Goal: Ask a question: Seek information or help from site administrators or community

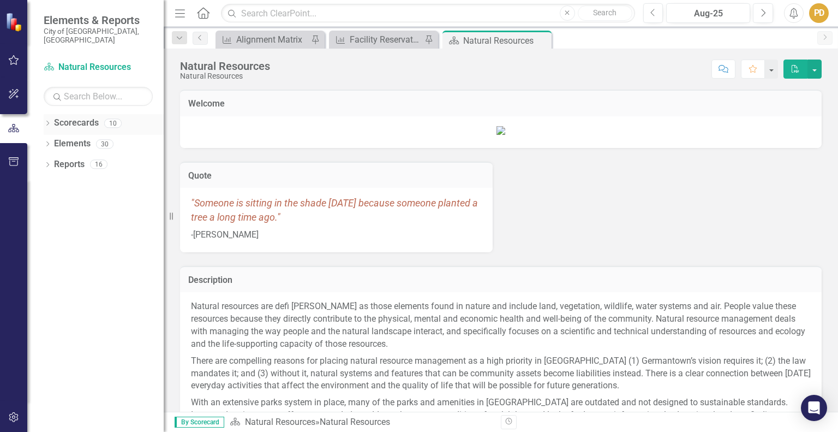
click at [49, 121] on icon "Dropdown" at bounding box center [48, 124] width 8 height 6
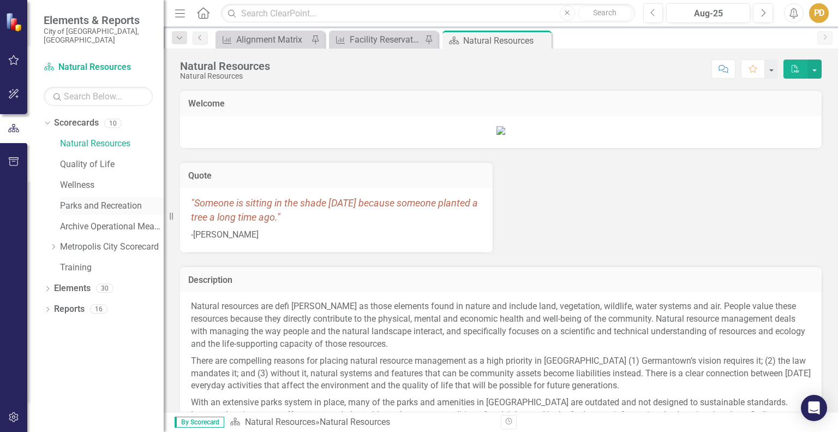
click at [75, 200] on link "Parks and Recreation" at bounding box center [112, 206] width 104 height 13
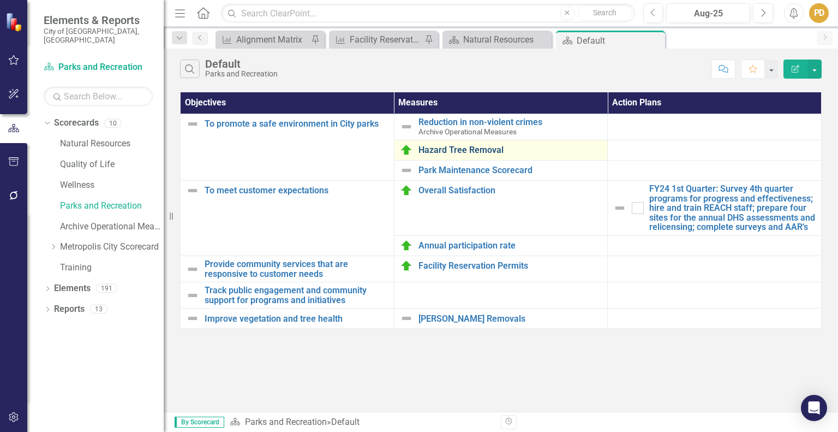
click at [474, 150] on link "Hazard Tree Removal" at bounding box center [511, 150] width 184 height 10
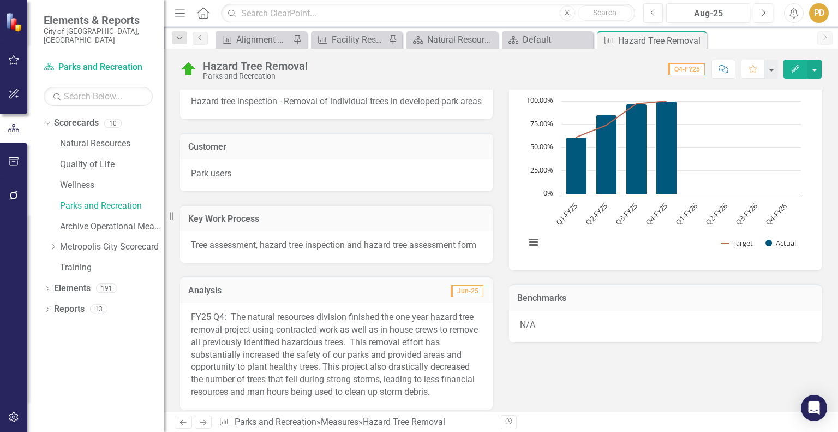
scroll to position [118, 0]
click at [760, 14] on icon "Next" at bounding box center [763, 13] width 6 height 10
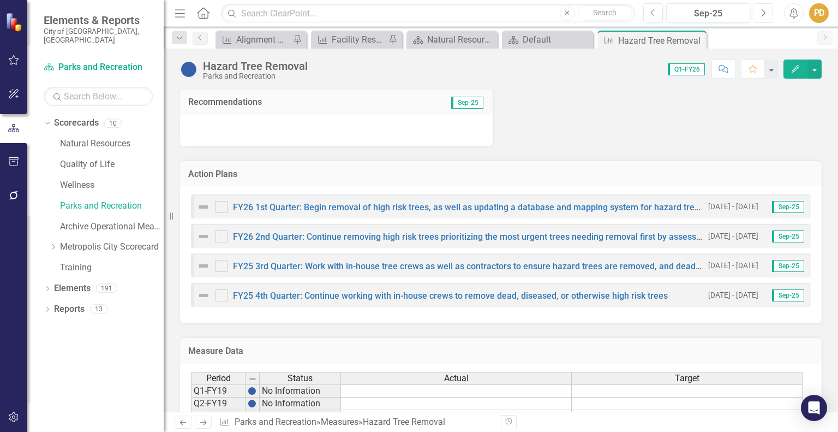
scroll to position [379, 0]
click at [683, 270] on link "FY25 3rd Quarter: Work with in-house tree crews as well as contractors to ensur…" at bounding box center [556, 265] width 647 height 10
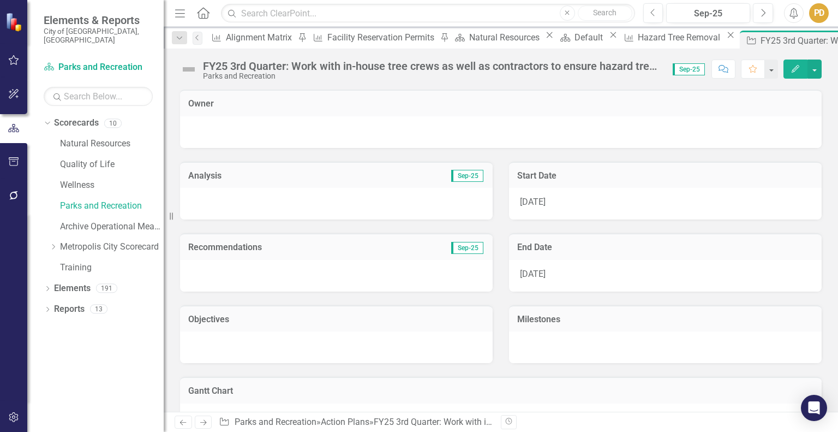
click at [229, 67] on div "FY25 3rd Quarter: Work with in-house tree crews as well as contractors to ensur…" at bounding box center [432, 66] width 459 height 12
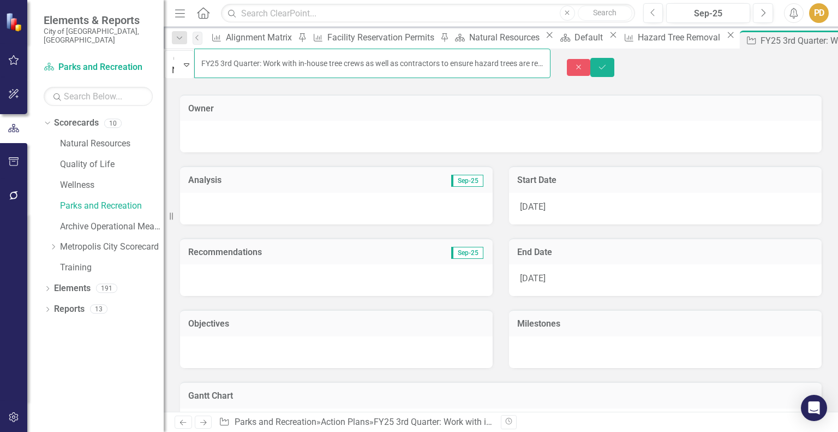
click at [236, 63] on input "FY25 3rd Quarter: Work with in-house tree crews as well as contractors to ensur…" at bounding box center [372, 63] width 356 height 29
type input "FY26 3rd Quarter: Work with in-house tree crews as well as contractors to ensur…"
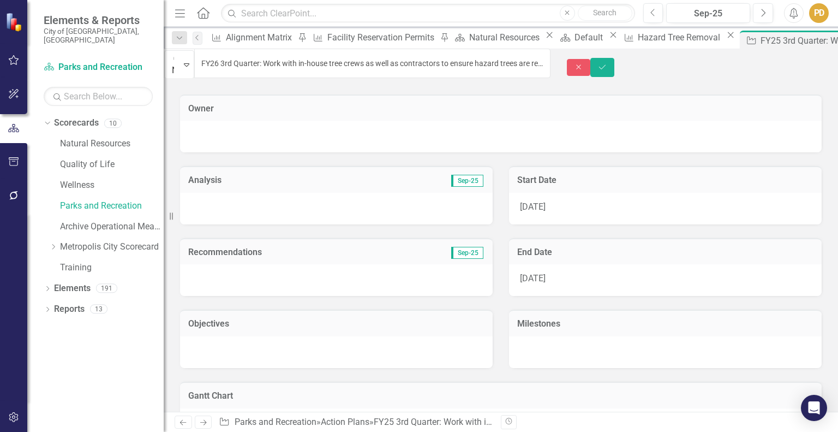
click at [563, 200] on div "1/1/25" at bounding box center [665, 209] width 313 height 32
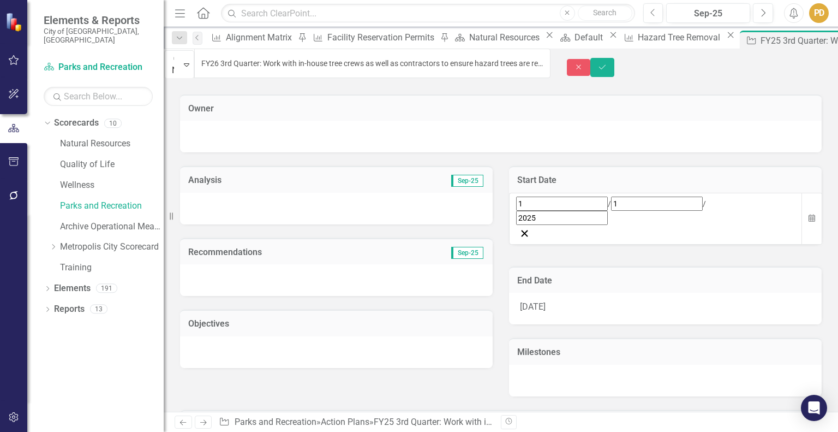
click at [600, 200] on div "1 / 1 / 2025" at bounding box center [655, 210] width 279 height 28
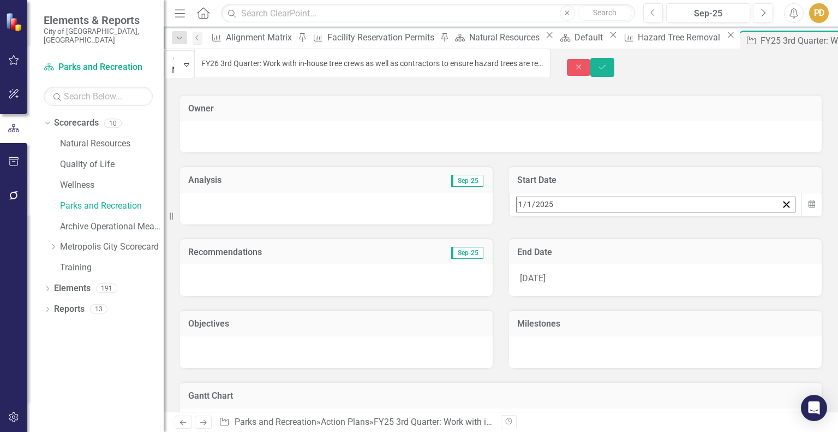
click at [600, 200] on div "2025-01-01 1 / 1 / 2025" at bounding box center [647, 204] width 261 height 15
click at [700, 237] on button "»" at bounding box center [688, 228] width 24 height 24
click at [646, 262] on button "1" at bounding box center [632, 272] width 27 height 20
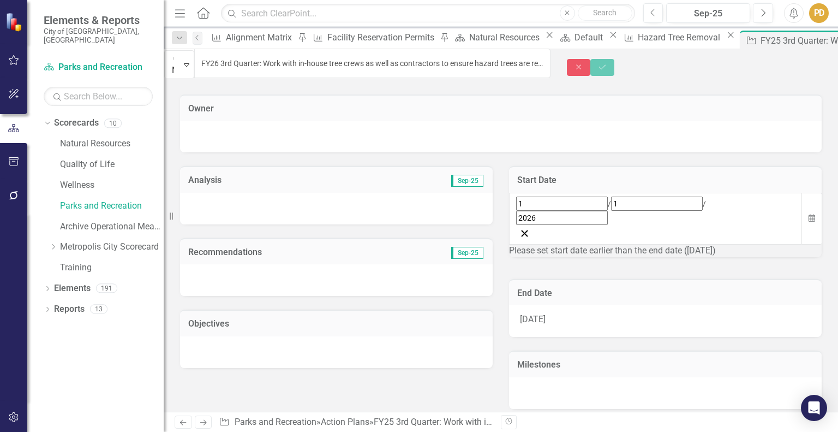
click at [553, 305] on div "3/31/25" at bounding box center [665, 321] width 313 height 32
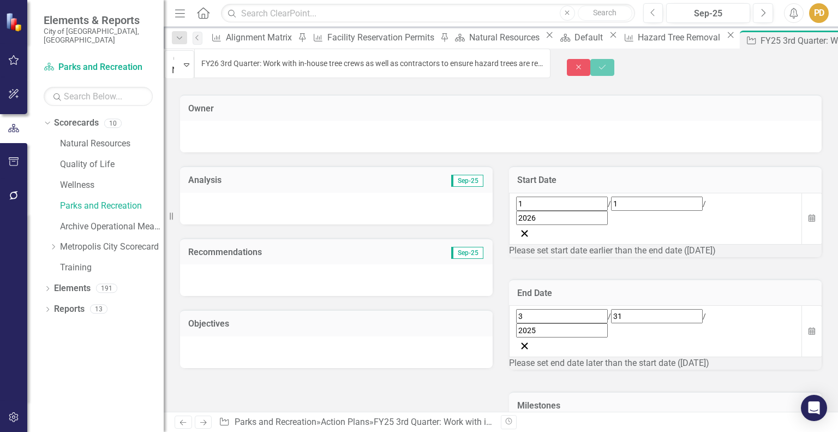
click at [638, 309] on div "3 / 31 / 2025" at bounding box center [655, 323] width 279 height 28
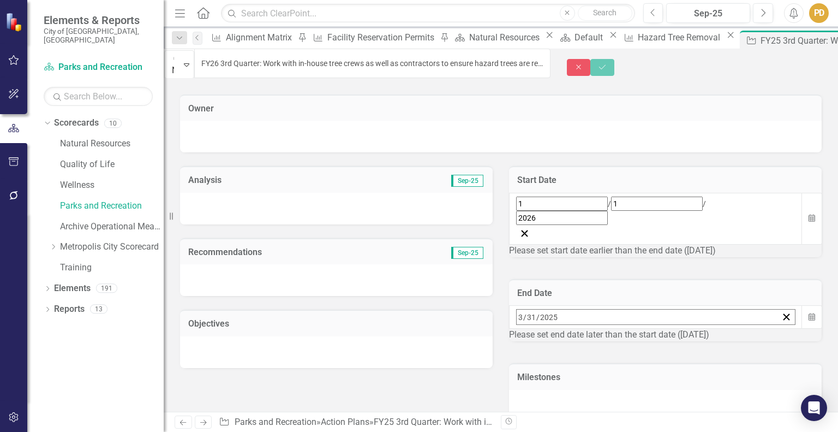
click at [700, 329] on button "»" at bounding box center [688, 341] width 24 height 24
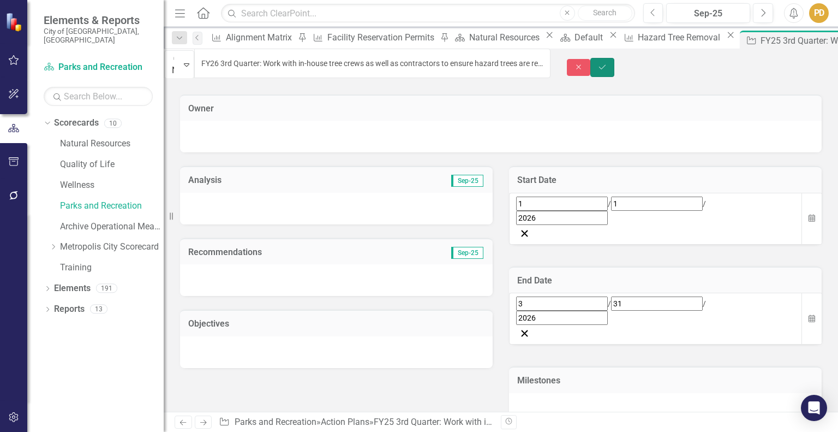
click at [607, 63] on icon "Save" at bounding box center [603, 67] width 10 height 8
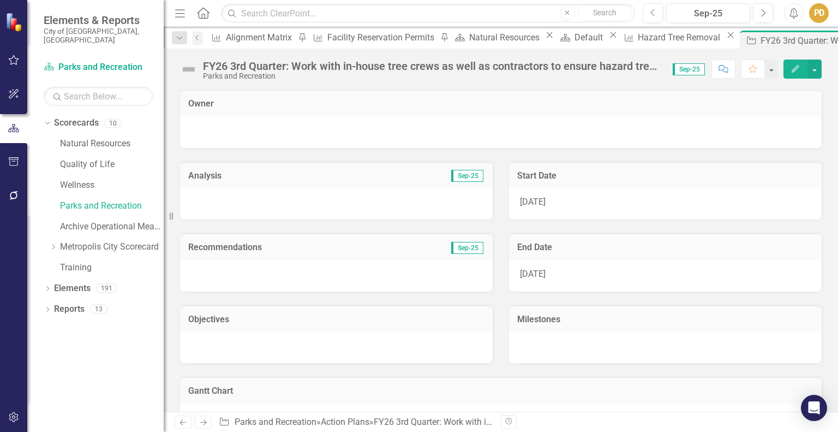
click at [625, 65] on div "FY26 3rd Quarter: Work with in-house tree crews as well as contractors to ensur…" at bounding box center [432, 66] width 459 height 12
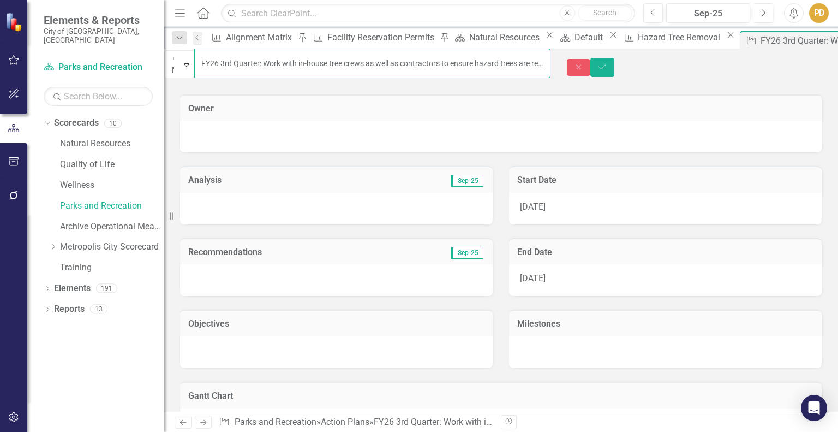
click at [530, 65] on input "FY26 3rd Quarter: Work with in-house tree crews as well as contractors to ensur…" at bounding box center [372, 63] width 356 height 29
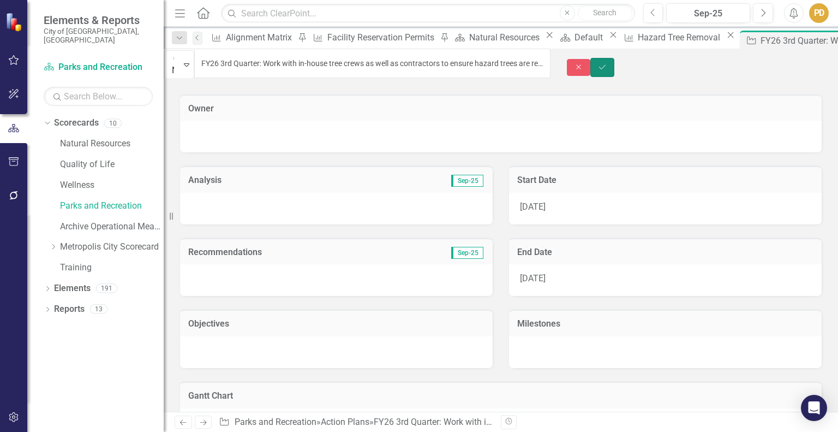
click at [606, 64] on icon "submit" at bounding box center [602, 66] width 7 height 4
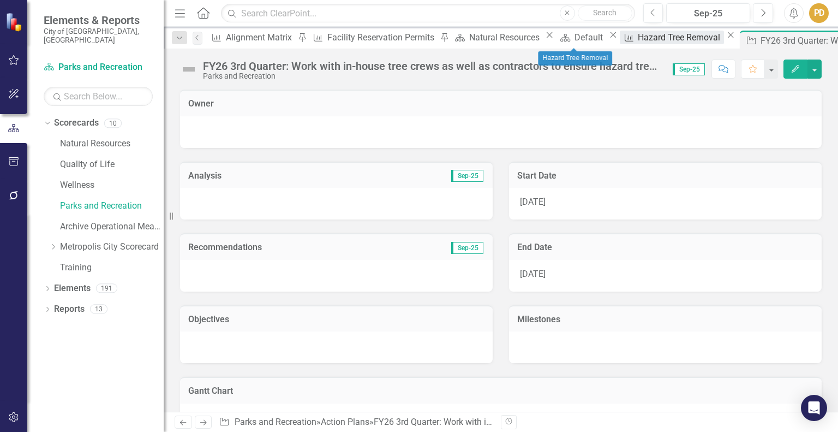
click at [638, 37] on div "Hazard Tree Removal" at bounding box center [681, 38] width 86 height 14
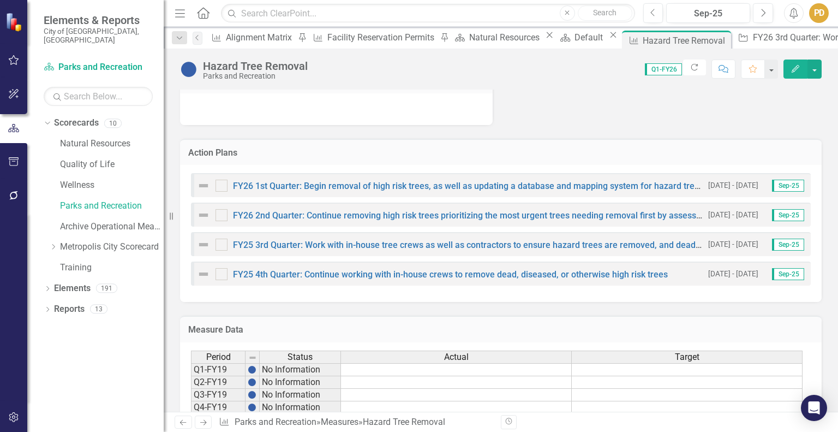
scroll to position [399, 0]
click at [469, 249] on link "FY25 3rd Quarter: Work with in-house tree crews as well as contractors to ensur…" at bounding box center [556, 244] width 647 height 10
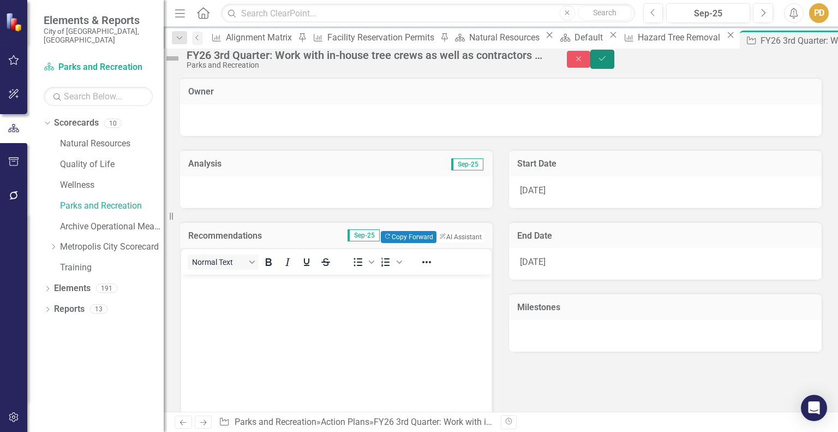
click at [607, 62] on icon "Save" at bounding box center [603, 59] width 10 height 8
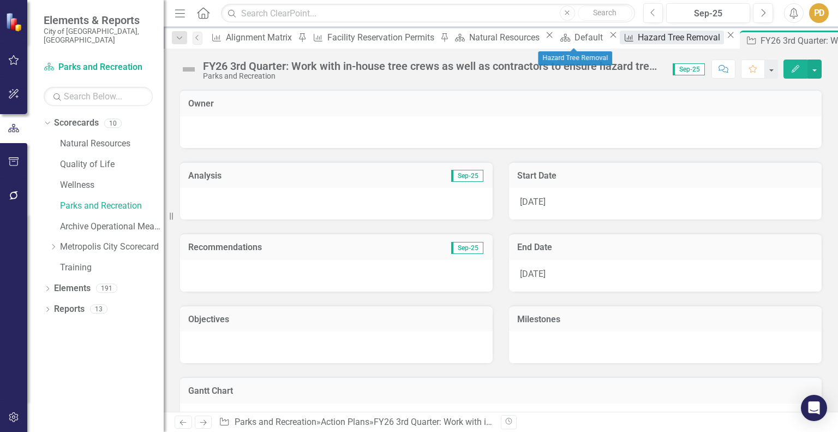
click at [638, 41] on div "Hazard Tree Removal" at bounding box center [681, 38] width 86 height 14
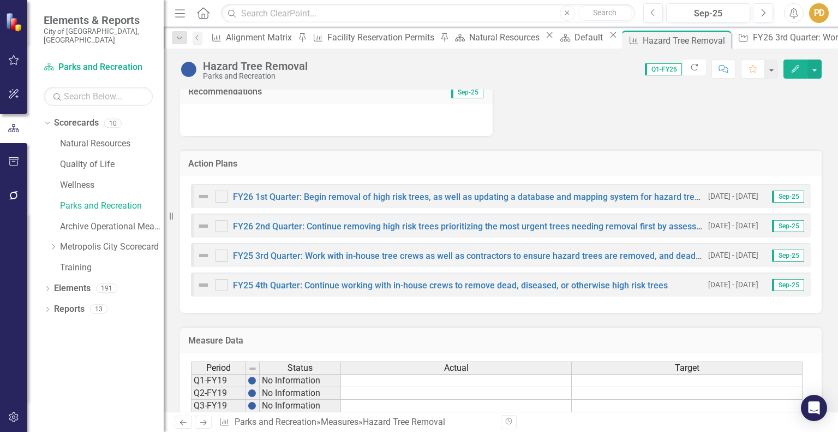
scroll to position [389, 0]
click at [264, 290] on link "FY25 4th Quarter: Continue working with in-house crews to remove dead, diseased…" at bounding box center [450, 284] width 435 height 10
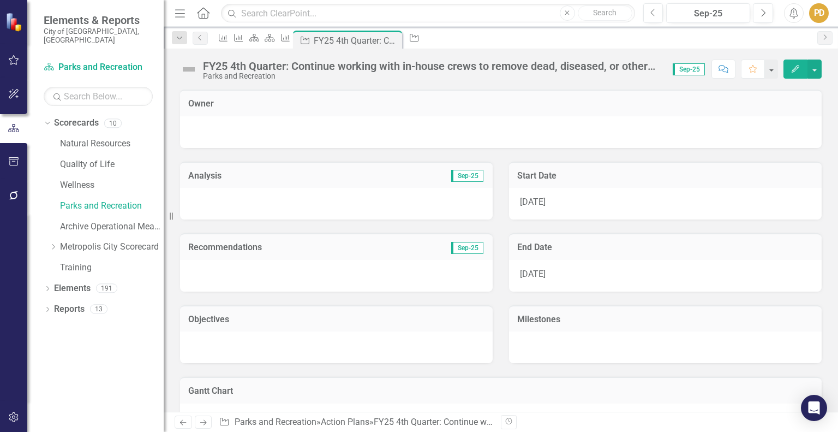
click at [225, 65] on div "FY25 4th Quarter: Continue working with in-house crews to remove dead, diseased…" at bounding box center [432, 66] width 459 height 12
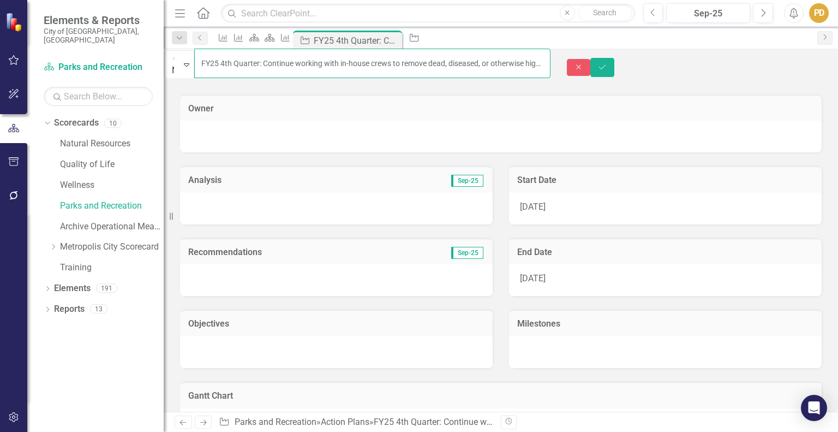
click at [238, 63] on input "FY25 4th Quarter: Continue working with in-house crews to remove dead, diseased…" at bounding box center [372, 63] width 356 height 29
type input "FY26 4th Quarter: Continue working with in-house crews to remove dead, diseased…"
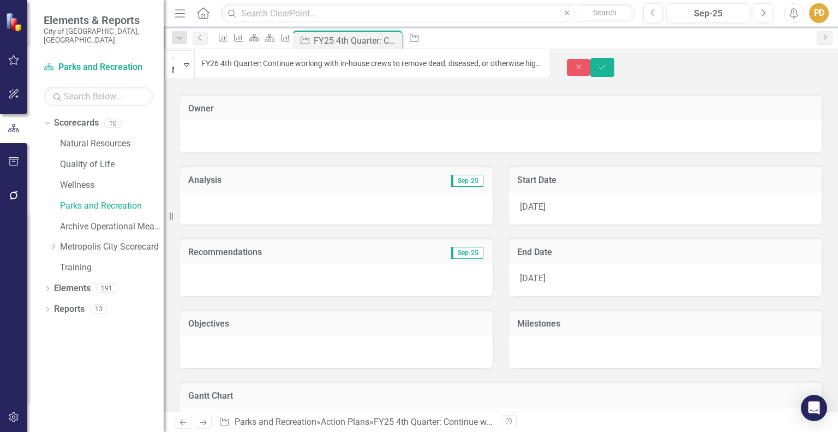
click at [545, 201] on div "4/1/25" at bounding box center [665, 209] width 313 height 32
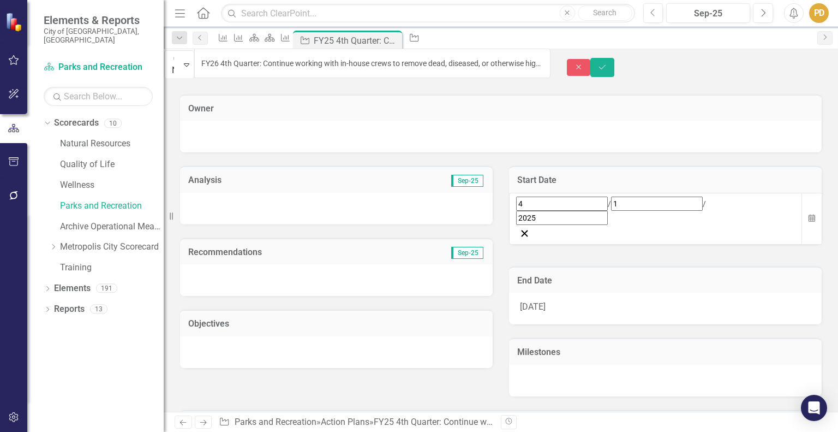
click at [654, 208] on div "4 / 1 / 2025" at bounding box center [655, 210] width 279 height 28
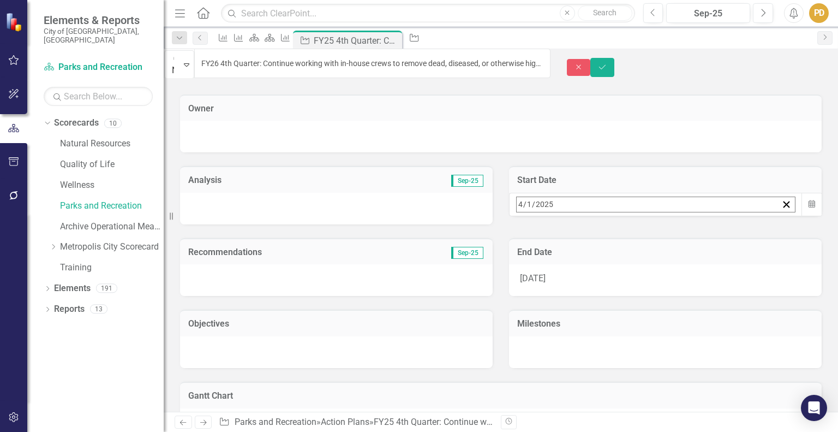
click at [654, 208] on div "2025-04-01 4 / 1 / 2025" at bounding box center [647, 204] width 261 height 15
click at [700, 231] on button "»" at bounding box center [688, 228] width 24 height 24
click at [619, 264] on button "1" at bounding box center [605, 272] width 27 height 20
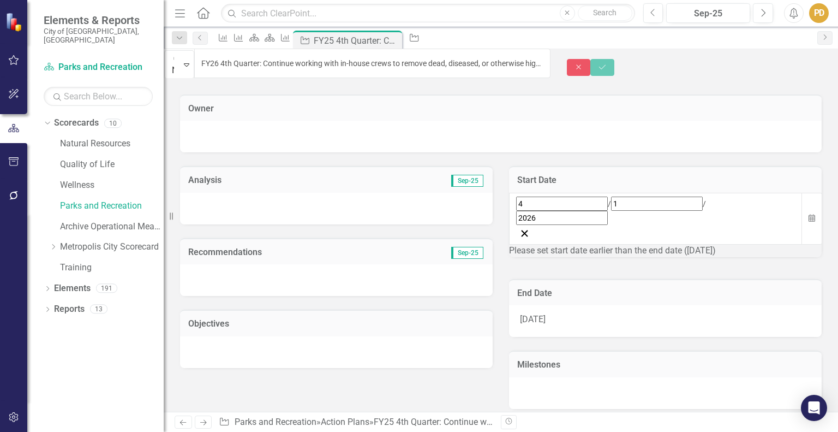
click at [551, 305] on div "6/30/25" at bounding box center [665, 321] width 313 height 32
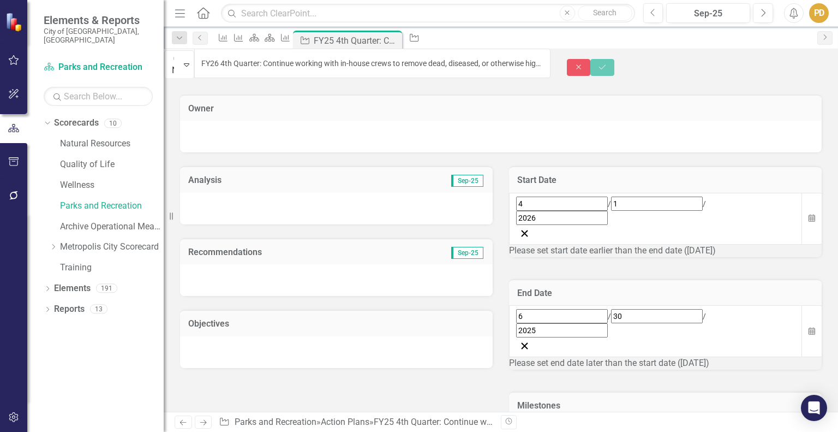
click at [718, 309] on div "6 / 30 / 2025" at bounding box center [655, 323] width 279 height 28
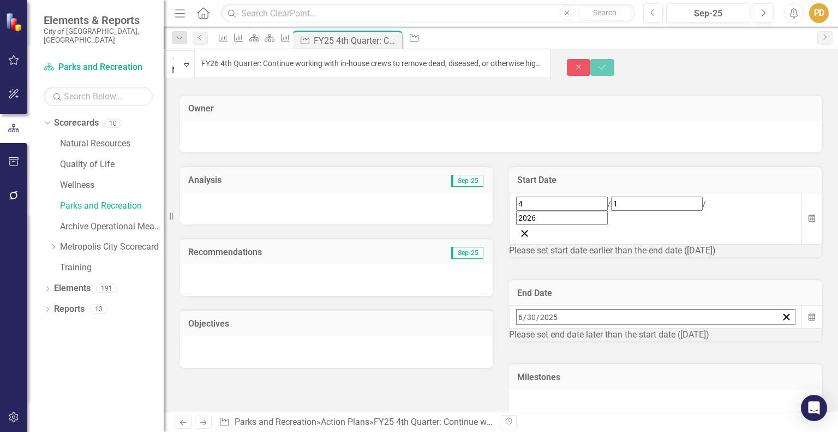
click at [718, 309] on div "2025-06-30 6 / 30 / 2025" at bounding box center [647, 316] width 261 height 15
click at [700, 329] on button "»" at bounding box center [688, 341] width 24 height 24
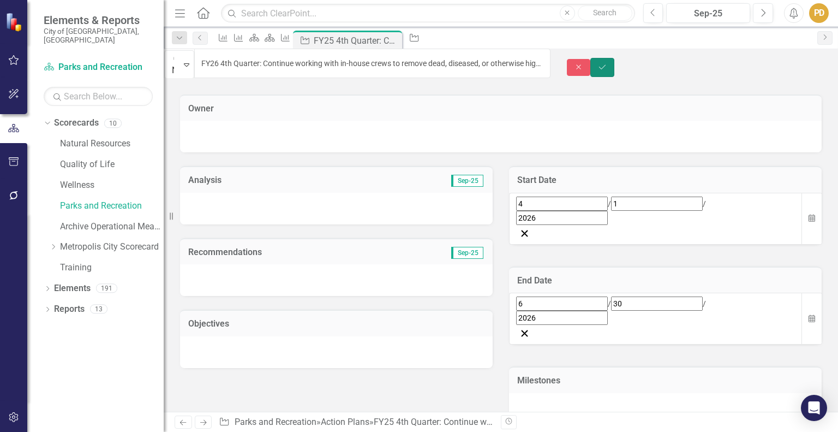
click at [607, 66] on icon "Save" at bounding box center [603, 67] width 10 height 8
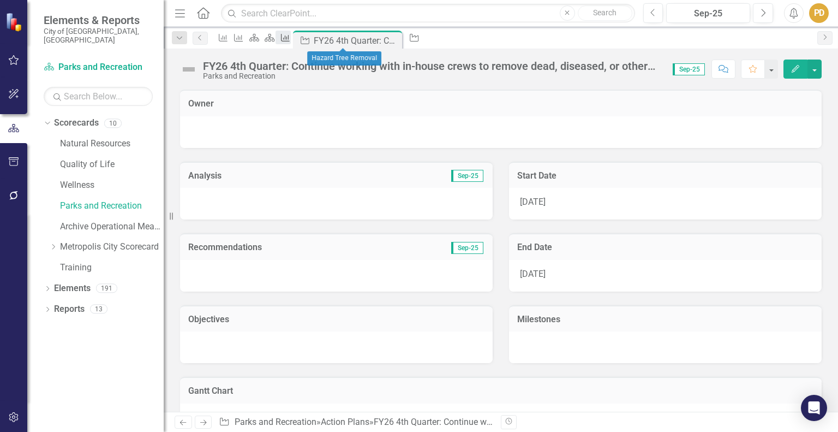
click at [291, 39] on icon "Measure" at bounding box center [285, 37] width 11 height 9
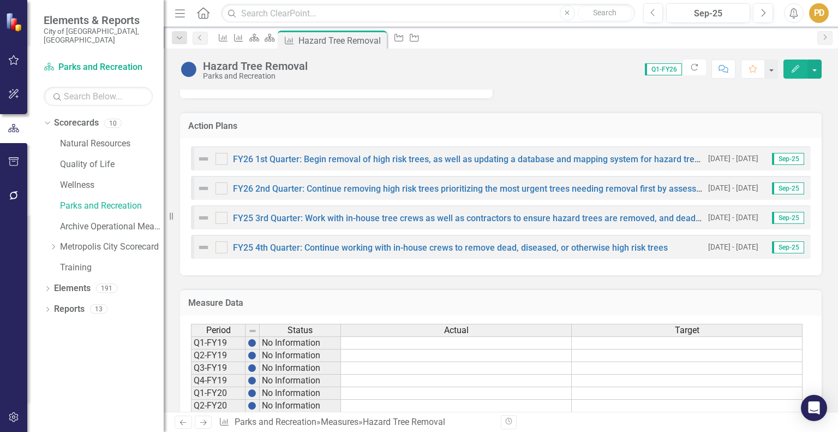
scroll to position [427, 0]
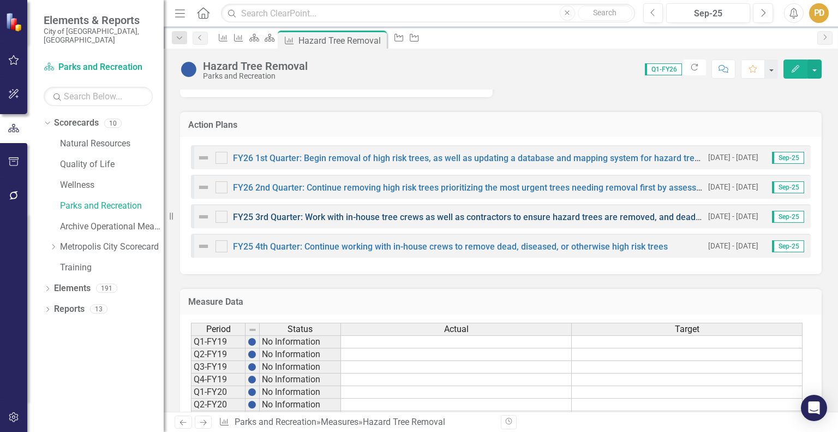
click at [446, 222] on link "FY25 3rd Quarter: Work with in-house tree crews as well as contractors to ensur…" at bounding box center [556, 217] width 647 height 10
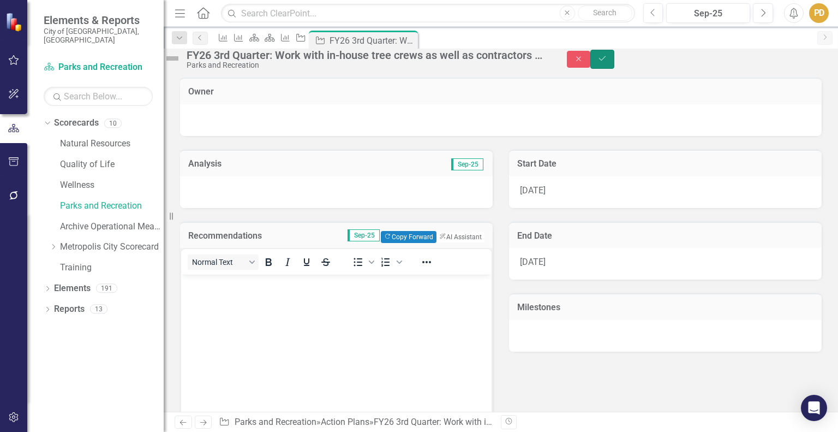
click at [614, 59] on button "Save" at bounding box center [602, 59] width 24 height 19
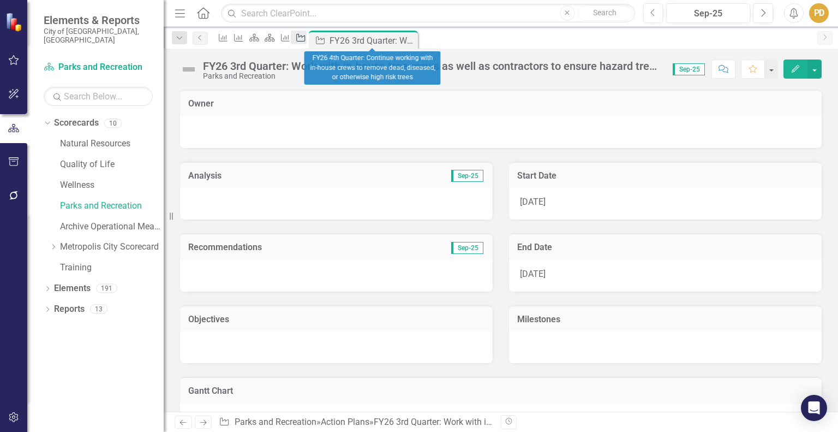
click at [306, 33] on div "Action Plan" at bounding box center [298, 38] width 15 height 14
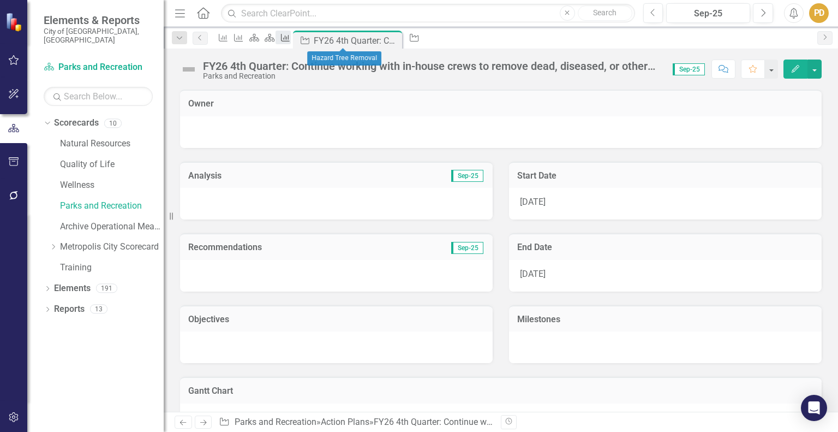
click at [291, 42] on icon "Measure" at bounding box center [285, 37] width 11 height 9
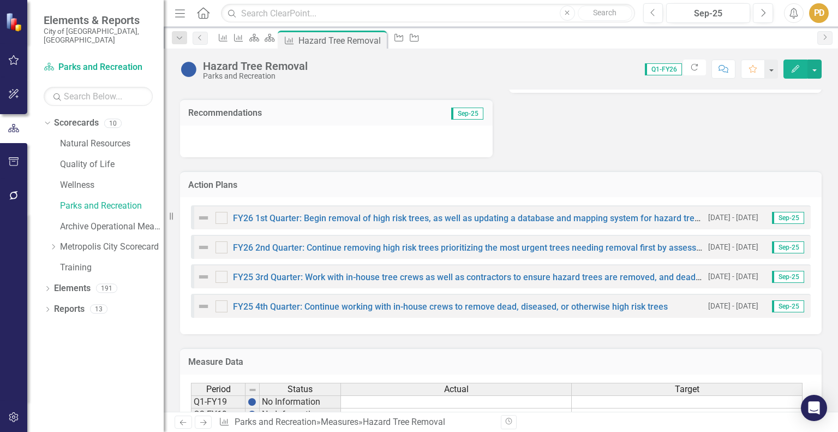
scroll to position [370, 0]
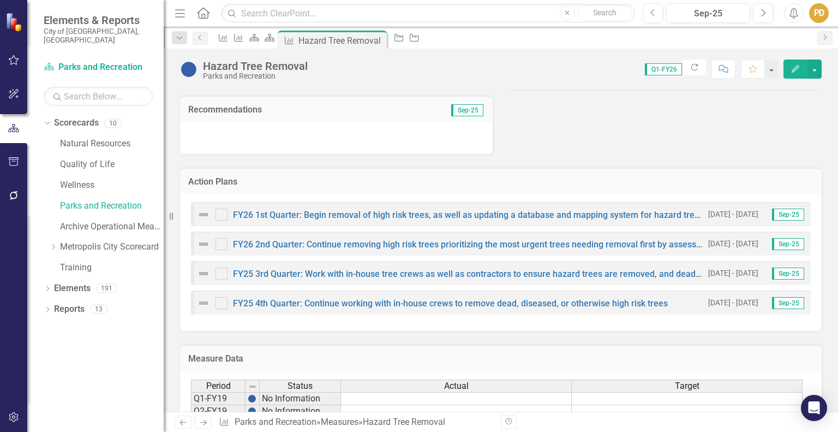
drag, startPoint x: 545, startPoint y: 158, endPoint x: 553, endPoint y: 139, distance: 21.1
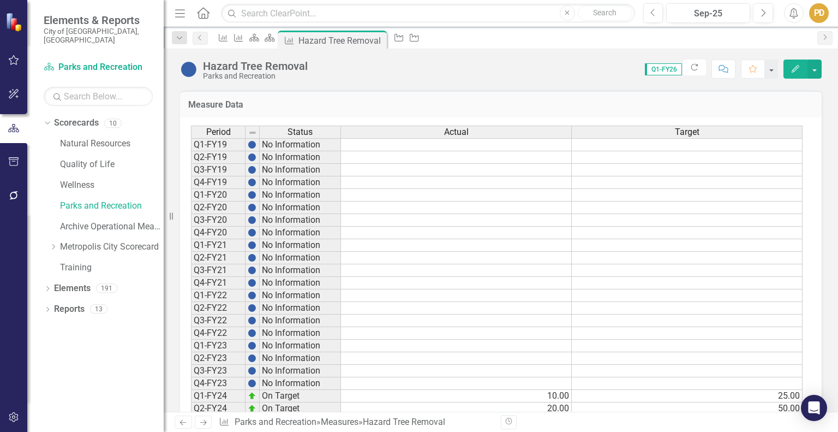
scroll to position [802, 0]
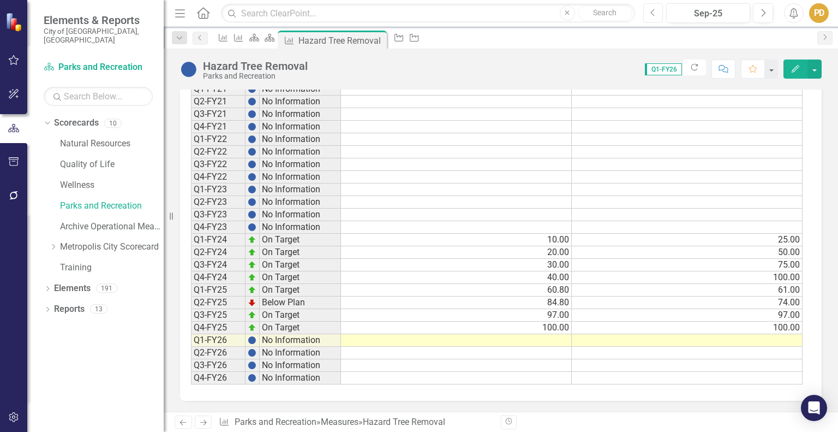
click at [656, 14] on icon "Previous" at bounding box center [653, 13] width 6 height 10
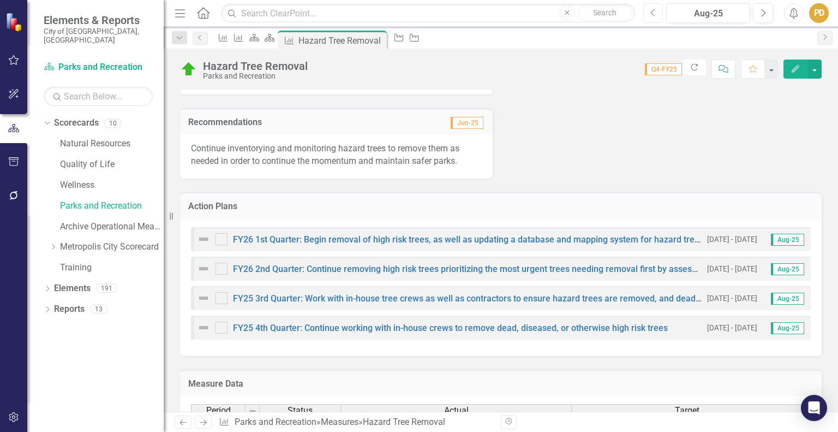
scroll to position [433, 0]
click at [768, 17] on button "Next" at bounding box center [763, 13] width 20 height 20
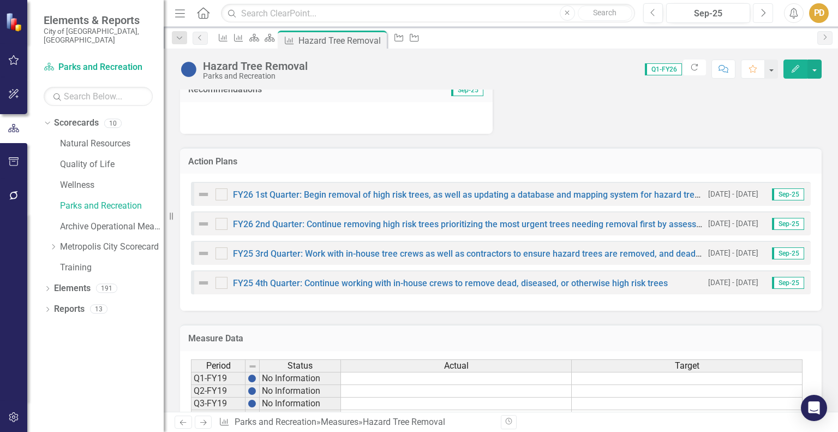
scroll to position [391, 0]
click at [609, 258] on link "FY25 3rd Quarter: Work with in-house tree crews as well as contractors to ensur…" at bounding box center [556, 253] width 647 height 10
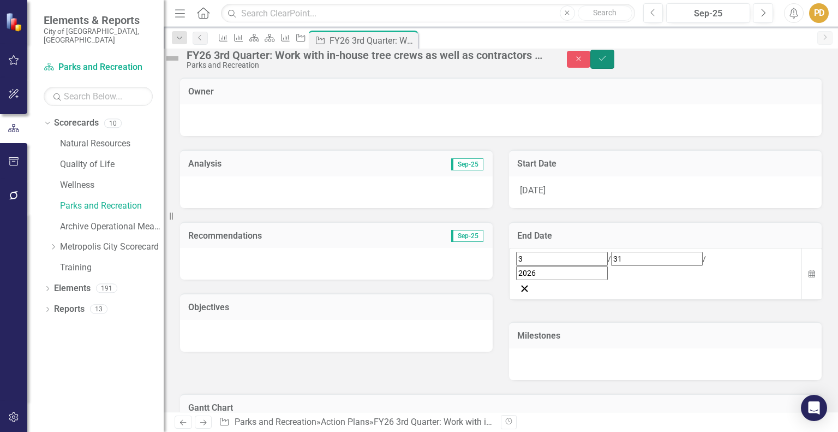
click at [607, 62] on icon "Save" at bounding box center [603, 59] width 10 height 8
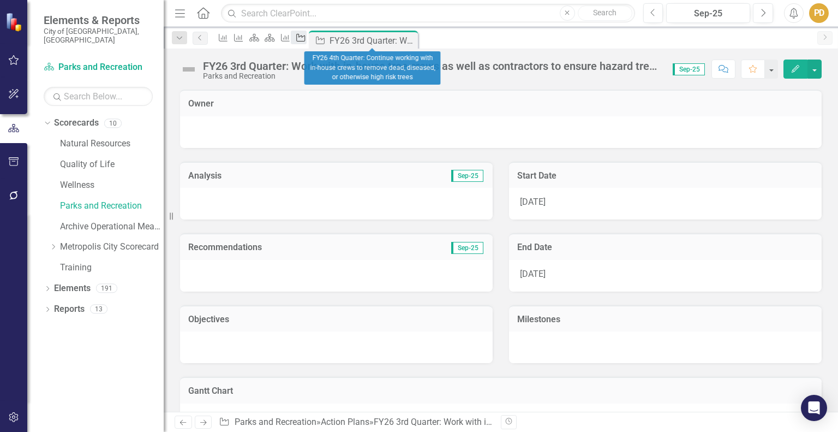
click at [306, 39] on icon "Action Plan" at bounding box center [300, 37] width 11 height 9
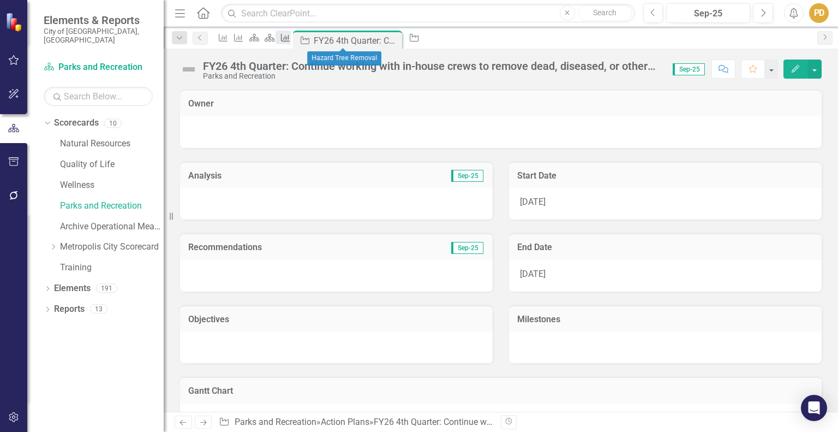
click at [291, 41] on icon "Measure" at bounding box center [285, 37] width 11 height 9
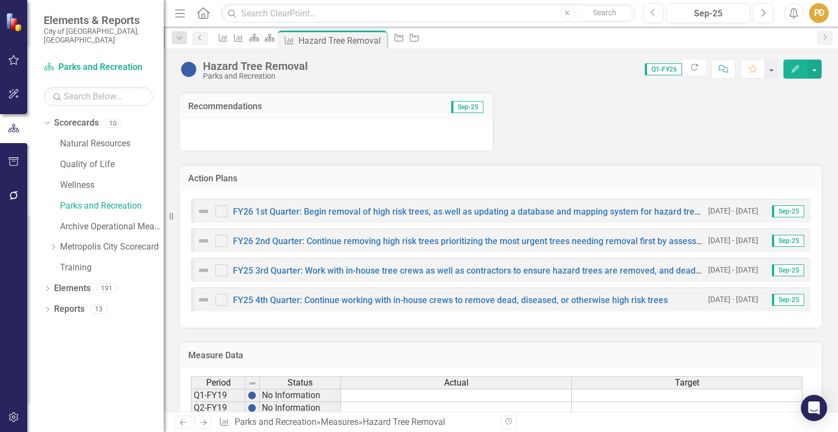
scroll to position [406, 0]
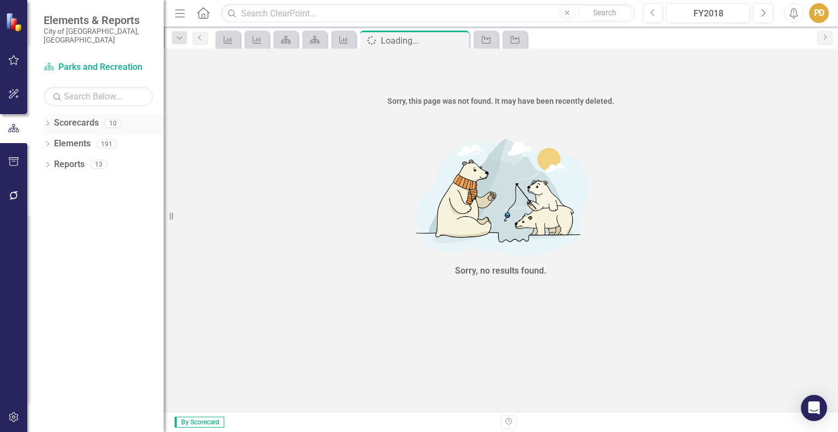
click at [50, 121] on icon "Dropdown" at bounding box center [48, 124] width 8 height 6
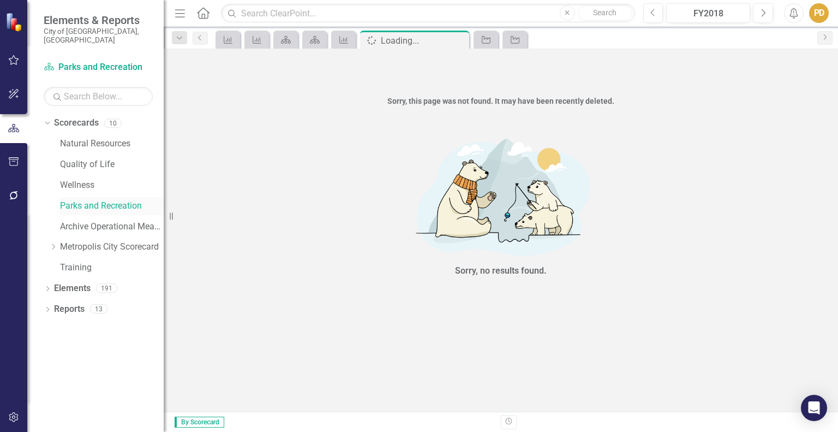
click at [83, 200] on link "Parks and Recreation" at bounding box center [112, 206] width 104 height 13
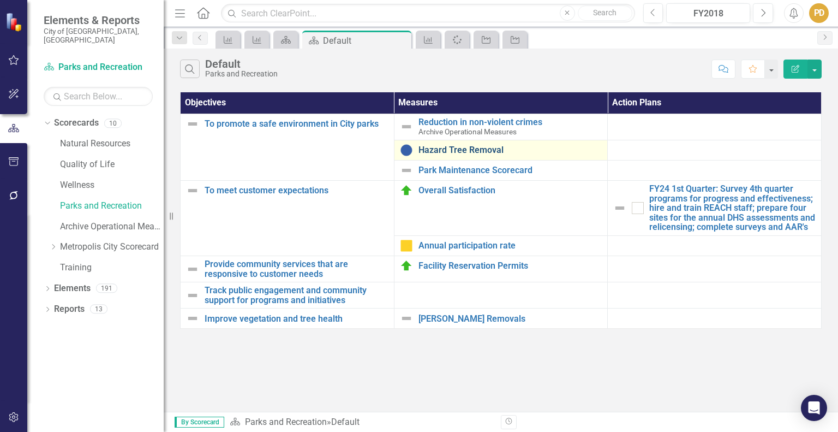
click at [462, 148] on link "Hazard Tree Removal" at bounding box center [511, 150] width 184 height 10
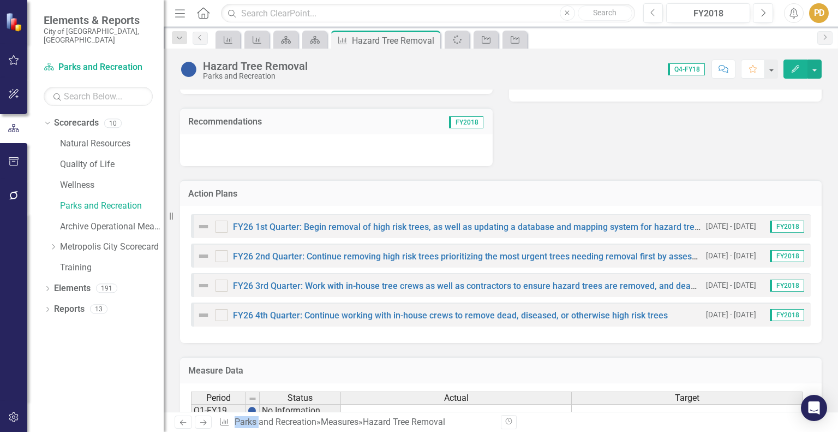
scroll to position [358, 0]
click at [437, 232] on link "FY26 1st Quarter: Begin removal of high risk trees, as well as updating a datab…" at bounding box center [537, 227] width 608 height 10
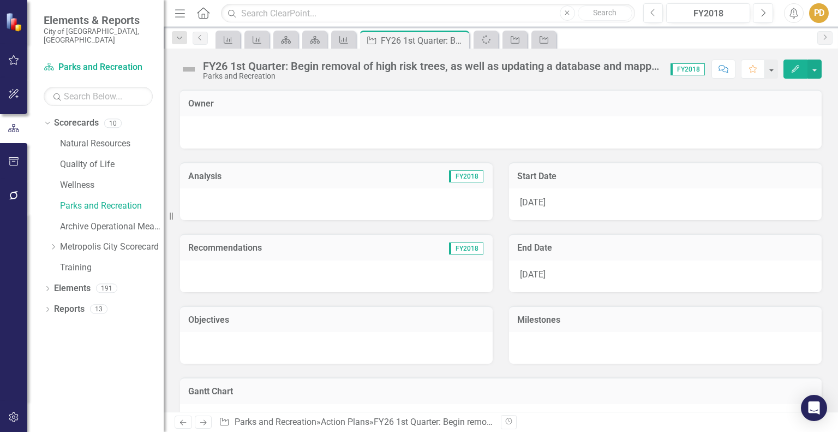
click at [520, 63] on div "FY26 1st Quarter: Begin removal of high risk trees, as well as updating a datab…" at bounding box center [431, 66] width 457 height 12
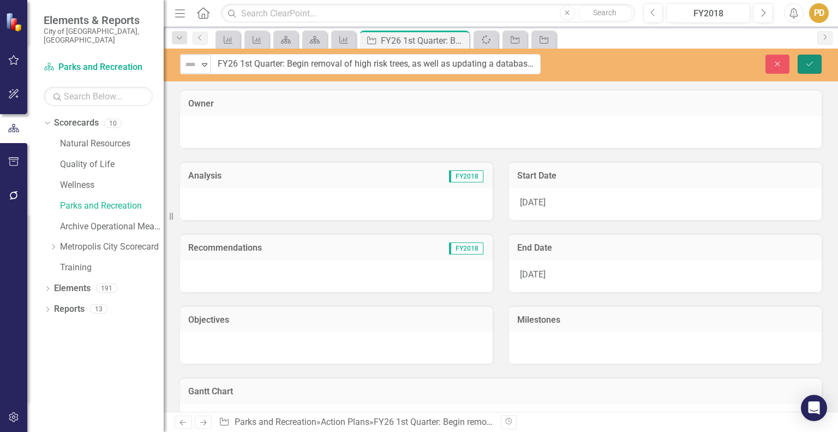
click at [805, 64] on icon "Save" at bounding box center [810, 64] width 10 height 8
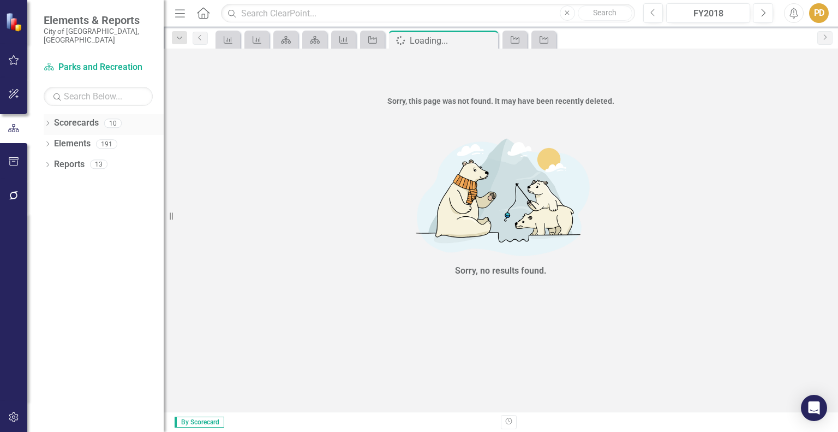
click at [49, 121] on icon "Dropdown" at bounding box center [48, 124] width 8 height 6
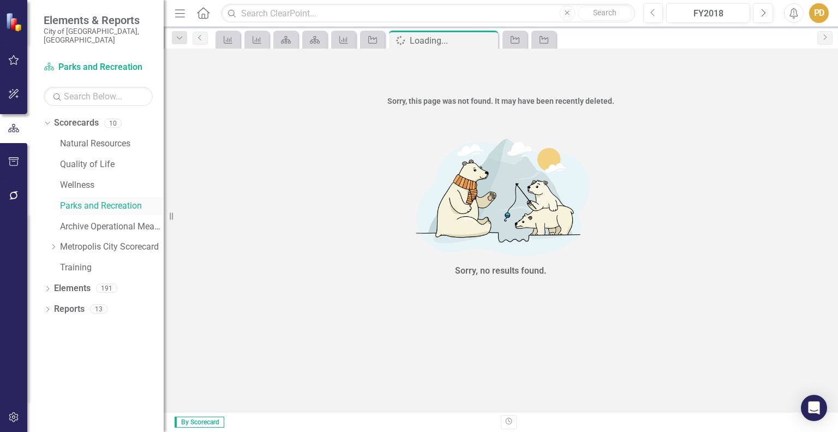
click at [77, 200] on link "Parks and Recreation" at bounding box center [112, 206] width 104 height 13
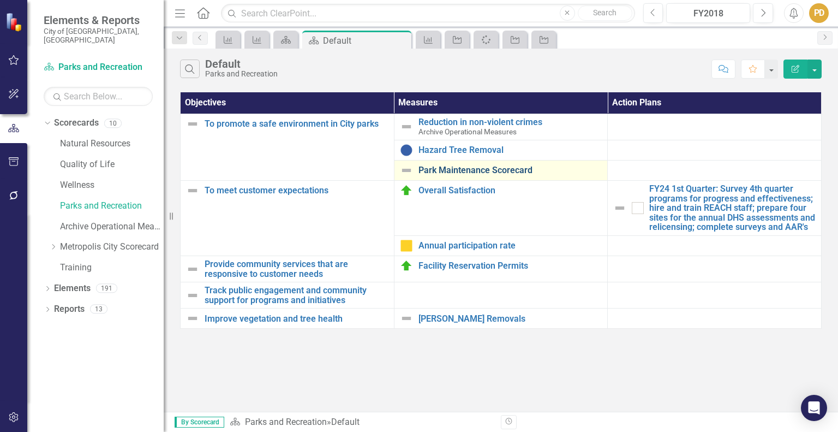
click at [488, 169] on link "Park Maintenance Scorecard" at bounding box center [511, 170] width 184 height 10
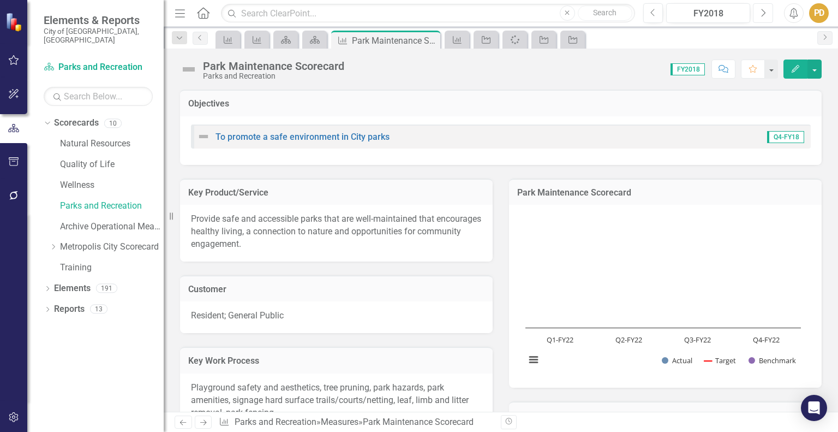
click at [765, 13] on icon "button" at bounding box center [764, 13] width 4 height 8
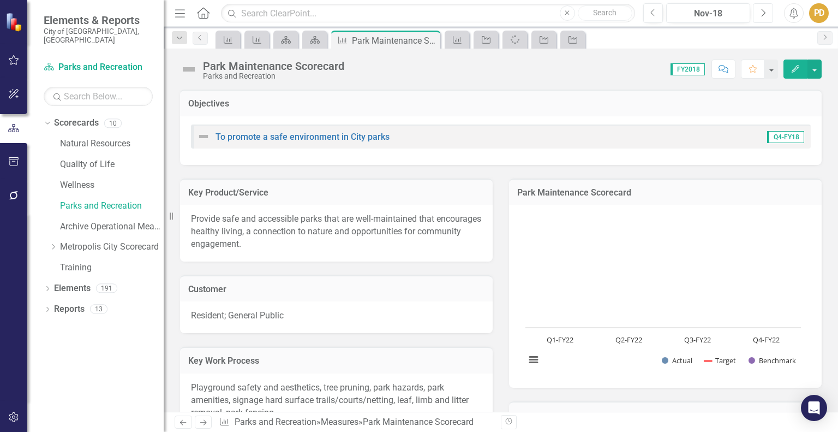
click at [765, 13] on icon "button" at bounding box center [764, 13] width 4 height 8
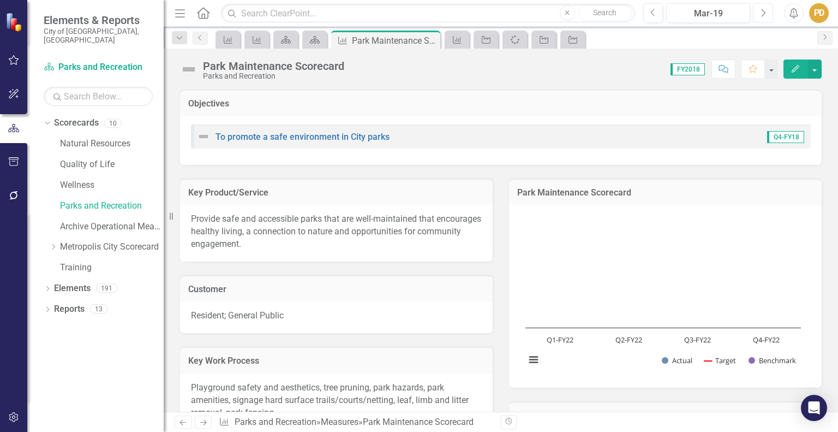
click at [765, 13] on icon "button" at bounding box center [764, 13] width 4 height 8
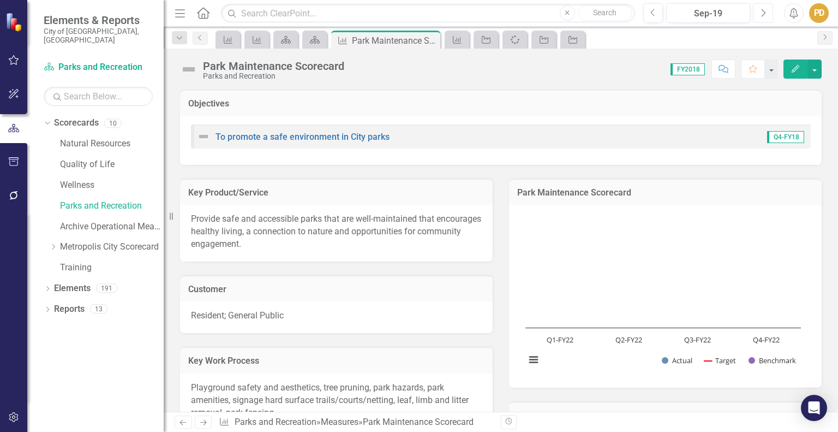
click at [765, 13] on icon "button" at bounding box center [764, 13] width 4 height 8
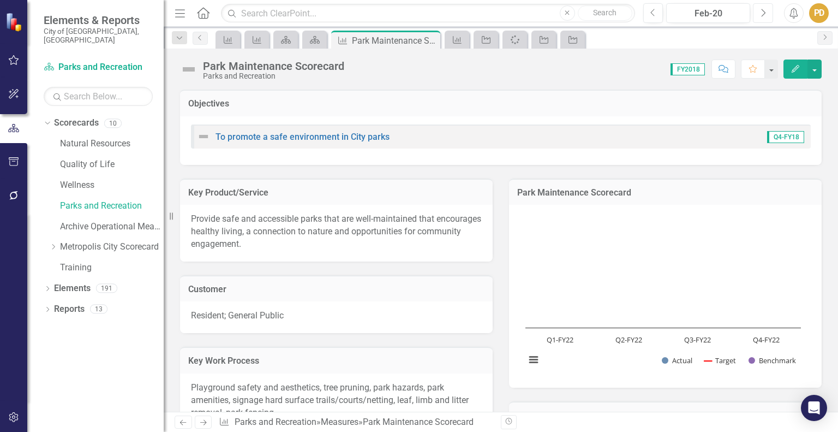
click at [765, 13] on icon "button" at bounding box center [764, 13] width 4 height 8
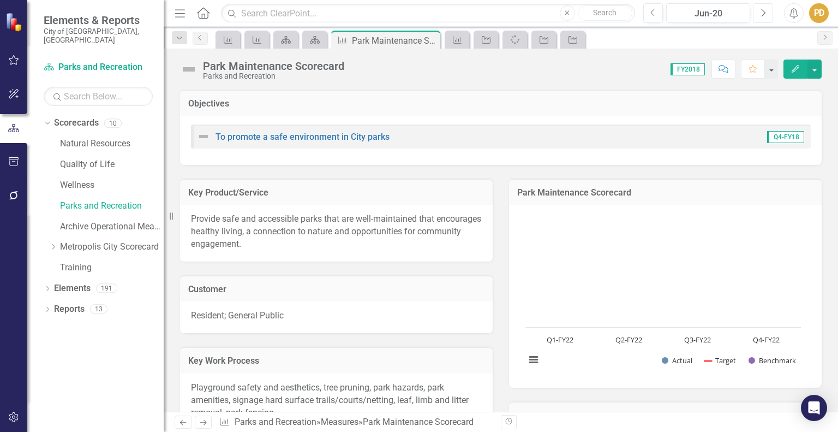
click at [765, 13] on icon "button" at bounding box center [764, 13] width 4 height 8
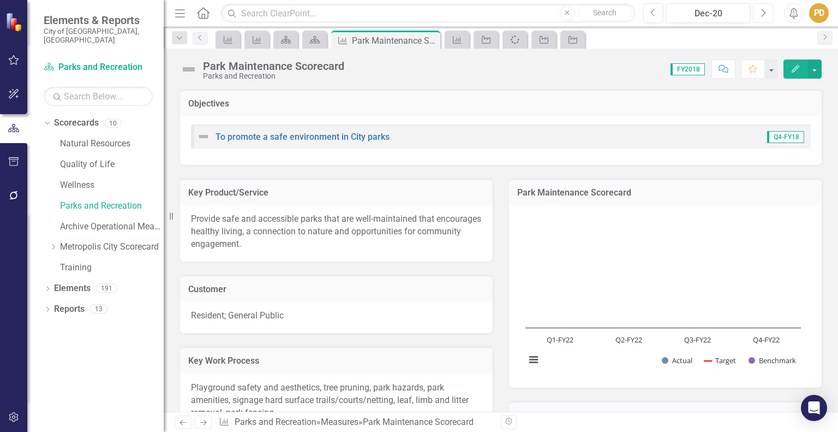
click at [765, 13] on icon "button" at bounding box center [764, 13] width 4 height 8
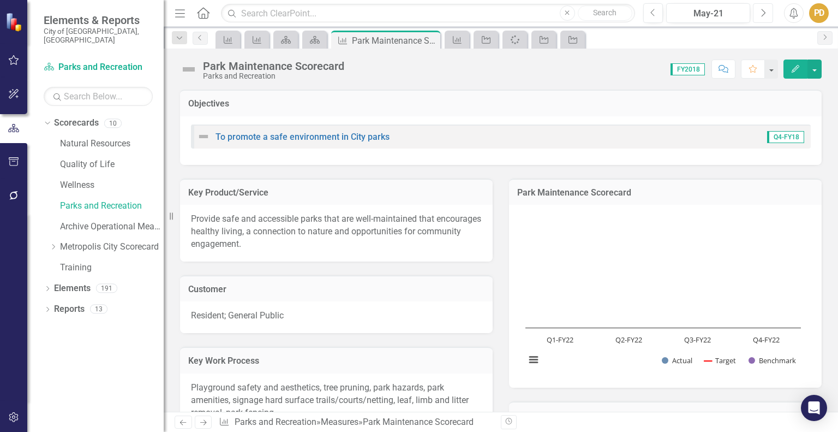
click at [765, 13] on icon "button" at bounding box center [764, 13] width 4 height 8
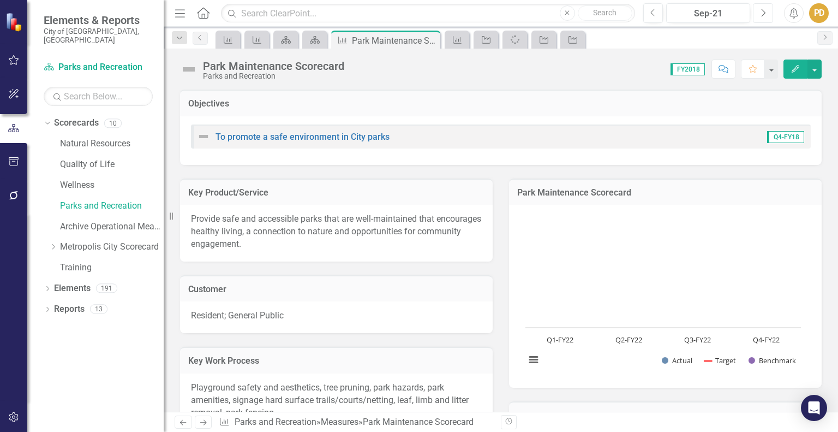
click at [765, 13] on icon "button" at bounding box center [764, 13] width 4 height 8
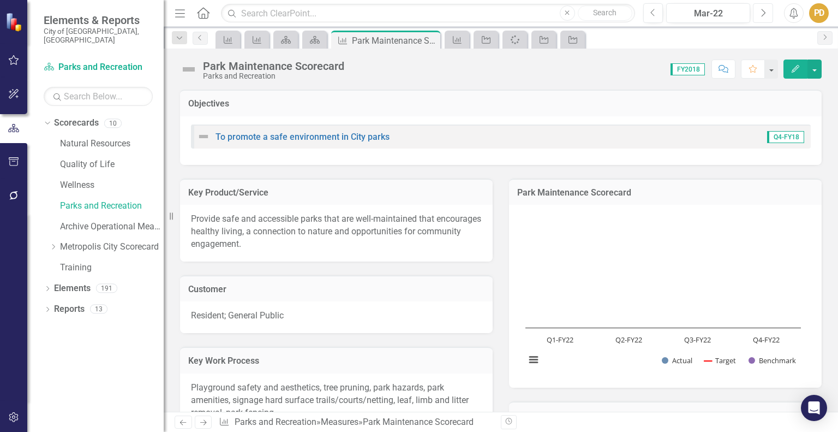
click at [765, 13] on icon "button" at bounding box center [764, 13] width 4 height 8
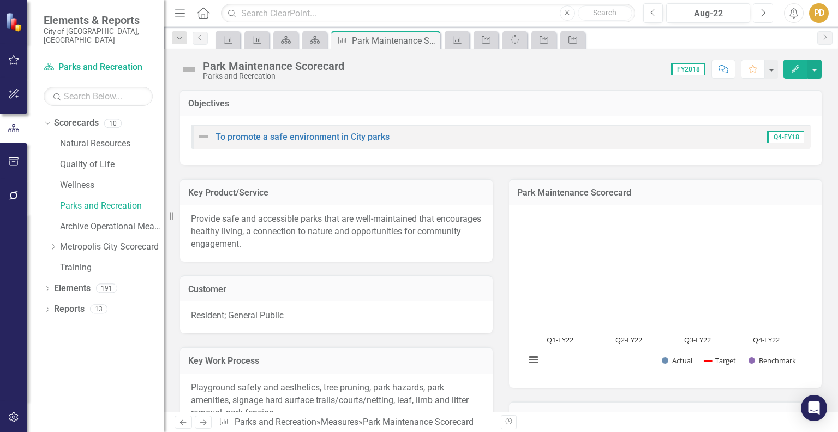
click at [765, 13] on icon "button" at bounding box center [764, 13] width 4 height 8
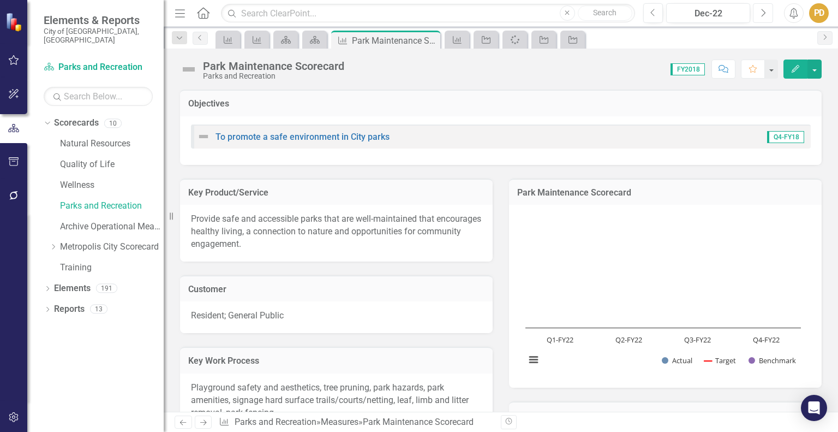
click at [765, 13] on icon "button" at bounding box center [764, 13] width 4 height 8
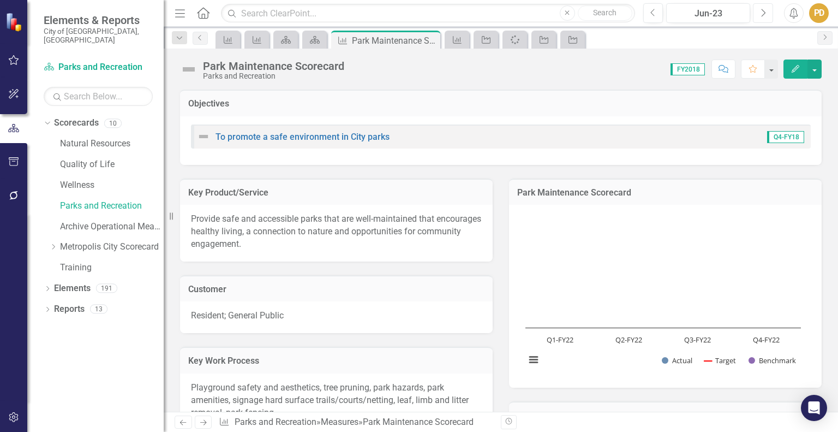
click at [765, 13] on icon "button" at bounding box center [764, 13] width 4 height 8
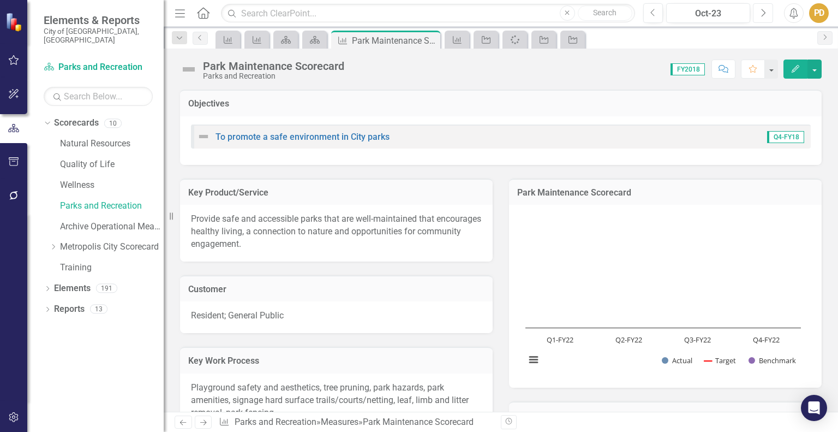
click at [765, 13] on icon "button" at bounding box center [764, 13] width 4 height 8
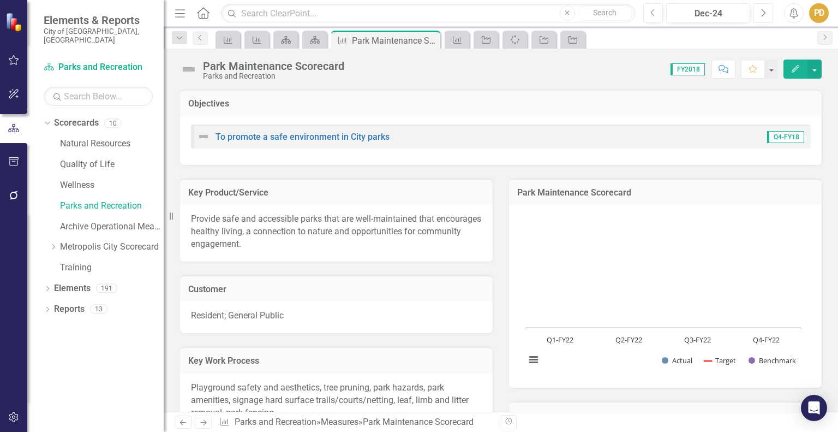
click at [765, 13] on icon "button" at bounding box center [764, 13] width 4 height 8
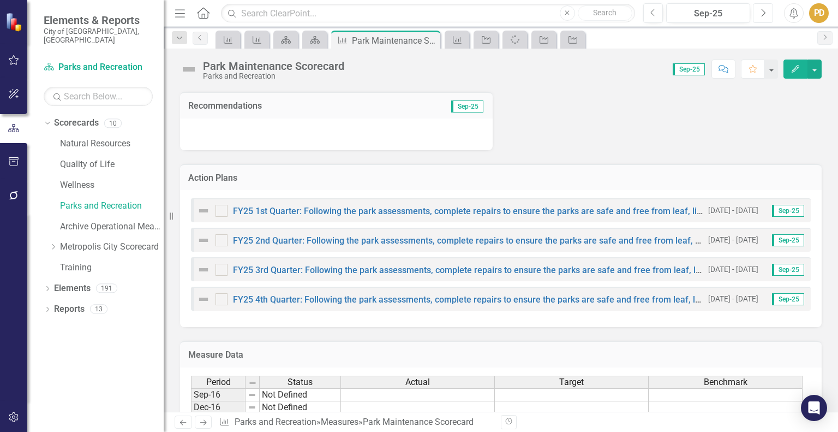
scroll to position [423, 0]
click at [397, 209] on link "FY25 1st Quarter: Following the park assessments, complete repairs to ensure th…" at bounding box center [493, 211] width 520 height 10
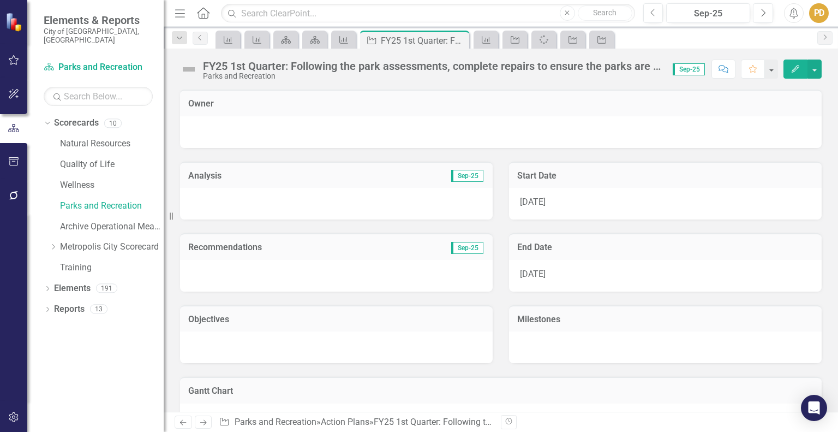
click at [225, 67] on div "FY25 1st Quarter: Following the park assessments, complete repairs to ensure th…" at bounding box center [432, 66] width 459 height 12
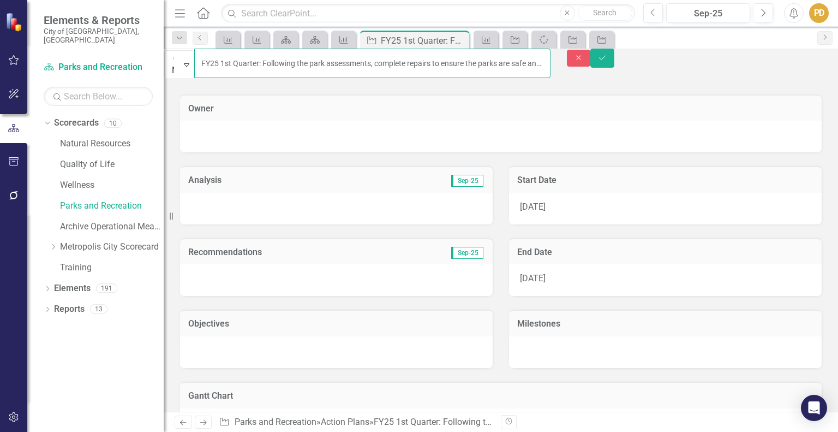
click at [235, 67] on input "FY25 1st Quarter: Following the park assessments, complete repairs to ensure th…" at bounding box center [372, 63] width 356 height 29
type input "FY26 1st Quarter: Following the park assessments, complete repairs to ensure th…"
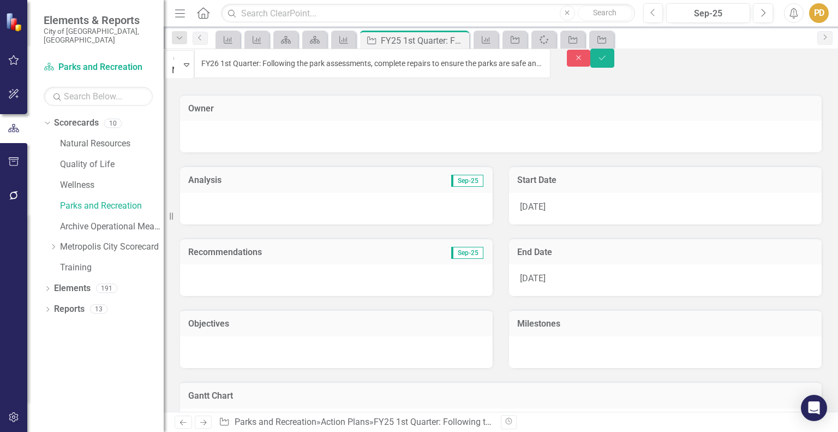
click at [535, 201] on span "[DATE]" at bounding box center [533, 206] width 26 height 10
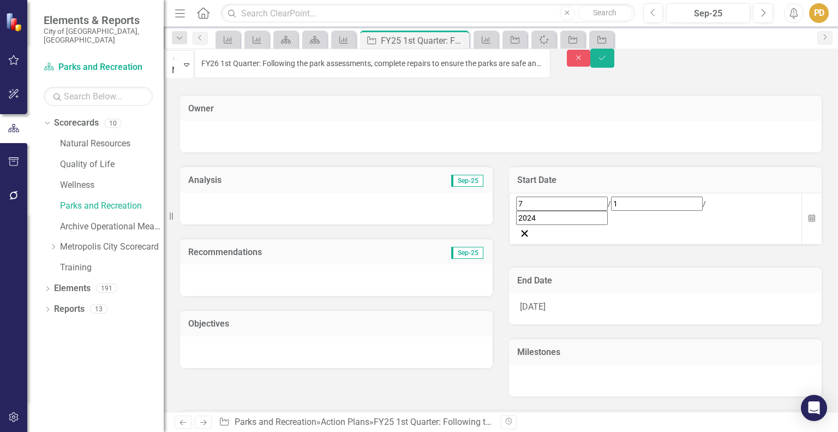
click at [606, 208] on div "[DATE]" at bounding box center [655, 210] width 279 height 28
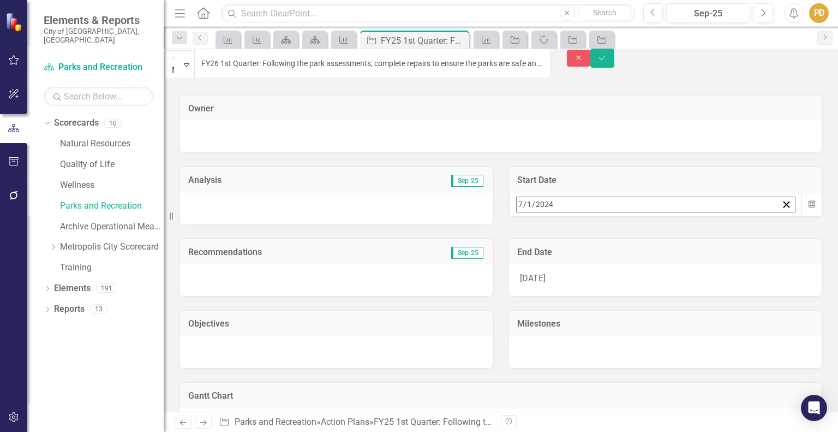
click at [606, 208] on div "[DATE] [DATE]" at bounding box center [647, 204] width 261 height 15
click at [700, 231] on button "»" at bounding box center [688, 228] width 24 height 24
click at [580, 269] on abbr "1" at bounding box center [578, 271] width 4 height 9
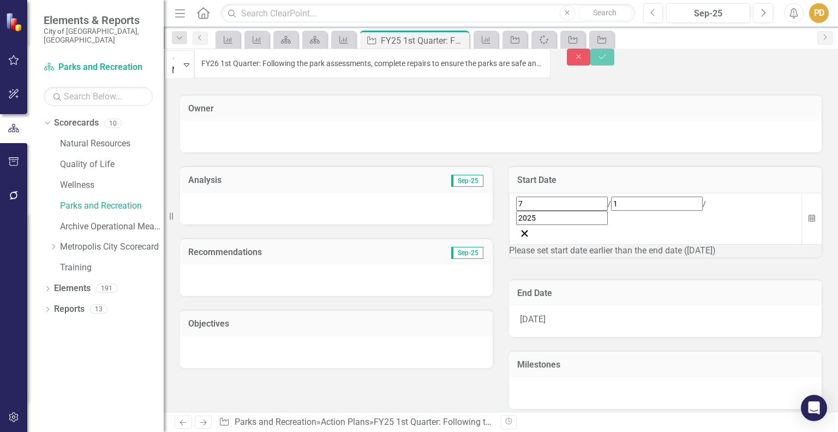
click at [574, 305] on div "[DATE]" at bounding box center [665, 321] width 313 height 32
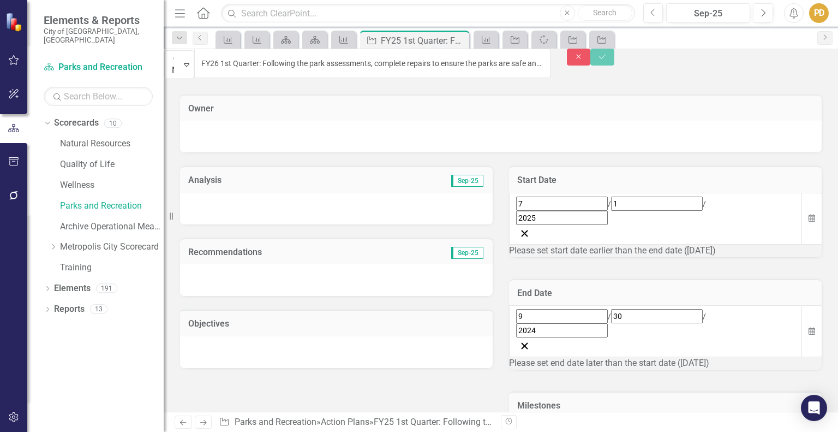
click at [586, 309] on div "[DATE]" at bounding box center [655, 323] width 279 height 28
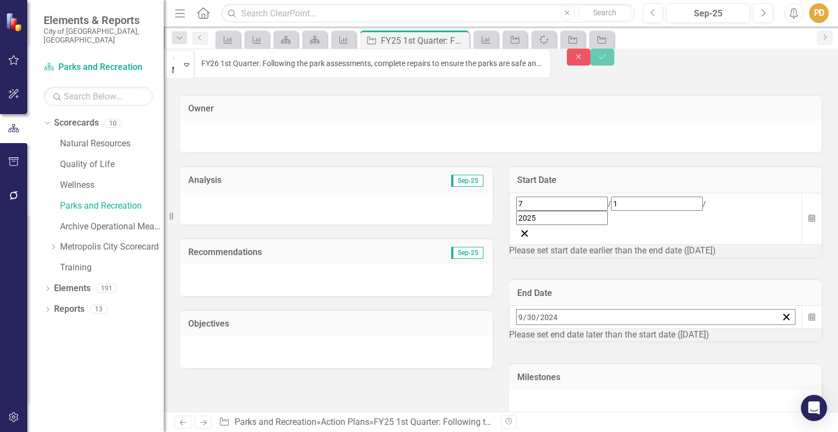
click at [586, 309] on div "[DATE] [DATE]" at bounding box center [647, 316] width 261 height 15
click at [700, 329] on button "»" at bounding box center [688, 341] width 24 height 24
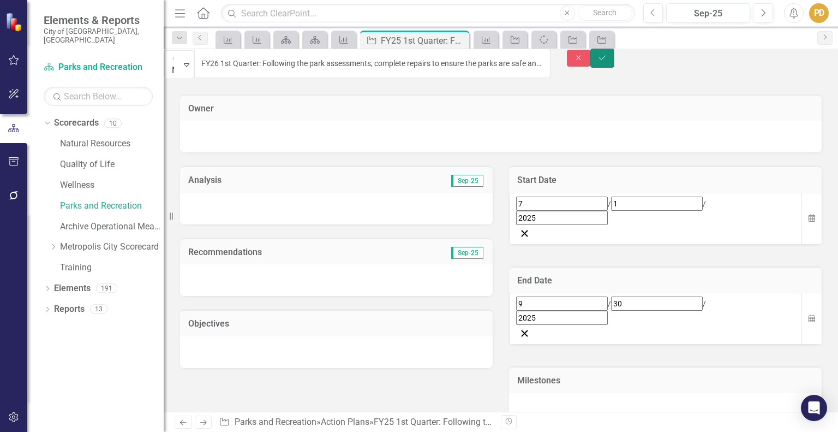
click at [607, 62] on icon "Save" at bounding box center [603, 58] width 10 height 8
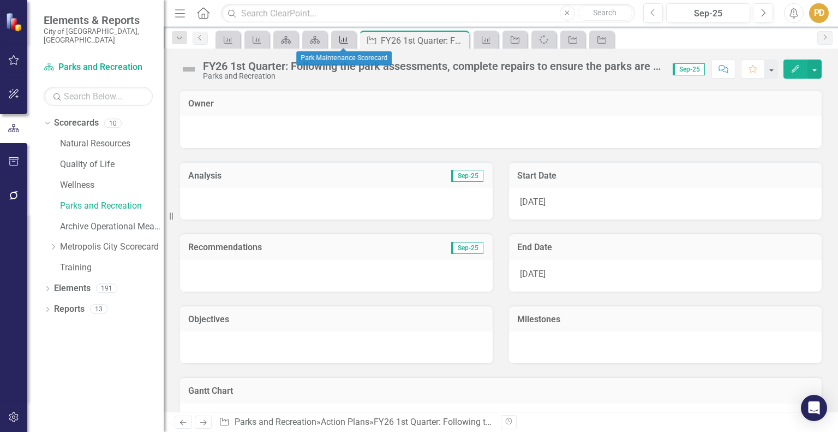
click at [344, 40] on icon "Measure" at bounding box center [343, 39] width 11 height 9
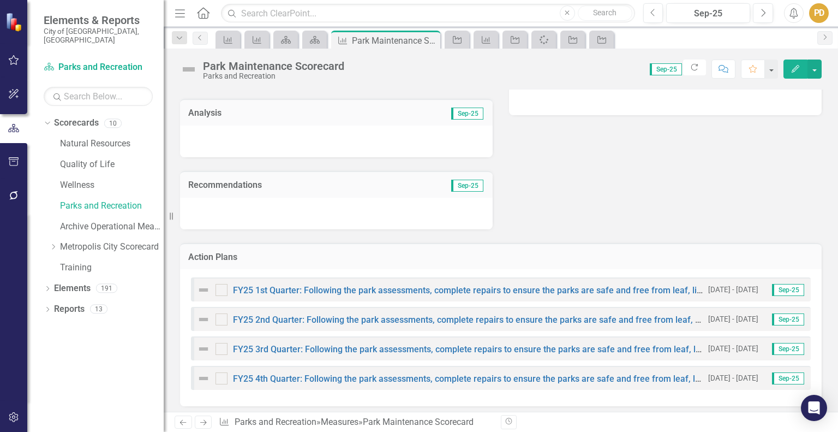
scroll to position [345, 0]
click at [331, 312] on div "FY25 2nd Quarter: Following the park assessments, complete repairs to ensure th…" at bounding box center [450, 318] width 506 height 13
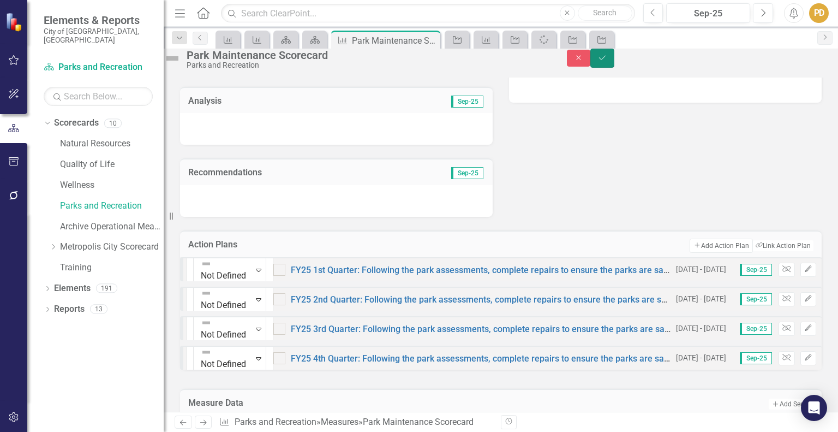
click at [607, 62] on icon "Save" at bounding box center [603, 58] width 10 height 8
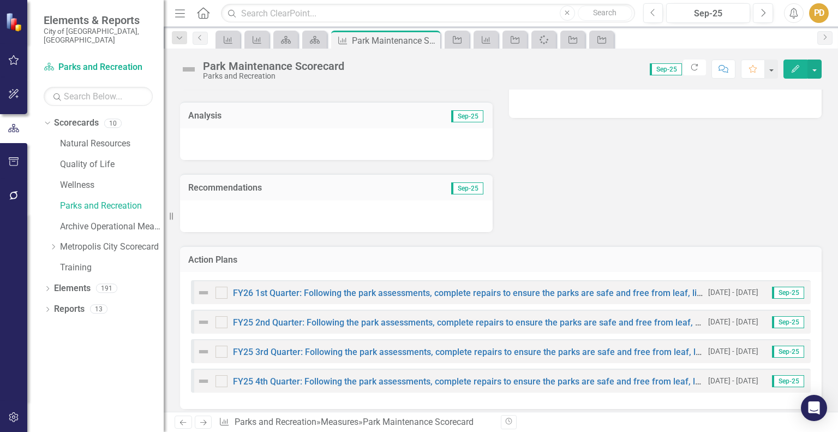
scroll to position [342, 0]
click at [422, 319] on link "FY25 2nd Quarter: Following the park assessments, complete repairs to ensure th…" at bounding box center [494, 322] width 522 height 10
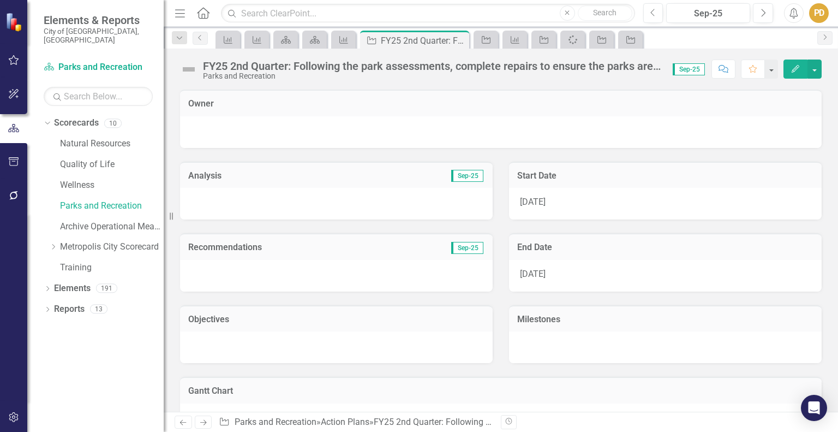
click at [231, 67] on div "FY25 2nd Quarter: Following the park assessments, complete repairs to ensure th…" at bounding box center [432, 66] width 459 height 12
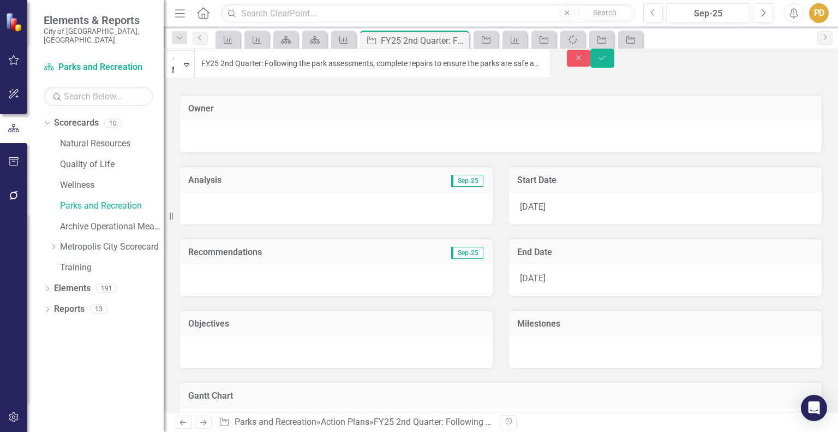
click at [231, 67] on input "FY25 2nd Quarter: Following the park assessments, complete repairs to ensure th…" at bounding box center [372, 63] width 356 height 29
click at [237, 63] on input "FY25 2nd Quarter: Following the park assessments, complete repairs to ensure th…" at bounding box center [372, 63] width 356 height 29
type input "FY26 2nd Quarter: Following the park assessments, complete repairs to ensure th…"
click at [559, 206] on div "10/1/24" at bounding box center [665, 209] width 313 height 32
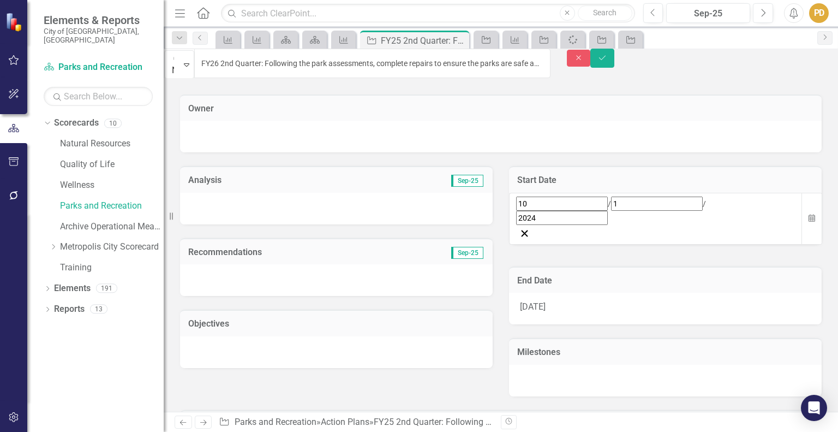
click at [572, 206] on div "10 / 1 / 2024" at bounding box center [655, 210] width 279 height 28
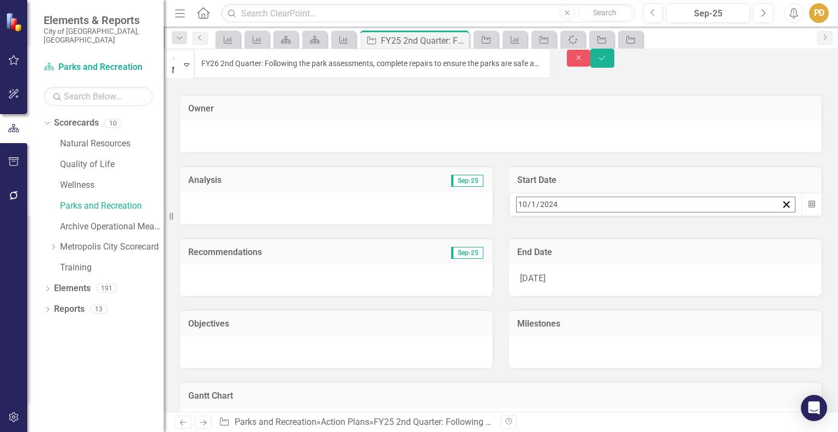
click at [572, 206] on div "2024-10-01 10 / 1 / 2024" at bounding box center [647, 204] width 261 height 15
click at [700, 235] on button "»" at bounding box center [688, 228] width 24 height 24
click at [607, 267] on abbr "1" at bounding box center [605, 271] width 4 height 9
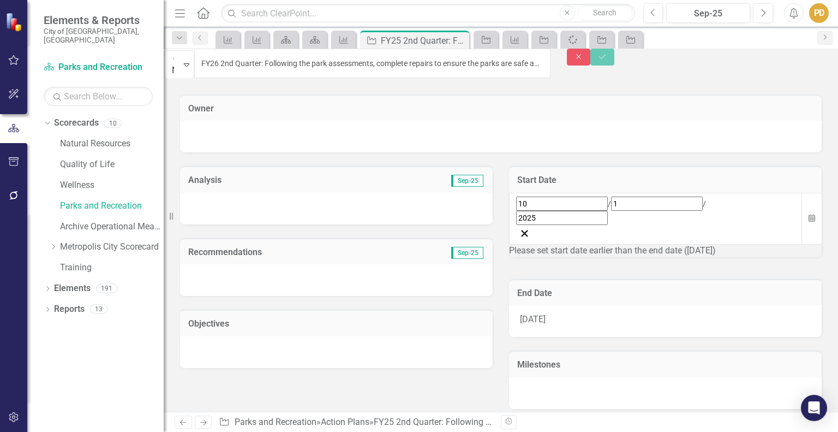
click at [565, 305] on div "12/31/24" at bounding box center [665, 321] width 313 height 32
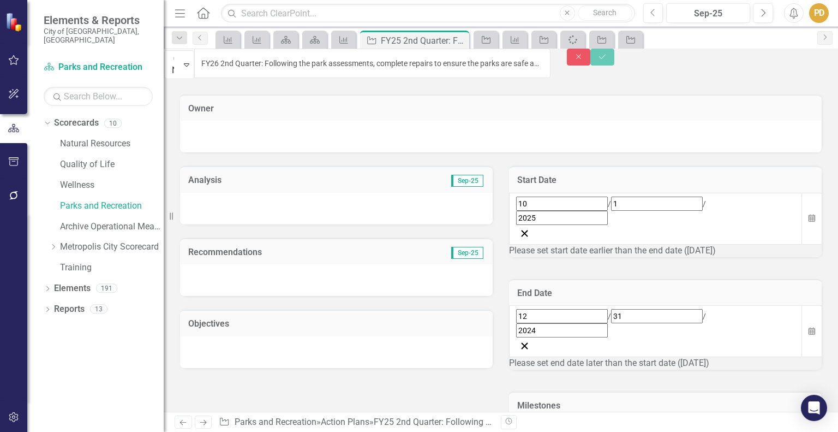
click at [667, 305] on div "12 / 31 / 2024" at bounding box center [656, 331] width 294 height 52
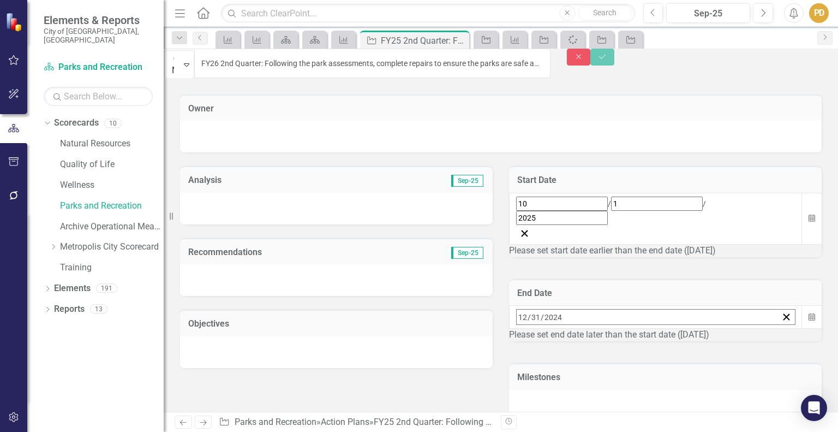
click at [667, 305] on div "2024-12-31 12 / 31 / 2024 « ‹ December 2024 › » Sun Mon Tue Wed Thu Fri Sat 1 2…" at bounding box center [656, 316] width 294 height 23
click at [700, 329] on button "»" at bounding box center [688, 341] width 24 height 24
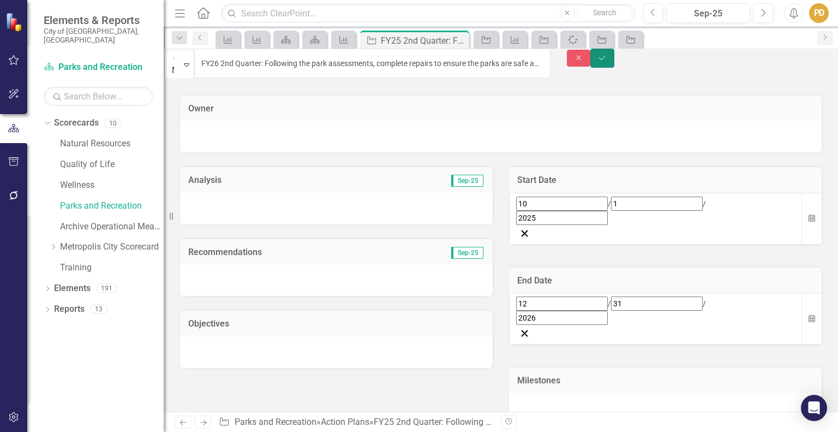
click at [607, 61] on icon "Save" at bounding box center [603, 58] width 10 height 8
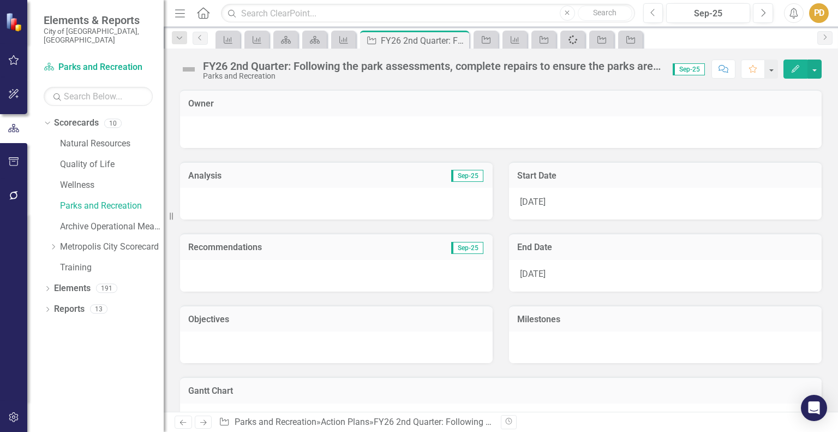
click at [573, 39] on icon "Spinner" at bounding box center [573, 39] width 11 height 9
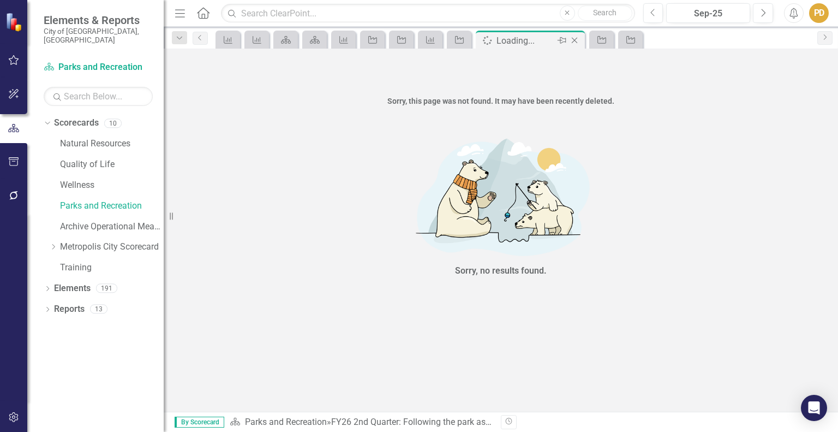
click at [575, 38] on icon "Close" at bounding box center [574, 40] width 11 height 9
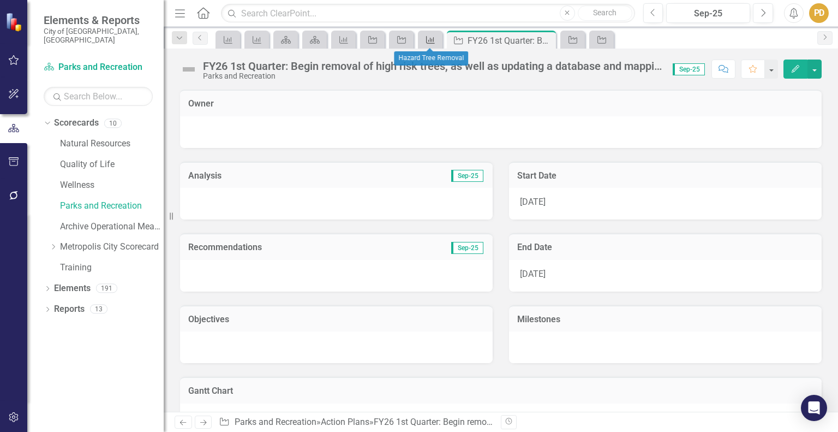
click at [429, 39] on icon "Measure" at bounding box center [430, 39] width 11 height 9
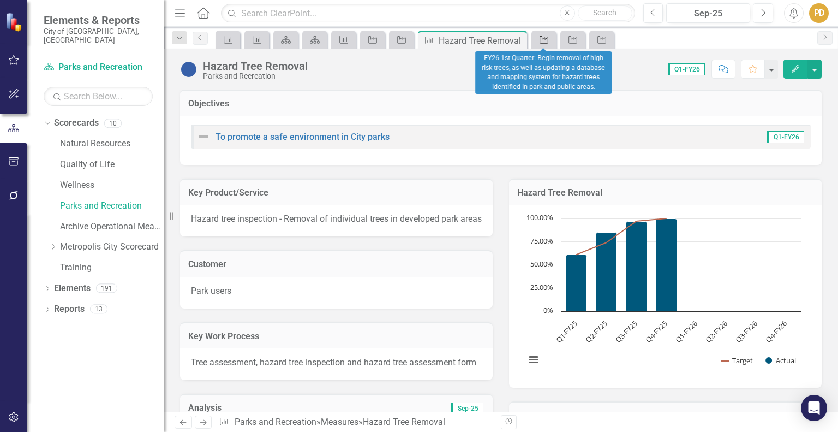
click at [542, 41] on icon "Action Plan" at bounding box center [544, 39] width 11 height 9
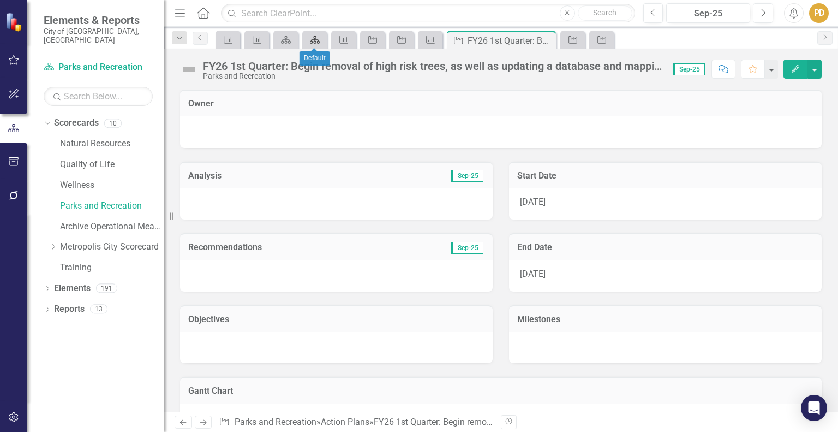
click at [313, 40] on icon "Scorecard" at bounding box center [314, 39] width 11 height 9
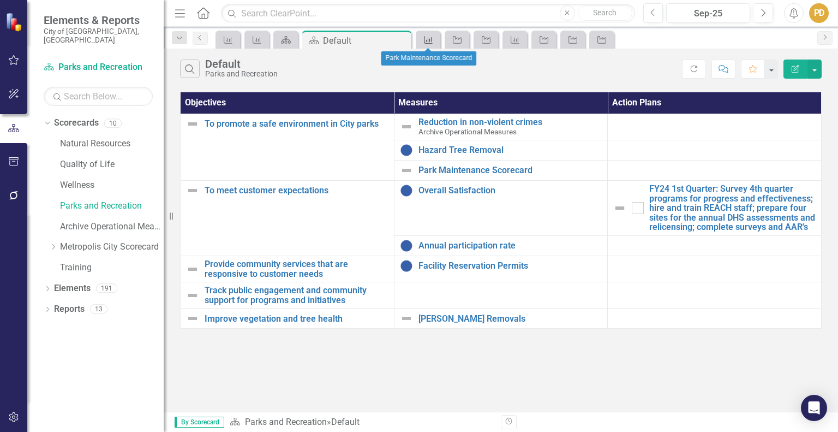
click at [428, 37] on icon "Measure" at bounding box center [428, 39] width 11 height 9
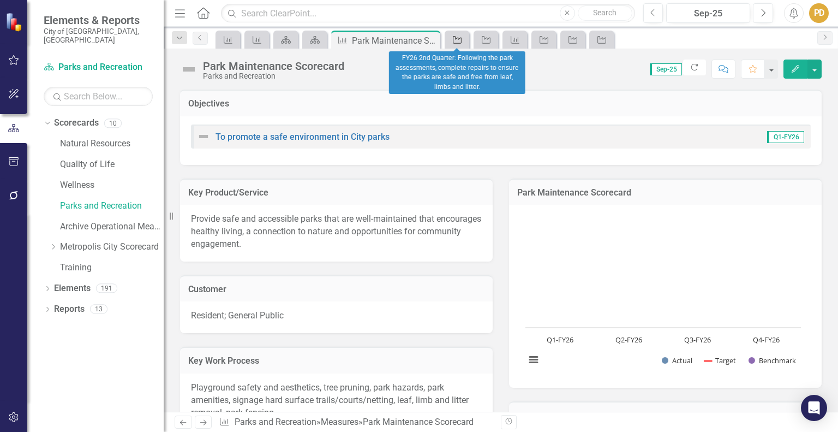
click at [455, 44] on div "Action Plan" at bounding box center [454, 40] width 15 height 14
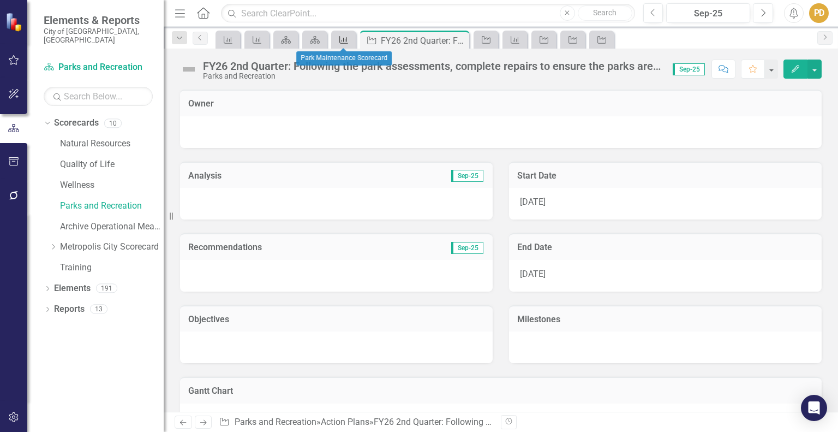
click at [347, 39] on icon at bounding box center [343, 40] width 9 height 8
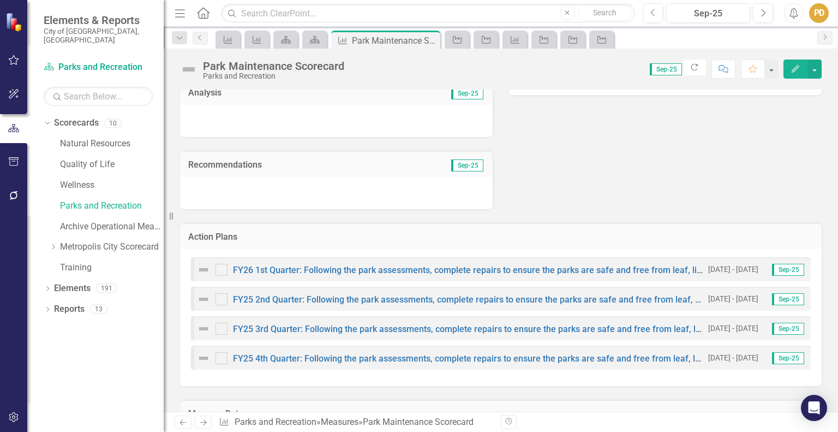
scroll to position [365, 0]
click at [395, 325] on link "FY25 3rd Quarter: Following the park assessments, complete repairs to ensure th…" at bounding box center [493, 329] width 521 height 10
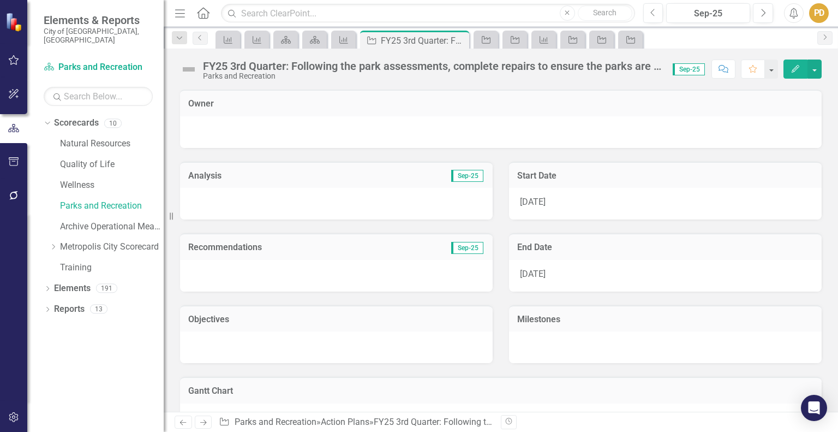
click at [228, 62] on div "FY25 3rd Quarter: Following the park assessments, complete repairs to ensure th…" at bounding box center [432, 66] width 459 height 12
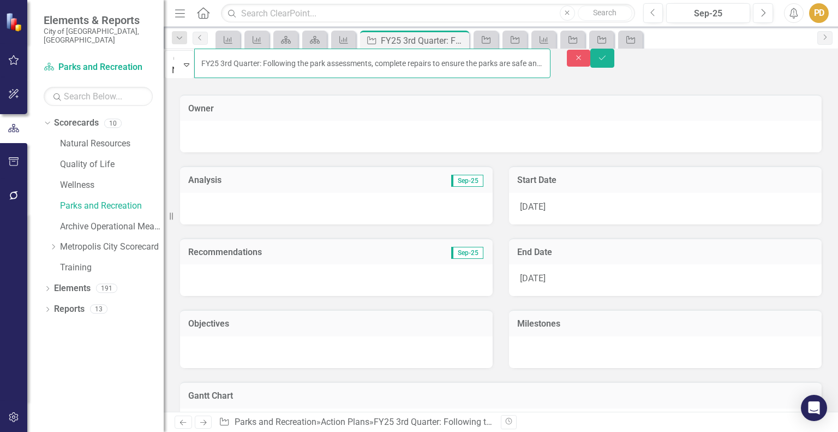
click at [236, 63] on input "FY25 3rd Quarter: Following the park assessments, complete repairs to ensure th…" at bounding box center [372, 63] width 356 height 29
type input "FY26 3rd Quarter: Following the park assessments, complete repairs to ensure th…"
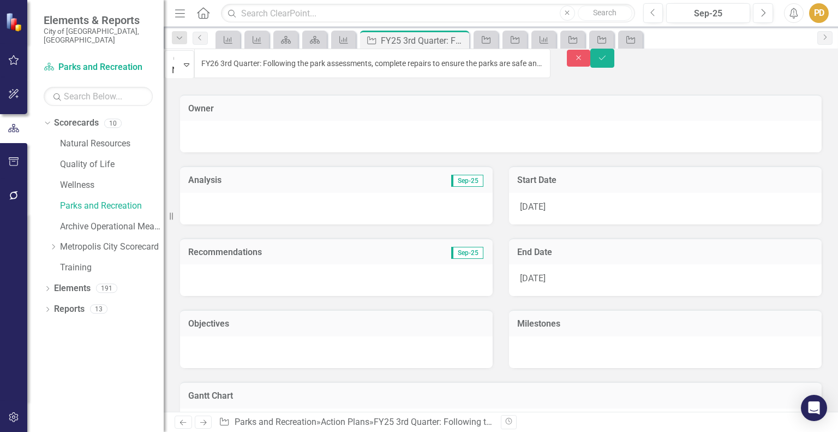
click at [553, 202] on div "1/1/25" at bounding box center [665, 209] width 313 height 32
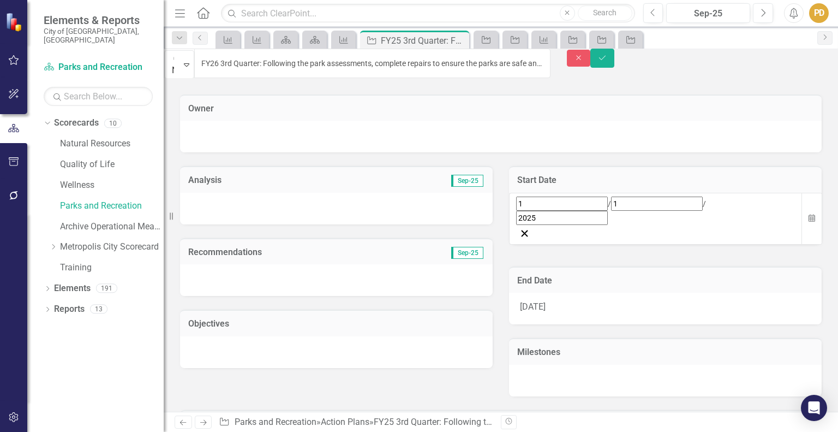
click at [635, 205] on div "1 / 1 / 2025" at bounding box center [655, 210] width 279 height 28
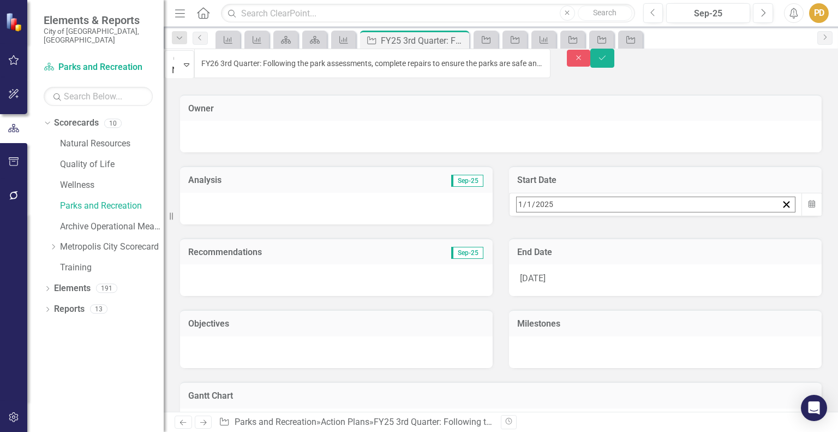
click at [635, 205] on div "2025-01-01 1 / 1 / 2025" at bounding box center [647, 204] width 261 height 15
click at [700, 231] on button "»" at bounding box center [688, 228] width 24 height 24
click at [635, 267] on abbr "1" at bounding box center [632, 271] width 4 height 9
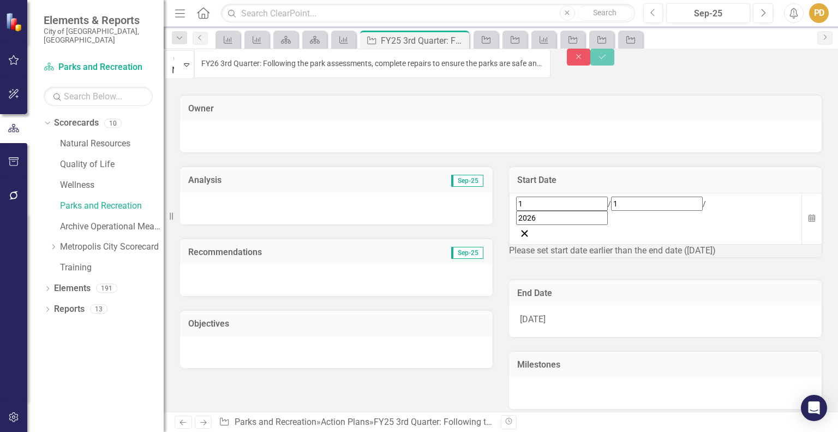
click at [543, 314] on span "3/31/25" at bounding box center [533, 319] width 26 height 10
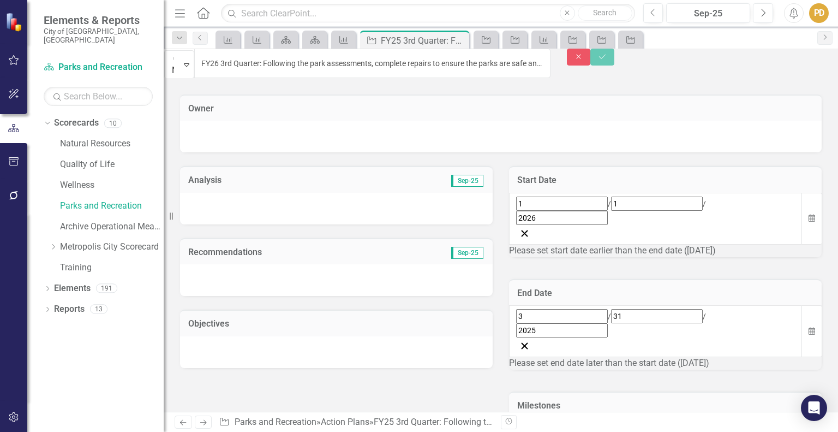
click at [570, 309] on div "3 / 31 / 2025" at bounding box center [655, 323] width 279 height 28
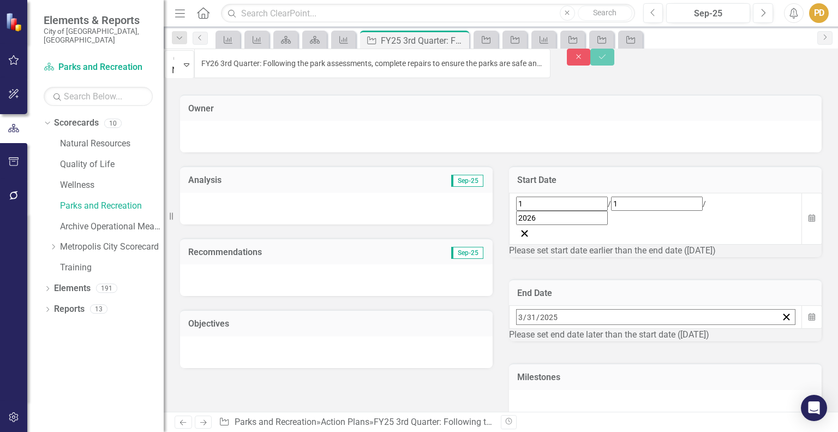
click at [570, 309] on div "2025-03-31 3 / 31 / 2025" at bounding box center [647, 316] width 261 height 15
click at [700, 329] on button "»" at bounding box center [688, 341] width 24 height 24
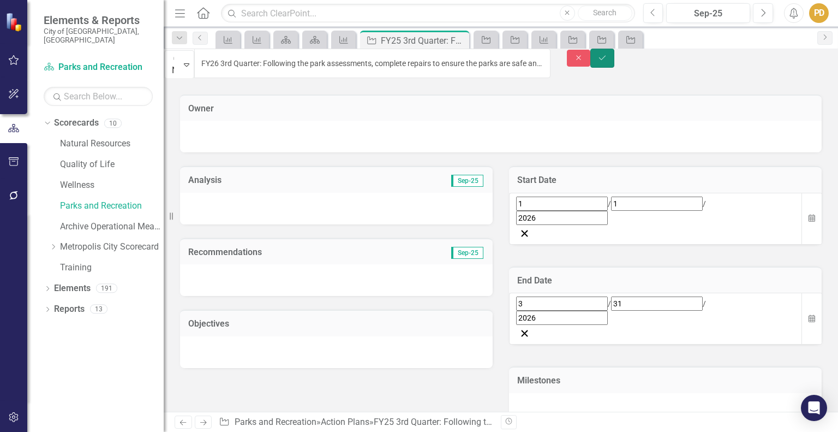
click at [607, 62] on icon "Save" at bounding box center [603, 58] width 10 height 8
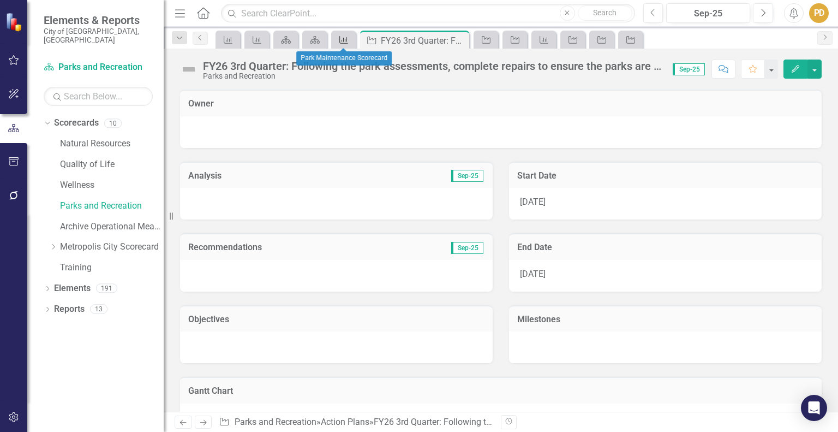
click at [345, 36] on icon "Measure" at bounding box center [343, 39] width 11 height 9
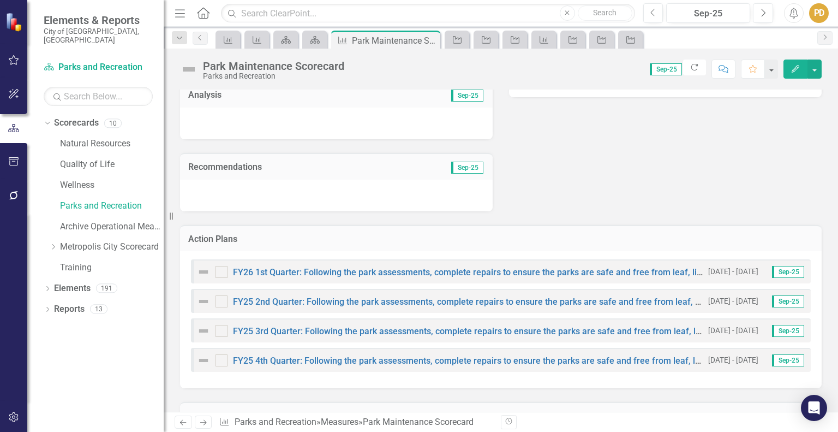
scroll to position [363, 0]
click at [337, 355] on link "FY25 4th Quarter: Following the park assessments, complete repairs to ensure th…" at bounding box center [493, 359] width 520 height 10
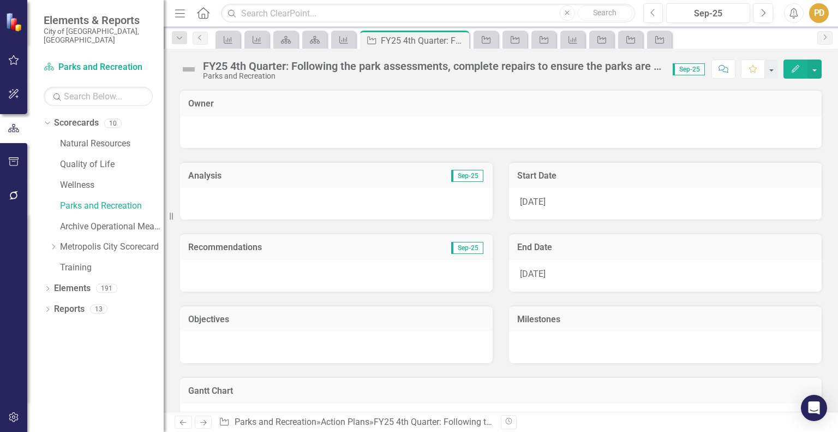
click at [227, 65] on div "FY25 4th Quarter: Following the park assessments, complete repairs to ensure th…" at bounding box center [432, 66] width 459 height 12
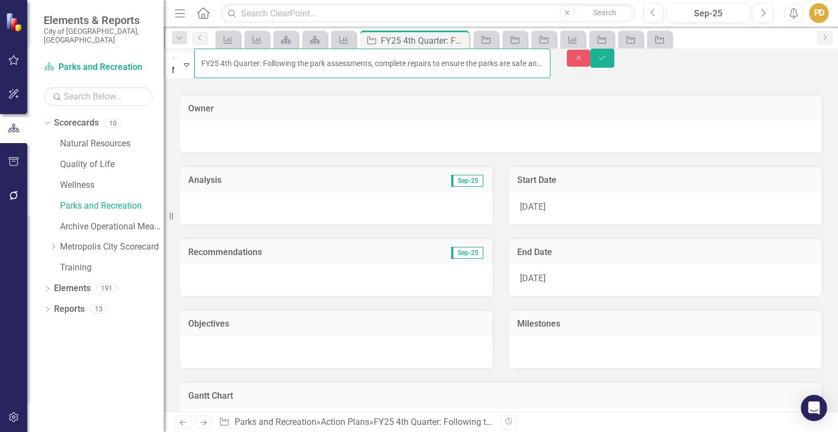
click at [236, 64] on input "FY25 4th Quarter: Following the park assessments, complete repairs to ensure th…" at bounding box center [372, 63] width 356 height 29
type input "FY26 4th Quarter: Following the park assessments, complete repairs to ensure th…"
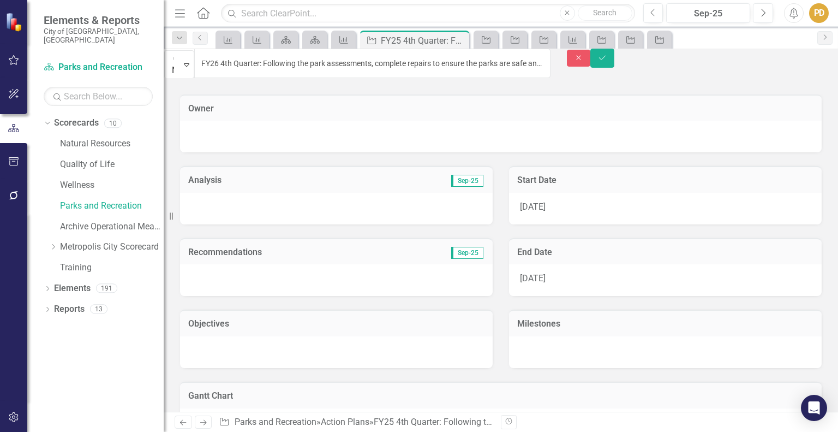
click at [565, 198] on div "4/1/25" at bounding box center [665, 209] width 313 height 32
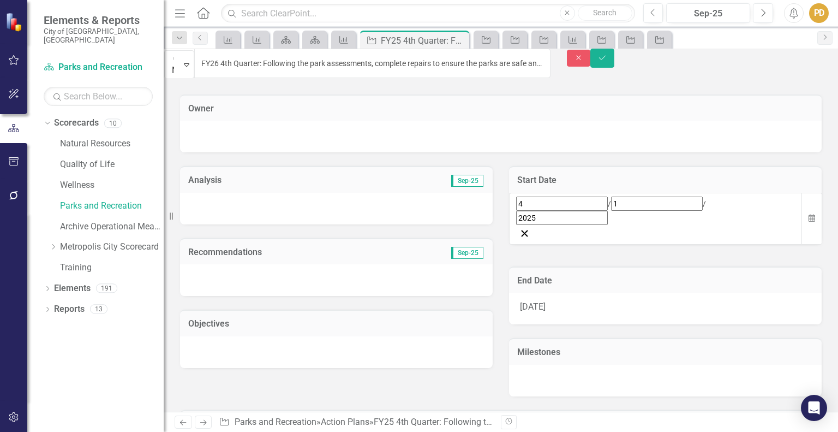
click at [572, 207] on div "4 / 1 / 2025" at bounding box center [655, 210] width 279 height 28
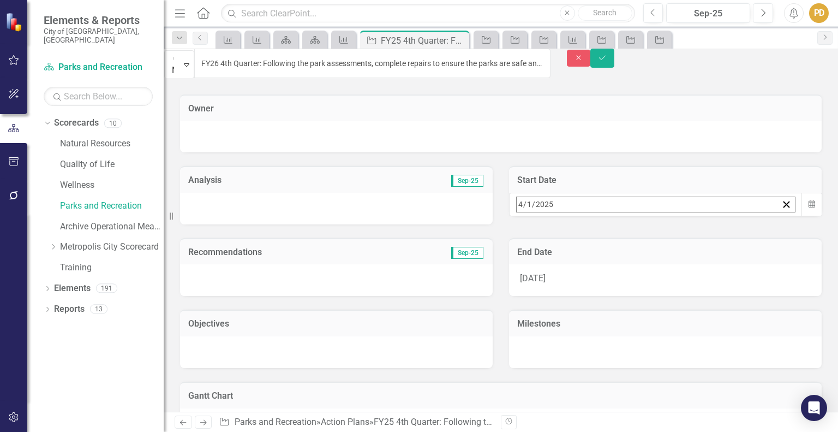
click at [572, 207] on div "2025-04-01 4 / 1 / 2025" at bounding box center [647, 204] width 261 height 15
click at [700, 231] on button "»" at bounding box center [688, 228] width 24 height 24
click at [607, 267] on abbr "1" at bounding box center [605, 271] width 4 height 9
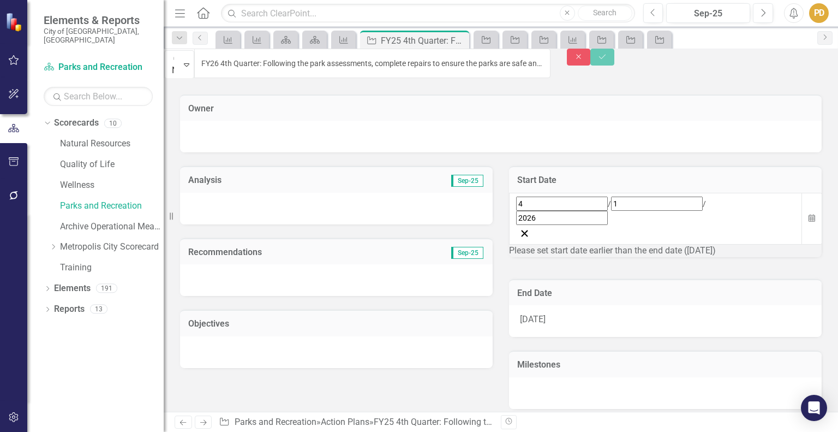
click at [568, 305] on div "6/30/25" at bounding box center [665, 321] width 313 height 32
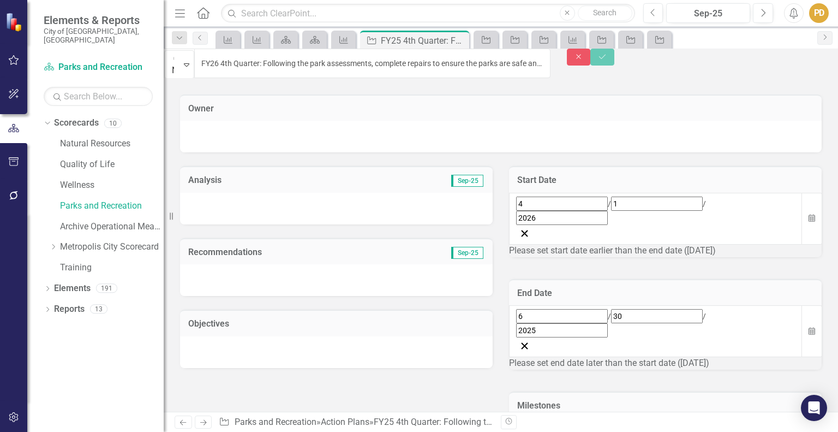
click at [575, 309] on div "6 / 30 / 2025" at bounding box center [655, 323] width 279 height 28
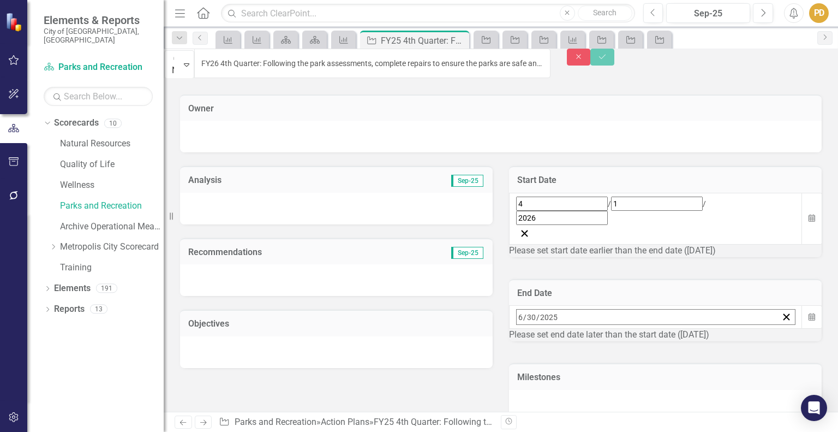
click at [575, 309] on div "2025-06-30 6 / 30 / 2025" at bounding box center [647, 316] width 261 height 15
click at [700, 329] on button "»" at bounding box center [688, 341] width 24 height 24
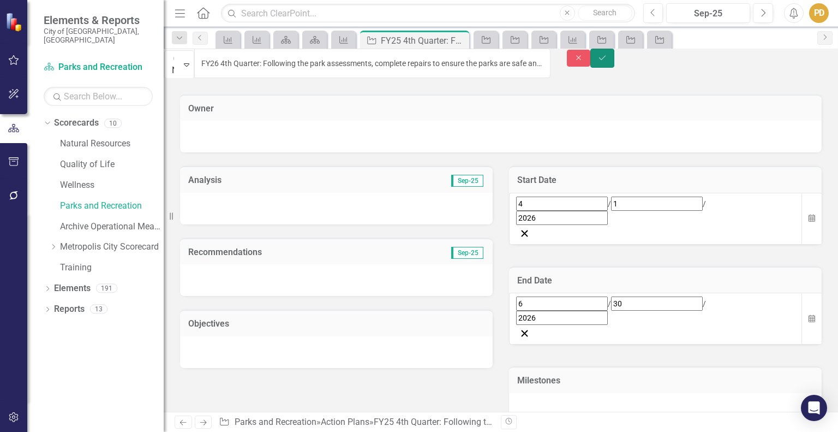
click at [607, 62] on icon "Save" at bounding box center [603, 58] width 10 height 8
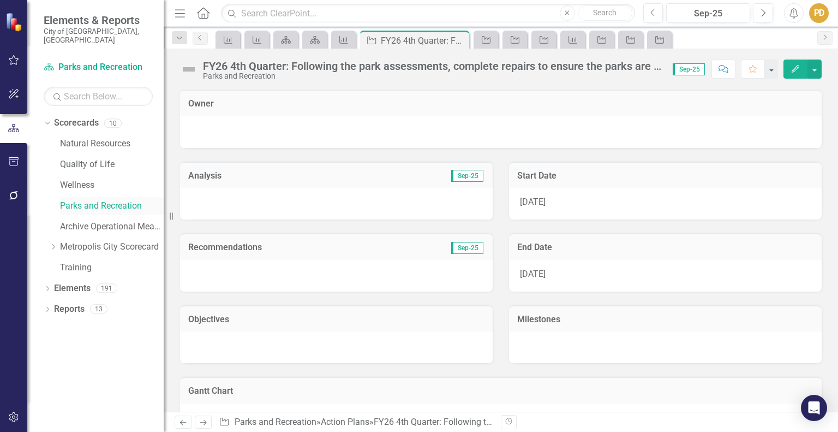
click at [87, 200] on link "Parks and Recreation" at bounding box center [112, 206] width 104 height 13
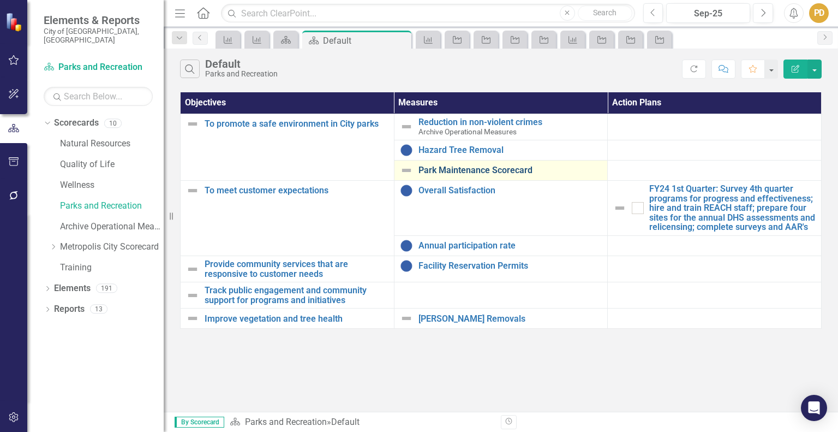
click at [498, 170] on link "Park Maintenance Scorecard" at bounding box center [511, 170] width 184 height 10
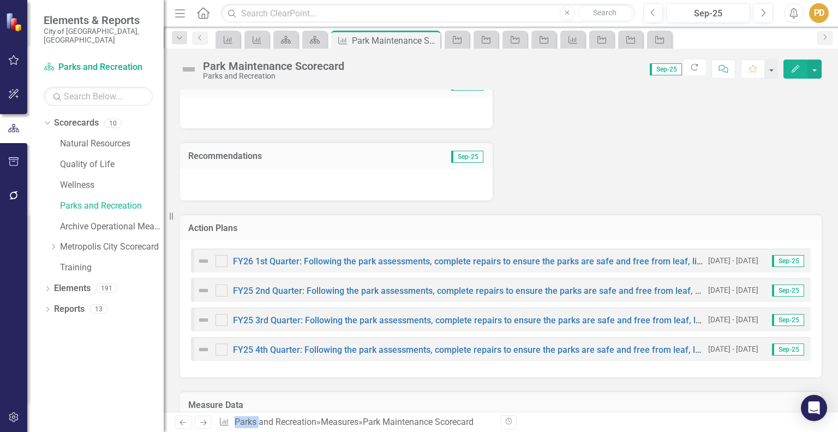
scroll to position [374, 0]
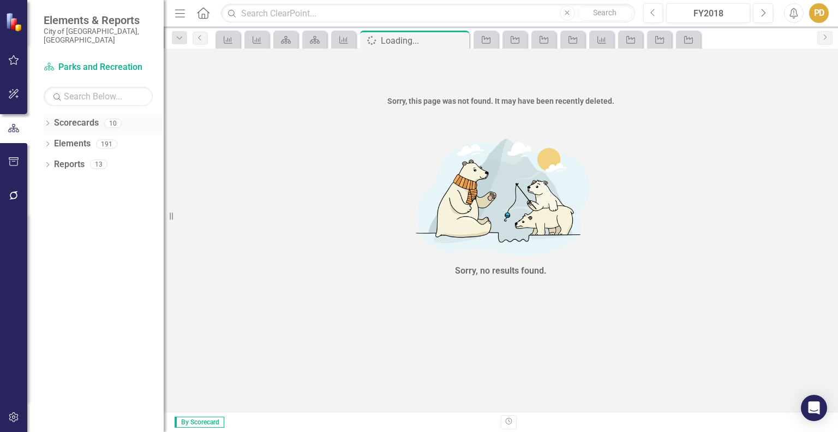
click at [50, 121] on icon "Dropdown" at bounding box center [48, 124] width 8 height 6
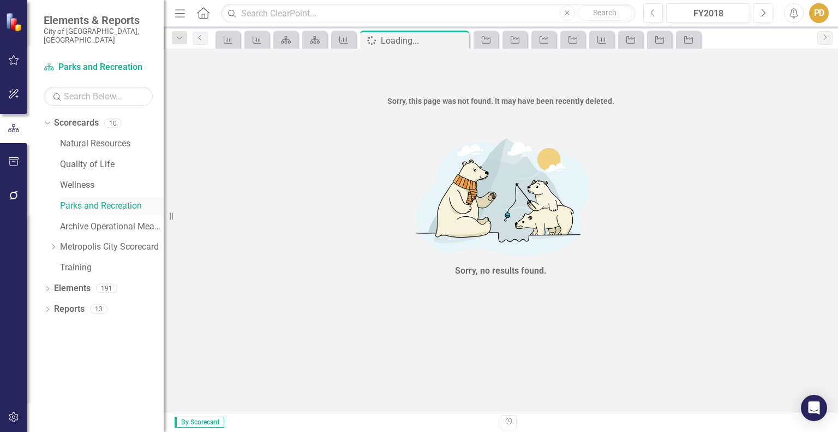
click at [72, 200] on link "Parks and Recreation" at bounding box center [112, 206] width 104 height 13
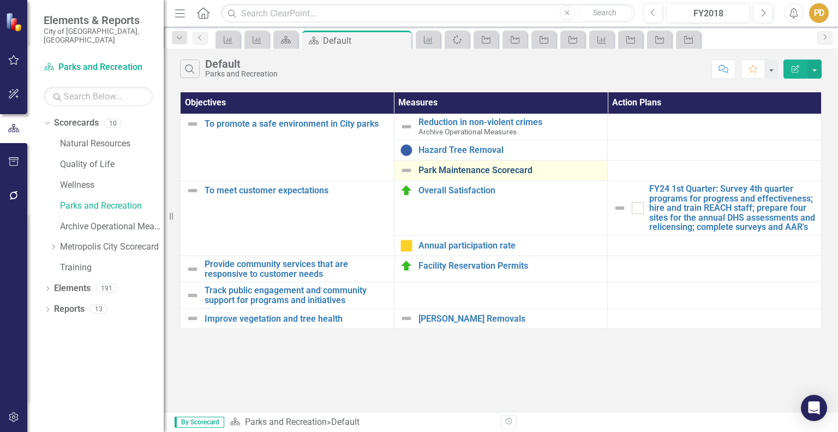
click at [475, 171] on link "Park Maintenance Scorecard" at bounding box center [511, 170] width 184 height 10
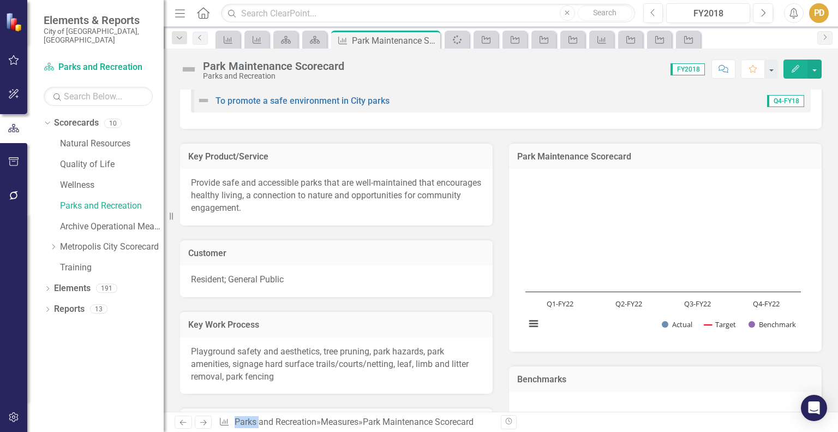
scroll to position [33, 0]
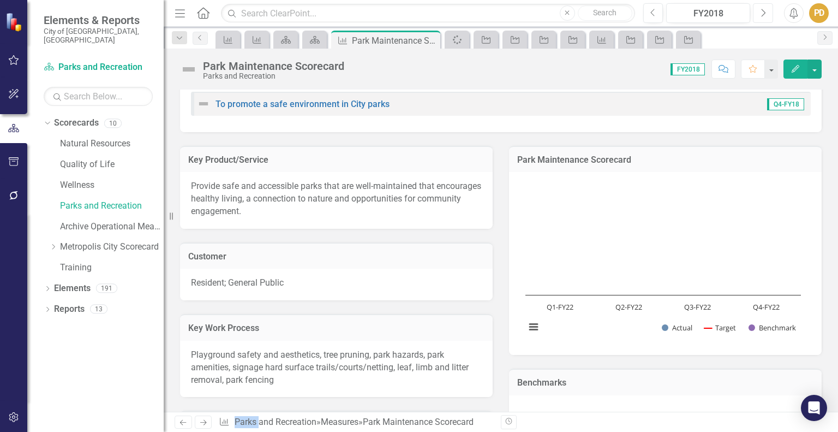
click at [763, 10] on icon "button" at bounding box center [764, 13] width 4 height 8
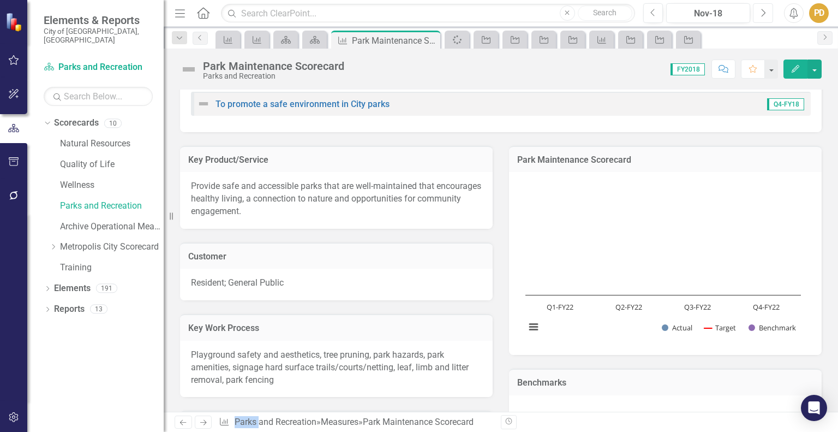
click at [763, 10] on icon "button" at bounding box center [764, 13] width 4 height 8
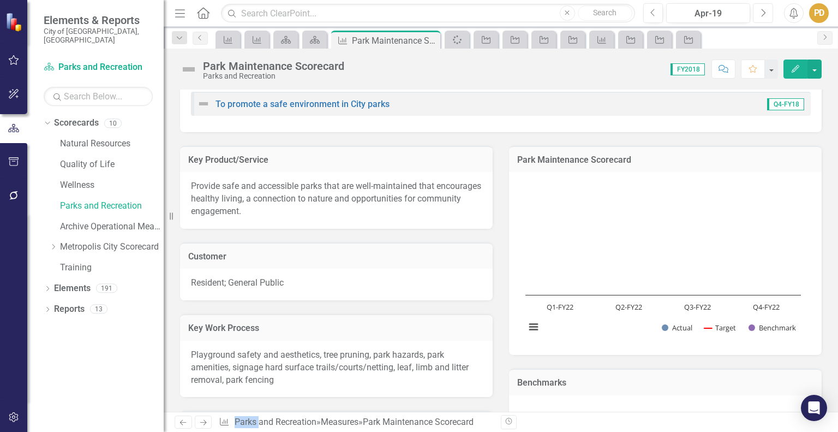
click at [763, 10] on icon "button" at bounding box center [764, 13] width 4 height 8
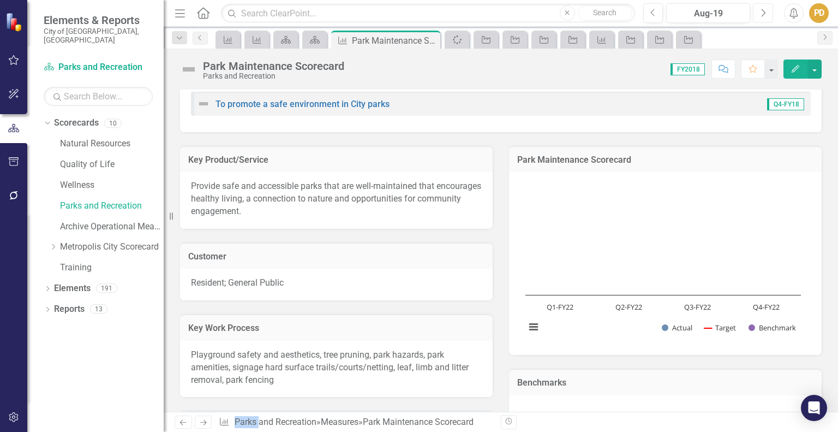
click at [763, 10] on icon "button" at bounding box center [764, 13] width 4 height 8
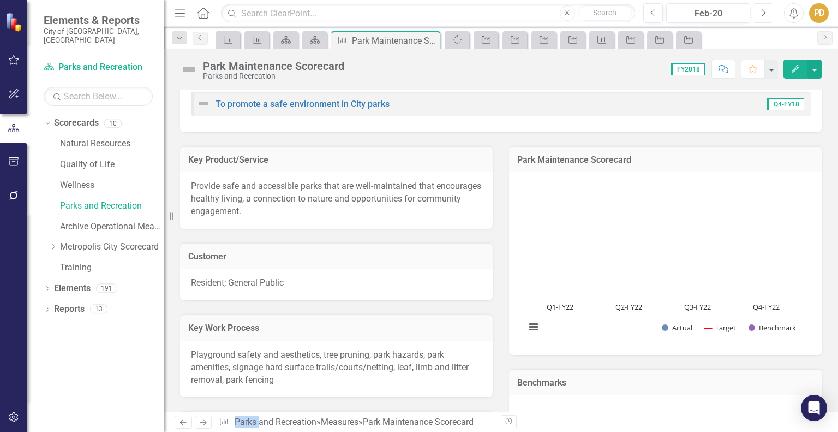
click at [763, 10] on icon "button" at bounding box center [764, 13] width 4 height 8
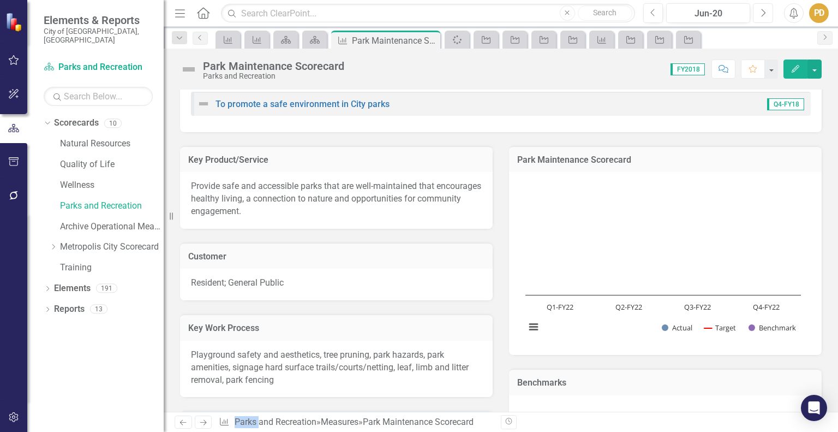
click at [763, 10] on icon "button" at bounding box center [764, 13] width 4 height 8
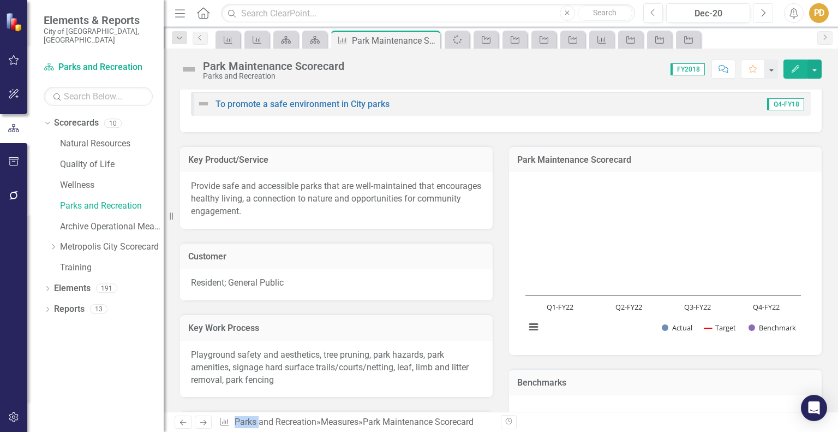
click at [763, 10] on icon "button" at bounding box center [764, 13] width 4 height 8
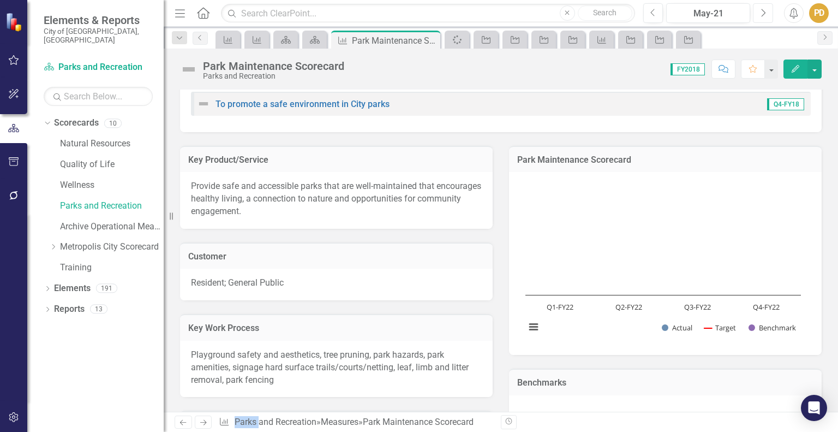
click at [763, 10] on icon "button" at bounding box center [764, 13] width 4 height 8
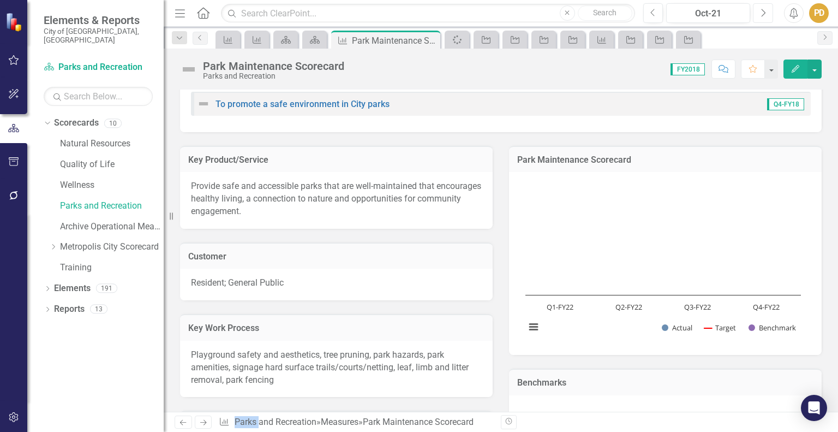
click at [763, 10] on icon "button" at bounding box center [764, 13] width 4 height 8
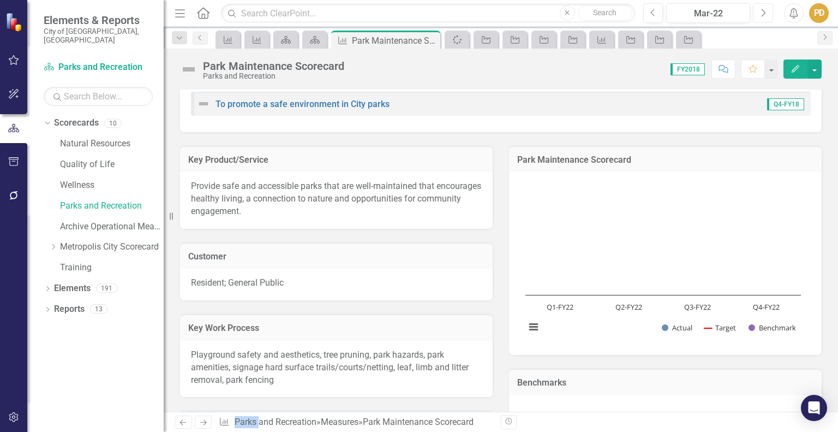
click at [763, 10] on icon "button" at bounding box center [764, 13] width 4 height 8
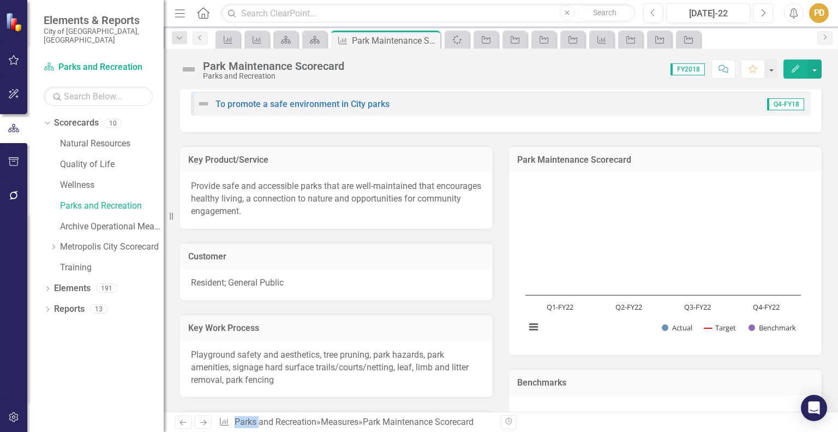
click at [763, 10] on icon "button" at bounding box center [764, 13] width 4 height 8
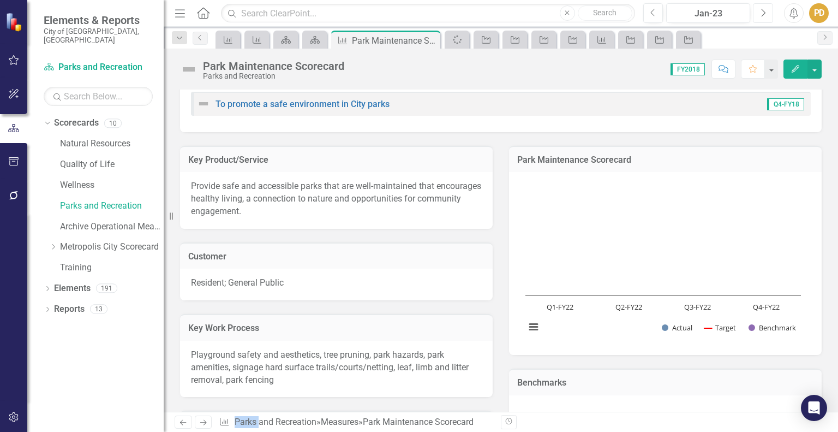
click at [763, 10] on icon "button" at bounding box center [764, 13] width 4 height 8
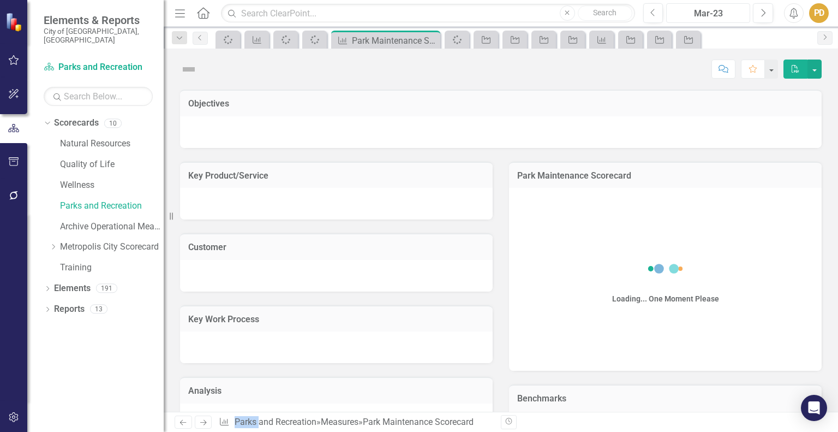
click at [726, 9] on div "Mar-23" at bounding box center [708, 13] width 76 height 13
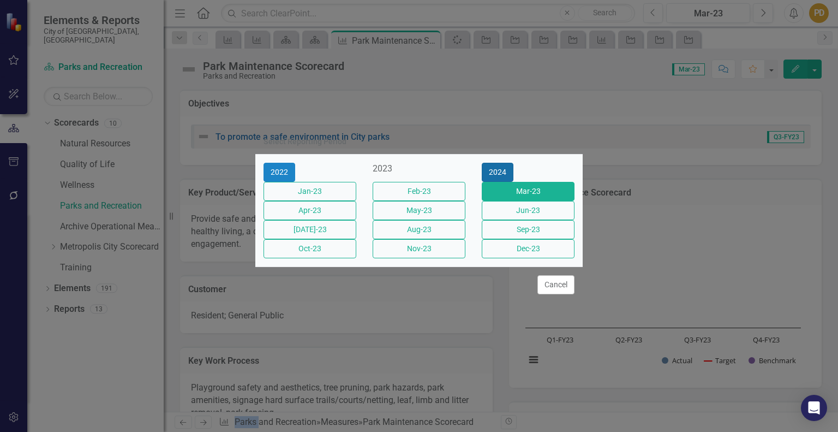
click at [514, 163] on button "2024" at bounding box center [498, 172] width 32 height 19
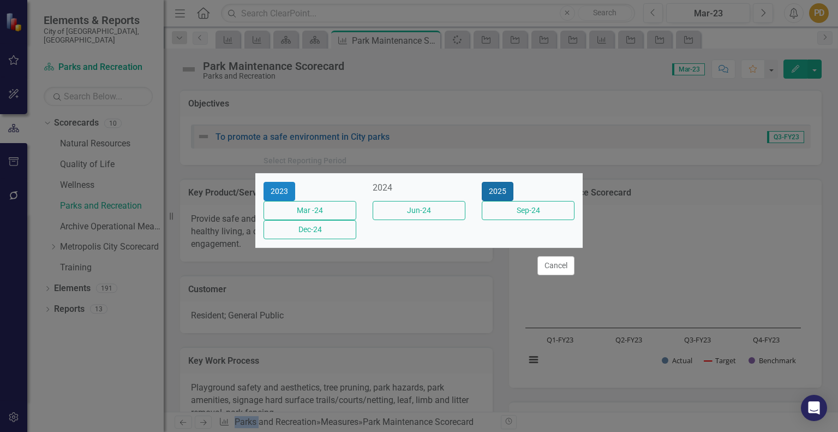
click at [514, 184] on button "2025" at bounding box center [498, 191] width 32 height 19
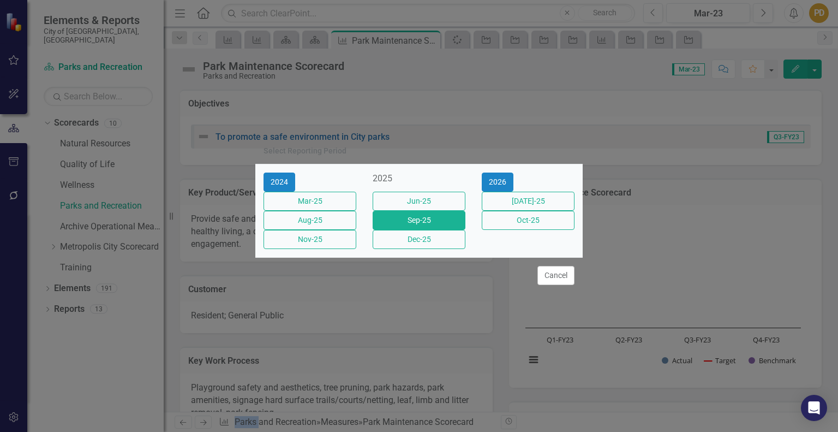
click at [440, 222] on button "Sep-25" at bounding box center [419, 220] width 93 height 19
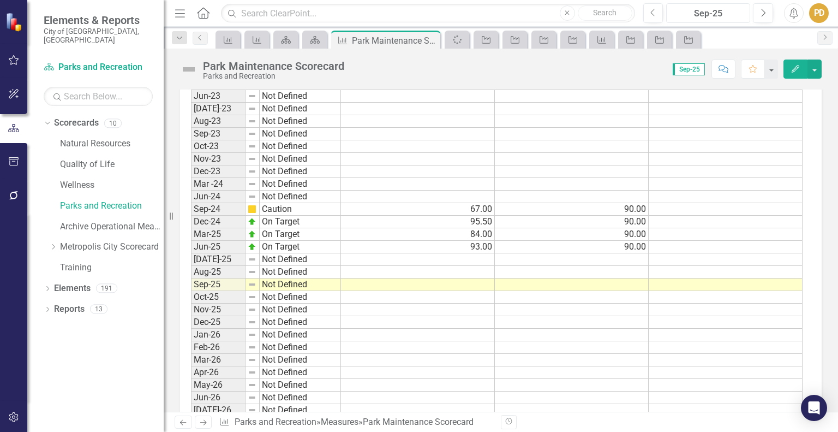
scroll to position [1563, 0]
click at [603, 278] on td at bounding box center [572, 284] width 154 height 13
type textarea "90"
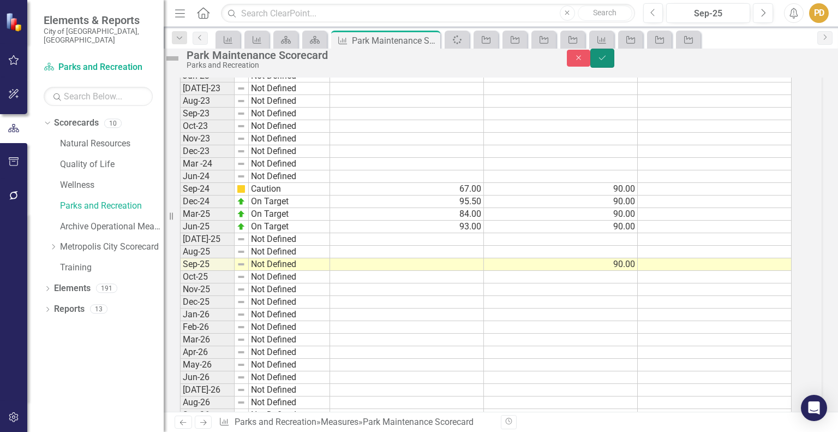
click at [607, 62] on icon "Save" at bounding box center [603, 58] width 10 height 8
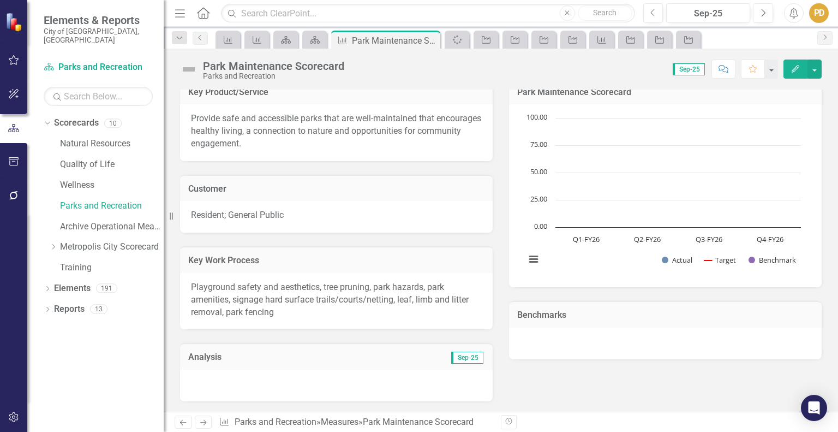
scroll to position [100, 0]
click at [814, 65] on button "button" at bounding box center [815, 68] width 14 height 19
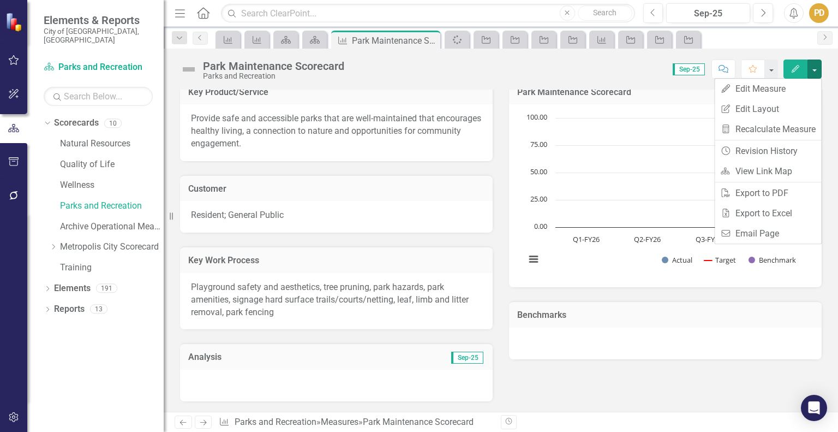
click at [737, 374] on div "Key Product/Service Provide safe and accessible parks that are well-maintained …" at bounding box center [501, 268] width 658 height 409
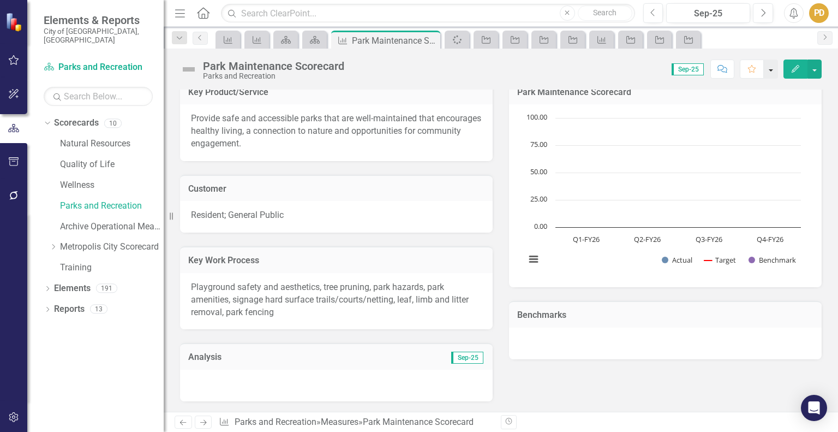
click at [773, 68] on button "button" at bounding box center [771, 68] width 14 height 19
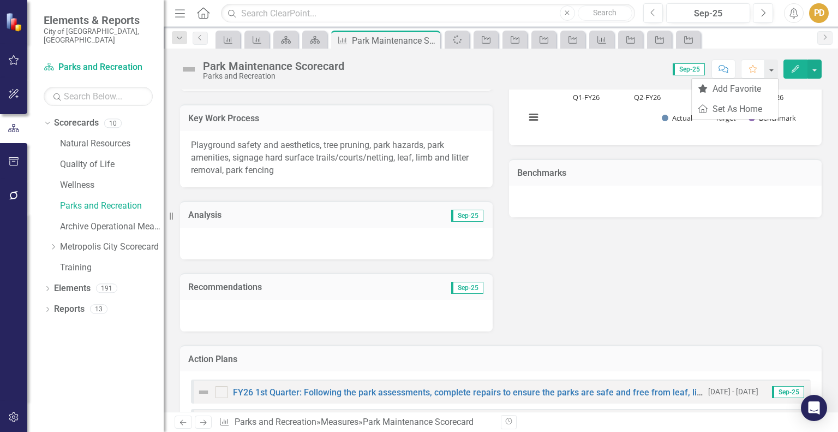
scroll to position [0, 0]
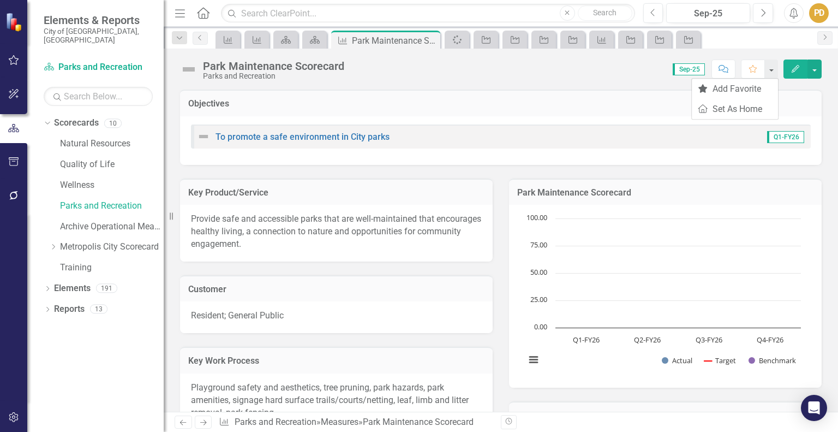
click at [192, 67] on img at bounding box center [188, 69] width 17 height 17
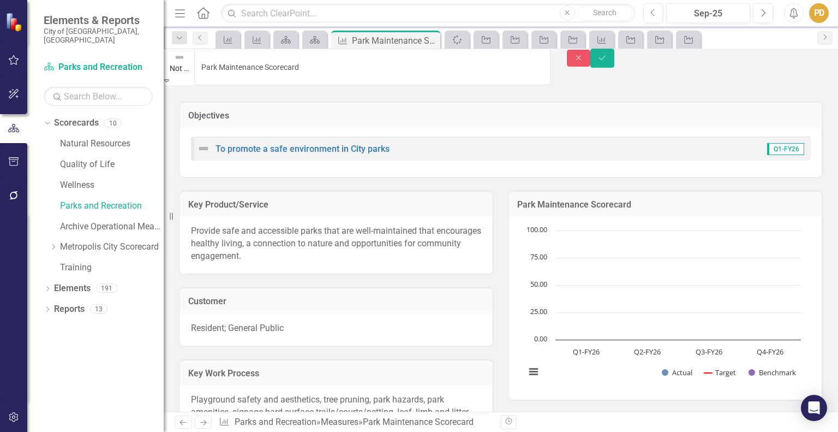
click at [169, 76] on icon "Expand" at bounding box center [166, 80] width 5 height 8
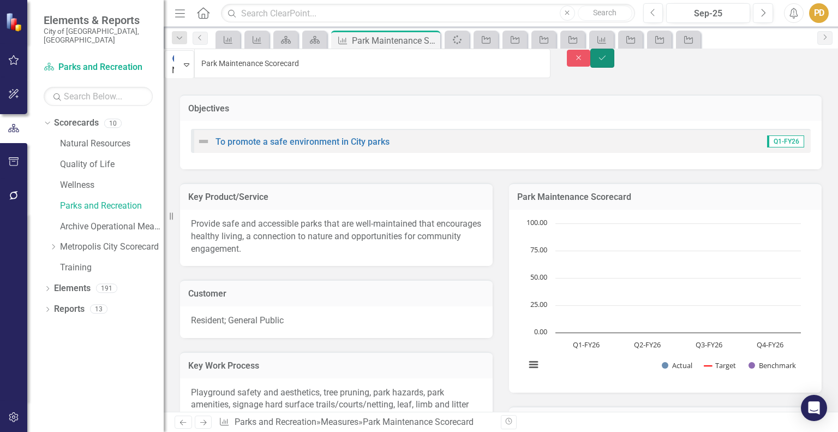
click at [607, 62] on icon "Save" at bounding box center [603, 58] width 10 height 8
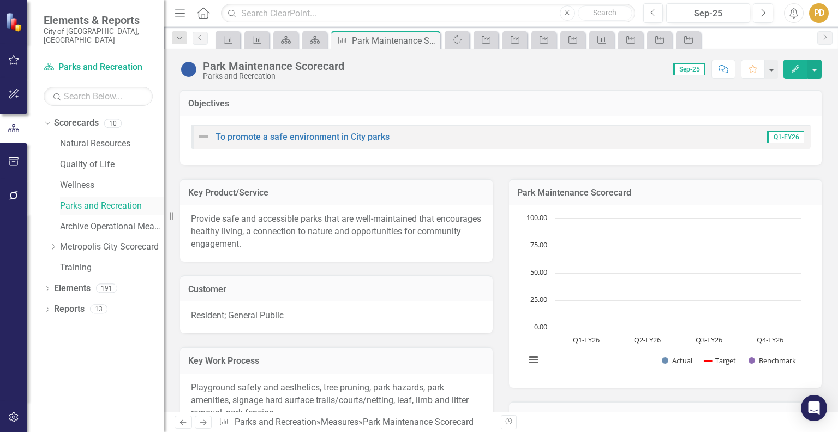
click at [83, 200] on link "Parks and Recreation" at bounding box center [112, 206] width 104 height 13
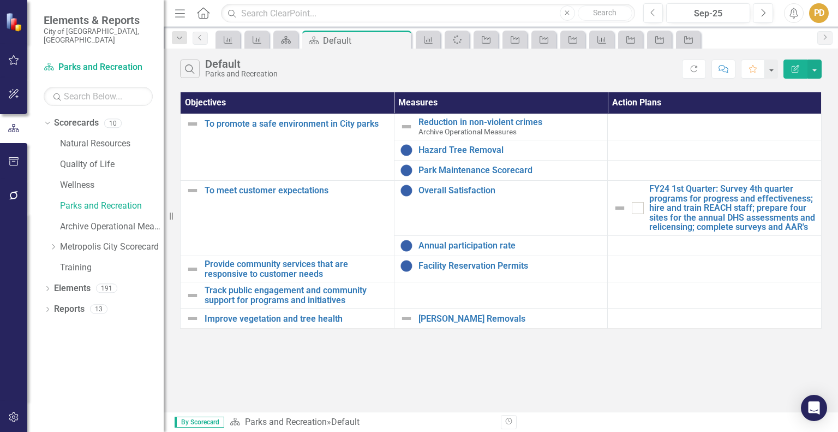
click at [520, 353] on div "Search Default Parks and Recreation Refresh Comment Favorite Edit Report Object…" at bounding box center [501, 230] width 675 height 363
click at [493, 147] on link "Hazard Tree Removal" at bounding box center [511, 150] width 184 height 10
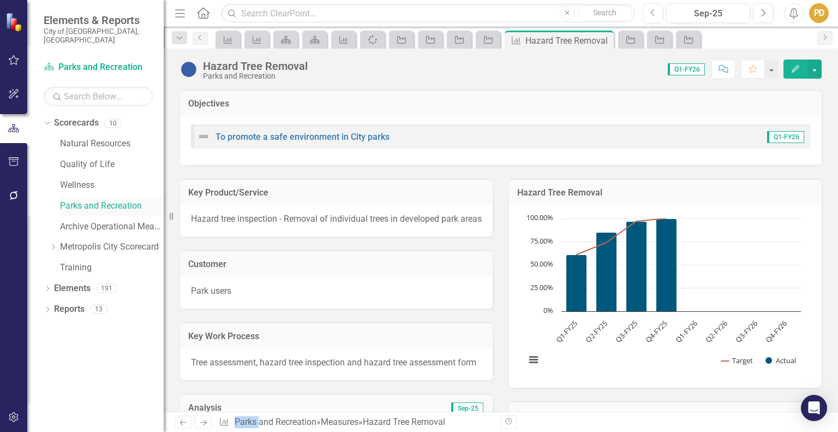
click at [109, 200] on link "Parks and Recreation" at bounding box center [112, 206] width 104 height 13
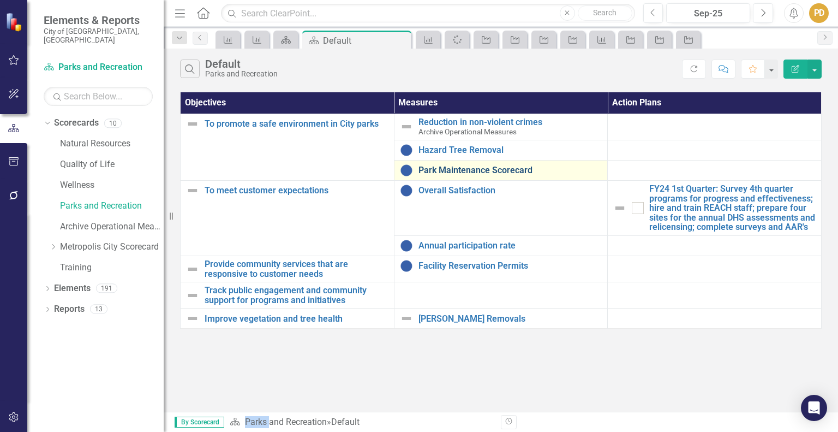
click at [443, 170] on link "Park Maintenance Scorecard" at bounding box center [511, 170] width 184 height 10
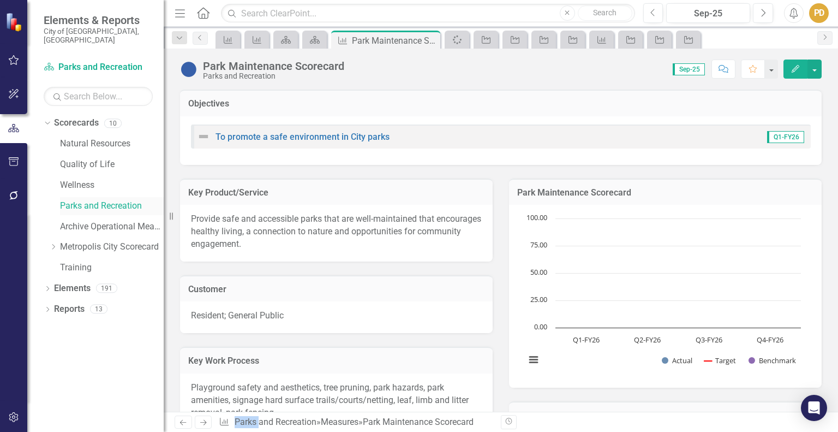
click at [93, 200] on link "Parks and Recreation" at bounding box center [112, 206] width 104 height 13
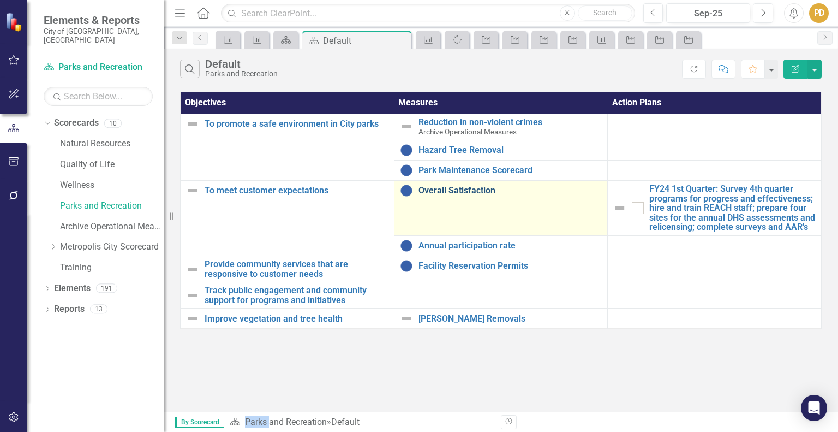
click at [428, 194] on link "Overall Satisfaction" at bounding box center [511, 191] width 184 height 10
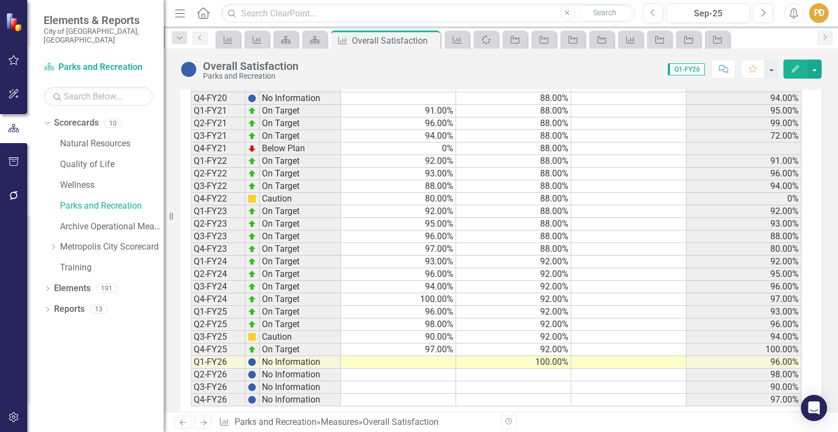
scroll to position [796, 0]
click at [547, 379] on td at bounding box center [513, 374] width 115 height 13
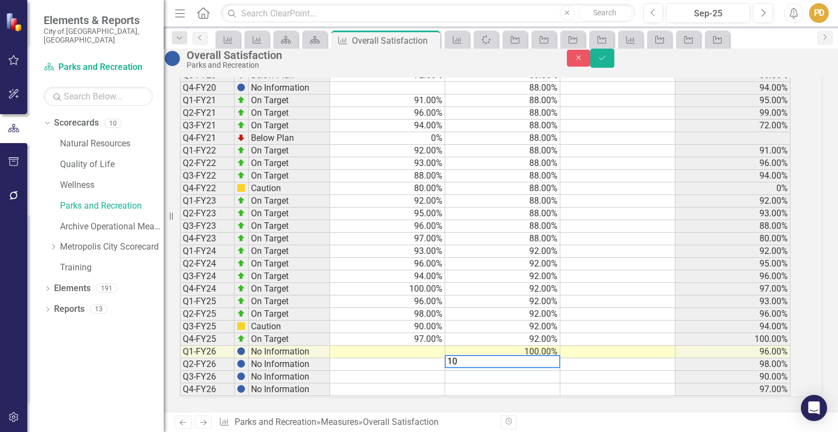
type textarea "100"
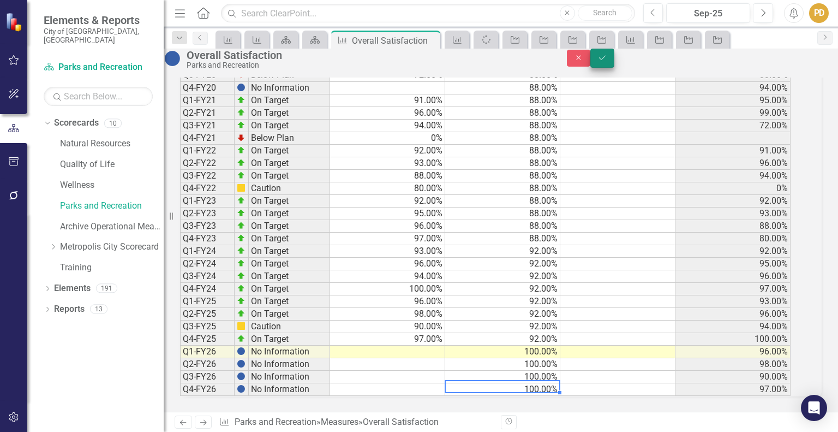
type textarea "100"
click at [607, 62] on icon "Save" at bounding box center [603, 58] width 10 height 8
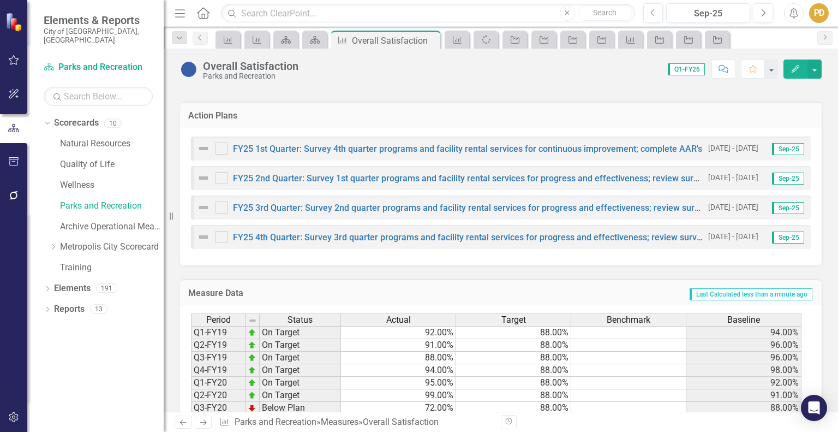
scroll to position [474, 0]
click at [330, 153] on link "FY25 1st Quarter: Survey 4th quarter programs and facility rental services for …" at bounding box center [467, 148] width 469 height 10
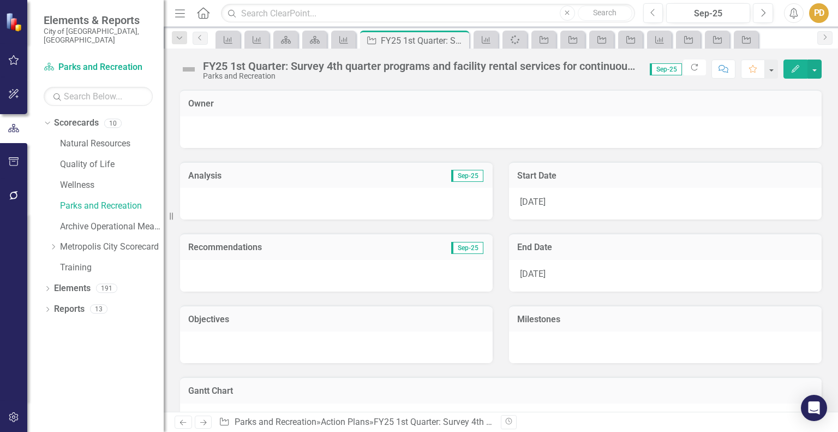
click at [228, 65] on div "FY25 1st Quarter: Survey 4th quarter programs and facility rental services for …" at bounding box center [421, 66] width 436 height 12
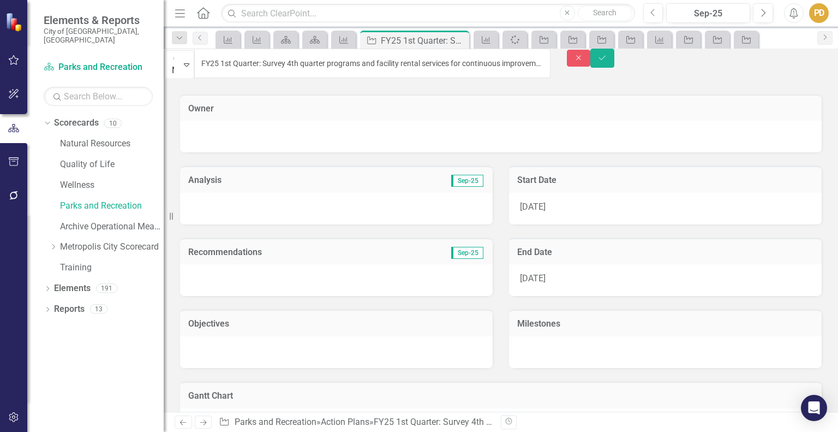
click at [240, 65] on input "FY25 1st Quarter: Survey 4th quarter programs and facility rental services for …" at bounding box center [372, 63] width 356 height 29
type input "FY26 1st Quarter: Survey 4th quarter programs and facility rental services for …"
click at [607, 62] on icon "Save" at bounding box center [603, 58] width 10 height 8
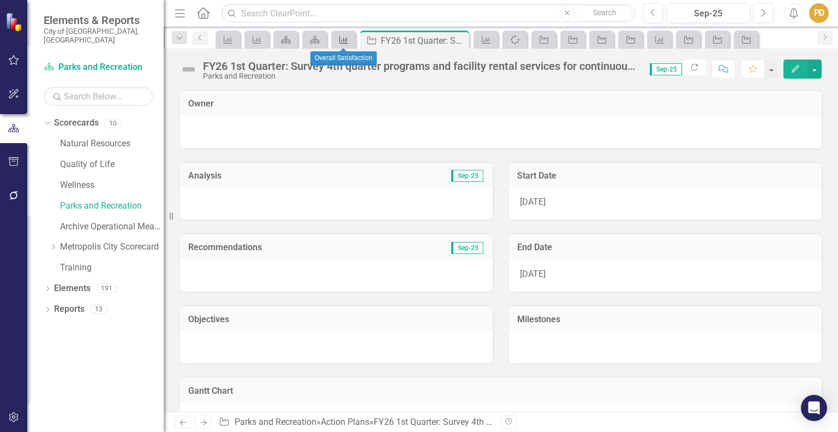
click at [345, 37] on icon "Measure" at bounding box center [343, 39] width 11 height 9
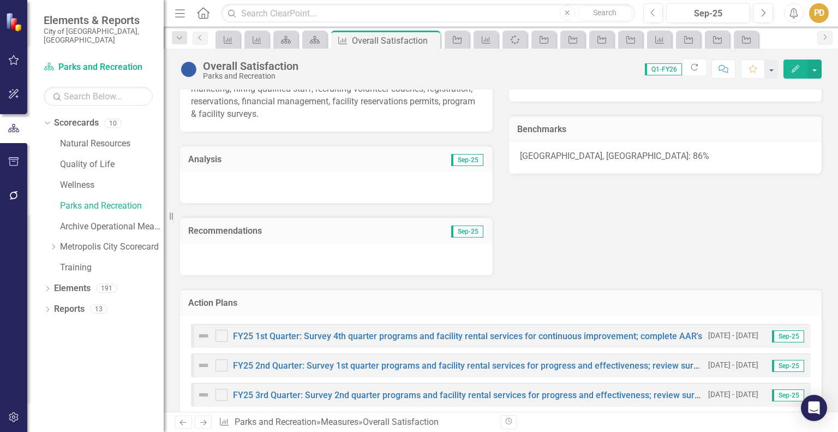
scroll to position [287, 0]
click at [403, 340] on link "FY25 1st Quarter: Survey 4th quarter programs and facility rental services for …" at bounding box center [467, 335] width 469 height 10
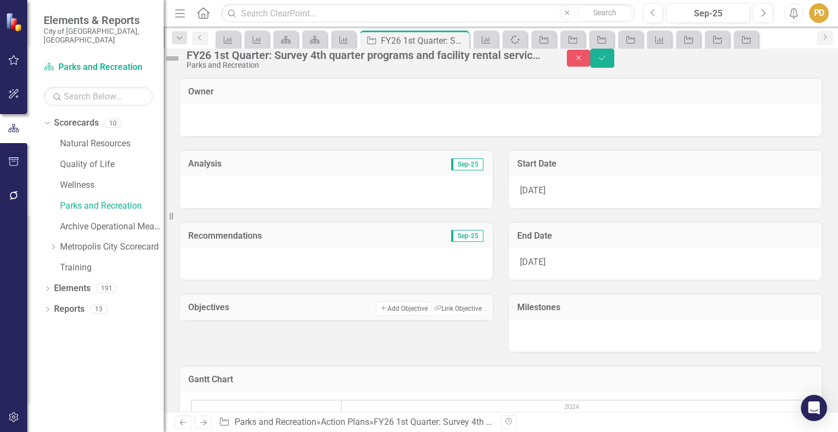
click at [530, 208] on div "7/1/24" at bounding box center [665, 192] width 313 height 32
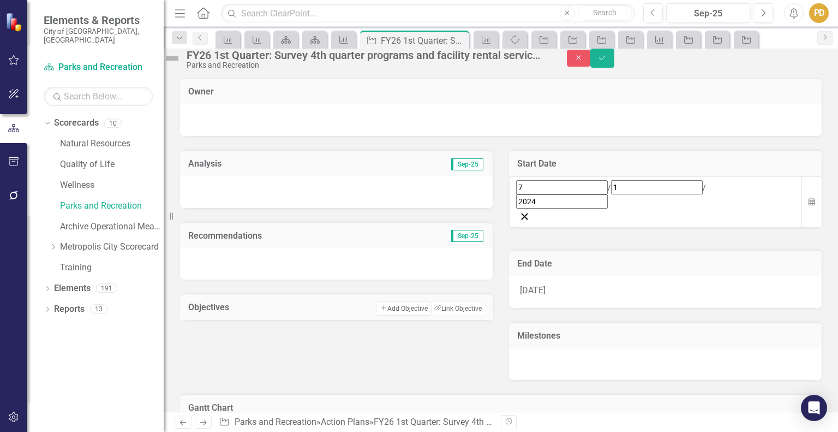
click at [622, 213] on div "7 / 1 / 2024" at bounding box center [656, 202] width 294 height 52
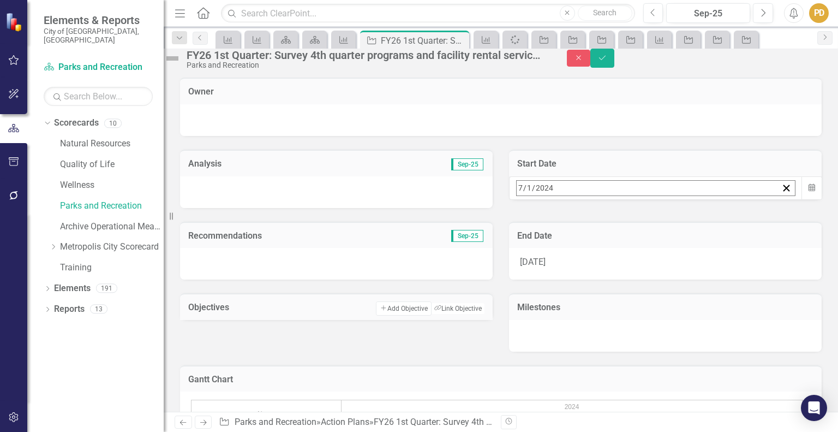
click at [622, 200] on div "2024-07-01 7 / 1 / 2024 « ‹ July 2024 › » Sun Mon Tue Wed Thu Fri Sat 30 1 2 3 …" at bounding box center [656, 187] width 294 height 23
click at [700, 224] on button "»" at bounding box center [688, 212] width 24 height 24
click at [580, 260] on abbr "1" at bounding box center [578, 255] width 4 height 9
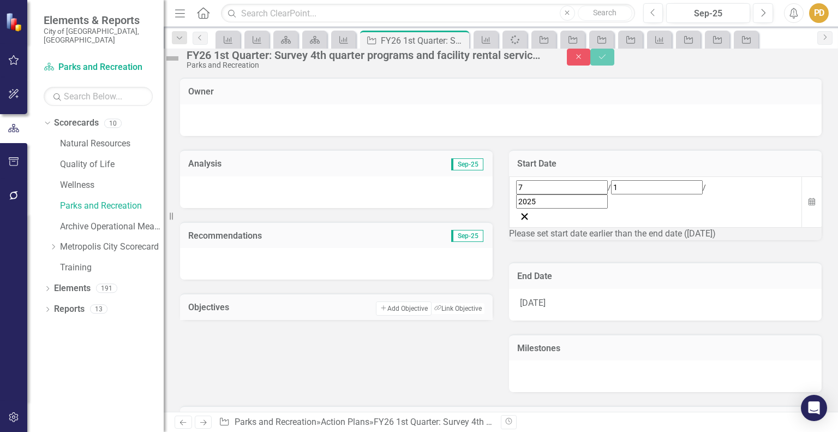
click at [579, 294] on div "9/30/24" at bounding box center [665, 305] width 313 height 32
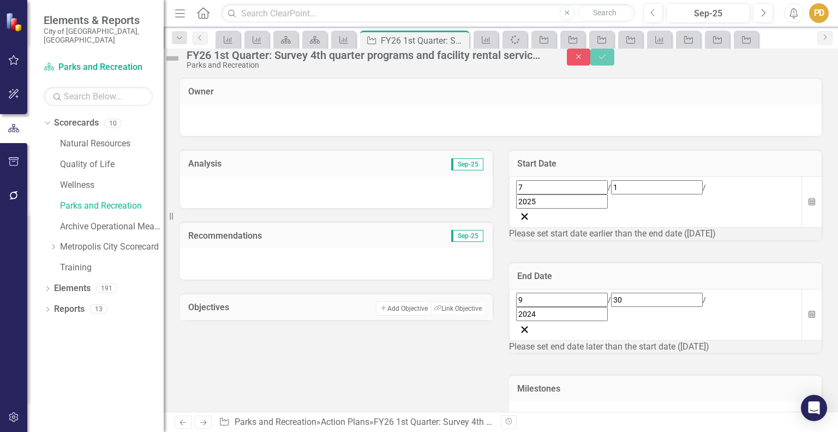
click at [579, 294] on div "9 / 30 / 2024" at bounding box center [655, 307] width 279 height 28
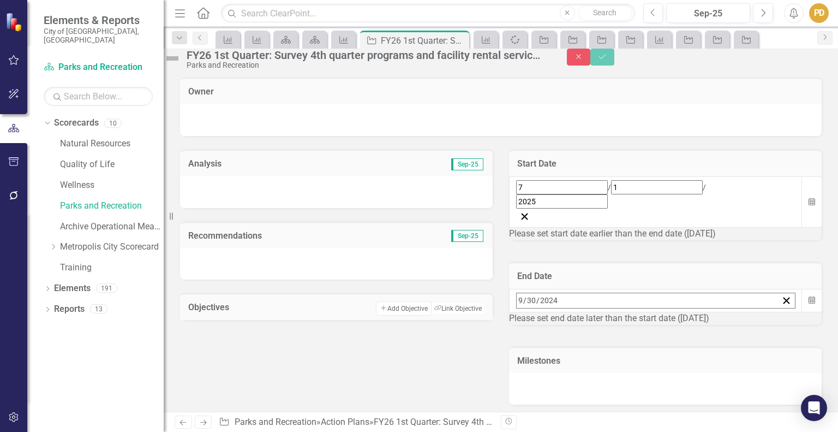
click at [579, 294] on div "2024-09-30 9 / 30 / 2024" at bounding box center [647, 300] width 261 height 15
click at [700, 312] on button "»" at bounding box center [688, 324] width 24 height 24
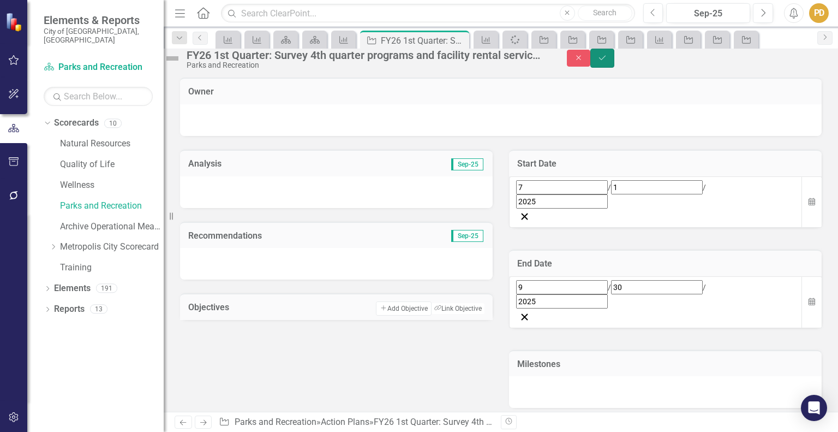
click at [606, 59] on icon "submit" at bounding box center [602, 57] width 7 height 4
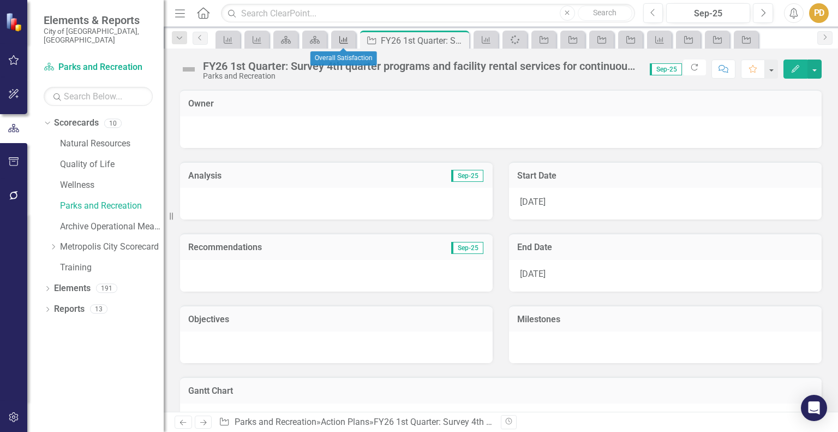
click at [343, 39] on icon at bounding box center [343, 40] width 9 height 8
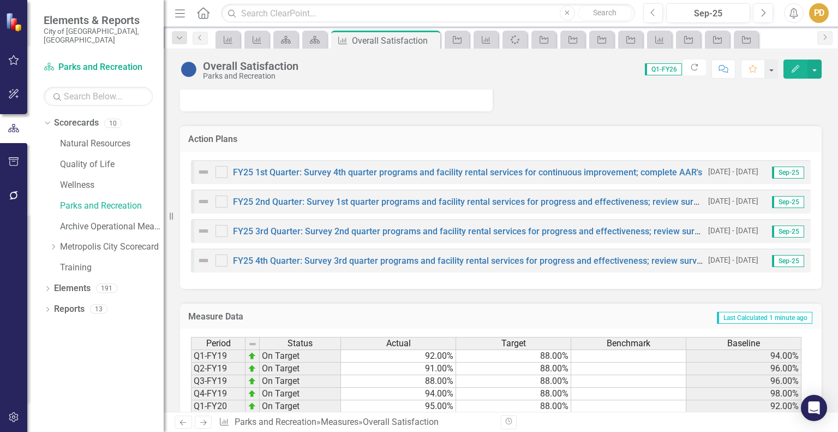
scroll to position [451, 0]
click at [384, 206] on link "FY25 2nd Quarter: Survey 1st quarter programs and facility rental services for …" at bounding box center [617, 200] width 768 height 10
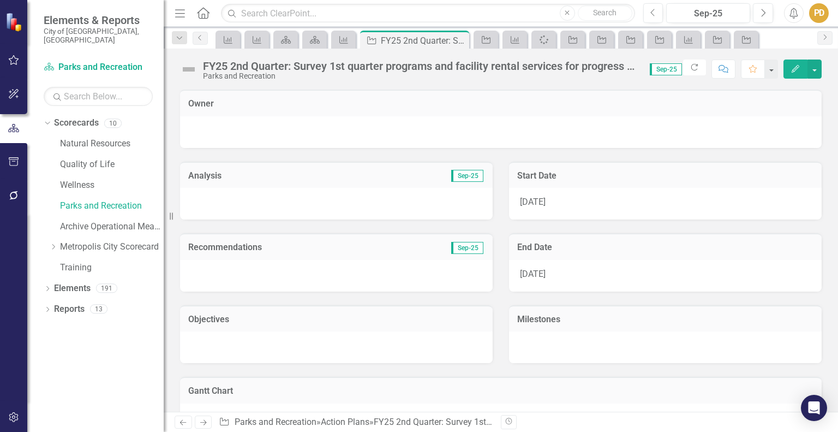
click at [230, 69] on div "FY25 2nd Quarter: Survey 1st quarter programs and facility rental services for …" at bounding box center [421, 66] width 436 height 12
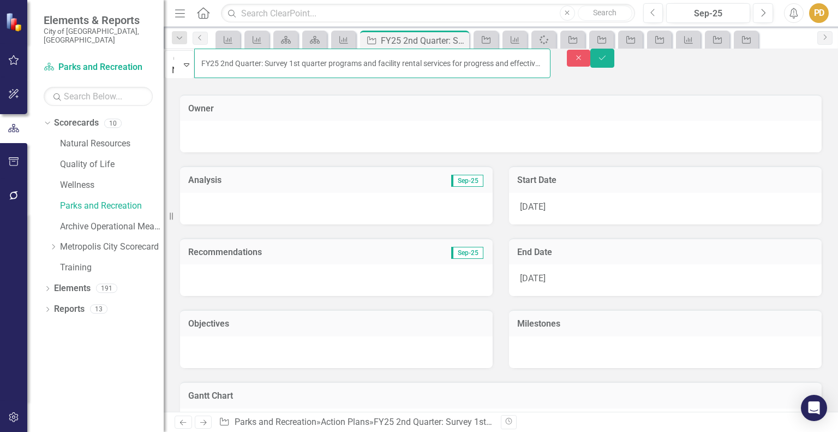
click at [236, 63] on input "FY25 2nd Quarter: Survey 1st quarter programs and facility rental services for …" at bounding box center [372, 63] width 356 height 29
type input "FY26 2nd Quarter: Survey 1st quarter programs and facility rental services for …"
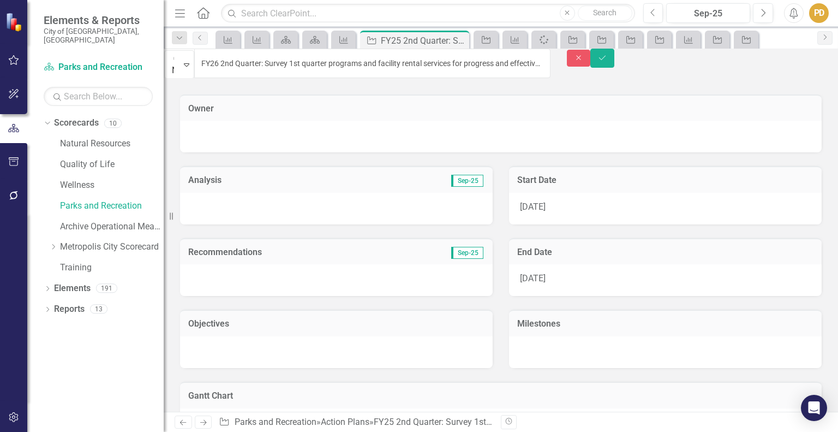
click at [541, 201] on span "10/1/24" at bounding box center [533, 206] width 26 height 10
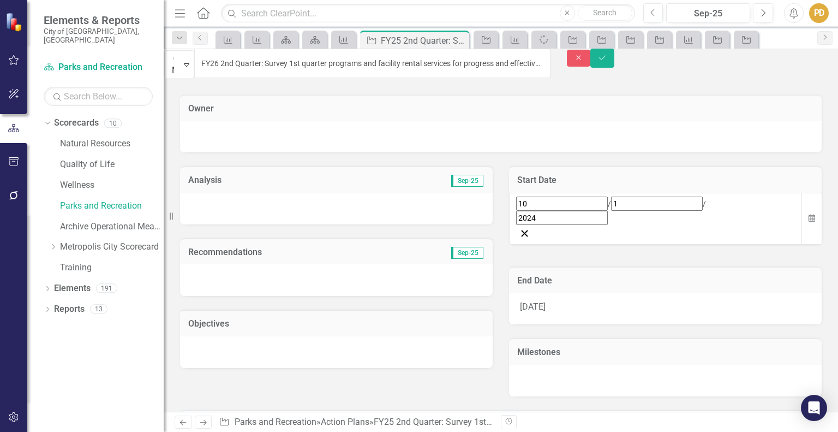
click at [575, 206] on div "10 / 1 / 2024" at bounding box center [655, 210] width 279 height 28
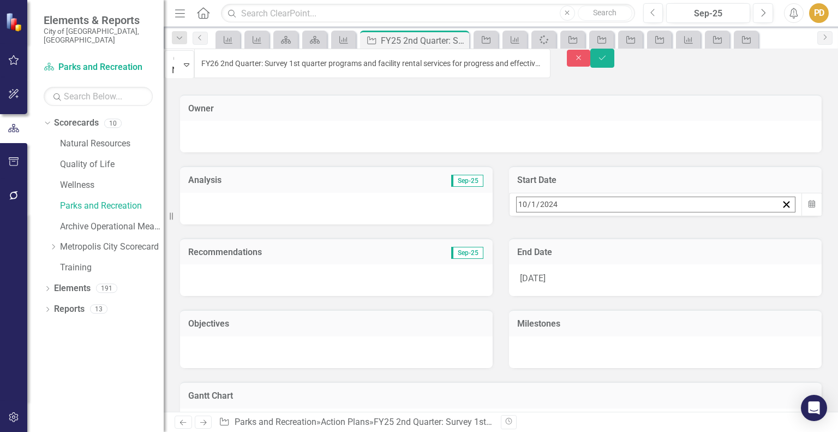
click at [575, 206] on div "2024-10-01 10 / 1 / 2024" at bounding box center [647, 204] width 261 height 15
click at [700, 232] on button "»" at bounding box center [688, 228] width 24 height 24
click at [619, 263] on button "1" at bounding box center [605, 272] width 27 height 20
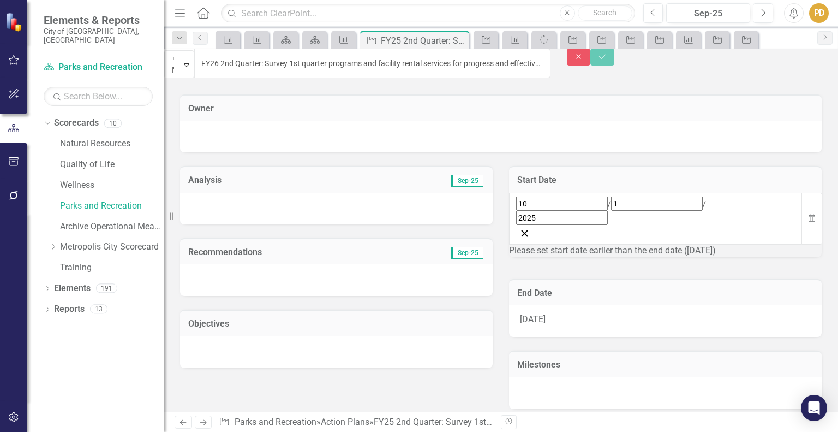
click at [561, 305] on div "12/31/24" at bounding box center [665, 321] width 313 height 32
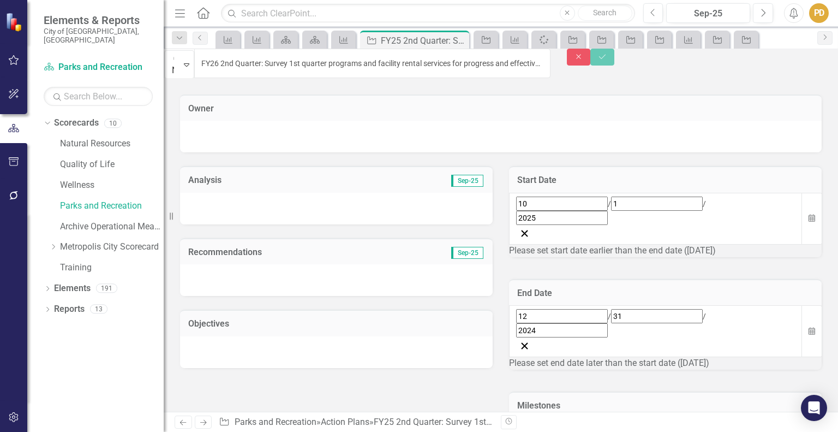
click at [609, 309] on div "12 / 31 / 2024" at bounding box center [655, 323] width 279 height 28
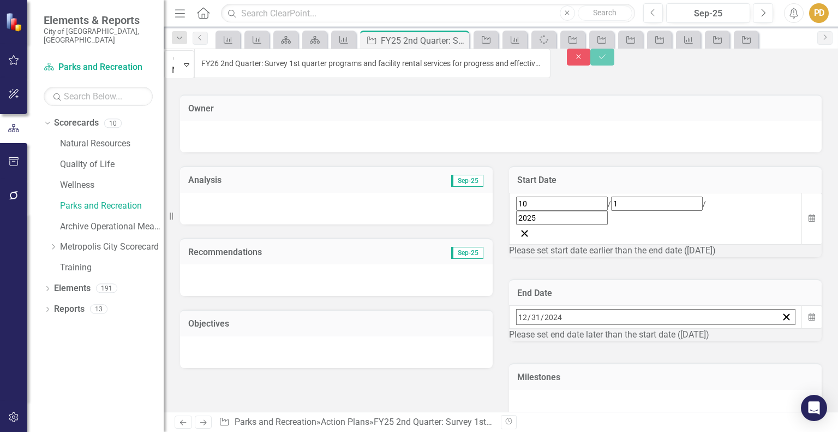
click at [609, 309] on div "2024-12-31 12 / 31 / 2024" at bounding box center [647, 316] width 261 height 15
click at [700, 329] on button "»" at bounding box center [688, 341] width 24 height 24
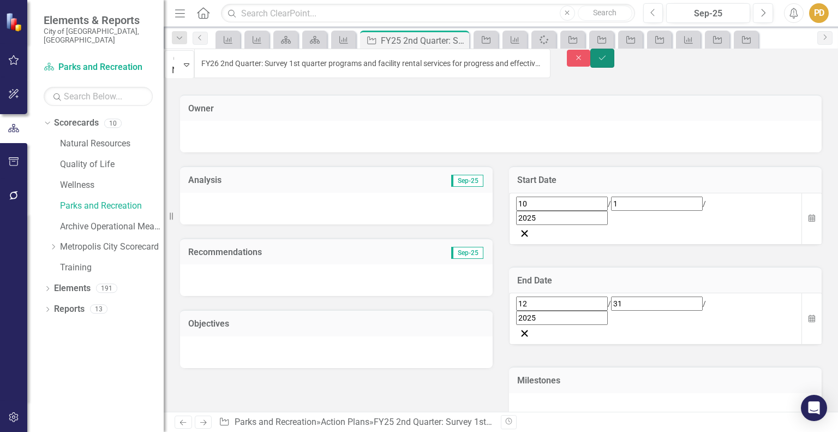
click at [606, 59] on icon "submit" at bounding box center [602, 57] width 7 height 4
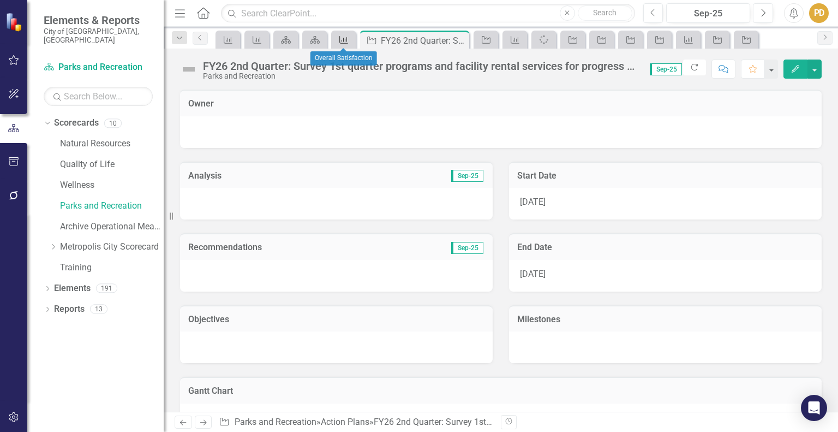
click at [340, 41] on icon "Measure" at bounding box center [343, 39] width 11 height 9
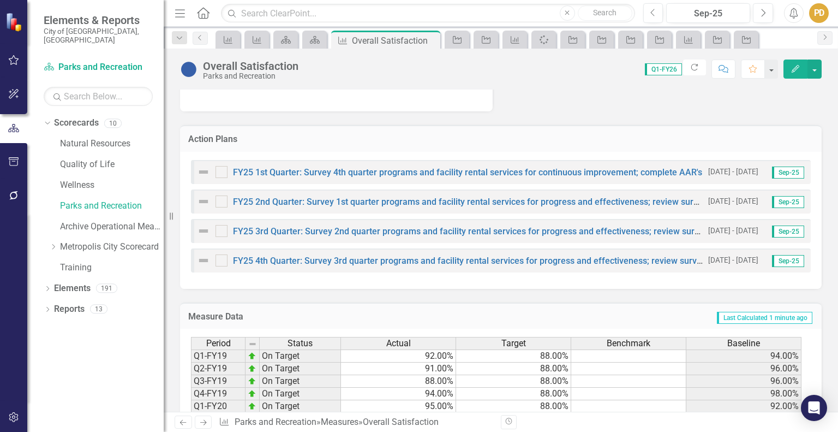
scroll to position [451, 0]
click at [352, 236] on div "FY25 3rd Quarter: Survey 2nd quarter programs and facility rental services for …" at bounding box center [450, 229] width 506 height 13
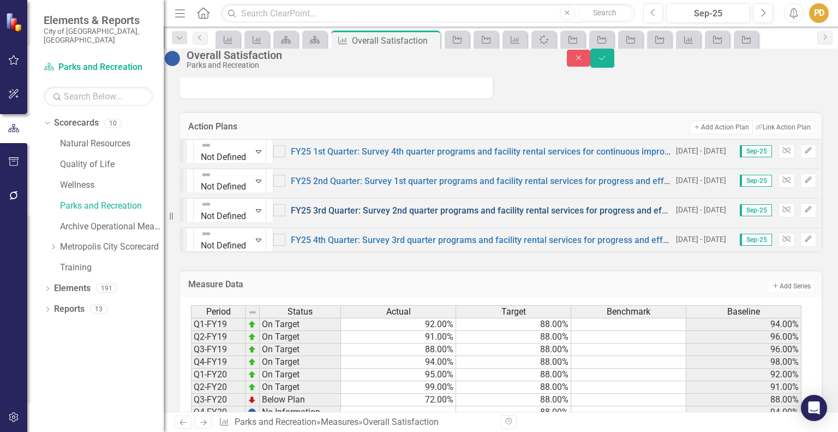
click at [354, 216] on link "FY25 3rd Quarter: Survey 2nd quarter programs and facility rental services for …" at bounding box center [690, 210] width 798 height 10
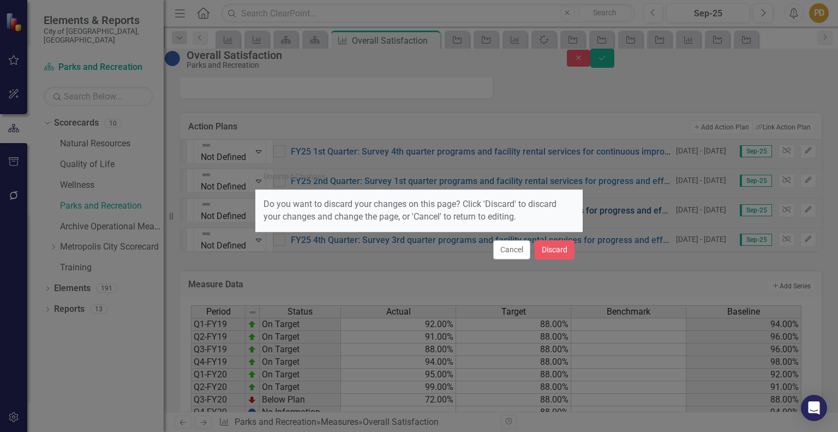
click at [354, 239] on div "Cancel Discard" at bounding box center [418, 249] width 327 height 36
click at [510, 247] on button "Cancel" at bounding box center [511, 249] width 37 height 19
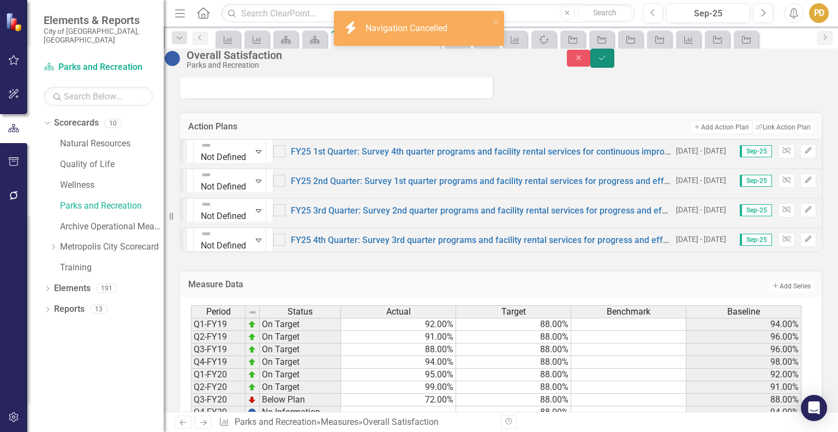
click at [606, 59] on icon "submit" at bounding box center [602, 57] width 7 height 4
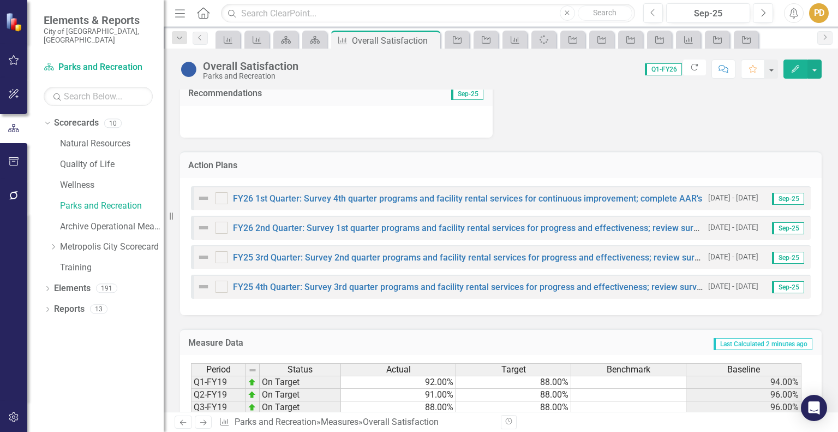
scroll to position [423, 0]
click at [373, 262] on link "FY25 3rd Quarter: Survey 2nd quarter programs and facility rental services for …" at bounding box center [632, 257] width 798 height 10
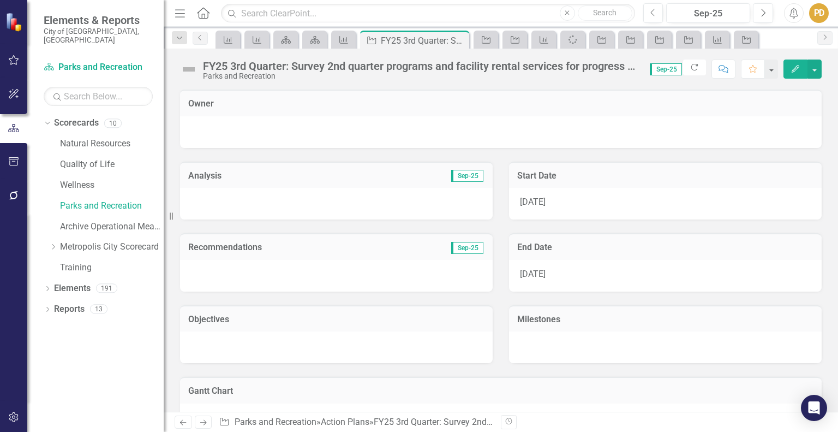
click at [229, 64] on div "FY25 3rd Quarter: Survey 2nd quarter programs and facility rental services for …" at bounding box center [421, 66] width 436 height 12
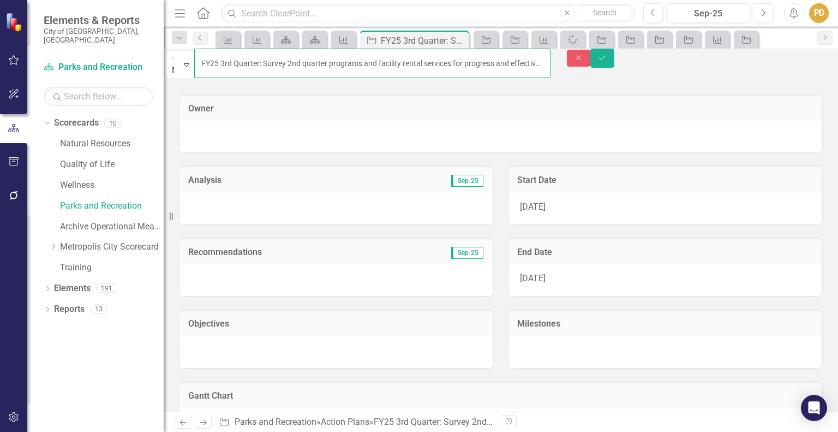
click at [239, 65] on input "FY25 3rd Quarter: Survey 2nd quarter programs and facility rental services for …" at bounding box center [372, 63] width 356 height 29
type input "FY26 3rd Quarter: Survey 2nd quarter programs and facility rental services for …"
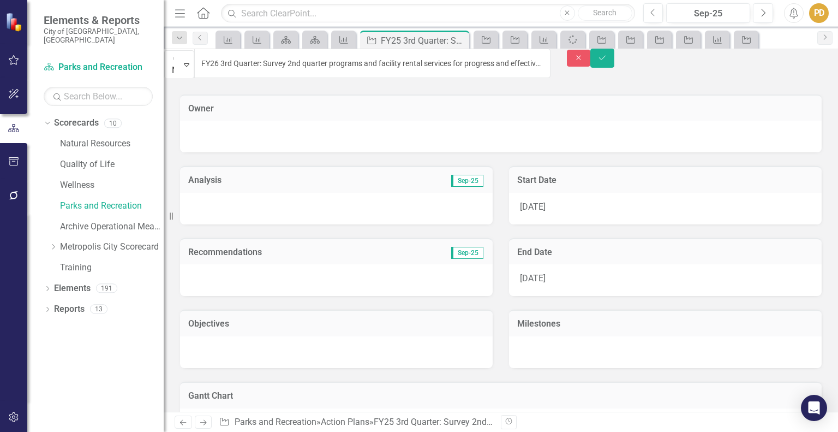
click at [573, 199] on div "1/1/25" at bounding box center [665, 209] width 313 height 32
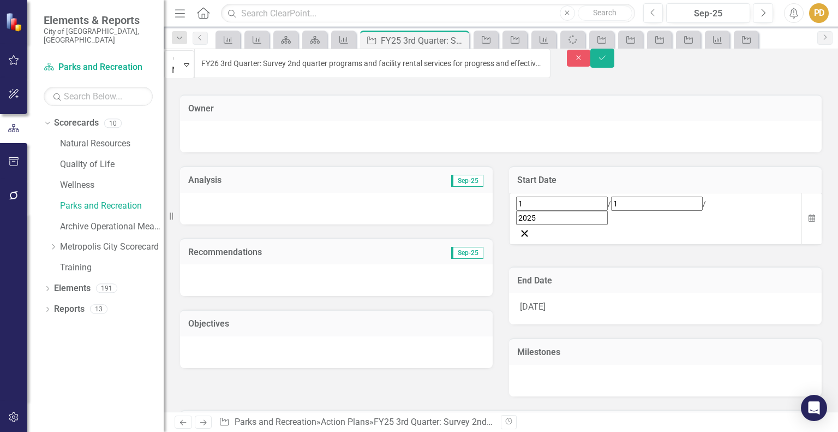
click at [573, 202] on div "1 / 1 / 2025" at bounding box center [655, 210] width 279 height 28
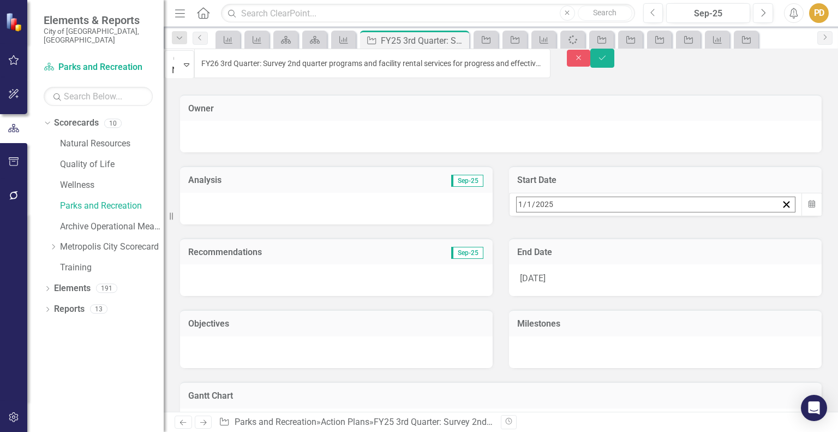
click at [573, 202] on div "2025-01-01 1 / 1 / 2025" at bounding box center [647, 204] width 261 height 15
click at [700, 236] on button "»" at bounding box center [688, 228] width 24 height 24
click at [691, 346] on abbr "31" at bounding box center [686, 350] width 9 height 9
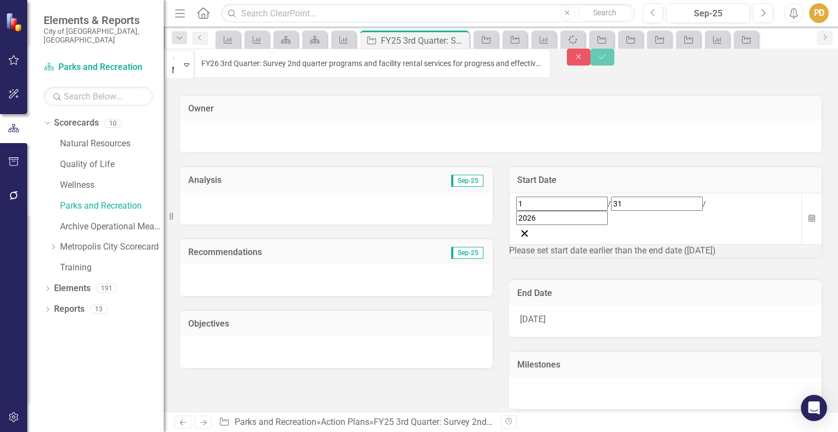
click at [557, 305] on div "3/31/25" at bounding box center [665, 321] width 313 height 32
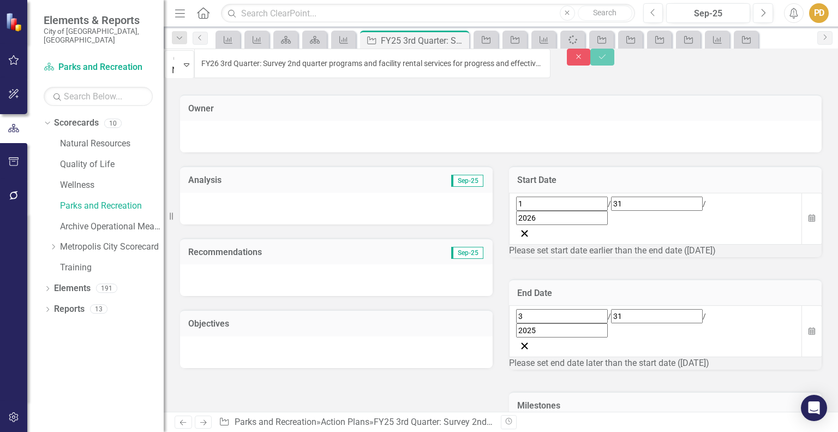
click at [572, 309] on div "3 / 31 / 2025" at bounding box center [655, 323] width 279 height 28
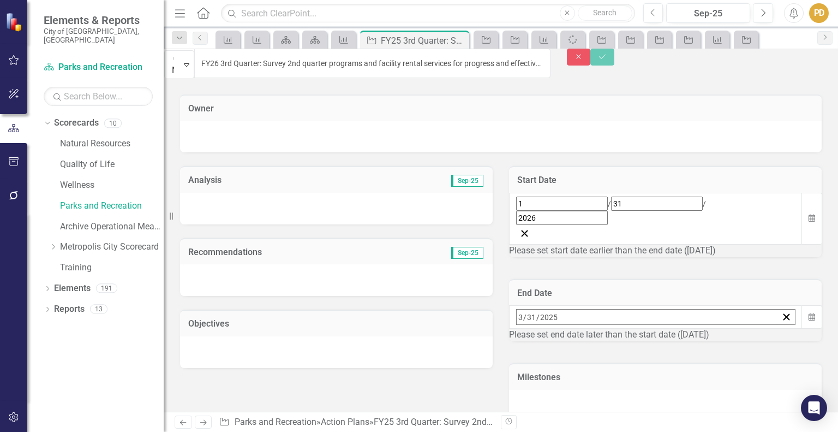
click at [700, 329] on button "»" at bounding box center [688, 341] width 24 height 24
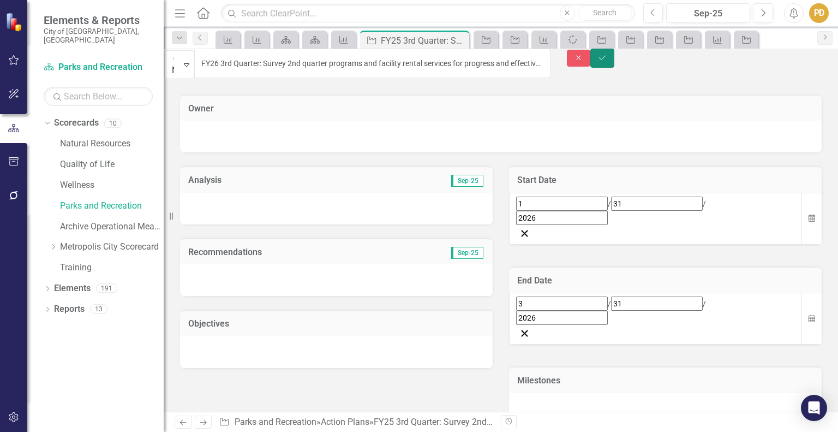
click at [614, 57] on button "Save" at bounding box center [602, 58] width 24 height 19
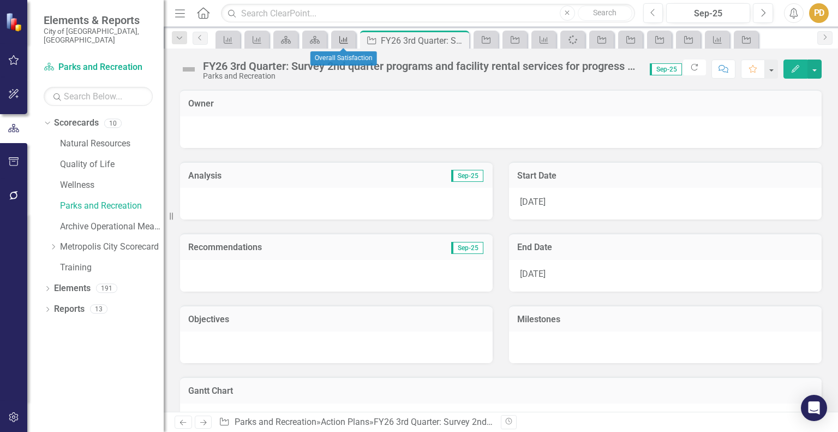
click at [345, 39] on icon "Measure" at bounding box center [343, 39] width 11 height 9
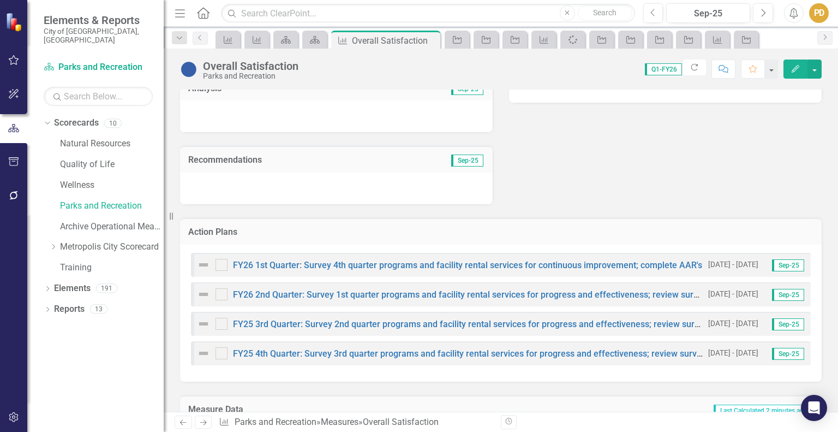
scroll to position [358, 0]
click at [399, 357] on link "FY25 4th Quarter: Survey 3rd quarter programs and facility rental services for …" at bounding box center [631, 352] width 796 height 10
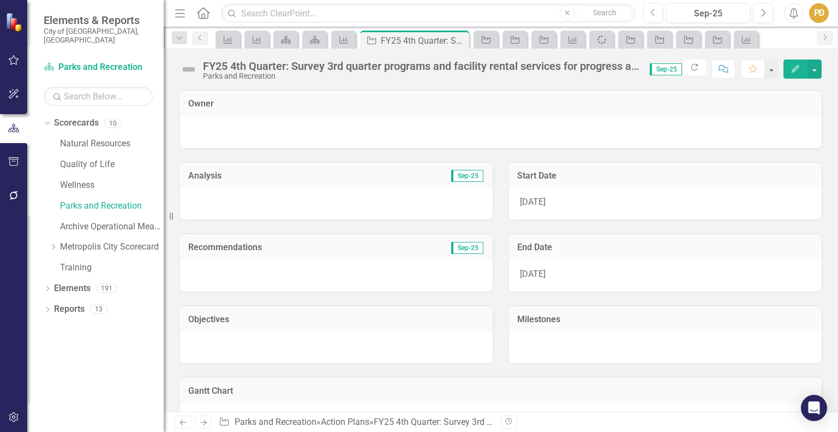
click at [225, 61] on div "FY25 4th Quarter: Survey 3rd quarter programs and facility rental services for …" at bounding box center [421, 66] width 436 height 12
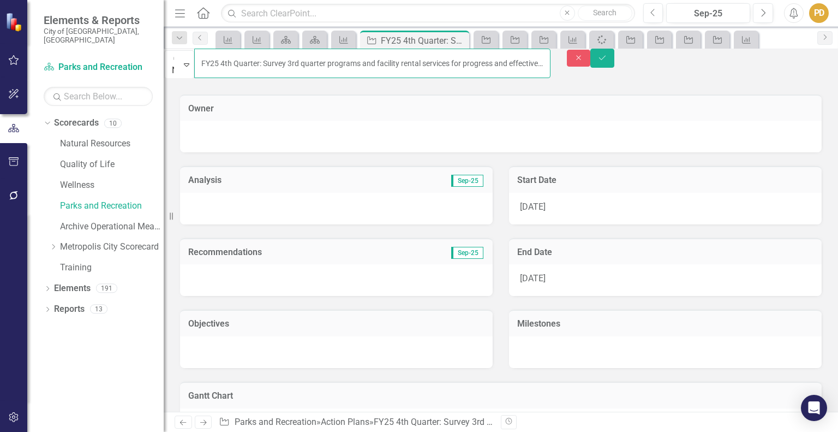
click at [237, 64] on input "FY25 4th Quarter: Survey 3rd quarter programs and facility rental services for …" at bounding box center [372, 63] width 356 height 29
type input "FY26 4th Quarter: Survey 3rd quarter programs and facility rental services for …"
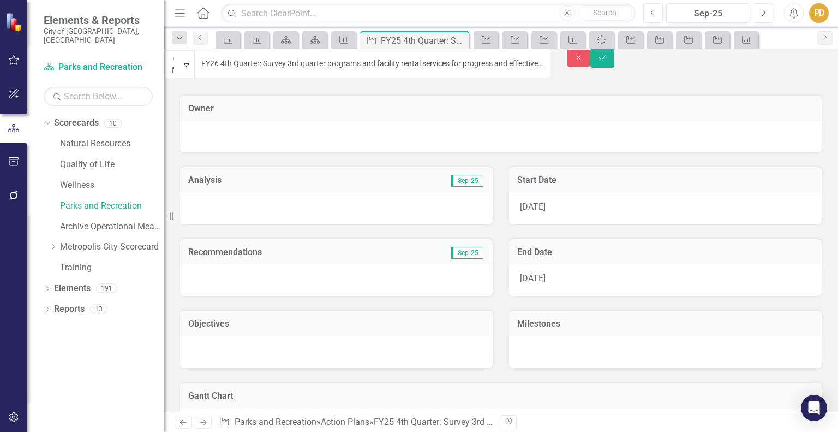
click at [563, 206] on div "4/1/25" at bounding box center [665, 209] width 313 height 32
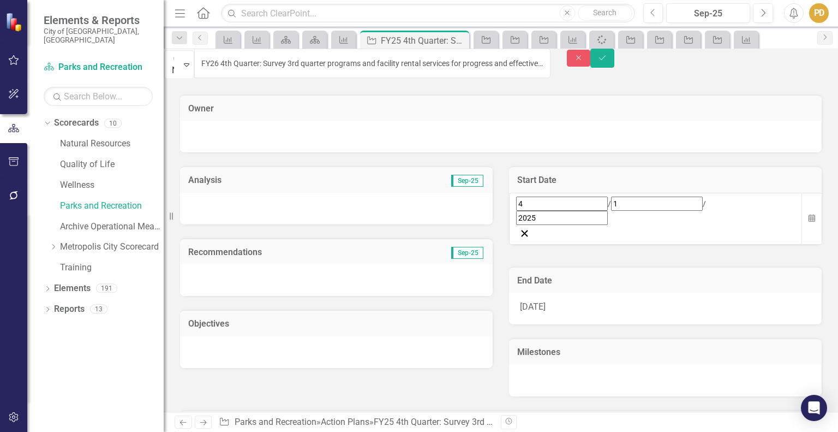
click at [563, 206] on div "4 / 1 / 2025" at bounding box center [655, 210] width 279 height 28
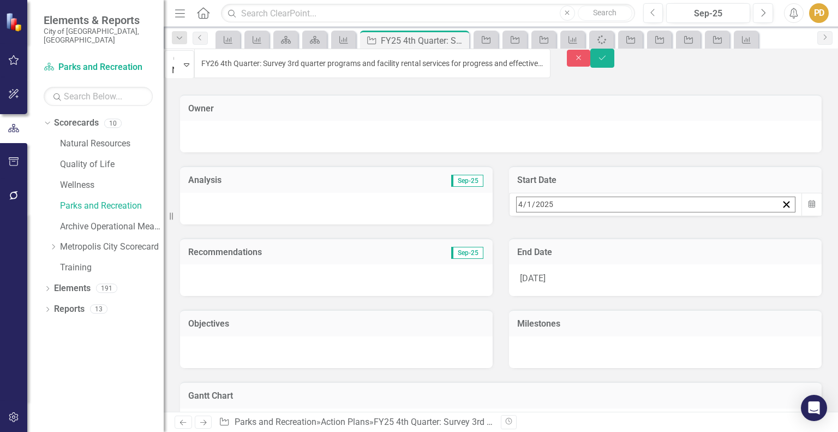
click at [563, 206] on div "2025-04-01 4 / 1 / 2025" at bounding box center [647, 204] width 261 height 15
click at [700, 227] on button "»" at bounding box center [688, 228] width 24 height 24
click at [619, 267] on button "1" at bounding box center [605, 272] width 27 height 20
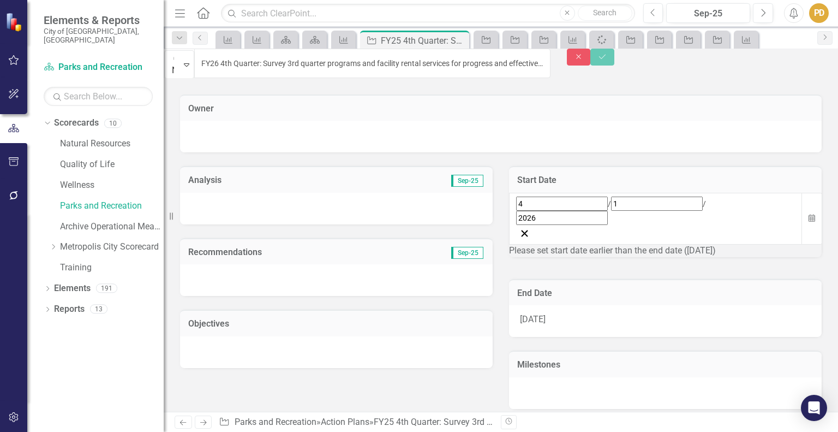
click at [572, 305] on div "6/30/25" at bounding box center [665, 321] width 313 height 32
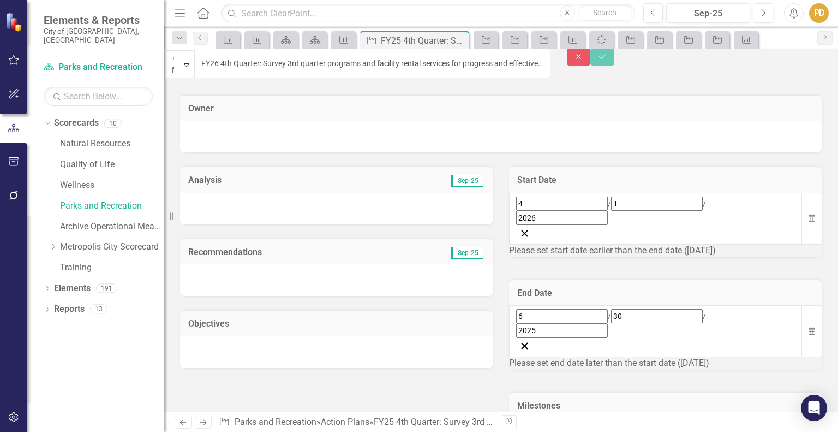
click at [572, 309] on div "6 / 30 / 2025" at bounding box center [655, 323] width 279 height 28
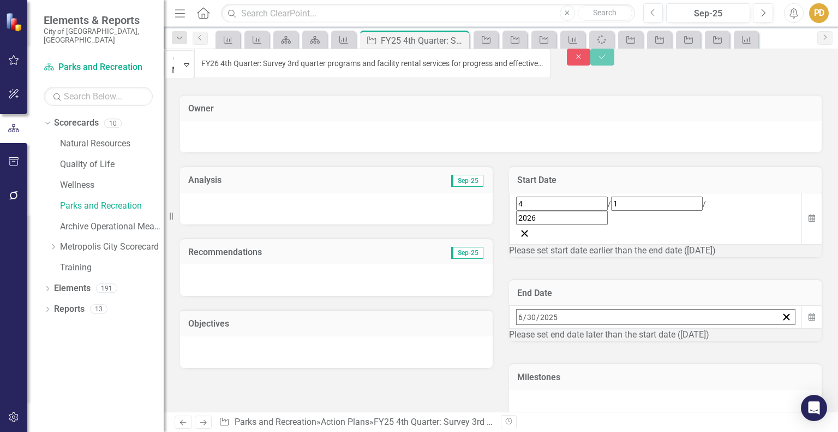
click at [572, 309] on div "2025-06-30 6 / 30 / 2025" at bounding box center [647, 316] width 261 height 15
click at [700, 329] on button "»" at bounding box center [688, 341] width 24 height 24
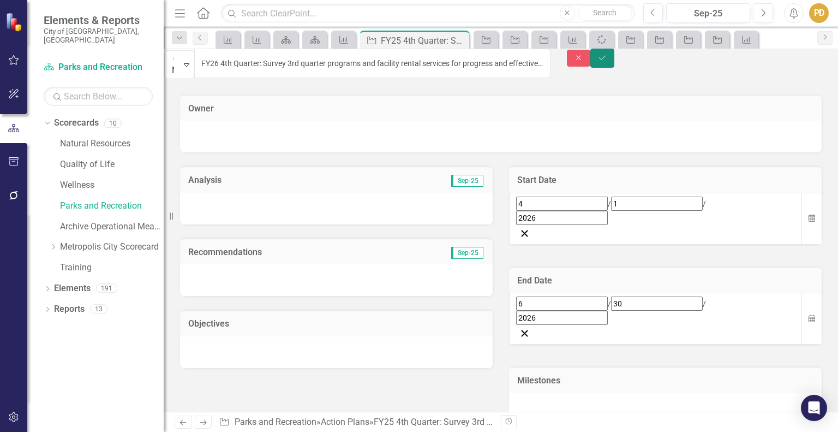
click at [607, 61] on icon "Save" at bounding box center [603, 58] width 10 height 8
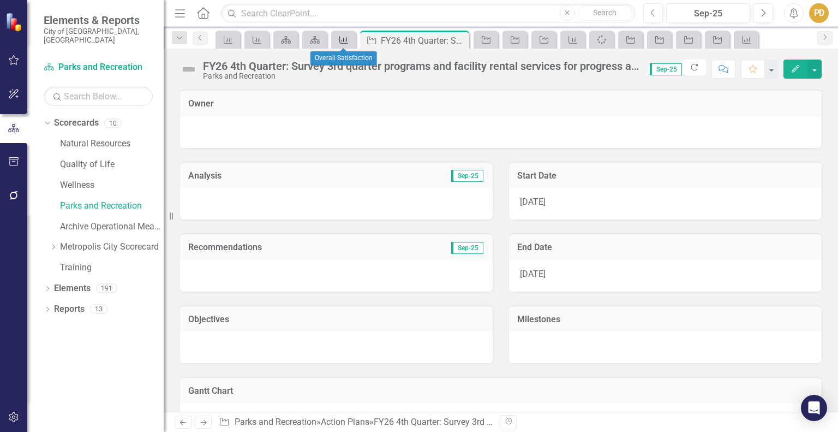
click at [344, 38] on icon "Measure" at bounding box center [343, 39] width 11 height 9
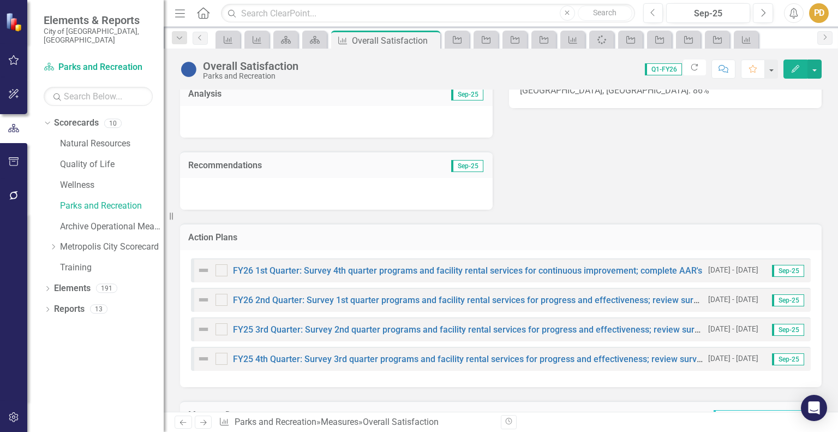
scroll to position [351, 0]
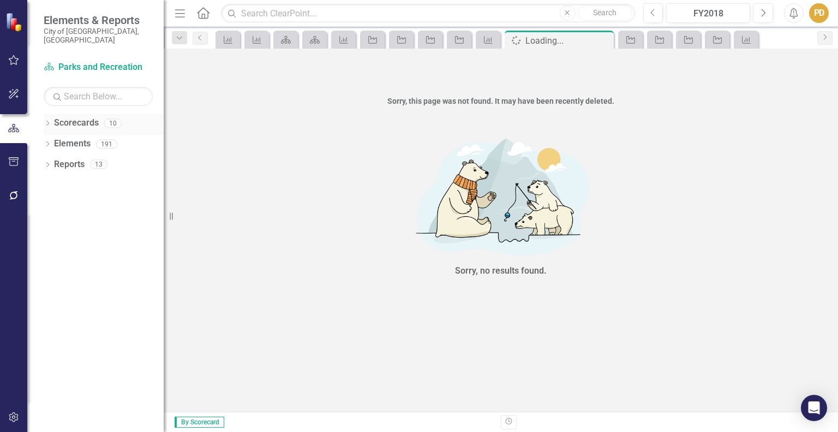
click at [48, 121] on icon "Dropdown" at bounding box center [48, 124] width 8 height 6
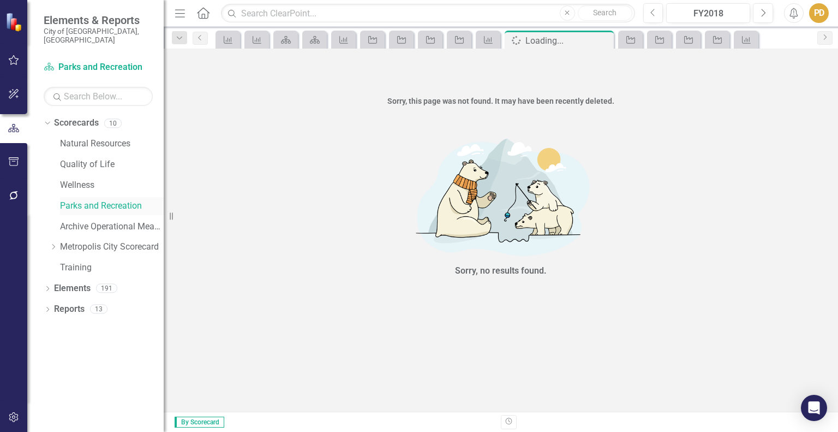
click at [75, 201] on link "Parks and Recreation" at bounding box center [112, 206] width 104 height 13
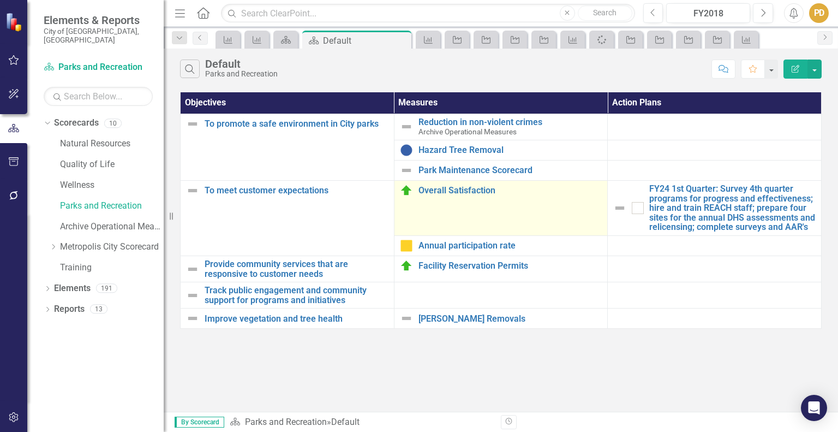
click at [442, 195] on div "Overall Satisfaction" at bounding box center [501, 190] width 202 height 13
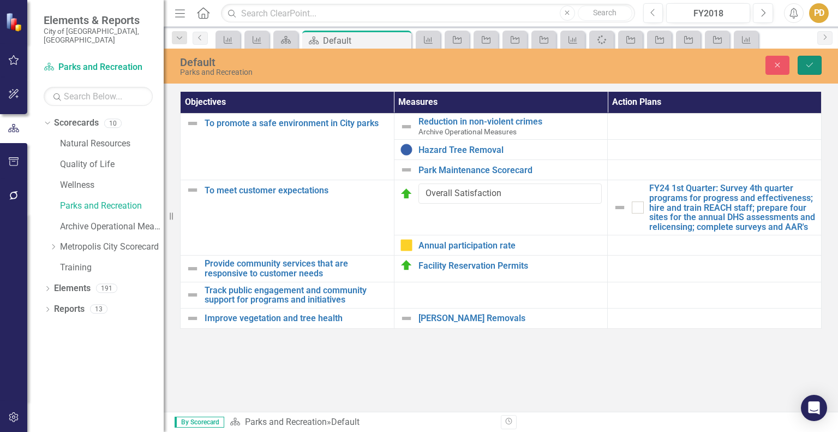
click at [811, 63] on icon "Save" at bounding box center [810, 65] width 10 height 8
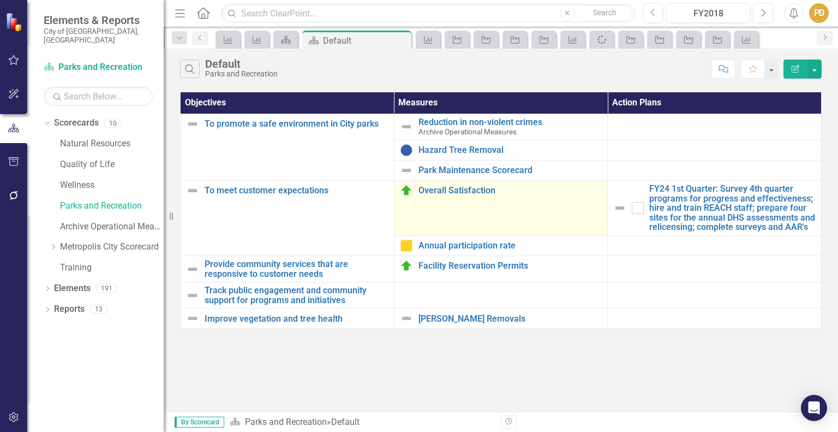
click at [510, 204] on td "Overall Satisfaction Edit Edit Measure Link Open Element" at bounding box center [501, 208] width 214 height 55
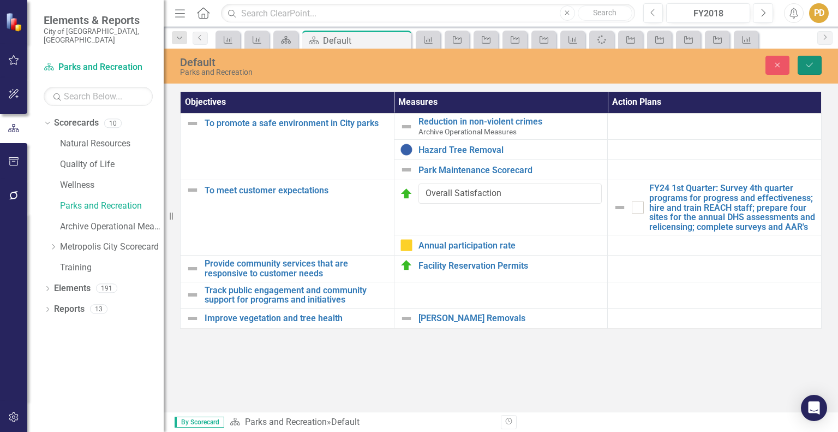
click at [808, 63] on icon "Save" at bounding box center [810, 65] width 10 height 8
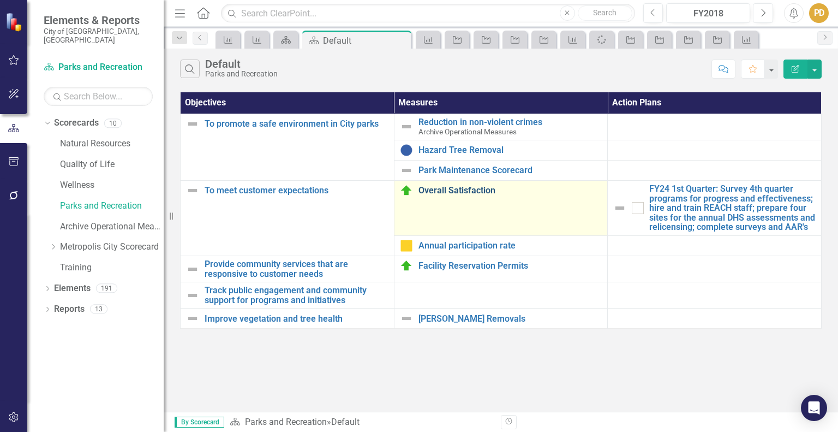
click at [434, 187] on link "Overall Satisfaction" at bounding box center [511, 191] width 184 height 10
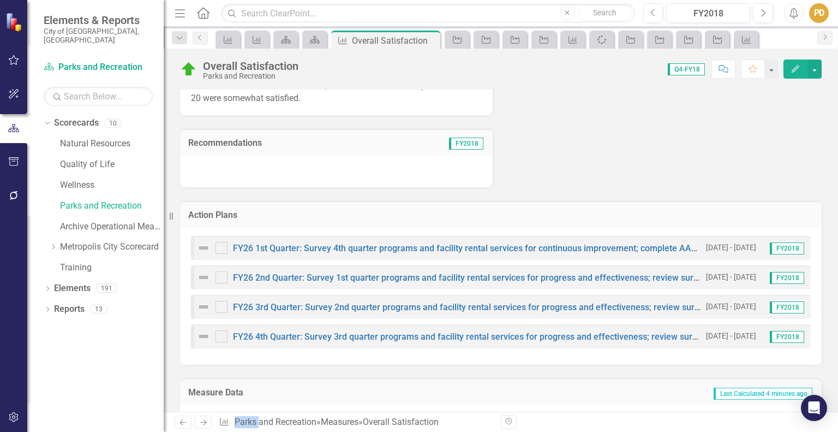
scroll to position [541, 0]
click at [719, 14] on div "FY2018" at bounding box center [708, 13] width 76 height 13
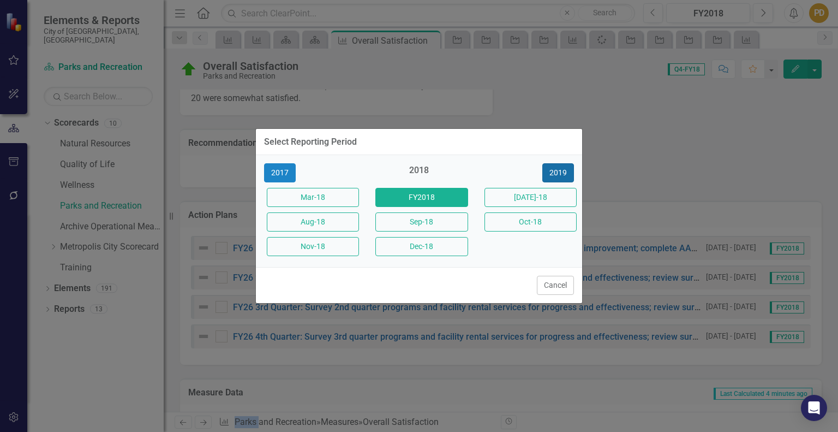
click at [556, 171] on button "2019" at bounding box center [558, 172] width 32 height 19
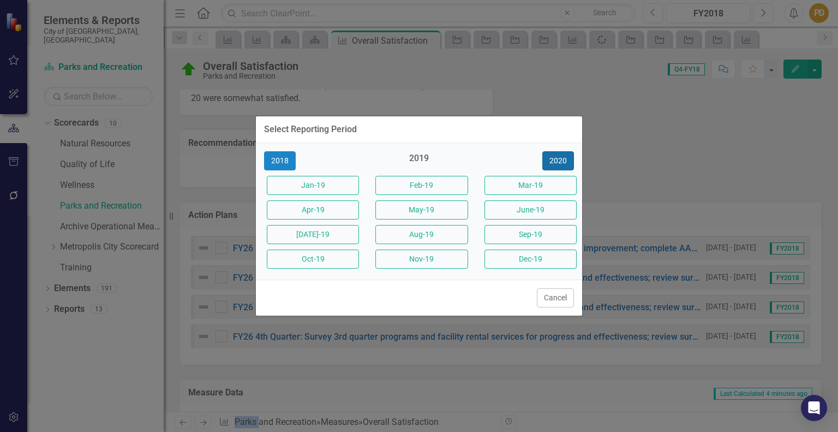
click at [557, 163] on button "2020" at bounding box center [558, 160] width 32 height 19
click at [557, 163] on button "2021" at bounding box center [558, 160] width 32 height 19
click at [557, 163] on button "2022" at bounding box center [558, 160] width 32 height 19
click at [557, 163] on button "2023" at bounding box center [558, 160] width 32 height 19
click at [557, 163] on button "2024" at bounding box center [558, 160] width 32 height 19
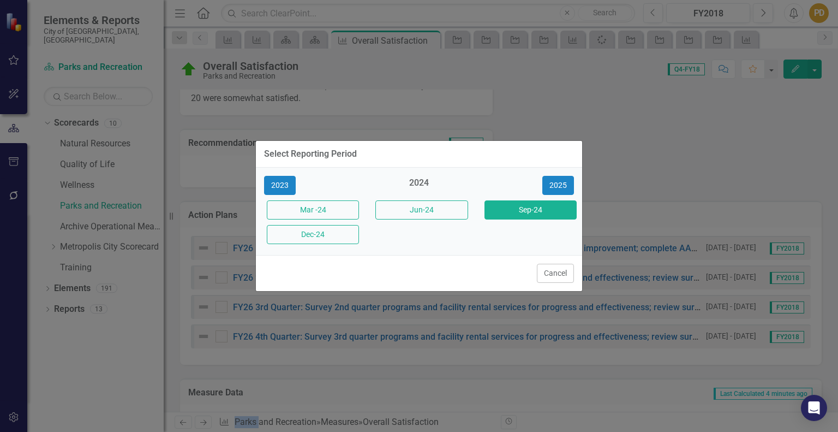
click at [536, 209] on button "Sep-24" at bounding box center [531, 209] width 92 height 19
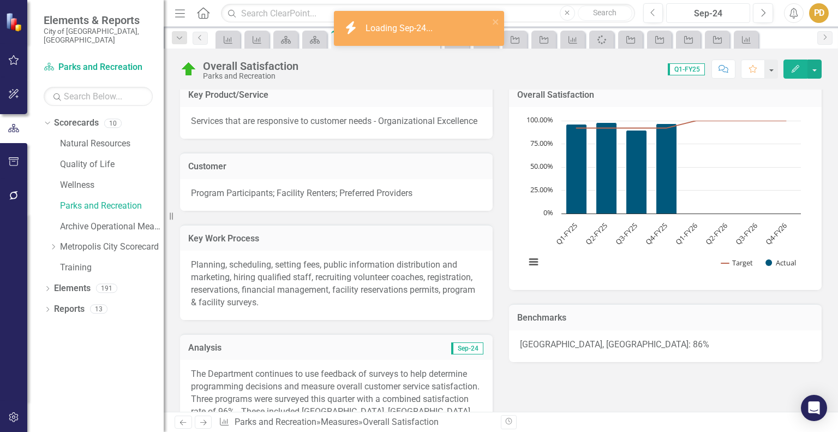
scroll to position [98, 0]
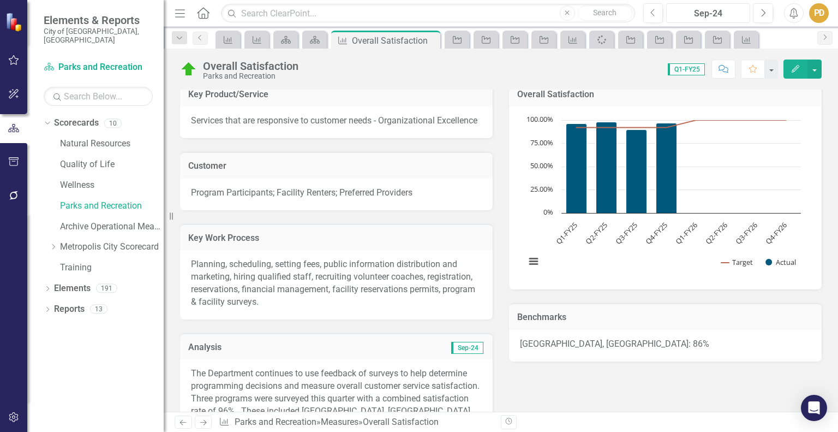
click at [622, 231] on text "Q3-FY25" at bounding box center [626, 233] width 26 height 26
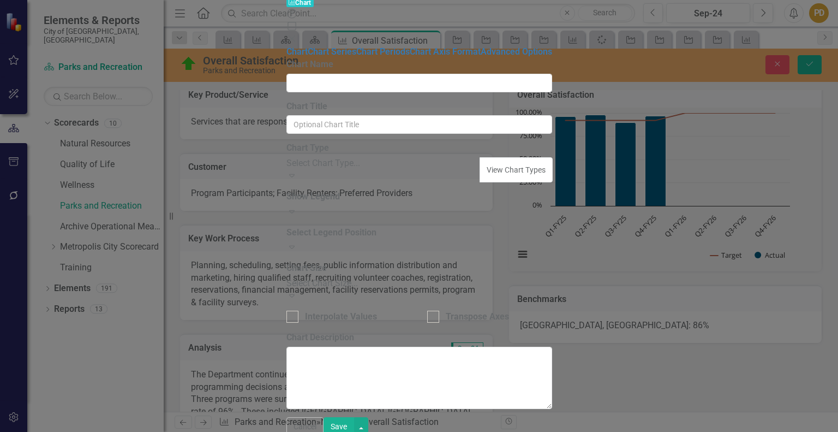
type input "Overall Satisfaction"
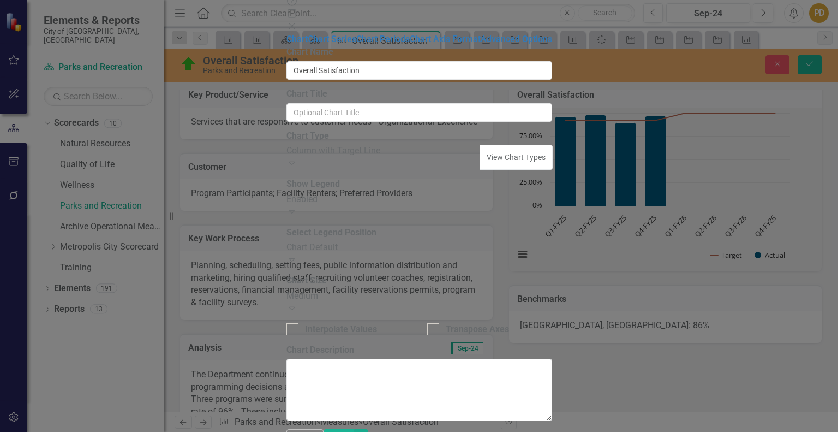
click at [552, 241] on div "Chart Default" at bounding box center [420, 247] width 266 height 13
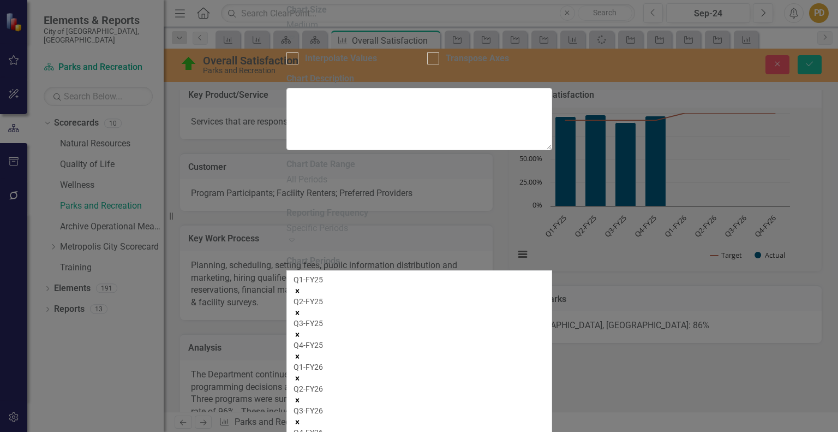
click at [301, 287] on icon "Remove Q1-FY25" at bounding box center [298, 291] width 8 height 8
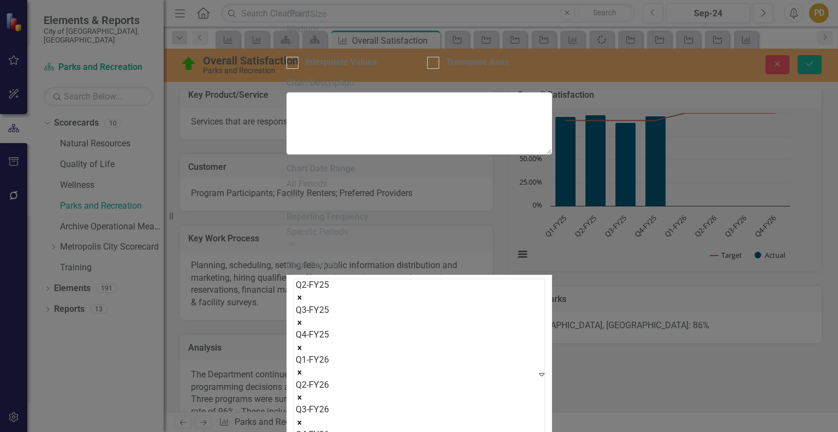
click at [303, 294] on icon "Remove Q2-FY25" at bounding box center [300, 298] width 8 height 8
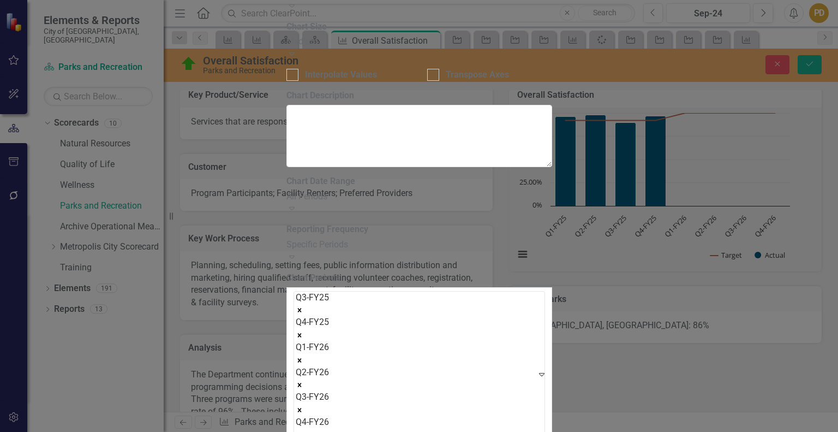
click at [303, 306] on icon "Remove Q3-FY25" at bounding box center [300, 310] width 8 height 8
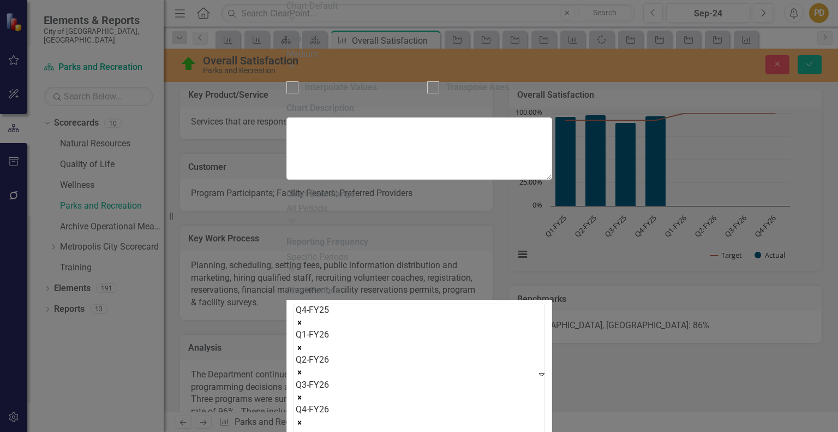
click at [303, 319] on icon "Remove Q4-FY25" at bounding box center [300, 323] width 8 height 8
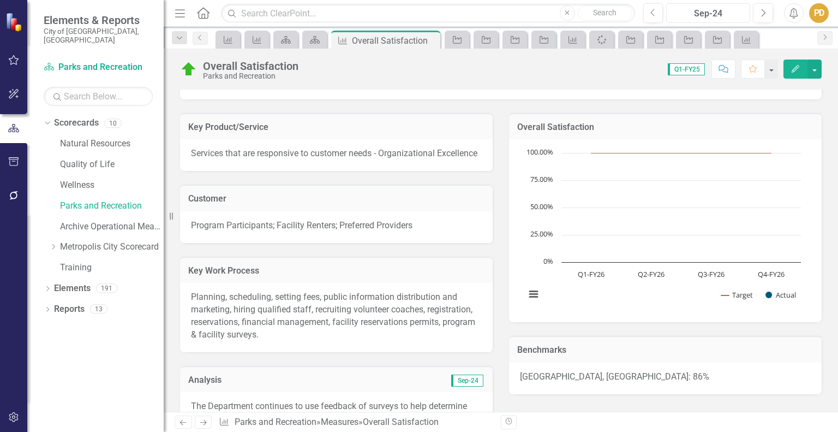
scroll to position [64, 0]
click at [100, 197] on div "Parks and Recreation" at bounding box center [112, 206] width 104 height 18
click at [103, 200] on link "Parks and Recreation" at bounding box center [112, 206] width 104 height 13
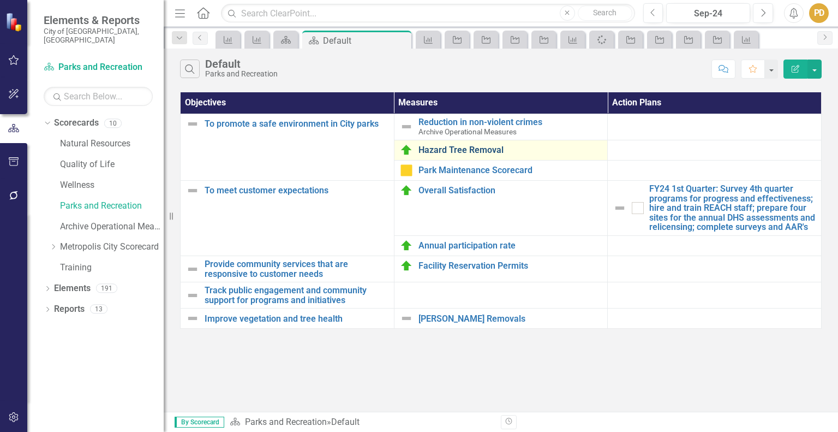
click at [500, 148] on link "Hazard Tree Removal" at bounding box center [511, 150] width 184 height 10
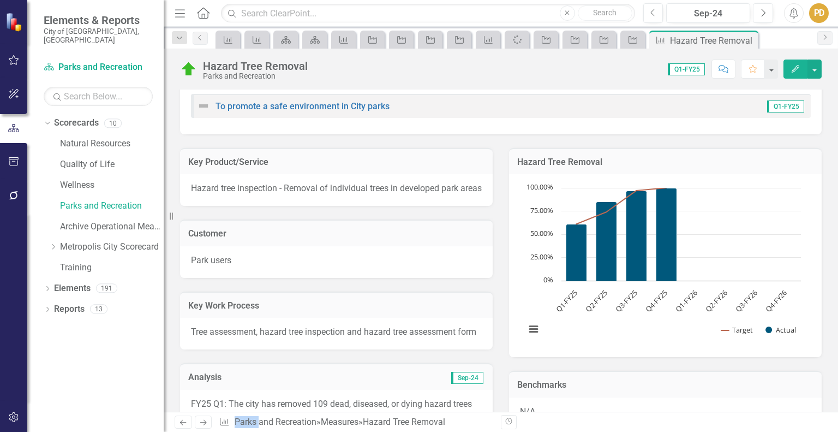
scroll to position [50, 0]
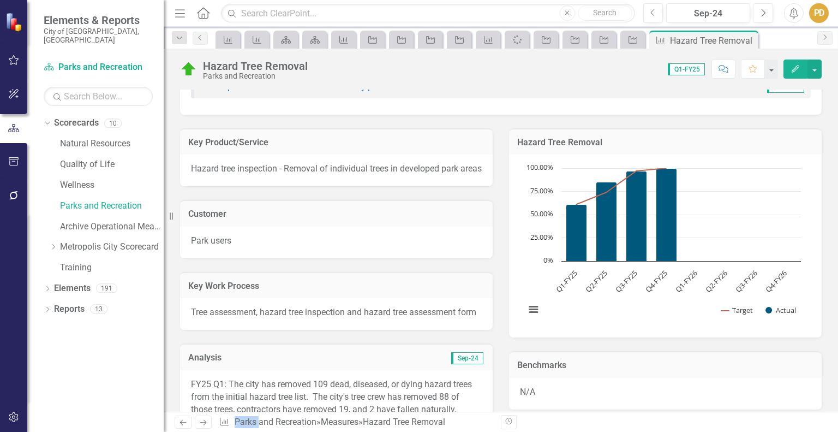
click at [664, 274] on text "Q4-FY25" at bounding box center [656, 281] width 26 height 26
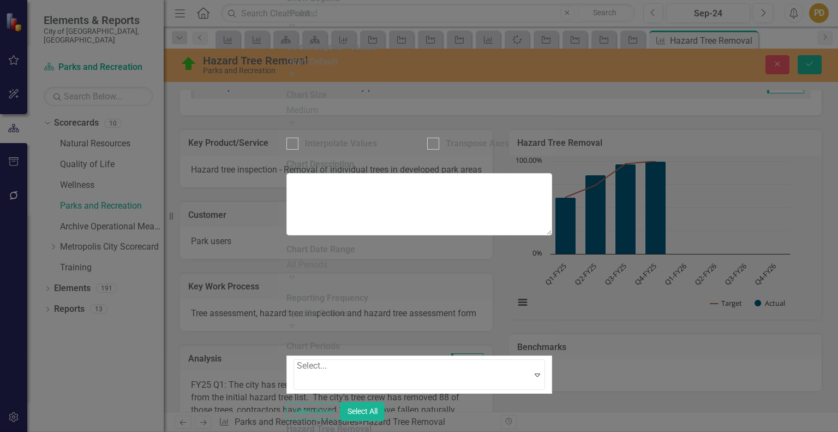
click at [299, 373] on div at bounding box center [298, 380] width 2 height 15
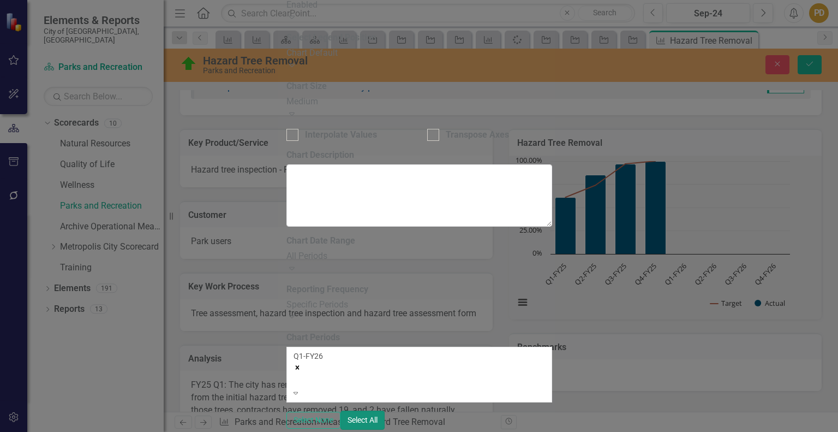
click at [385, 410] on button "Select All" at bounding box center [363, 419] width 44 height 19
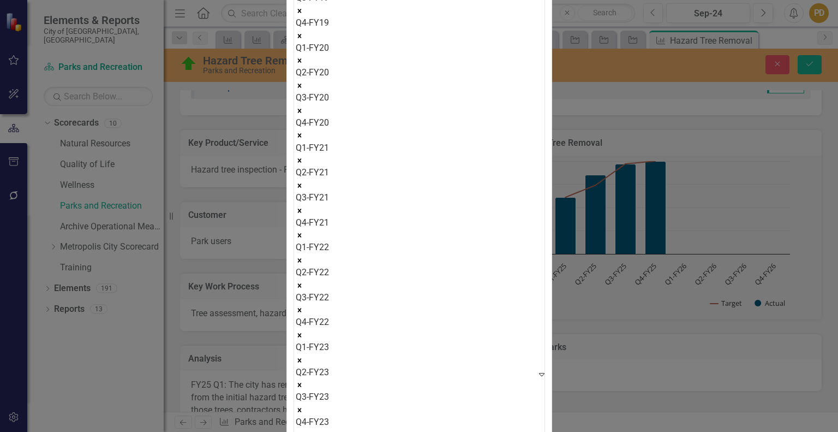
click at [301, 13] on icon "Remove Q3-FY19" at bounding box center [299, 11] width 4 height 4
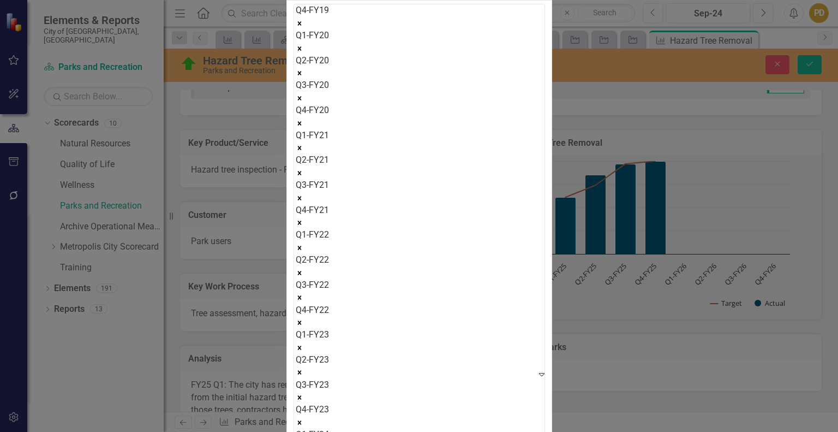
click at [301, 25] on icon "Remove Q4-FY19" at bounding box center [299, 23] width 4 height 4
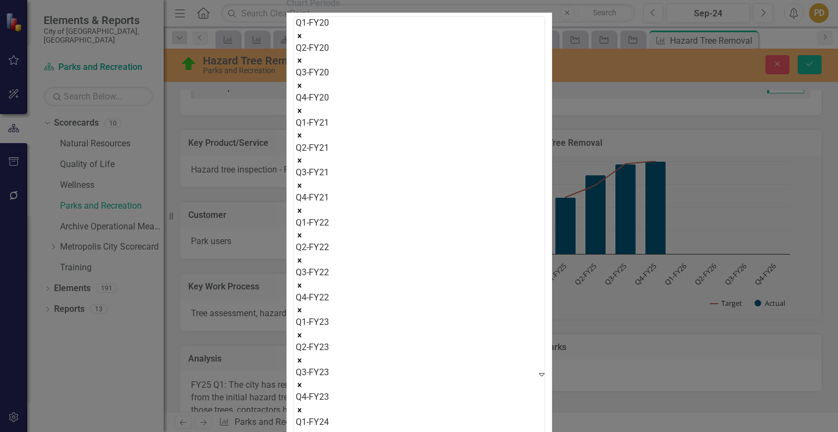
click at [301, 38] on icon "Remove Q1-FY20" at bounding box center [299, 36] width 4 height 4
click at [301, 63] on icon "Remove Q2-FY20" at bounding box center [299, 61] width 4 height 4
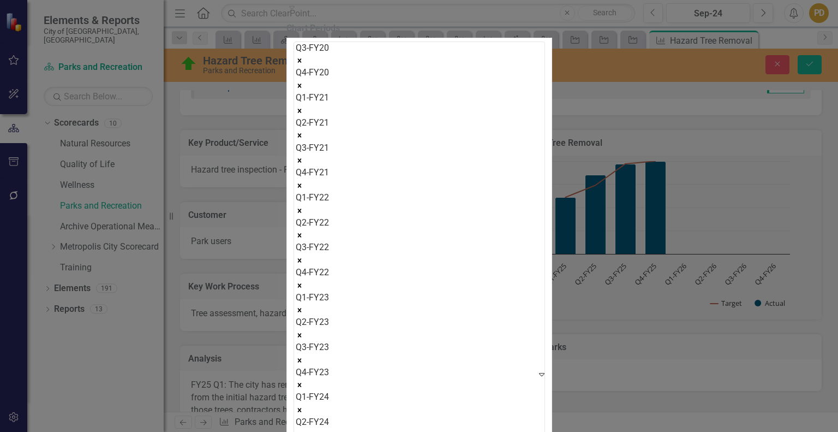
click at [301, 63] on icon "Remove Q3-FY20" at bounding box center [299, 61] width 4 height 4
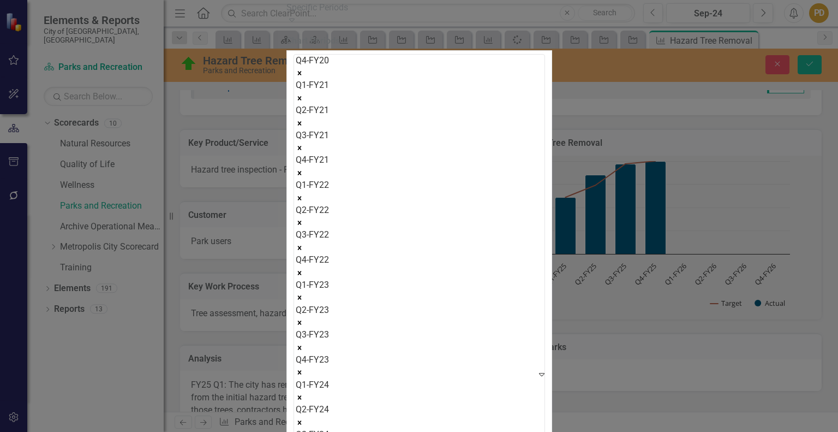
click at [301, 75] on icon "Remove Q4-FY20" at bounding box center [299, 73] width 4 height 4
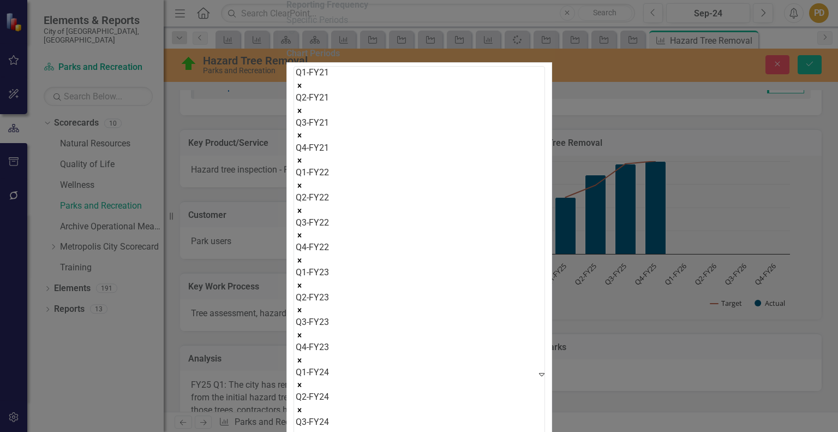
click at [301, 87] on icon "Remove Q1-FY21" at bounding box center [299, 85] width 4 height 4
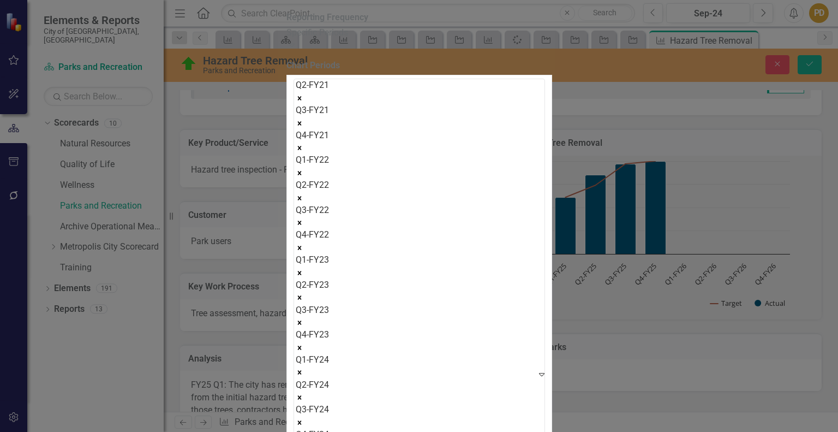
click at [301, 100] on icon "Remove Q2-FY21" at bounding box center [299, 98] width 4 height 4
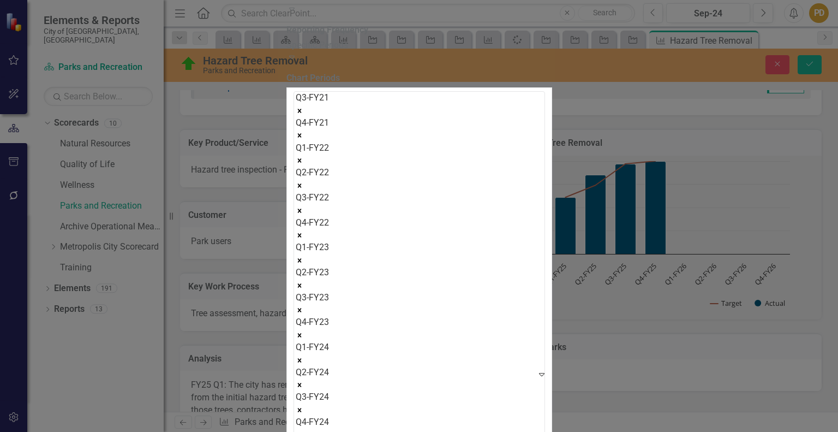
click at [301, 112] on icon "Remove Q3-FY21" at bounding box center [299, 111] width 4 height 4
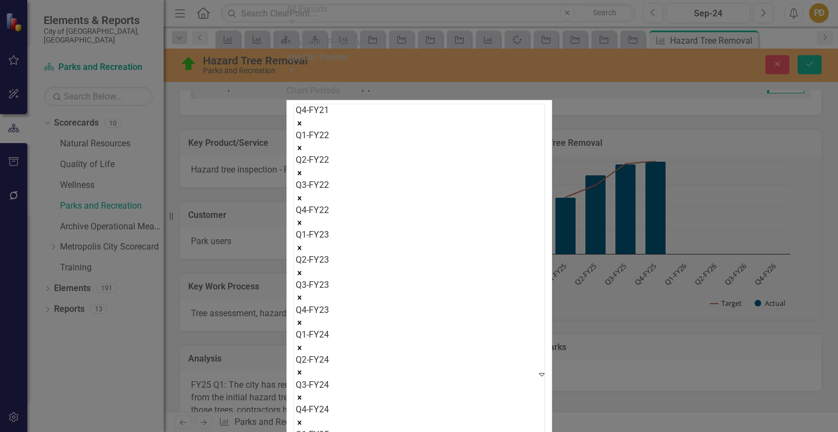
click at [301, 125] on icon "Remove Q4-FY21" at bounding box center [299, 123] width 4 height 4
click at [301, 146] on icon "Remove Q1-FY22" at bounding box center [299, 148] width 4 height 4
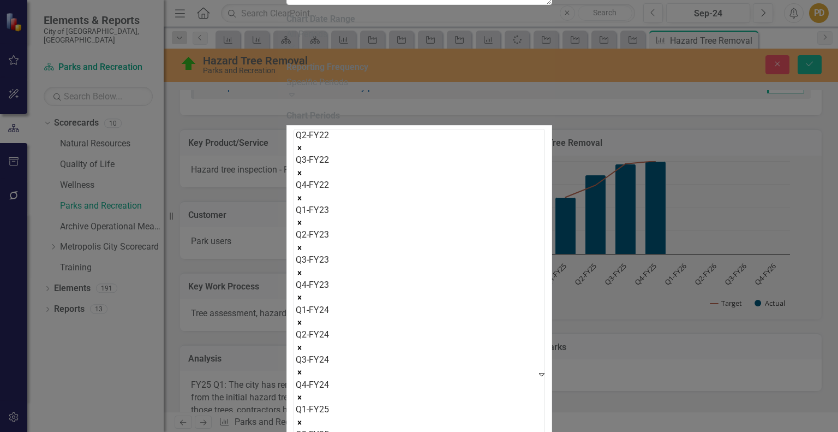
click at [301, 146] on icon "Remove Q2-FY22" at bounding box center [299, 148] width 4 height 4
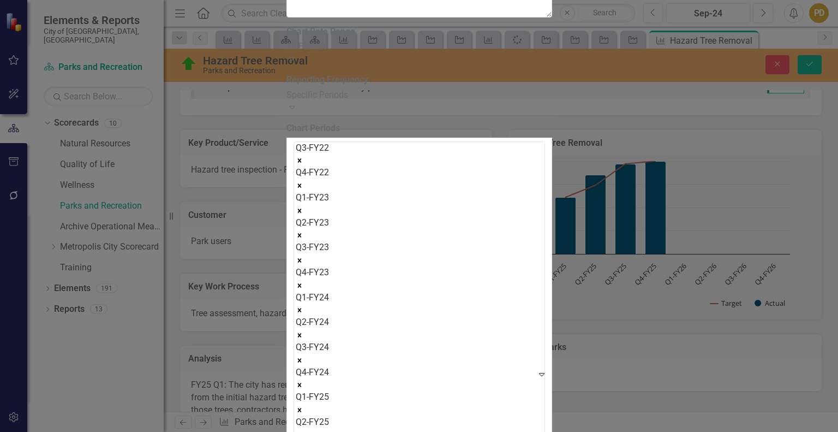
click at [301, 159] on icon "Remove Q3-FY22" at bounding box center [299, 161] width 4 height 4
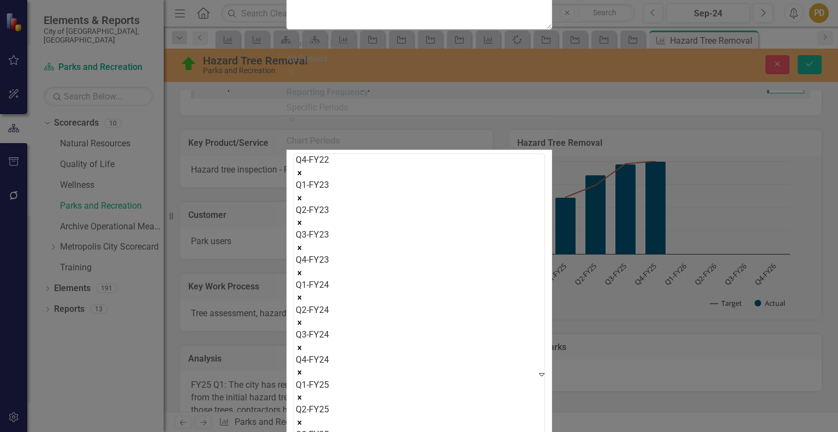
click at [301, 171] on icon "Remove Q4-FY22" at bounding box center [299, 173] width 4 height 4
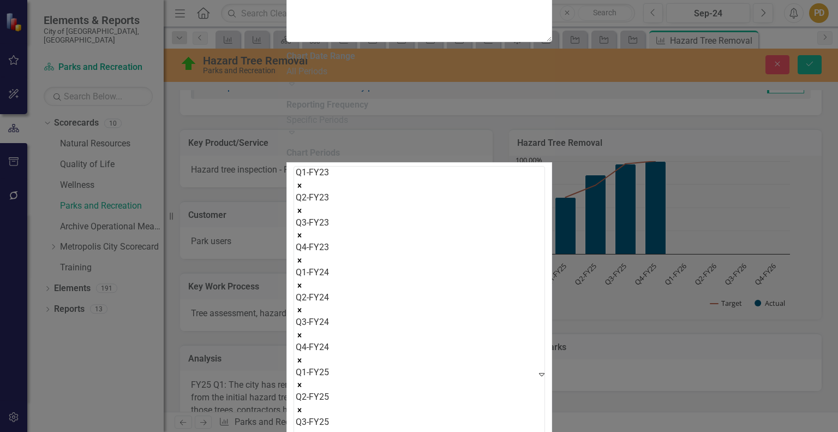
click at [301, 183] on icon "Remove Q1-FY23" at bounding box center [299, 185] width 4 height 4
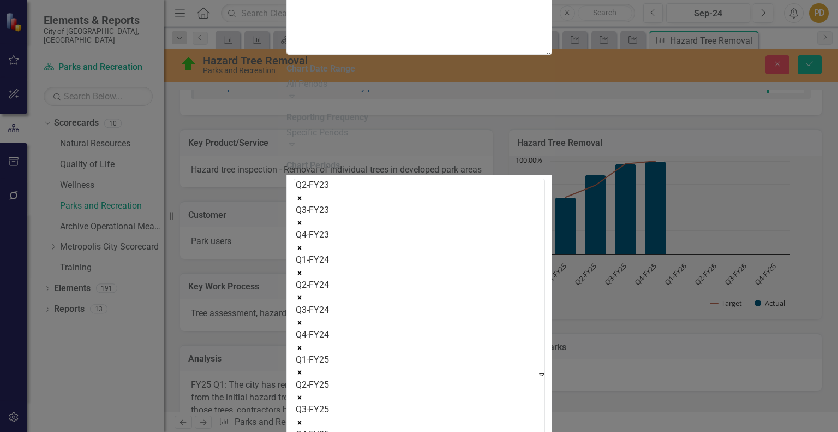
click at [301, 196] on icon "Remove Q2-FY23" at bounding box center [299, 198] width 4 height 4
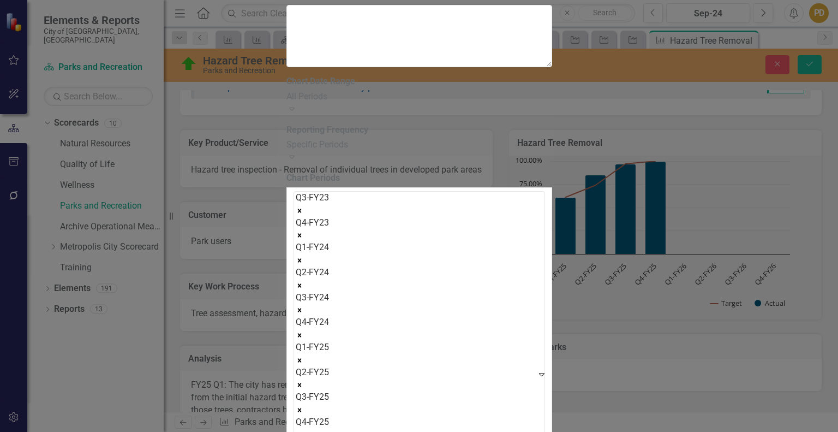
click at [301, 208] on icon "Remove Q3-FY23" at bounding box center [299, 210] width 4 height 4
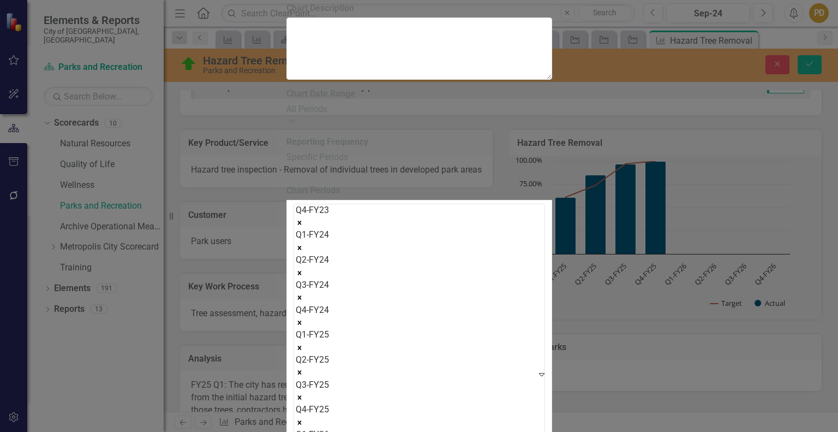
click at [301, 221] on icon "Remove Q4-FY23" at bounding box center [299, 223] width 4 height 4
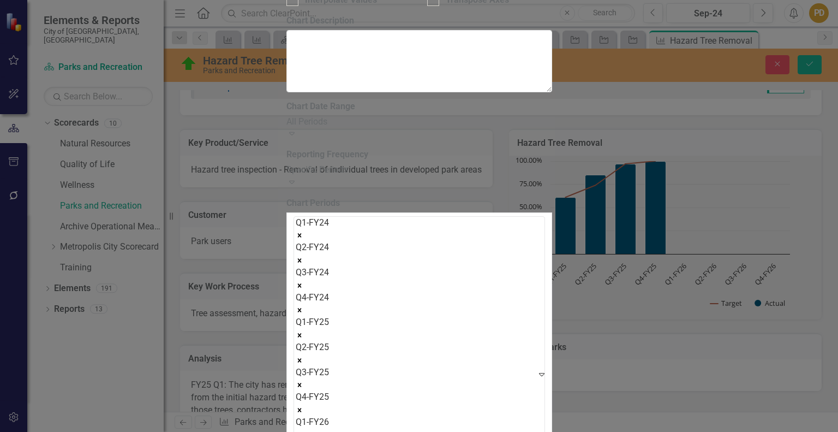
click at [301, 234] on icon "Remove Q1-FY24" at bounding box center [299, 236] width 4 height 4
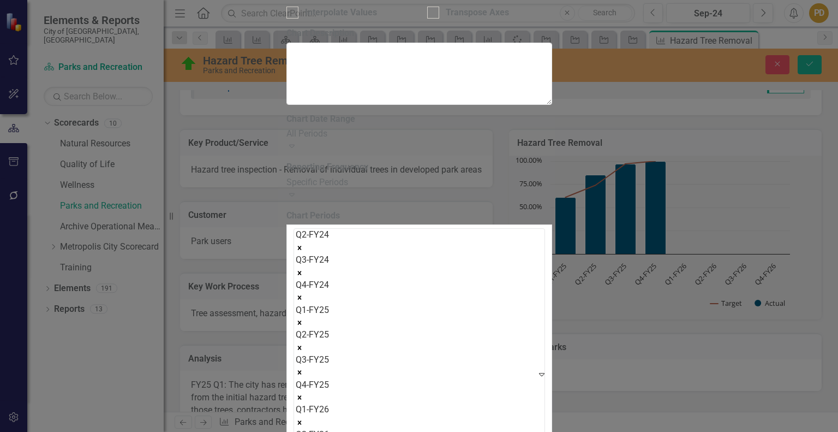
click at [301, 246] on icon "Remove Q2-FY24" at bounding box center [299, 248] width 4 height 4
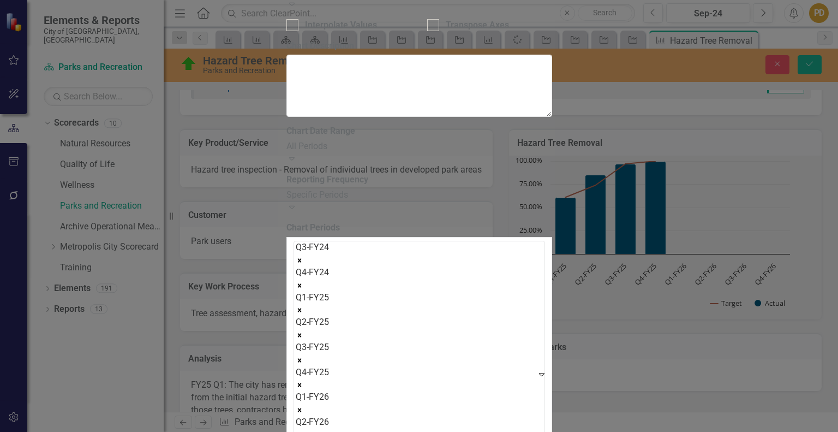
click at [301, 258] on icon "Remove Q3-FY24" at bounding box center [299, 260] width 4 height 4
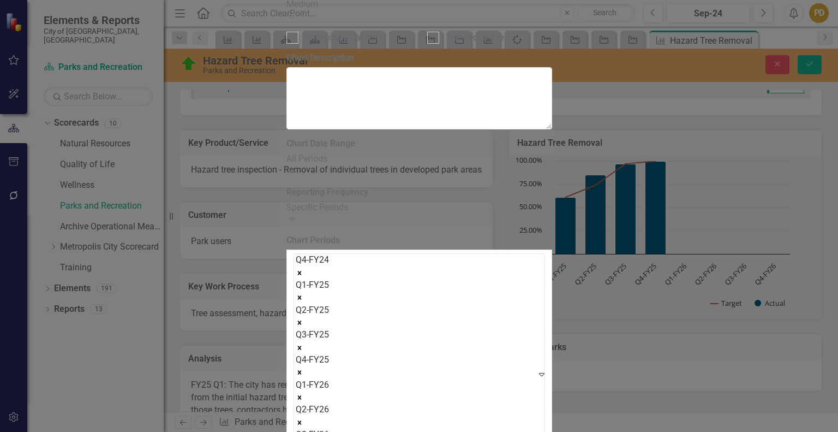
click at [301, 271] on icon "Remove Q4-FY24" at bounding box center [299, 273] width 4 height 4
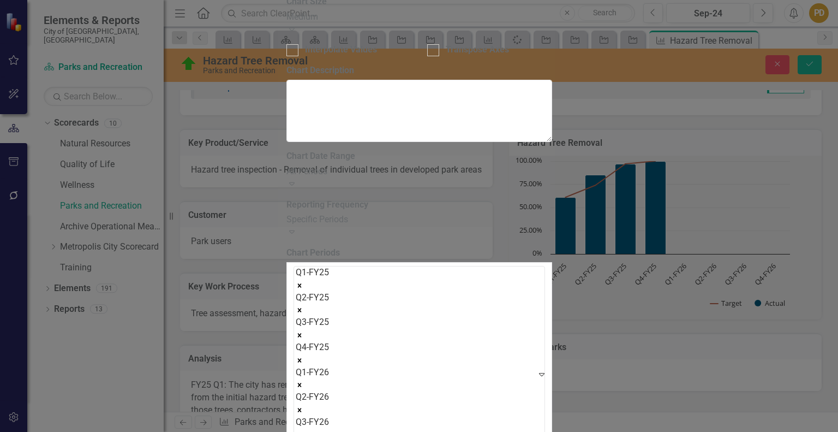
click at [301, 283] on icon "Remove Q1-FY25" at bounding box center [299, 285] width 4 height 4
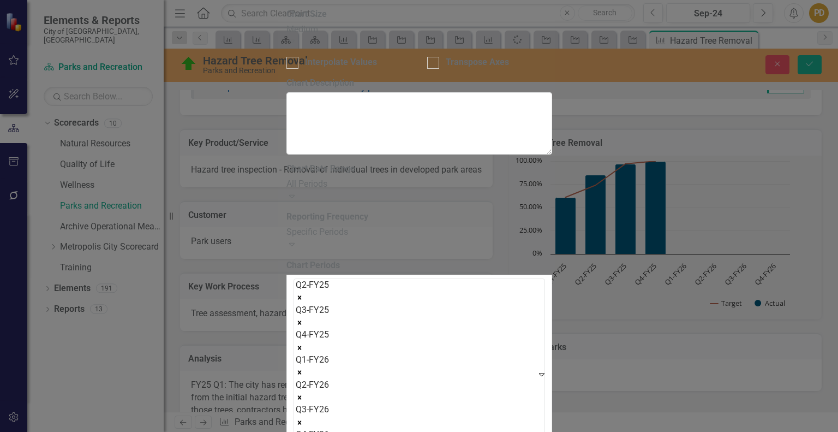
click at [301, 296] on icon "Remove Q2-FY25" at bounding box center [299, 298] width 4 height 4
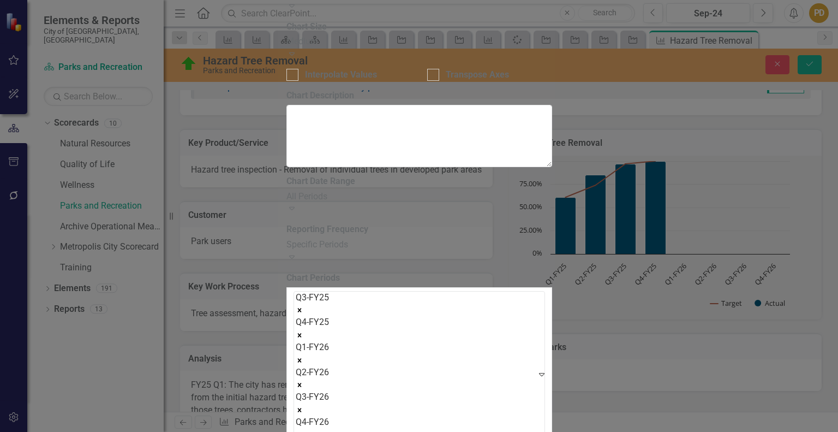
click at [301, 308] on icon "Remove Q3-FY25" at bounding box center [299, 310] width 4 height 4
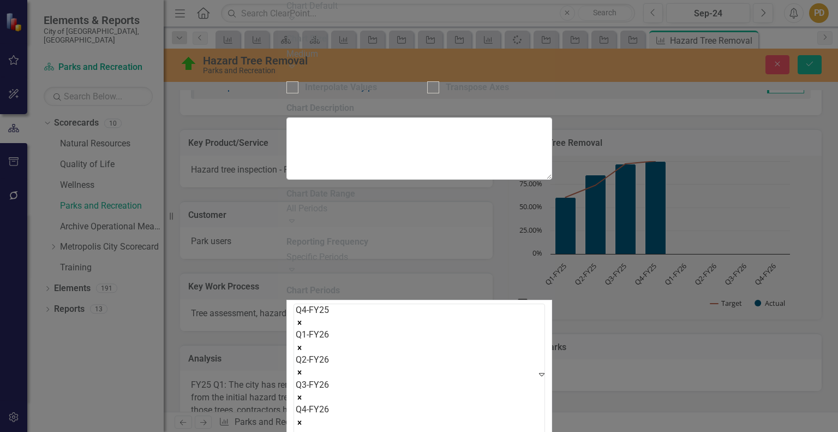
click at [301, 320] on icon "Remove Q4-FY25" at bounding box center [299, 322] width 4 height 4
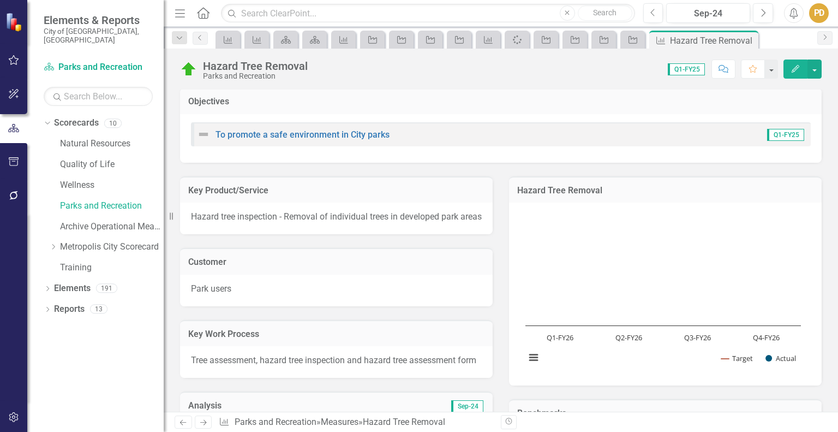
scroll to position [0, 0]
click at [91, 200] on link "Parks and Recreation" at bounding box center [112, 206] width 104 height 13
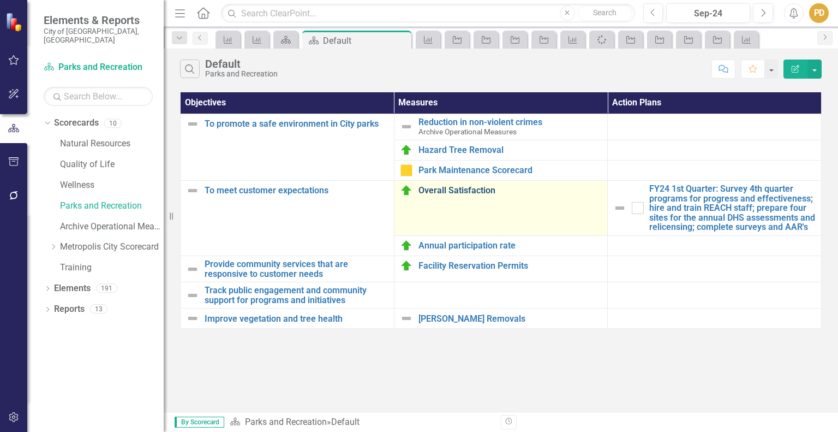
click at [459, 186] on link "Overall Satisfaction" at bounding box center [511, 191] width 184 height 10
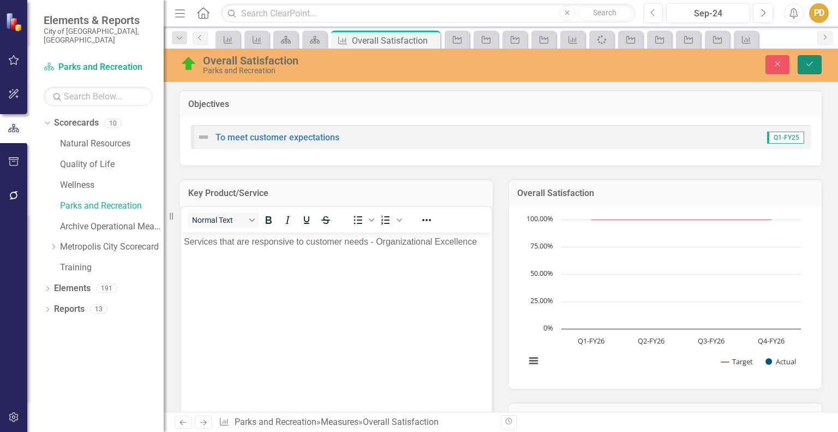
click at [805, 67] on icon "Save" at bounding box center [810, 64] width 10 height 8
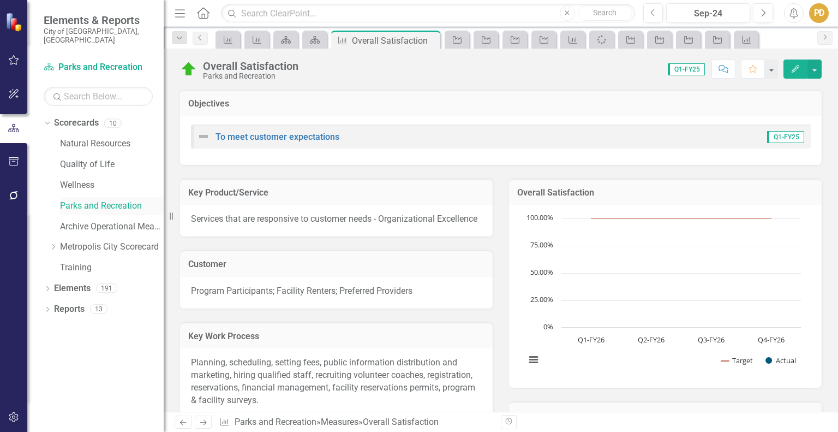
click at [123, 200] on link "Parks and Recreation" at bounding box center [112, 206] width 104 height 13
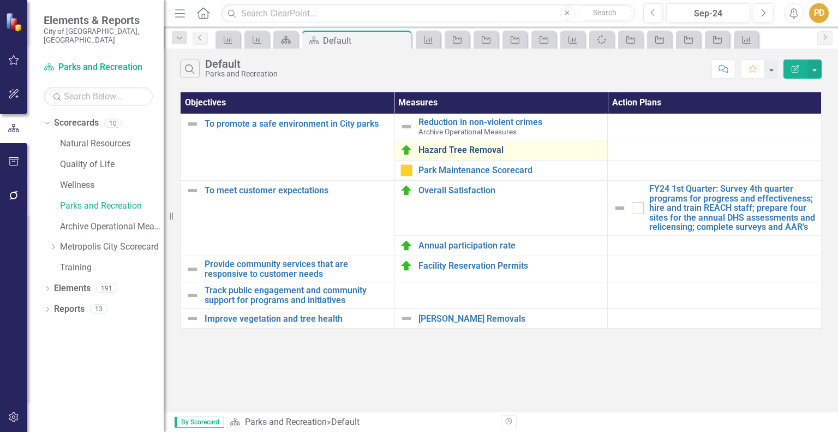
click at [441, 147] on link "Hazard Tree Removal" at bounding box center [511, 150] width 184 height 10
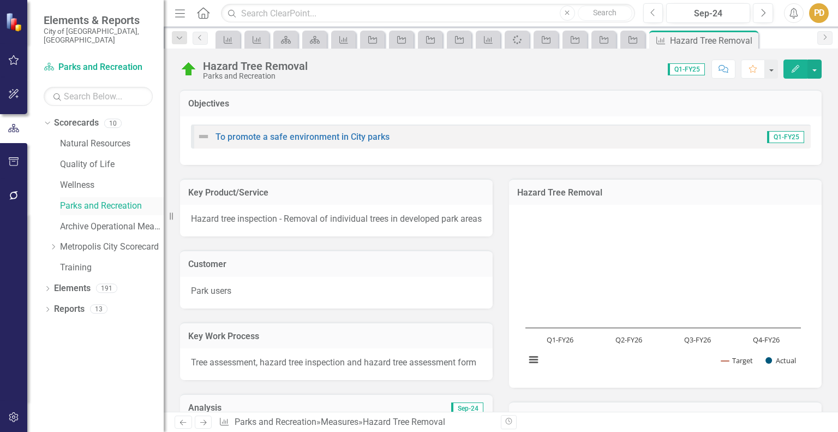
click at [111, 200] on link "Parks and Recreation" at bounding box center [112, 206] width 104 height 13
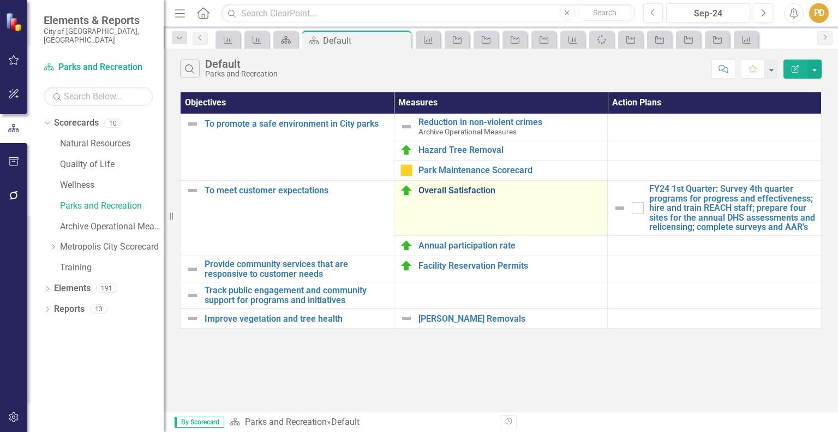
click at [452, 189] on link "Overall Satisfaction" at bounding box center [511, 191] width 184 height 10
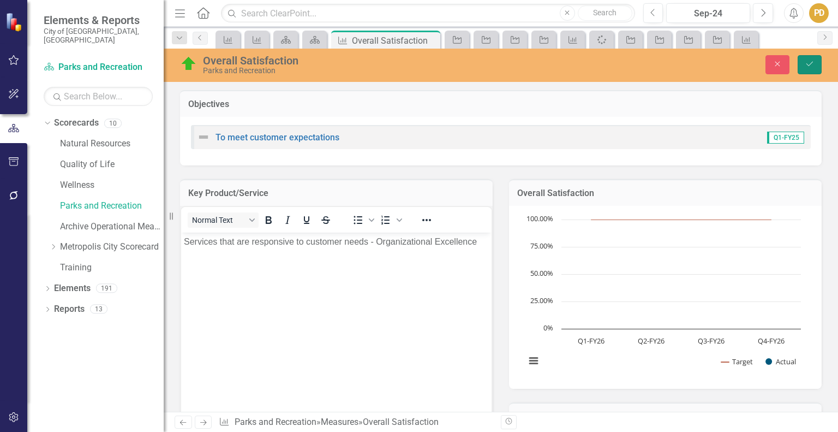
click at [815, 64] on button "Save" at bounding box center [810, 64] width 24 height 19
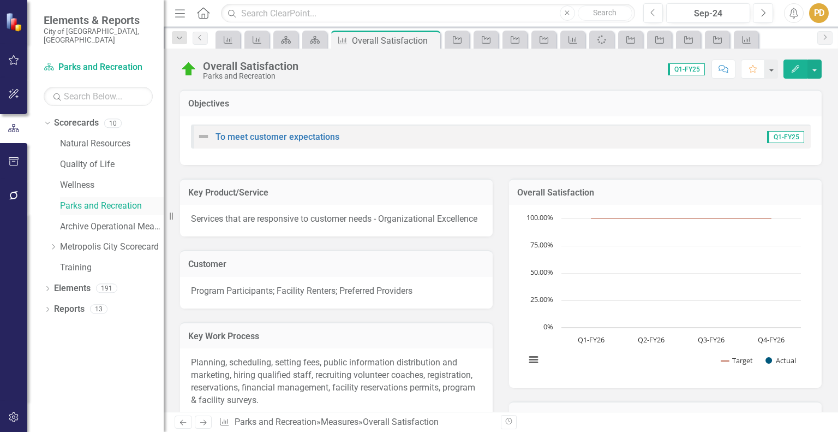
click at [114, 200] on link "Parks and Recreation" at bounding box center [112, 206] width 104 height 13
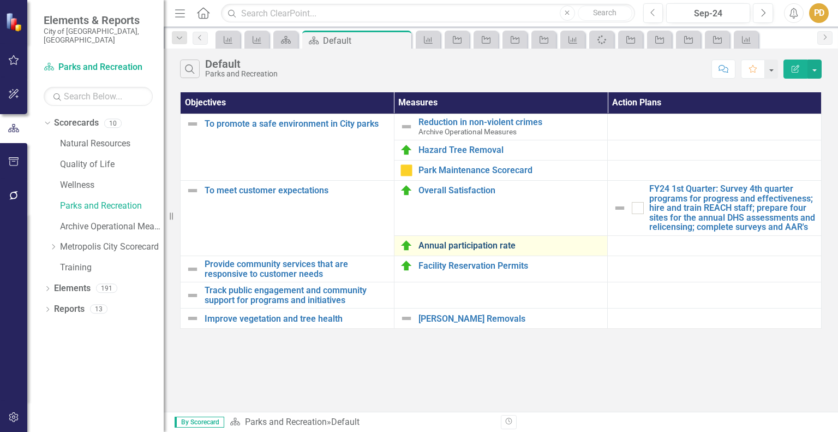
click at [454, 242] on link "Annual participation rate" at bounding box center [511, 246] width 184 height 10
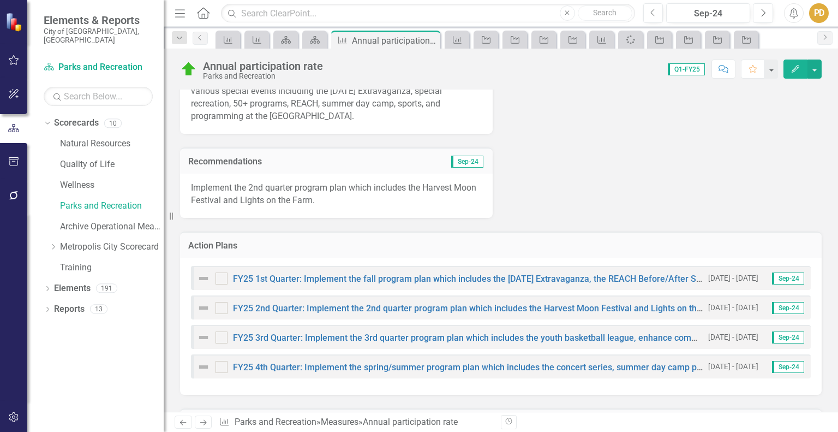
scroll to position [394, 0]
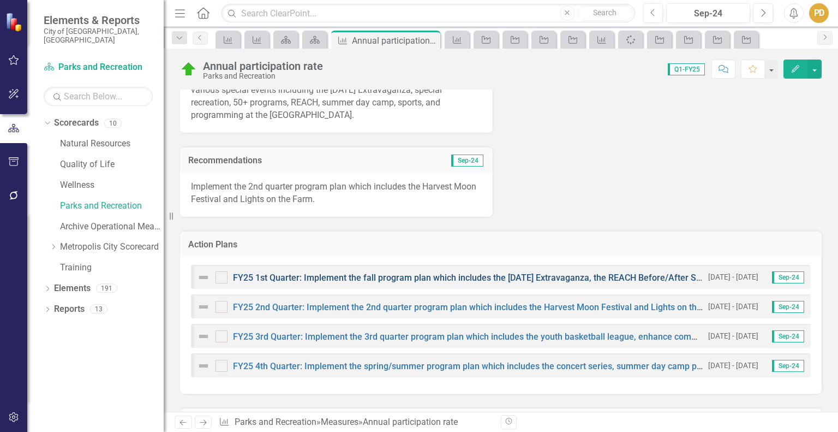
click at [410, 273] on link "FY25 1st Quarter: Implement the fall program plan which includes the July 4 Ext…" at bounding box center [565, 277] width 665 height 10
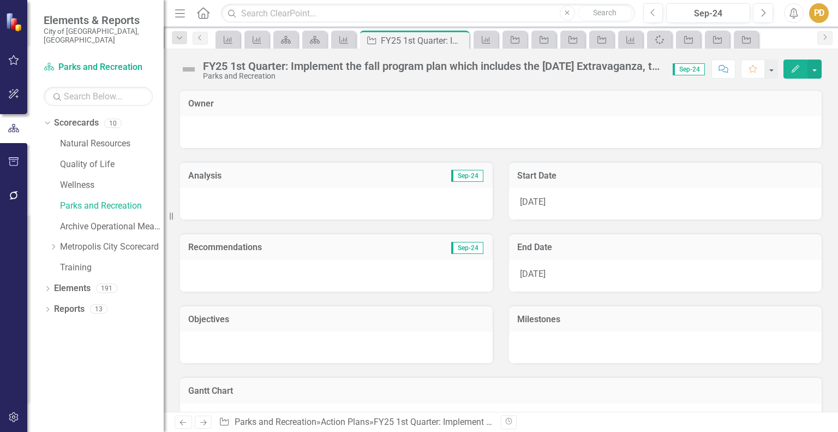
click at [226, 67] on div "FY25 1st Quarter: Implement the fall program plan which includes the July 4 Ext…" at bounding box center [432, 66] width 459 height 12
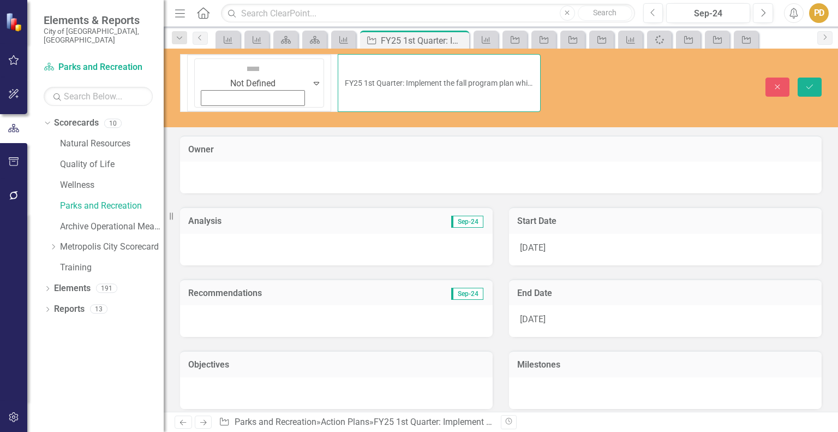
click at [338, 65] on input "FY25 1st Quarter: Implement the fall program plan which includes the July 4 Ext…" at bounding box center [439, 83] width 203 height 58
type input "FY26 1st Quarter: Implement the fall program plan which includes the [DATE] Ext…"
click at [579, 234] on div "7/1/24" at bounding box center [665, 250] width 313 height 32
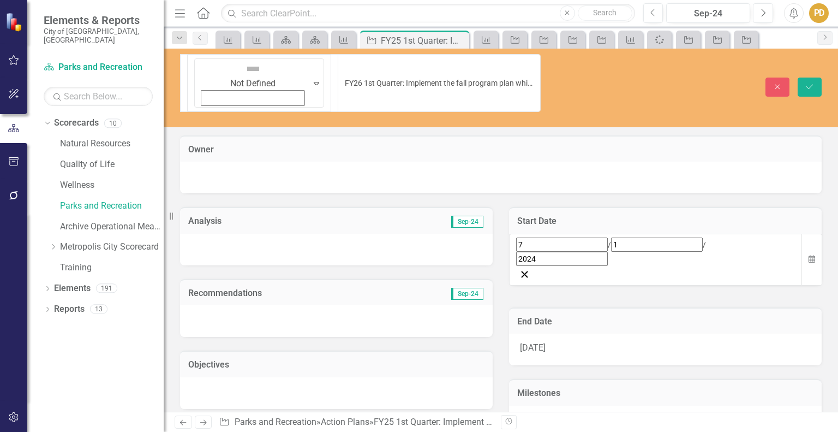
click at [579, 237] on div "7 / 1 / 2024" at bounding box center [655, 251] width 279 height 28
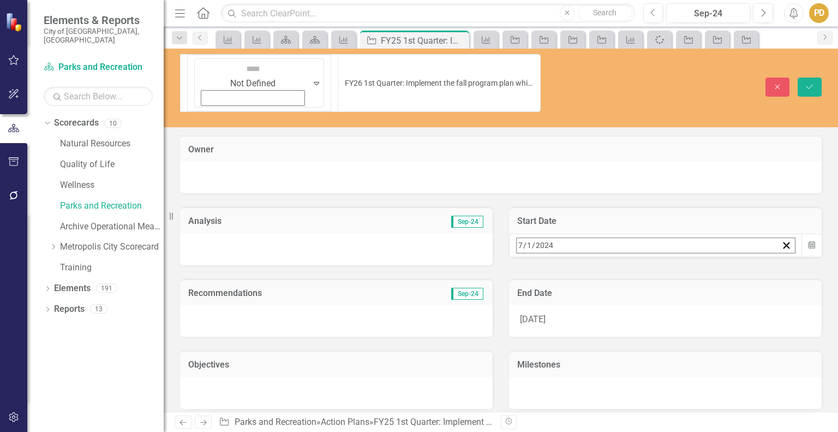
click at [579, 238] on div "2024-07-01 7 / 1 / 2024" at bounding box center [647, 245] width 261 height 15
click at [700, 257] on button "»" at bounding box center [688, 269] width 24 height 24
click at [592, 303] on button "1" at bounding box center [577, 313] width 27 height 20
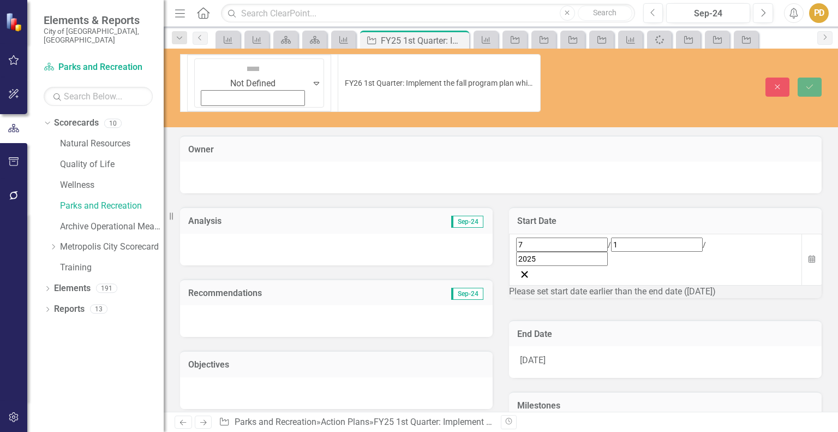
click at [557, 346] on div "9/30/24" at bounding box center [665, 362] width 313 height 32
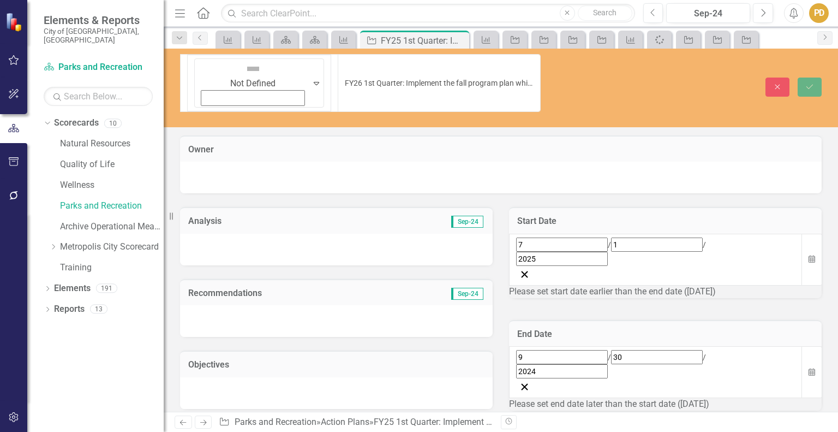
click at [572, 350] on div "9 / 30 / 2024" at bounding box center [655, 364] width 279 height 28
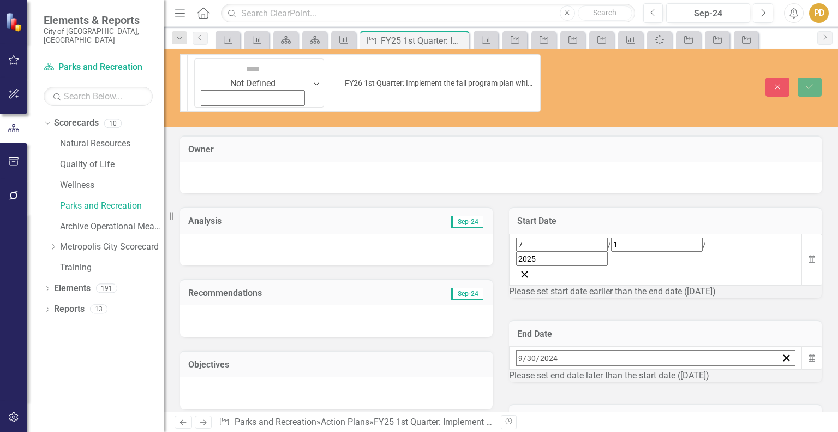
click at [572, 350] on div "2024-09-30 9 / 30 / 2024" at bounding box center [647, 357] width 261 height 15
click at [700, 369] on button "»" at bounding box center [688, 381] width 24 height 24
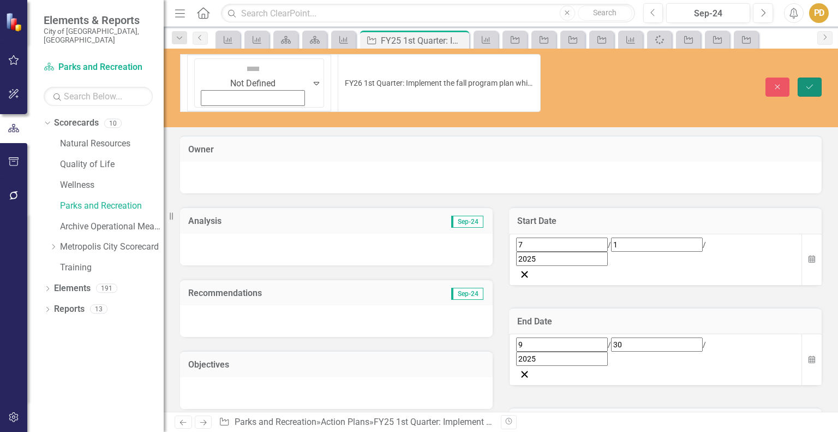
click at [810, 84] on icon "submit" at bounding box center [810, 86] width 7 height 4
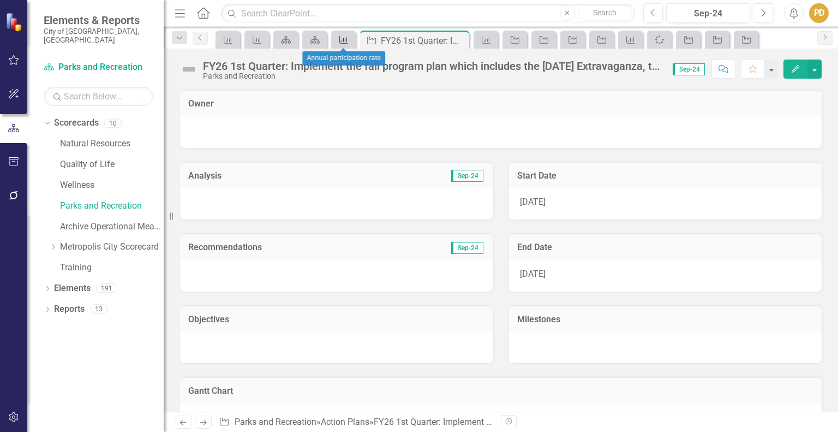
click at [348, 38] on icon "Measure" at bounding box center [343, 39] width 11 height 9
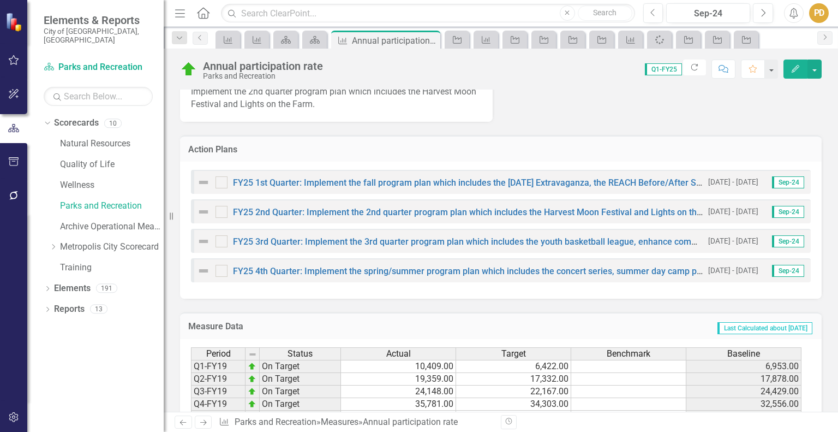
scroll to position [491, 0]
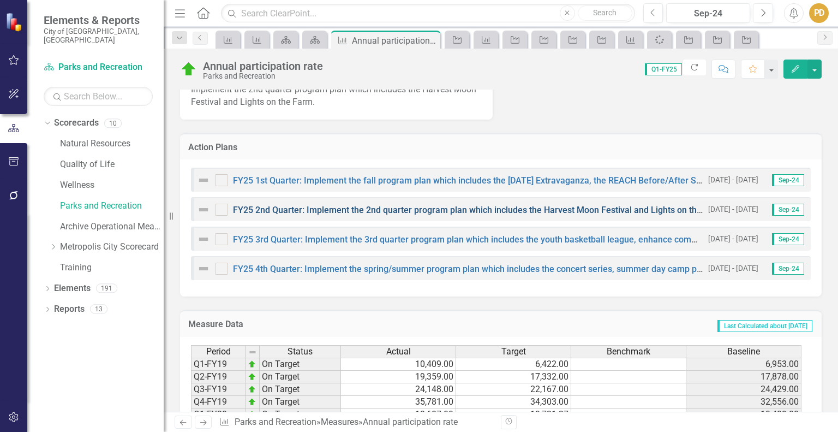
click at [354, 209] on link "FY25 2nd Quarter: Implement the 2nd quarter program plan which includes the Har…" at bounding box center [480, 210] width 494 height 10
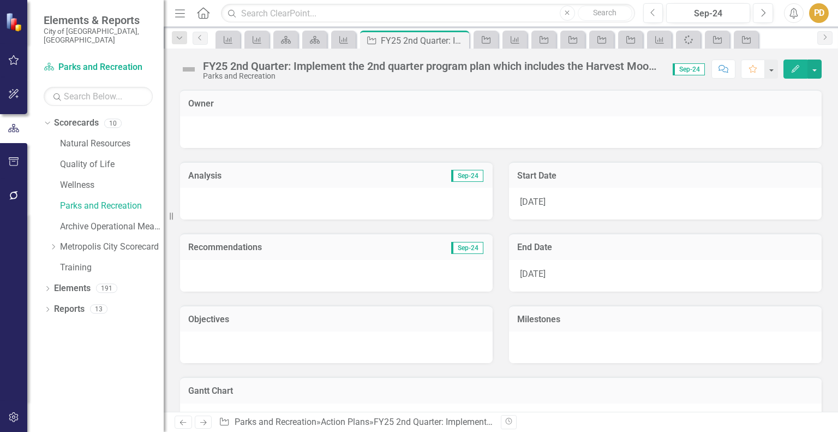
click at [229, 65] on div "FY25 2nd Quarter: Implement the 2nd quarter program plan which includes the Har…" at bounding box center [432, 66] width 459 height 12
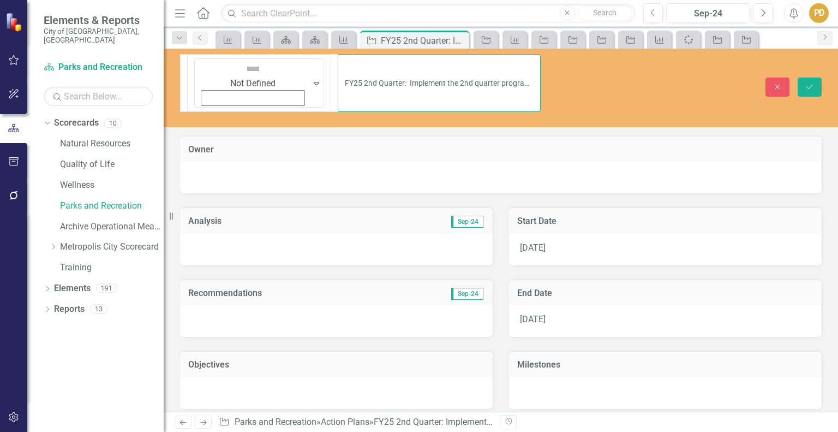
click at [338, 65] on input "FY25 2nd Quarter: Implement the 2nd quarter program plan which includes the Har…" at bounding box center [439, 83] width 203 height 58
type input "FY26 2nd Quarter: Implement the 2nd quarter program plan which includes the Har…"
click at [554, 234] on div "10/1/24" at bounding box center [665, 250] width 313 height 32
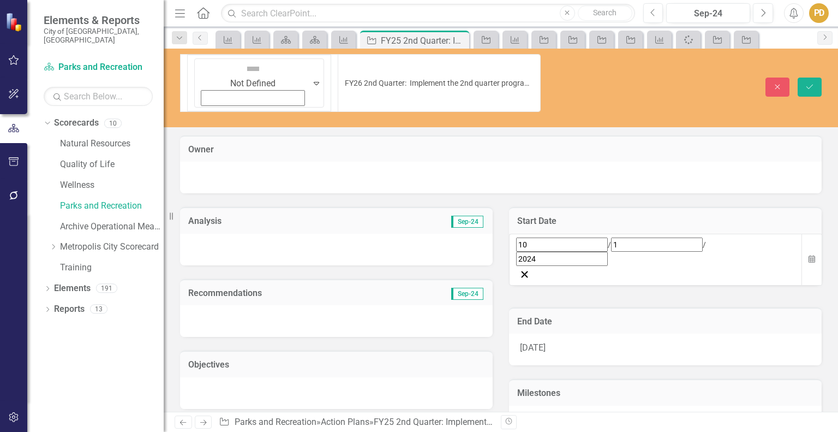
click at [573, 237] on div "10 / 1 / 2024" at bounding box center [655, 251] width 279 height 28
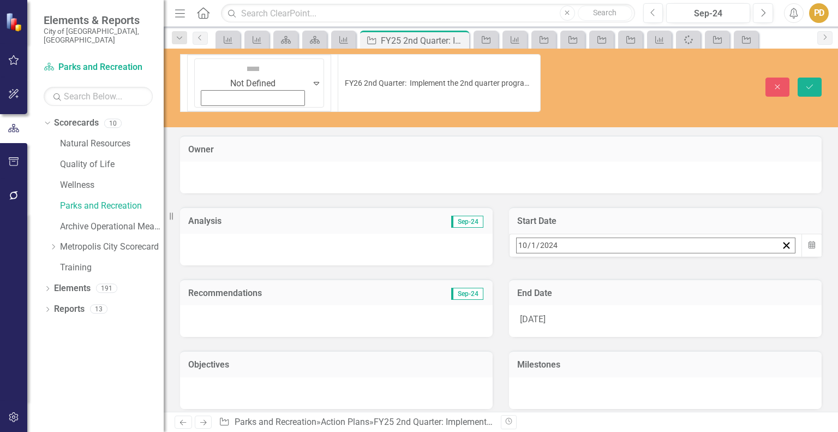
click at [573, 238] on div "2024-10-01 10 / 1 / 2024" at bounding box center [647, 245] width 261 height 15
click at [700, 257] on button "»" at bounding box center [688, 269] width 24 height 24
click at [619, 303] on button "1" at bounding box center [605, 313] width 27 height 20
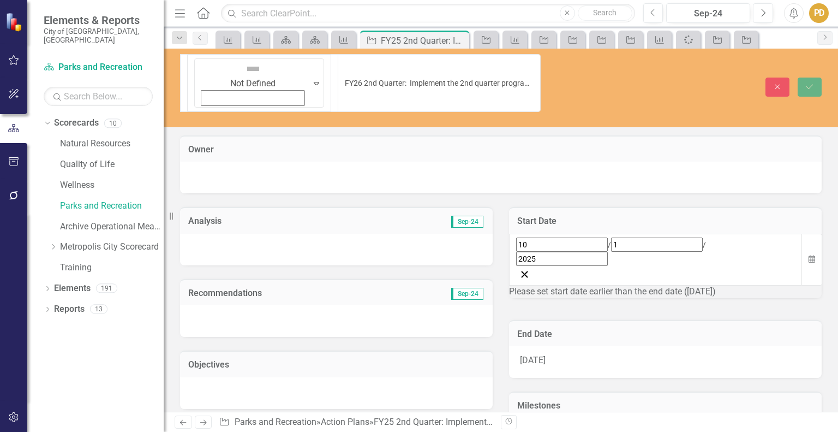
click at [574, 346] on div "12/31/24" at bounding box center [665, 362] width 313 height 32
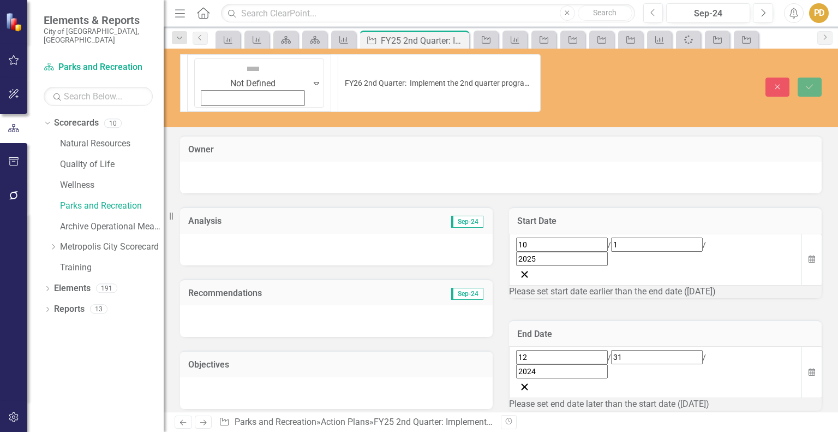
click at [588, 350] on div "12 / 31 / 2024" at bounding box center [655, 364] width 279 height 28
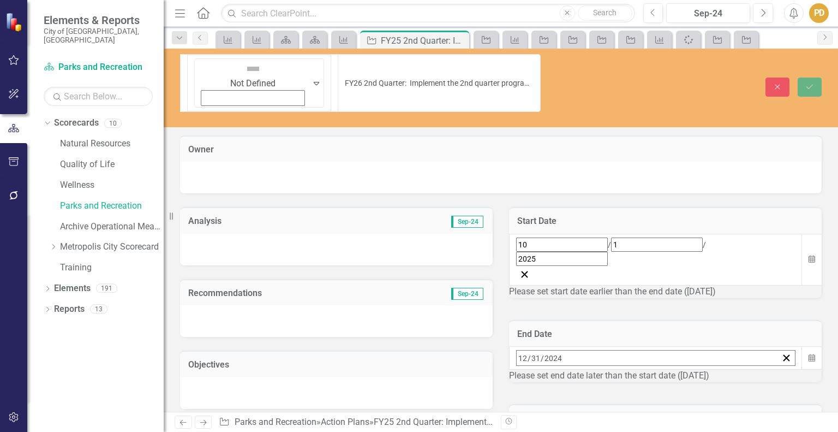
click at [588, 350] on div "2024-12-31 12 / 31 / 2024" at bounding box center [647, 357] width 261 height 15
click at [700, 369] on button "»" at bounding box center [688, 381] width 24 height 24
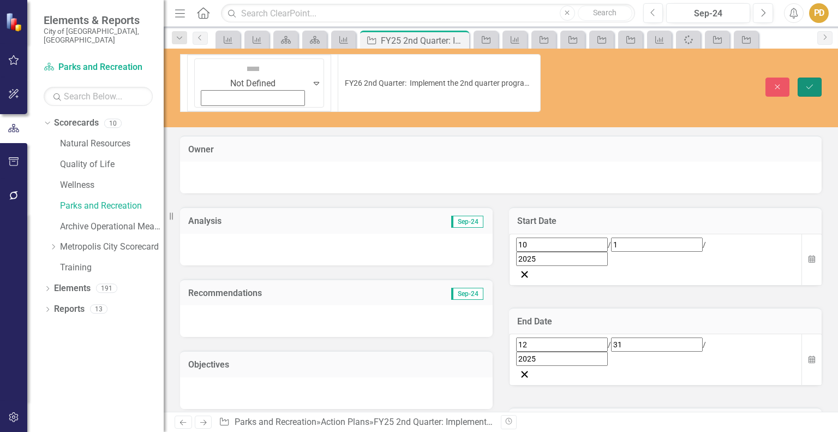
click at [813, 84] on icon "submit" at bounding box center [810, 86] width 7 height 4
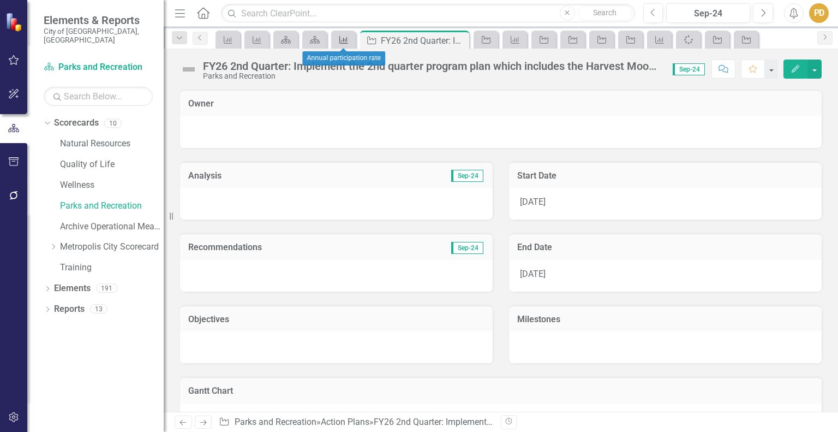
click at [345, 39] on icon at bounding box center [343, 40] width 9 height 8
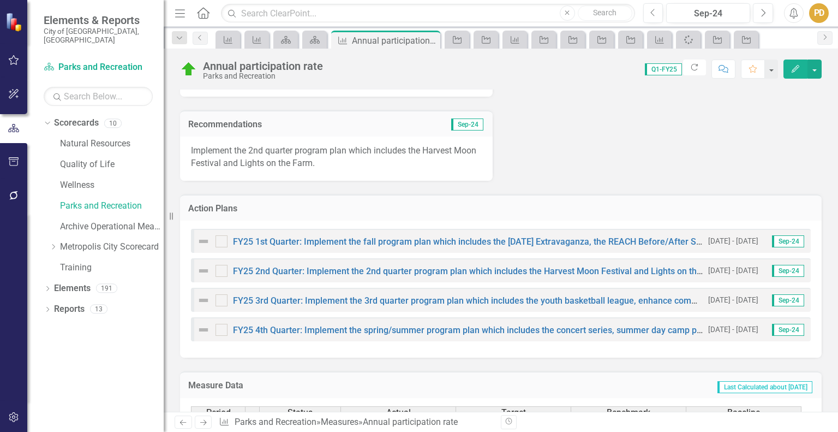
scroll to position [431, 0]
click at [389, 300] on link "FY25 3rd Quarter: Implement the 3rd quarter program plan which includes the you…" at bounding box center [593, 299] width 720 height 10
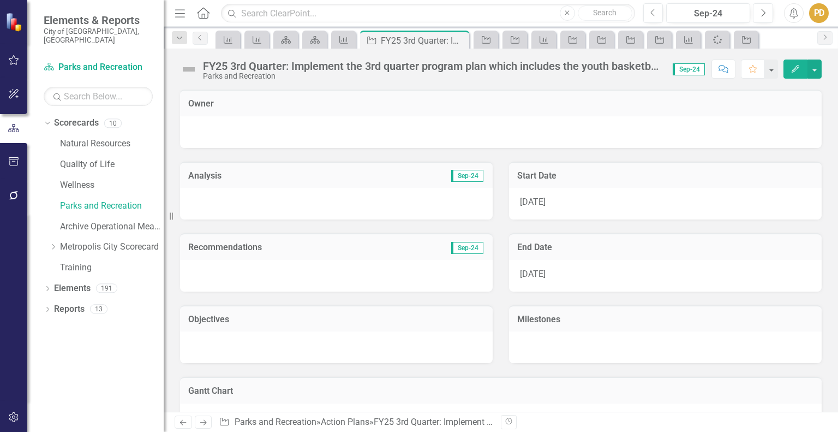
click at [225, 66] on div "FY25 3rd Quarter: Implement the 3rd quarter program plan which includes the you…" at bounding box center [432, 66] width 459 height 12
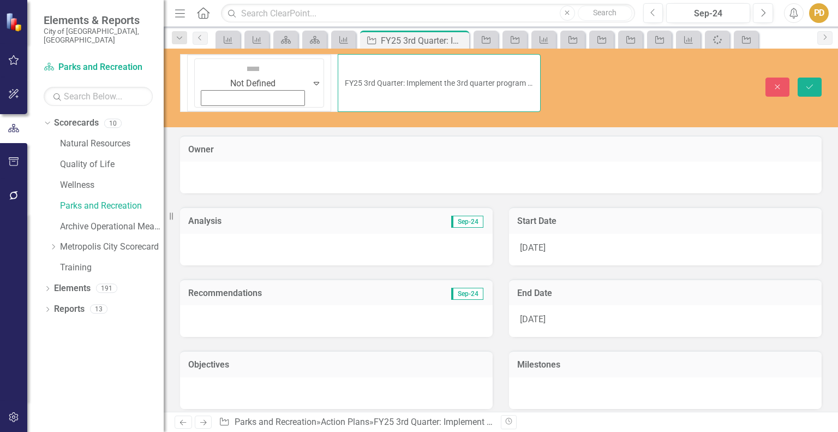
click at [338, 62] on input "FY25 3rd Quarter: Implement the 3rd quarter program plan which includes the you…" at bounding box center [439, 83] width 203 height 58
type input "FY26 3rd Quarter: Implement the 3rd quarter program plan which includes the you…"
click at [556, 234] on div "1/1/25" at bounding box center [665, 250] width 313 height 32
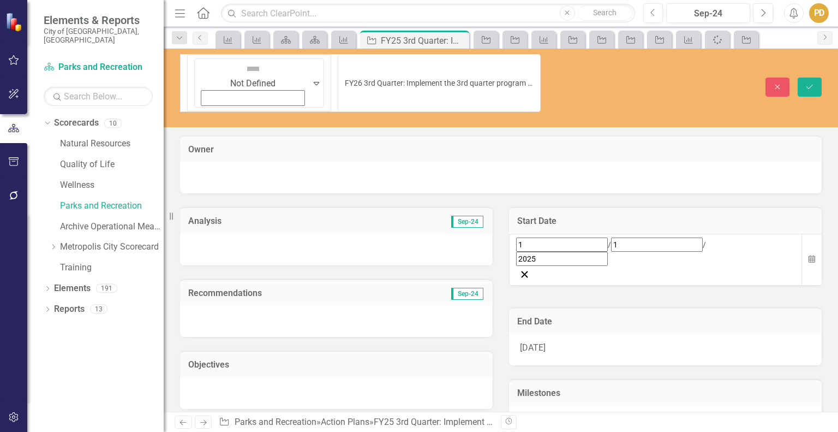
click at [567, 237] on div "1 / 1 / 2025" at bounding box center [655, 251] width 279 height 28
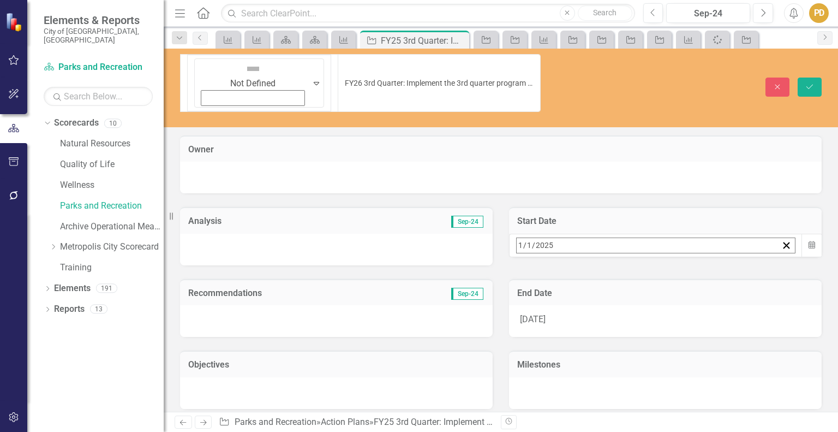
click at [567, 238] on div "2025-01-01 1 / 1 / 2025" at bounding box center [647, 245] width 261 height 15
click at [700, 257] on button "»" at bounding box center [688, 269] width 24 height 24
click at [635, 308] on abbr "1" at bounding box center [632, 312] width 4 height 9
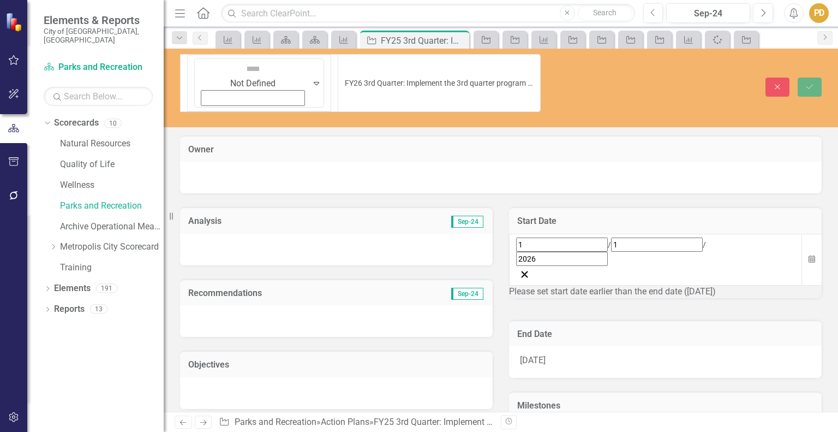
click at [566, 346] on div "3/31/25" at bounding box center [665, 362] width 313 height 32
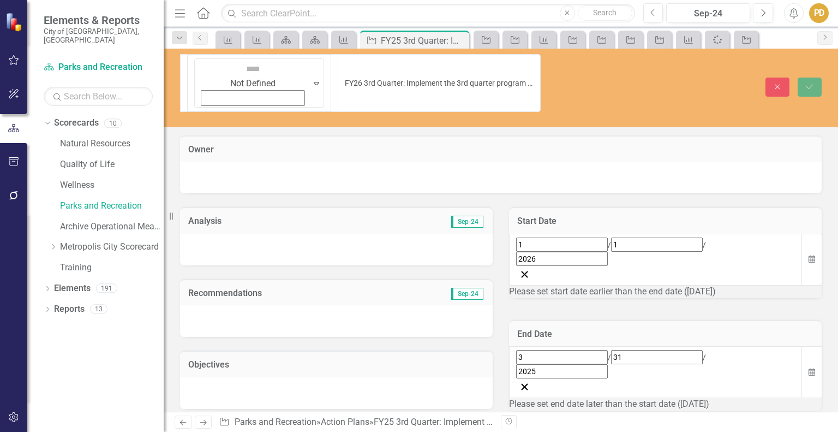
click at [575, 350] on div "3 / 31 / 2025" at bounding box center [655, 364] width 279 height 28
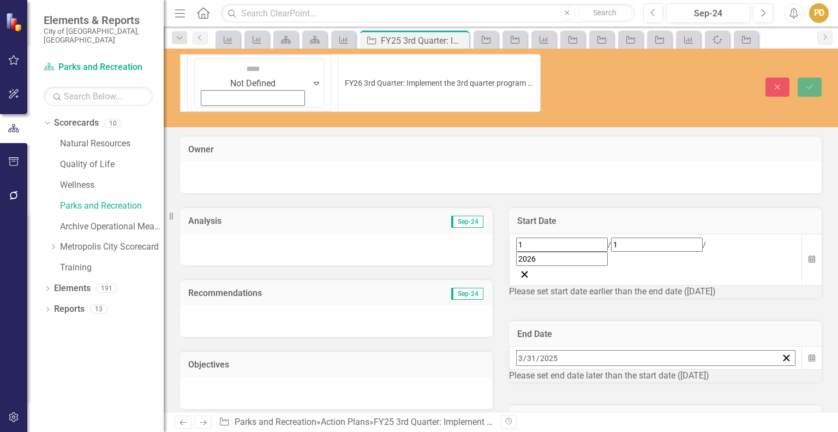
click at [700, 369] on button "»" at bounding box center [688, 381] width 24 height 24
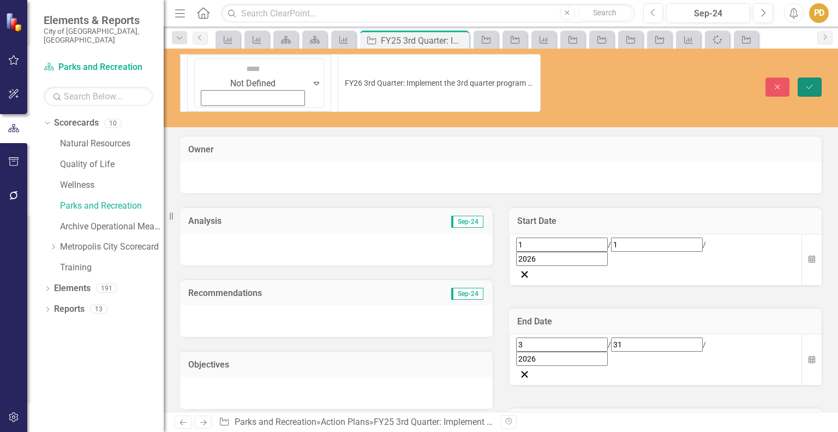
click at [811, 77] on button "Save" at bounding box center [810, 86] width 24 height 19
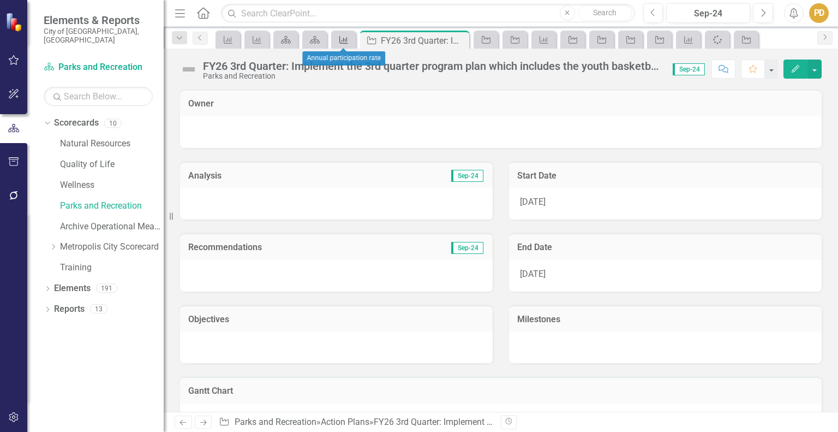
click at [341, 40] on icon "Measure" at bounding box center [343, 39] width 11 height 9
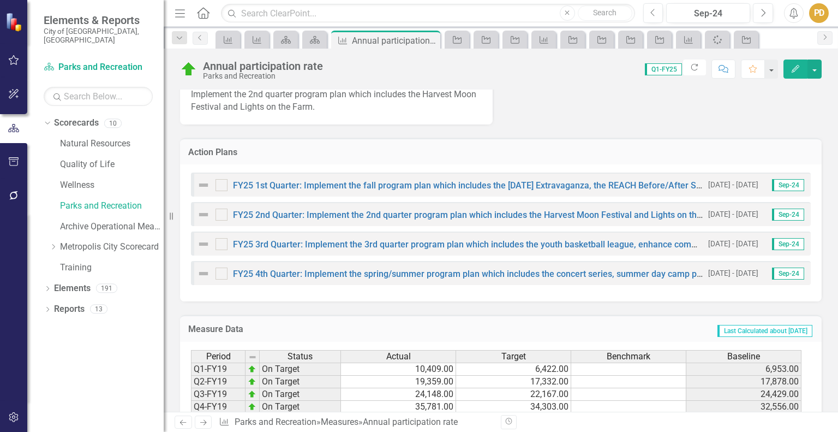
scroll to position [487, 0]
click at [337, 268] on link "FY25 4th Quarter: Implement the spring/summer program plan which includes the c…" at bounding box center [575, 273] width 685 height 10
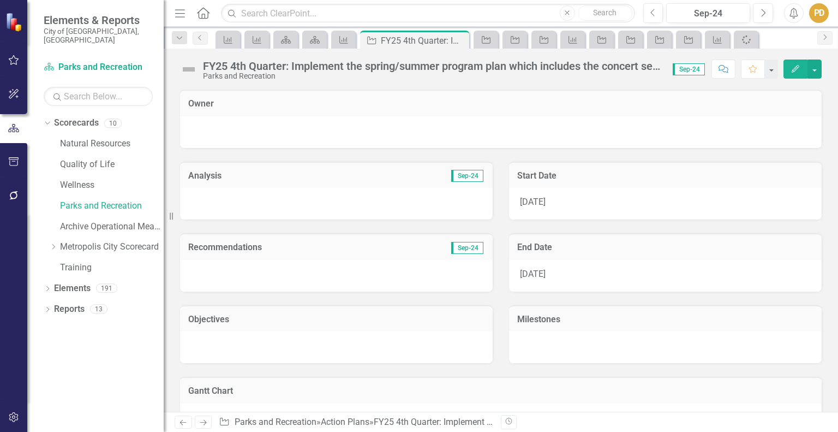
click at [227, 67] on div "FY25 4th Quarter: Implement the spring/summer program plan which includes the c…" at bounding box center [432, 66] width 459 height 12
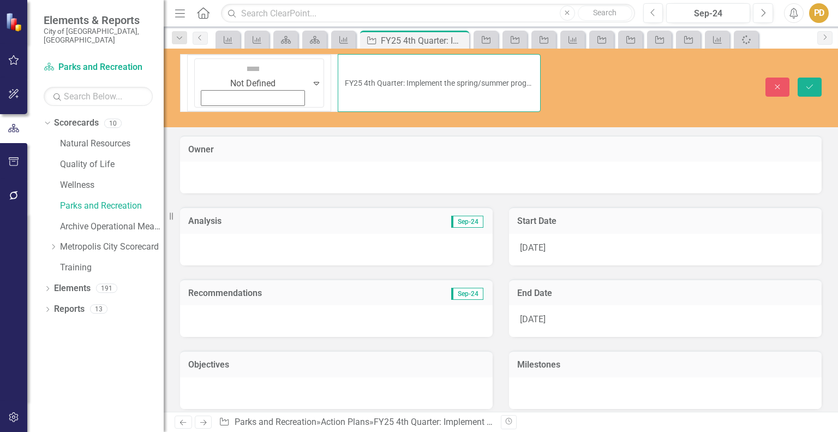
click at [338, 64] on input "FY25 4th Quarter: Implement the spring/summer program plan which includes the c…" at bounding box center [439, 83] width 203 height 58
type input "FY26 4th Quarter: Implement the spring/summer program plan which includes the c…"
click at [533, 242] on span "4/1/25" at bounding box center [533, 247] width 26 height 10
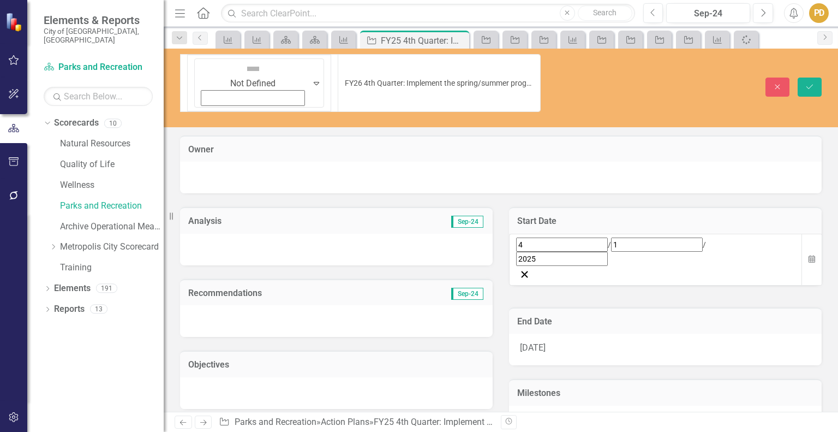
click at [570, 237] on div "4 / 1 / 2025" at bounding box center [655, 251] width 279 height 28
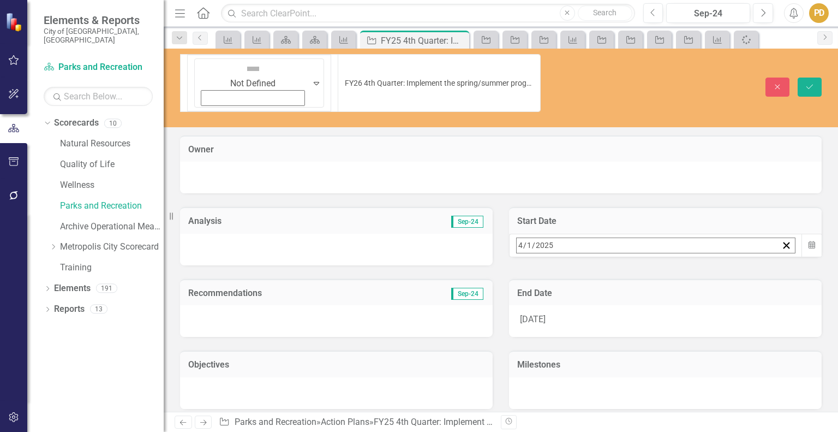
click at [700, 257] on button "»" at bounding box center [688, 269] width 24 height 24
click at [619, 303] on button "1" at bounding box center [605, 313] width 27 height 20
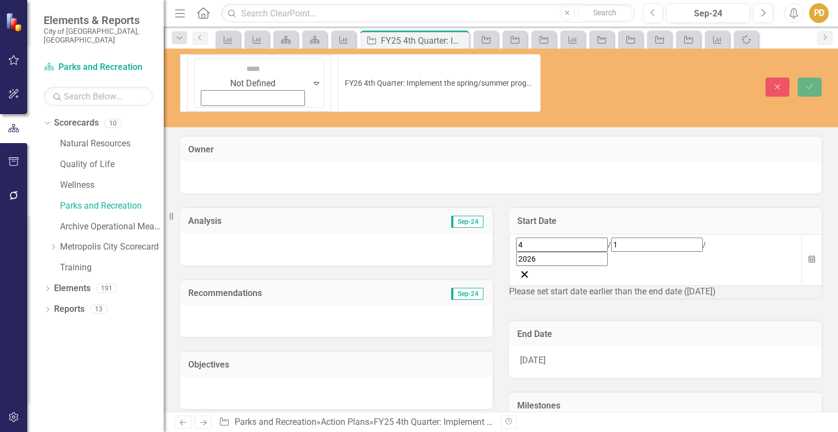
click at [554, 346] on div "6/30/25" at bounding box center [665, 362] width 313 height 32
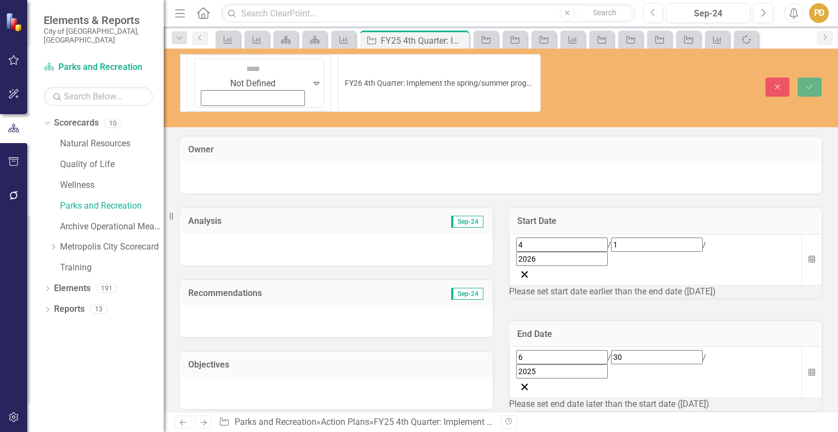
click at [568, 350] on div "6 / 30 / 2025" at bounding box center [655, 364] width 279 height 28
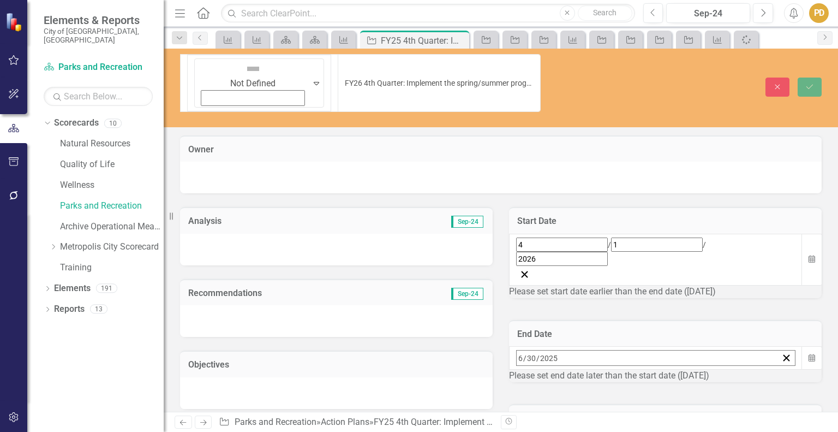
click at [700, 369] on button "»" at bounding box center [688, 381] width 24 height 24
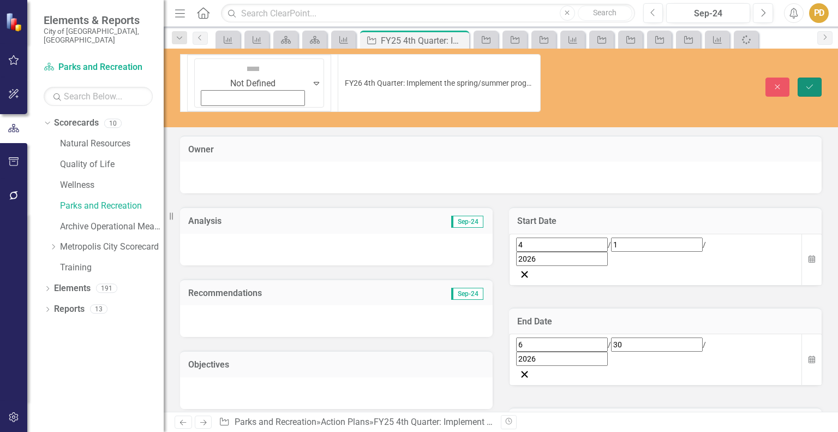
click at [813, 84] on icon "submit" at bounding box center [810, 86] width 7 height 4
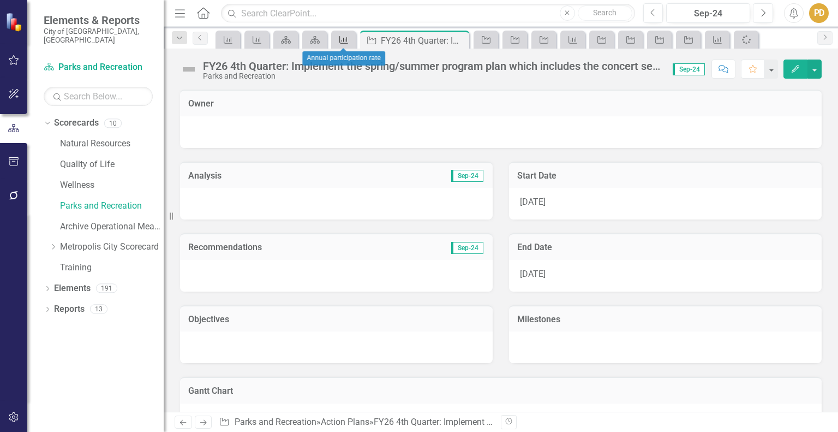
click at [348, 41] on icon "Measure" at bounding box center [343, 39] width 11 height 9
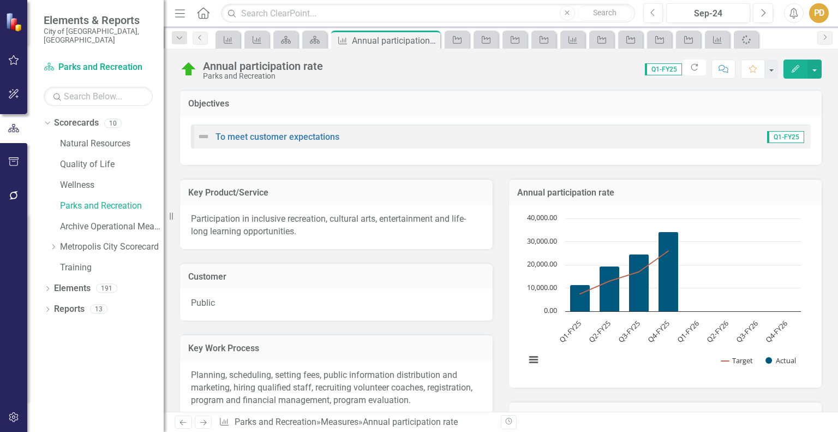
click at [616, 327] on rect "Interactive chart" at bounding box center [663, 295] width 287 height 164
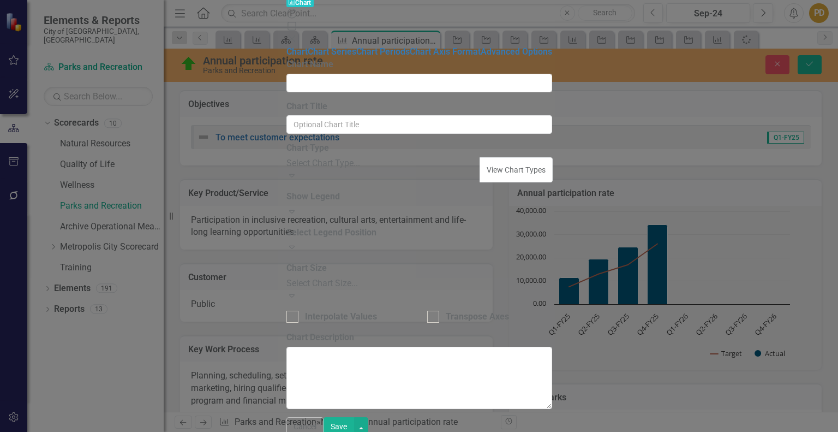
type input "Annual participation rate"
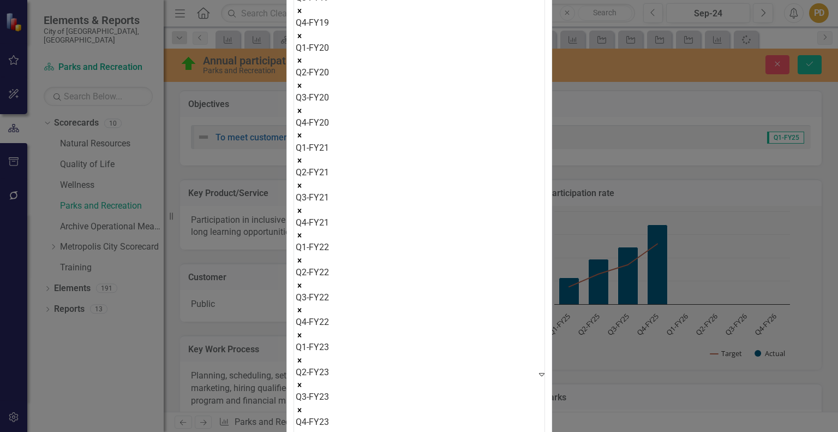
click at [303, 15] on icon "Remove Q3-FY19" at bounding box center [300, 11] width 8 height 8
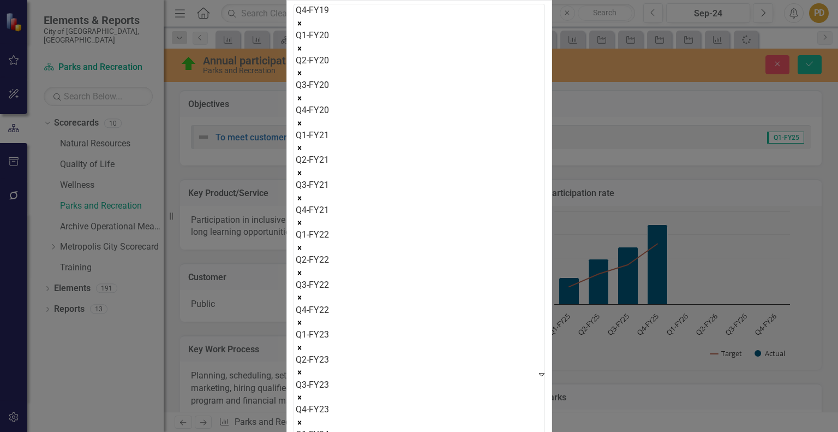
click at [303, 27] on icon "Remove Q4-FY19" at bounding box center [300, 24] width 8 height 8
click at [303, 52] on icon "Remove Q1-FY20" at bounding box center [300, 49] width 8 height 8
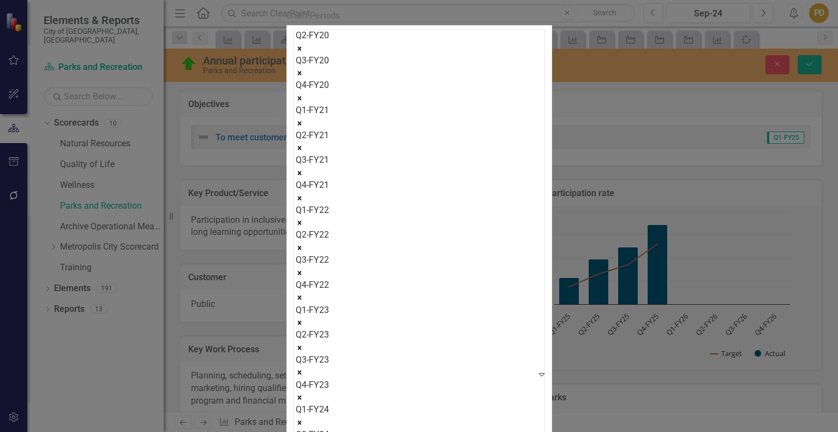
click at [303, 52] on icon "Remove Q2-FY20" at bounding box center [300, 49] width 8 height 8
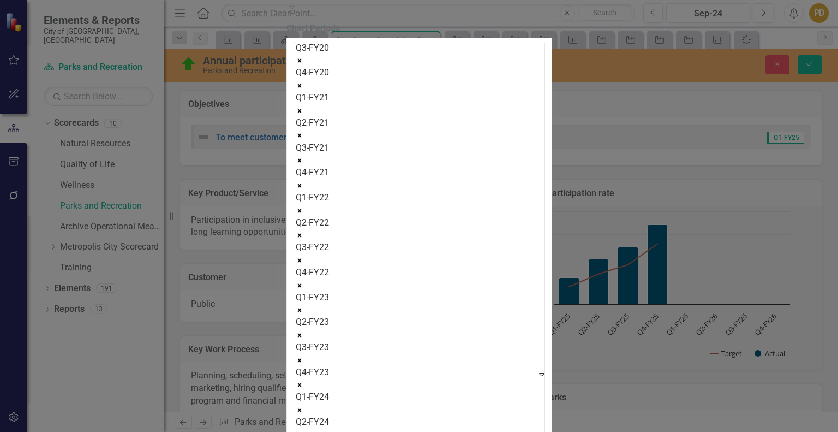
click at [303, 64] on icon "Remove Q3-FY20" at bounding box center [300, 61] width 8 height 8
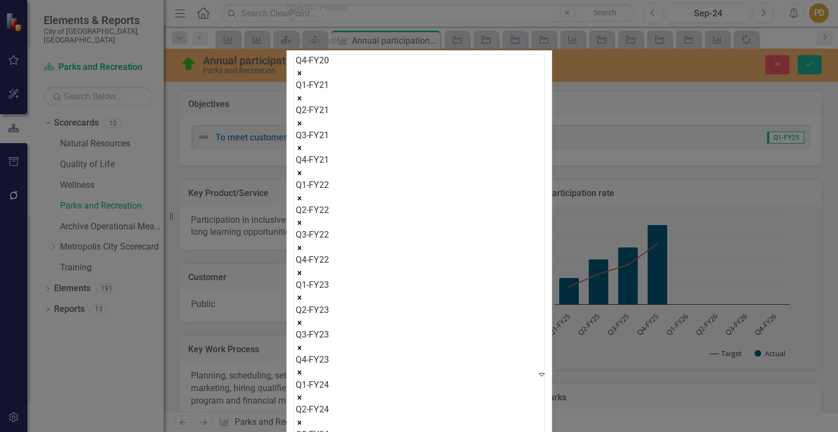
click at [303, 77] on icon "Remove Q4-FY20" at bounding box center [300, 73] width 8 height 8
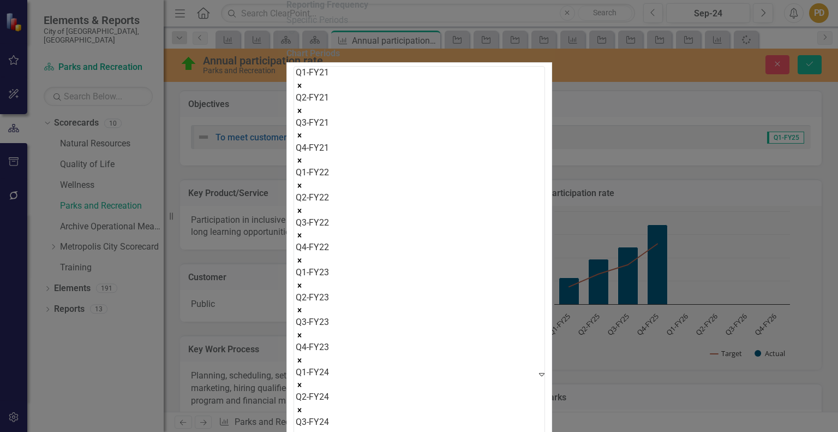
click at [303, 89] on icon "Remove Q1-FY21" at bounding box center [300, 86] width 8 height 8
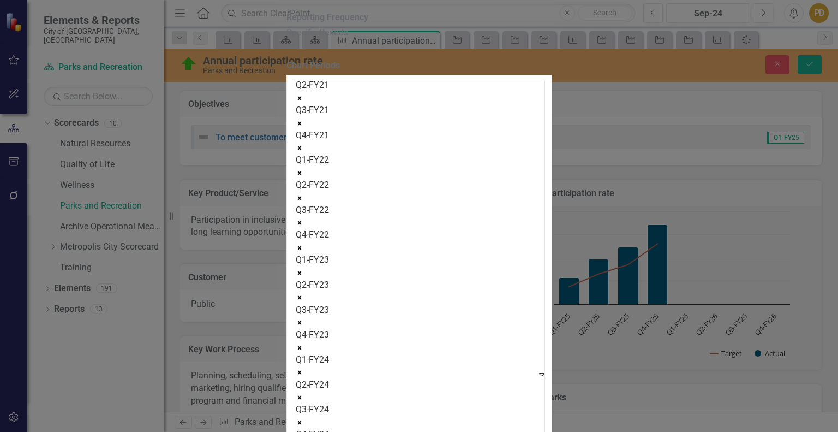
click at [303, 102] on icon "Remove Q2-FY21" at bounding box center [300, 98] width 8 height 8
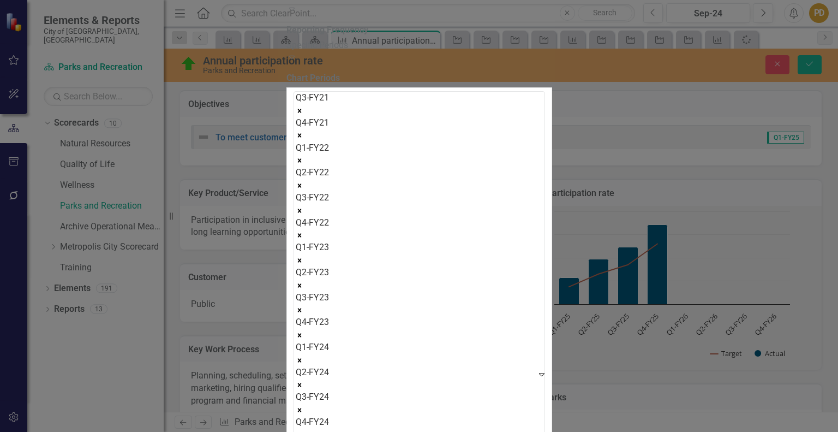
click at [303, 115] on icon "Remove Q3-FY21" at bounding box center [300, 111] width 8 height 8
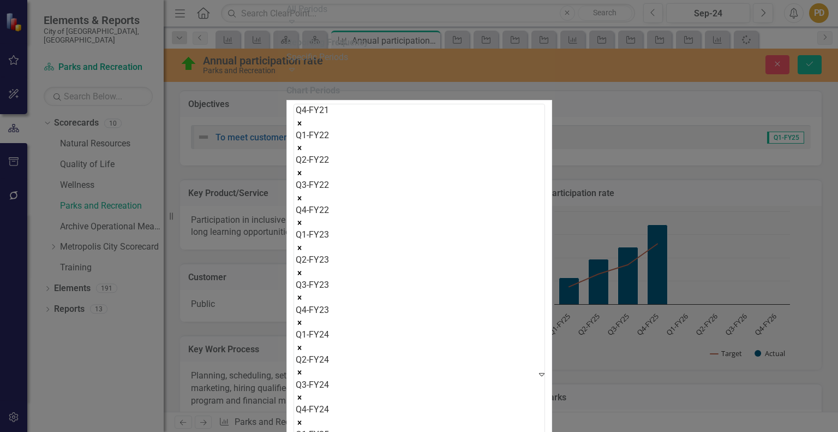
click at [303, 127] on icon "Remove Q4-FY21" at bounding box center [300, 124] width 8 height 8
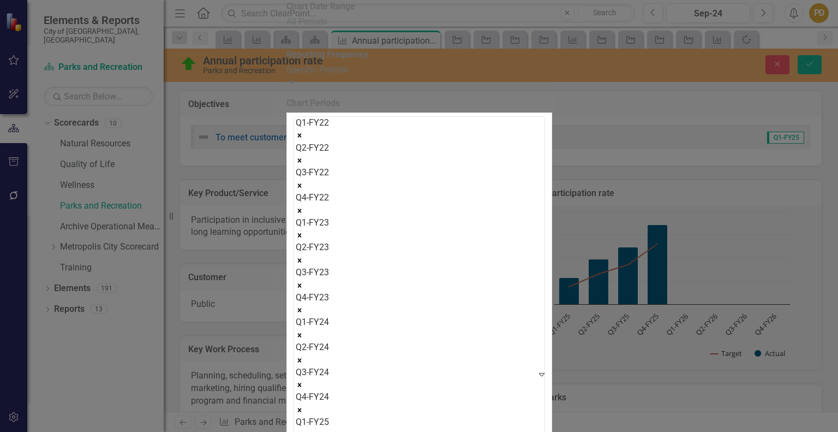
click at [303, 139] on icon "Remove Q1-FY22" at bounding box center [300, 136] width 8 height 8
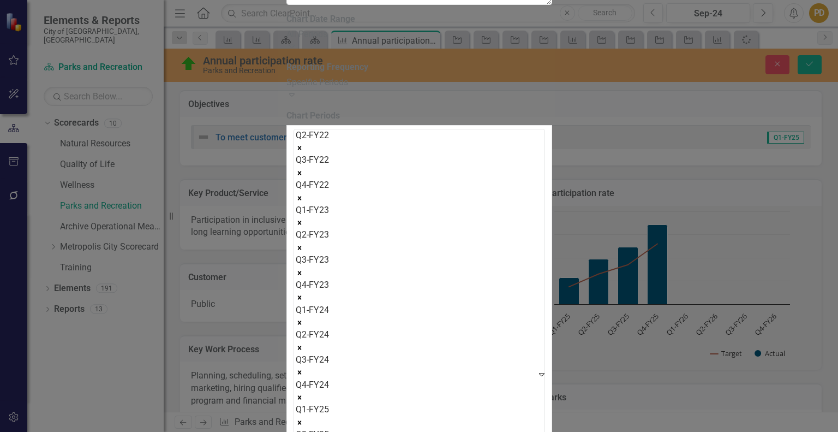
click at [303, 144] on icon "Remove Q2-FY22" at bounding box center [300, 148] width 8 height 8
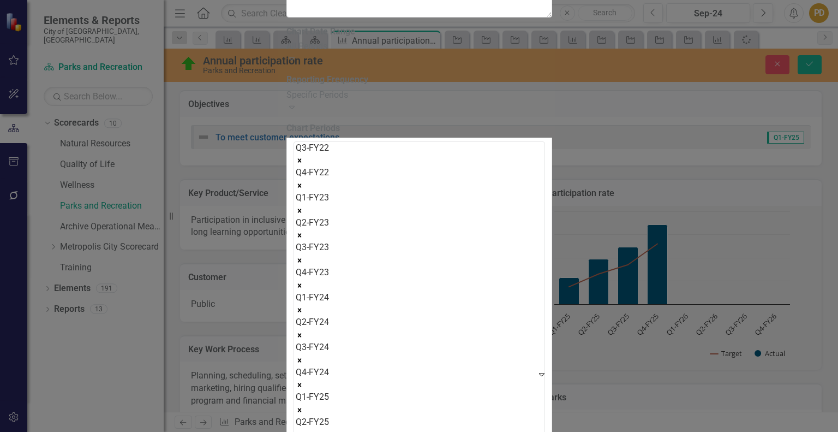
click at [303, 157] on icon "Remove Q3-FY22" at bounding box center [300, 161] width 8 height 8
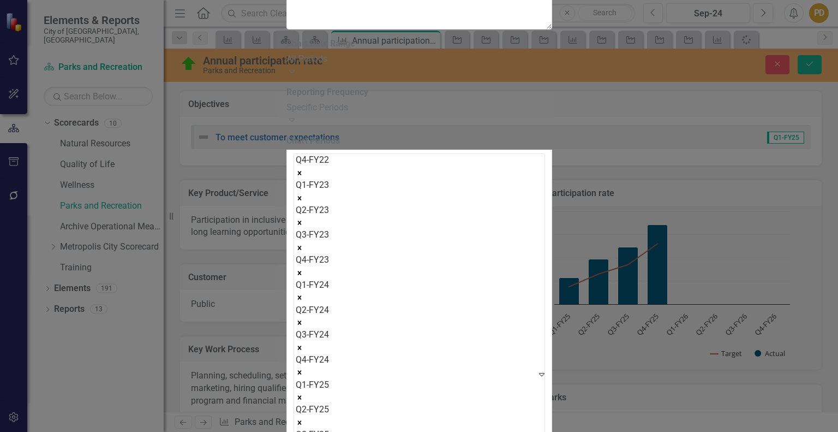
click at [303, 169] on icon "Remove Q4-FY22" at bounding box center [300, 173] width 8 height 8
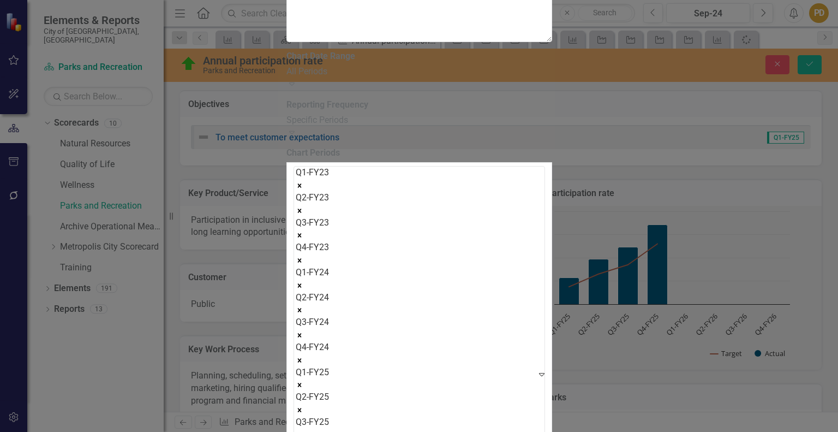
click at [303, 182] on icon "Remove Q1-FY23" at bounding box center [300, 186] width 8 height 8
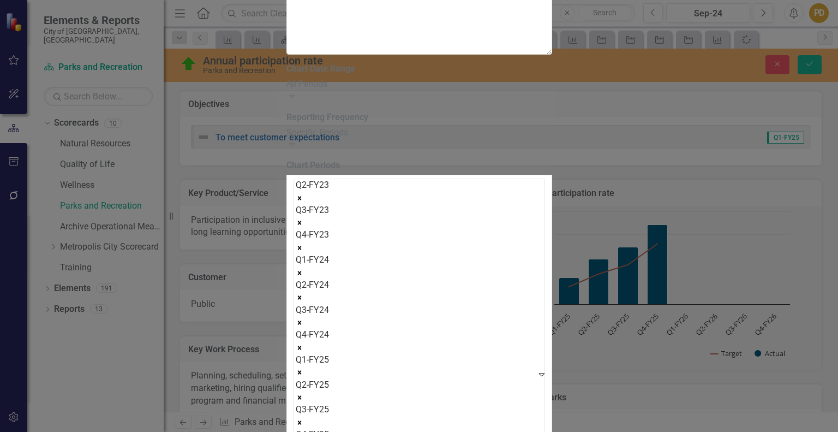
click at [303, 194] on icon "Remove Q2-FY23" at bounding box center [300, 198] width 8 height 8
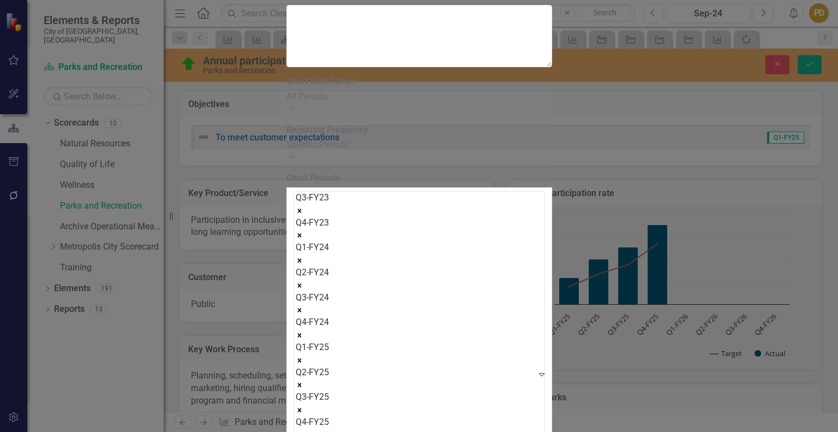
click at [303, 207] on icon "Remove Q3-FY23" at bounding box center [300, 211] width 8 height 8
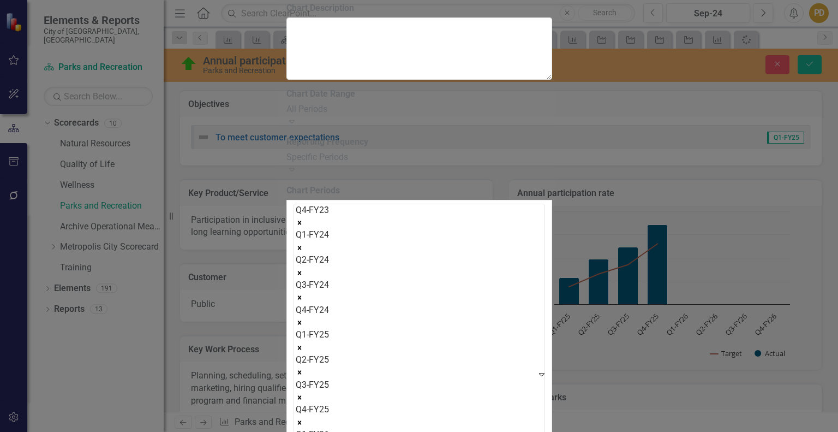
click at [303, 219] on icon "Remove Q4-FY23" at bounding box center [300, 223] width 8 height 8
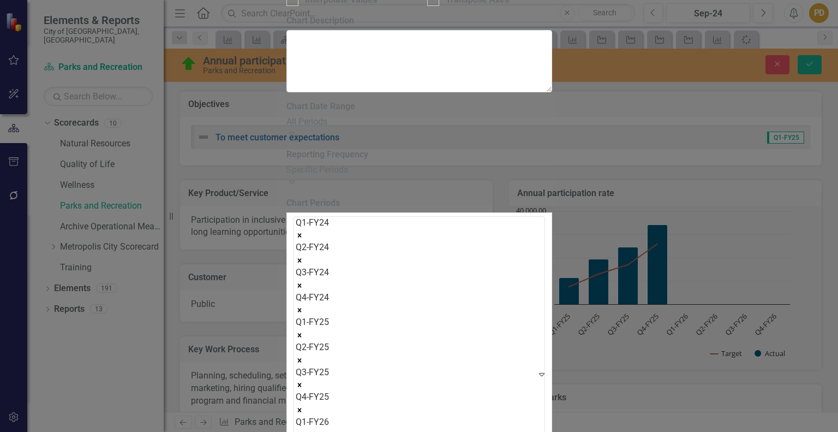
click at [303, 231] on icon "Remove Q1-FY24" at bounding box center [300, 235] width 8 height 8
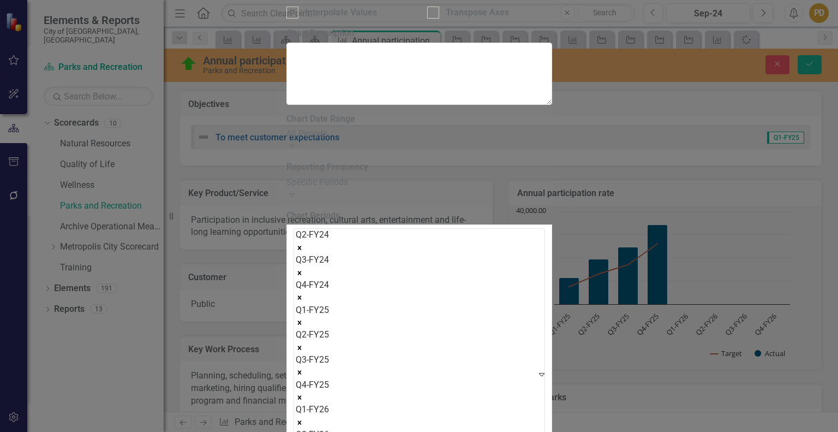
click at [303, 244] on icon "Remove Q2-FY24" at bounding box center [300, 248] width 8 height 8
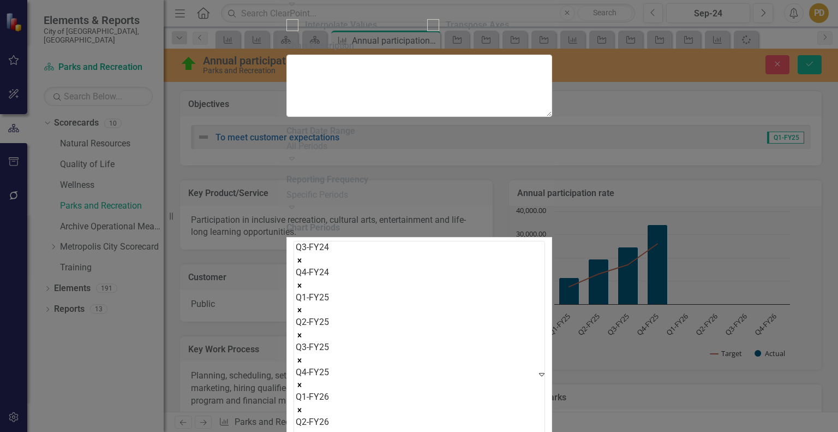
click at [303, 256] on icon "Remove Q3-FY24" at bounding box center [300, 260] width 8 height 8
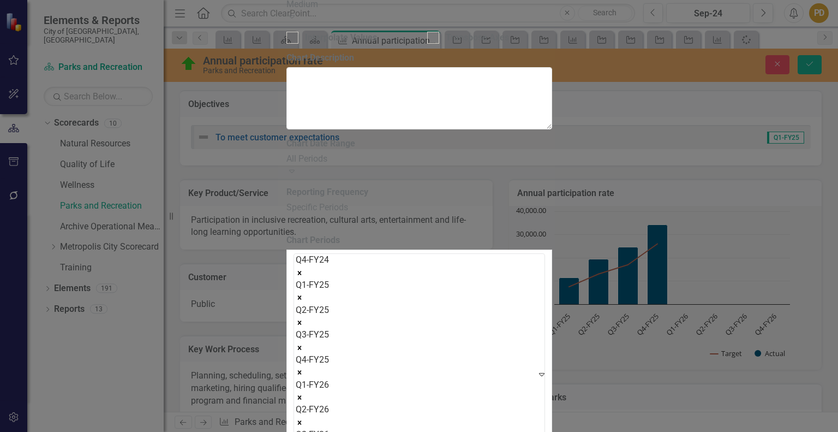
click at [303, 269] on icon "Remove Q4-FY24" at bounding box center [300, 273] width 8 height 8
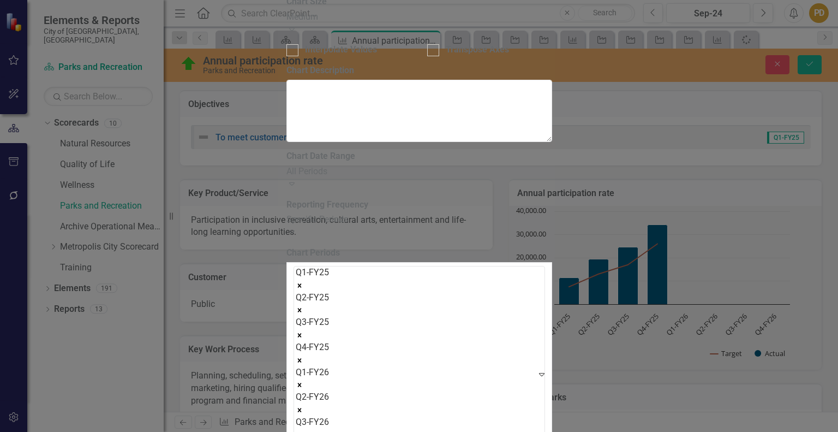
click at [303, 282] on icon "Remove Q1-FY25" at bounding box center [300, 286] width 8 height 8
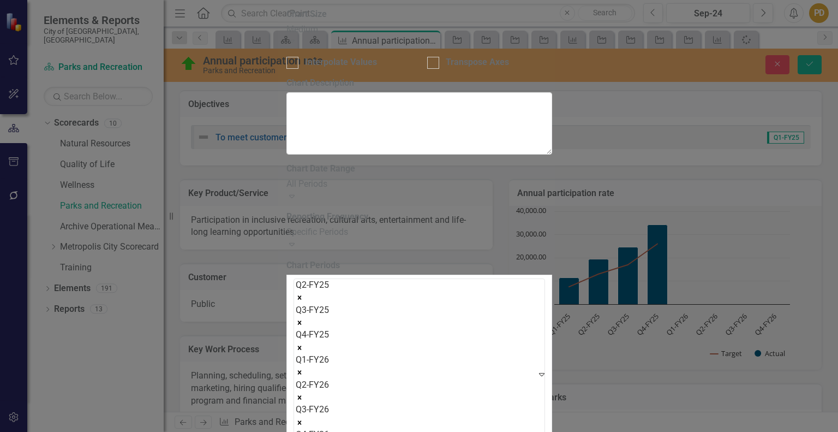
click at [303, 294] on icon "Remove Q2-FY25" at bounding box center [300, 298] width 8 height 8
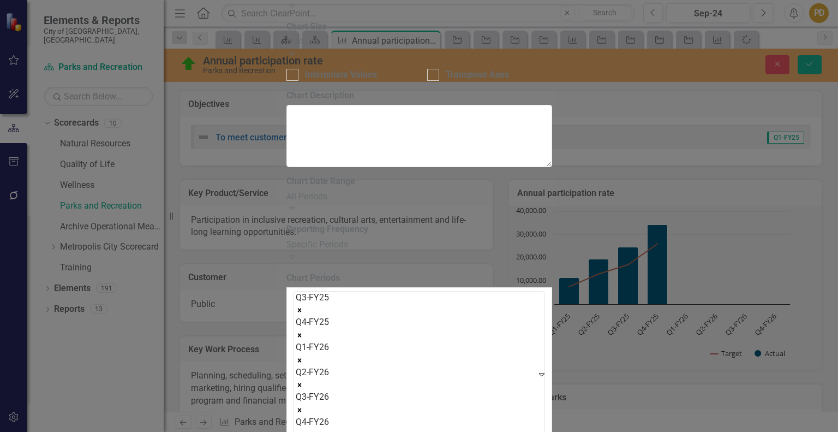
click at [303, 306] on icon "Remove Q3-FY25" at bounding box center [300, 310] width 8 height 8
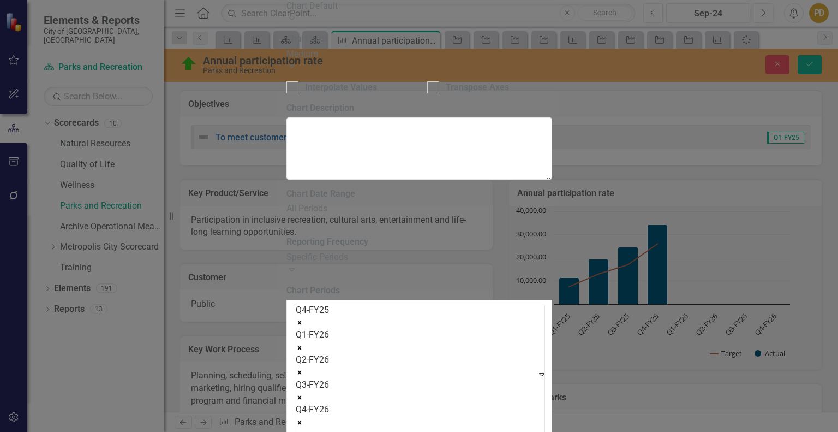
click at [303, 319] on icon "Remove Q4-FY25" at bounding box center [300, 323] width 8 height 8
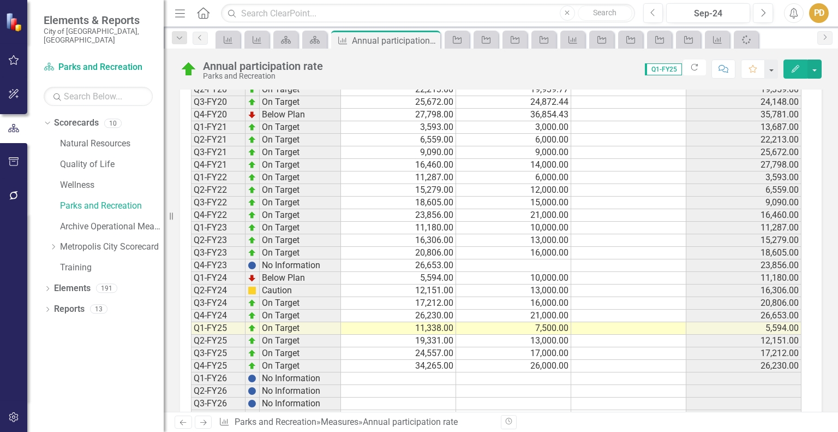
scroll to position [864, 0]
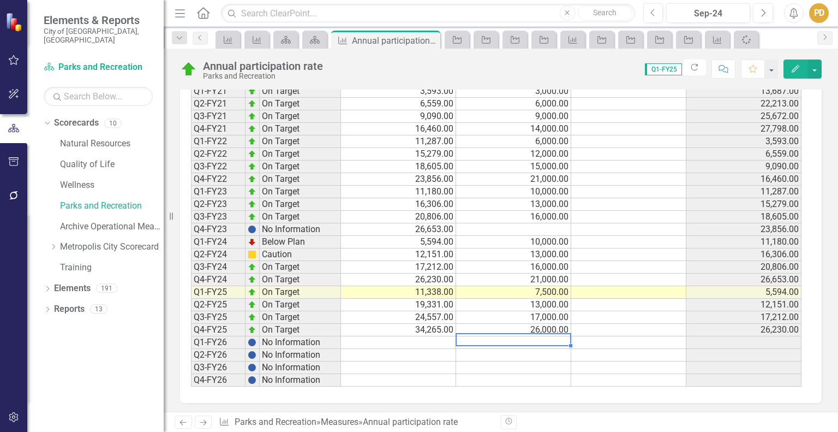
click at [538, 336] on td at bounding box center [513, 342] width 115 height 13
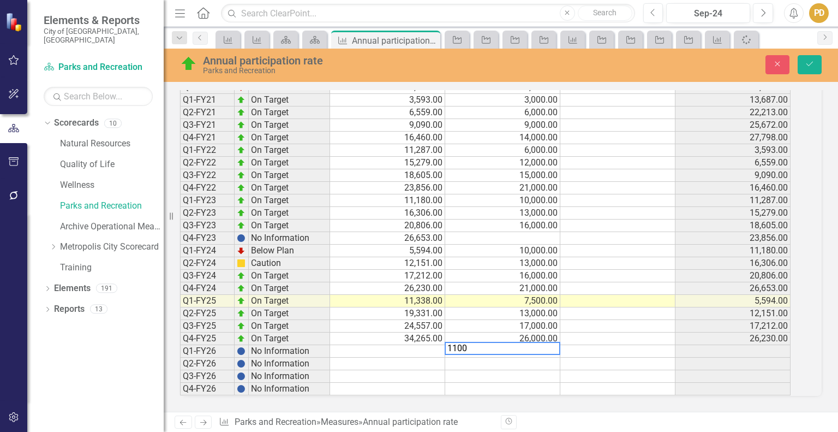
type textarea "11000"
type textarea "19000"
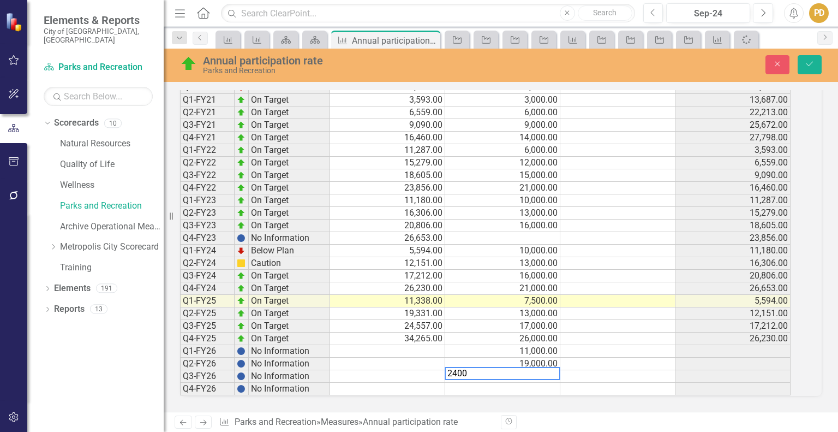
type textarea "24000"
type textarea "34000"
click at [805, 63] on icon "Save" at bounding box center [810, 64] width 10 height 8
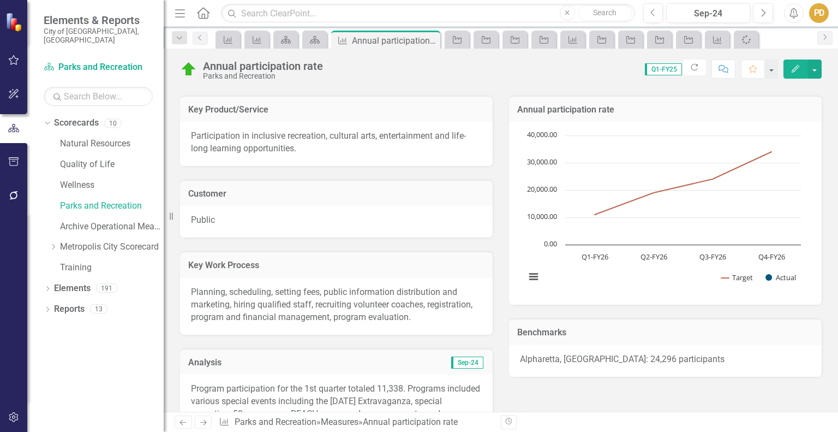
scroll to position [0, 0]
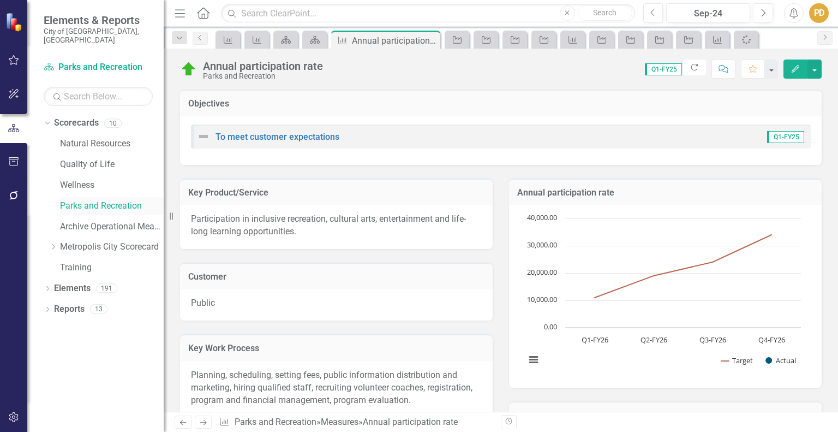
click at [105, 200] on link "Parks and Recreation" at bounding box center [112, 206] width 104 height 13
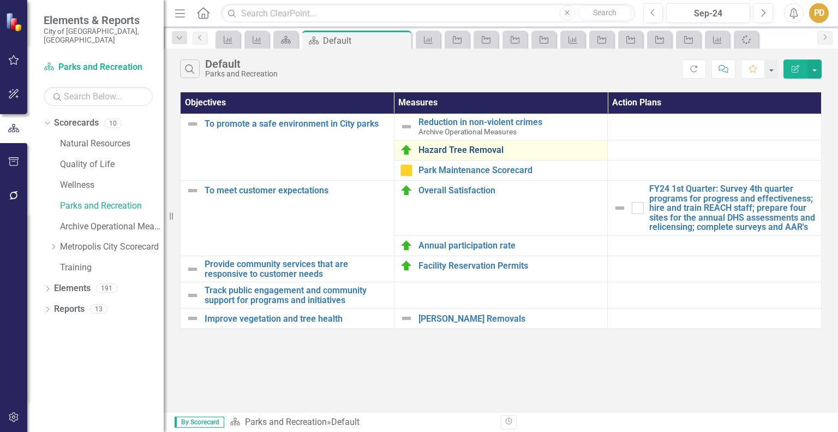
click at [457, 152] on link "Hazard Tree Removal" at bounding box center [511, 150] width 184 height 10
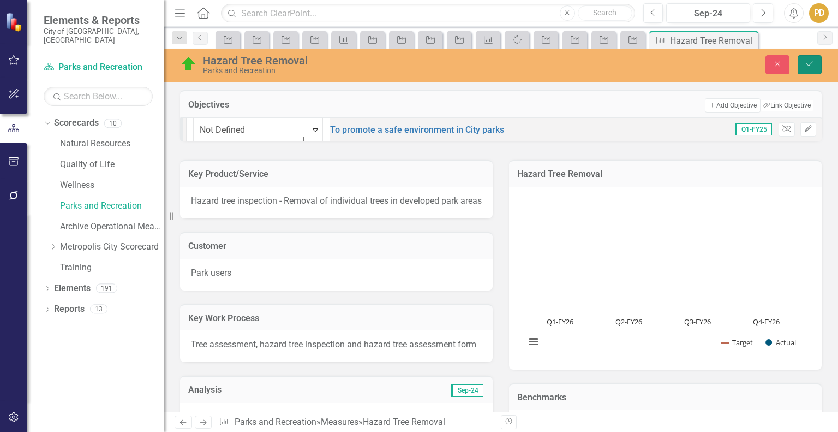
click at [811, 63] on icon "Save" at bounding box center [810, 64] width 10 height 8
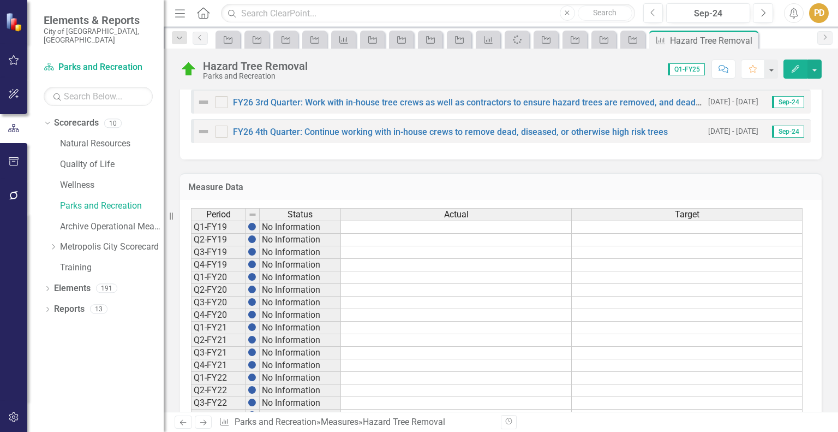
scroll to position [864, 0]
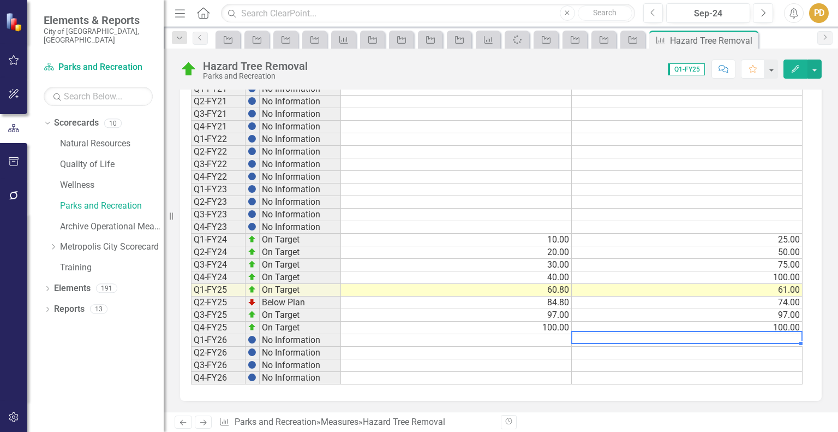
click at [714, 338] on td at bounding box center [687, 340] width 231 height 13
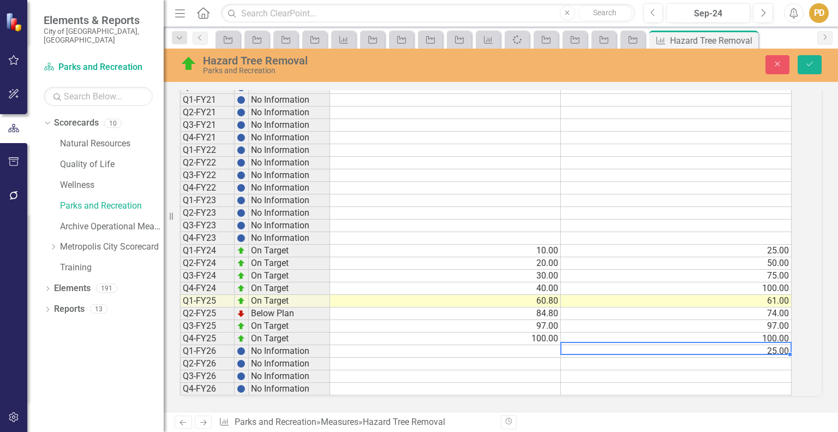
type textarea "25.00"
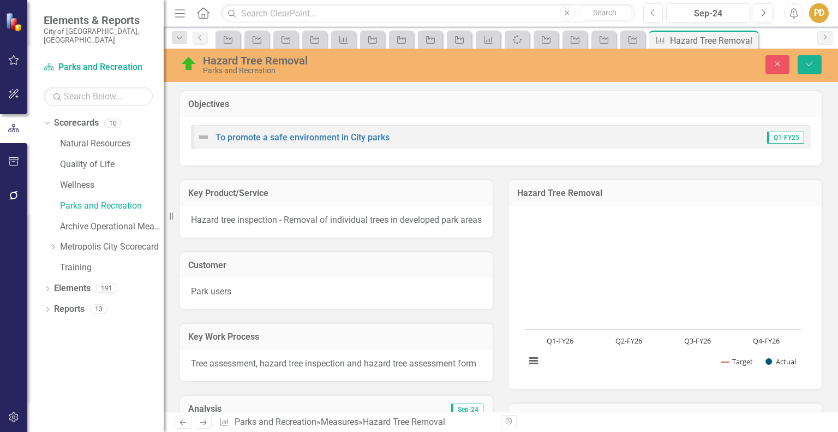
scroll to position [864, 0]
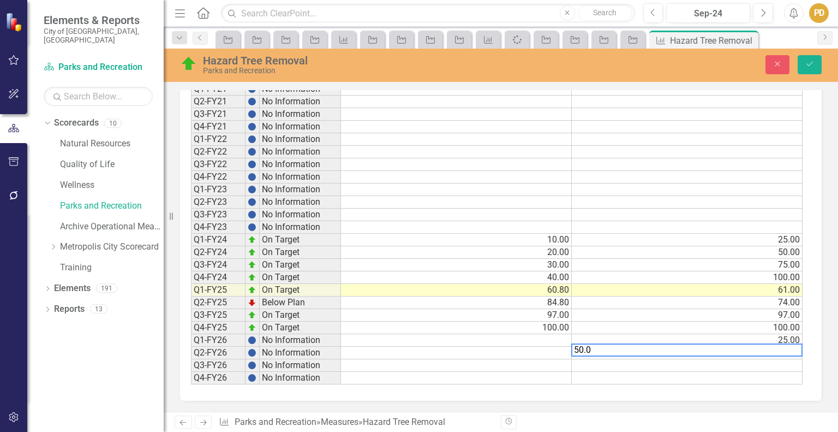
type textarea "50.00"
type textarea "75.00"
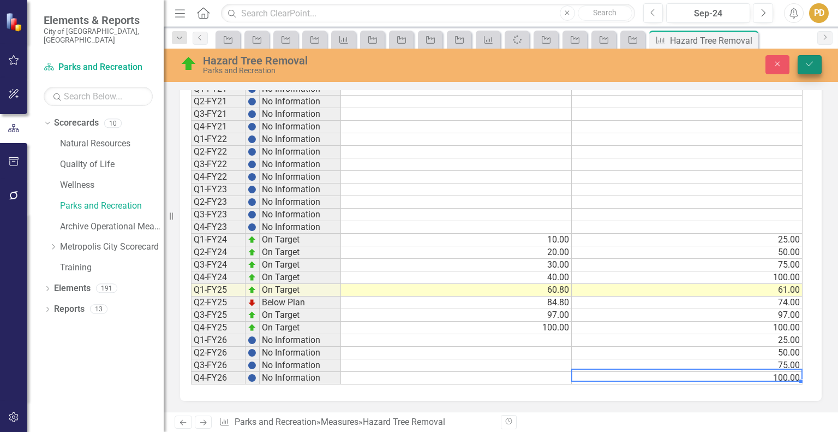
type textarea "100.00"
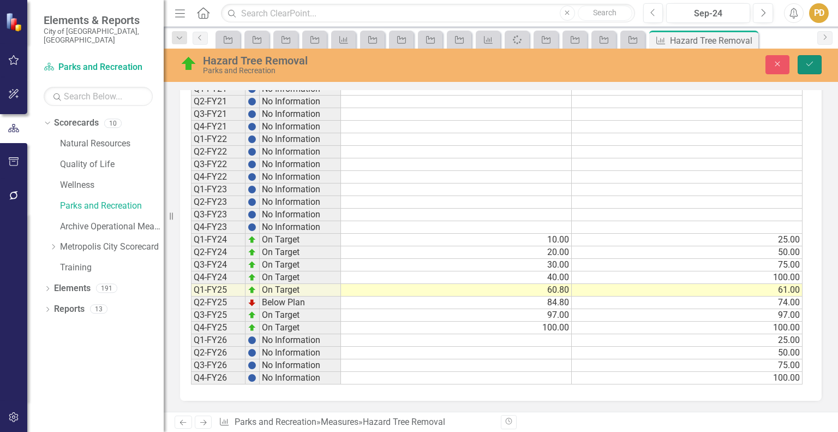
click at [814, 63] on icon "Save" at bounding box center [810, 64] width 10 height 8
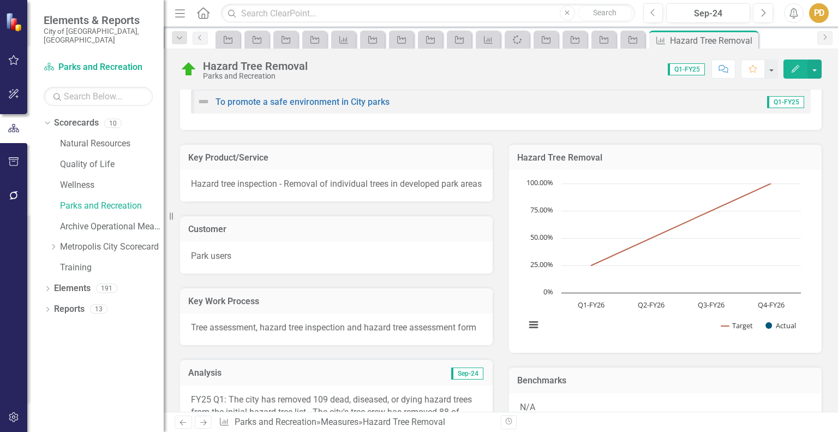
scroll to position [0, 0]
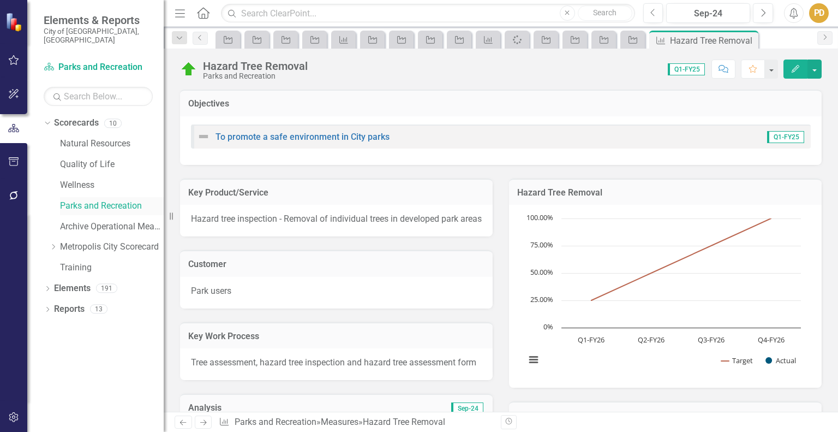
click at [106, 200] on link "Parks and Recreation" at bounding box center [112, 206] width 104 height 13
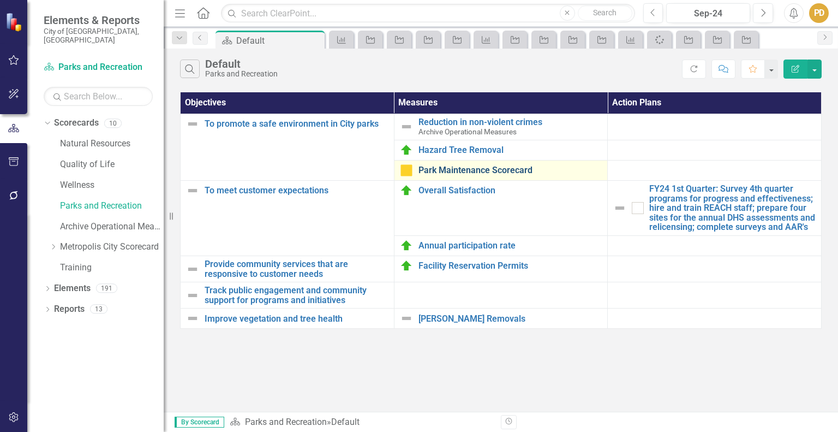
click at [454, 170] on link "Park Maintenance Scorecard" at bounding box center [511, 170] width 184 height 10
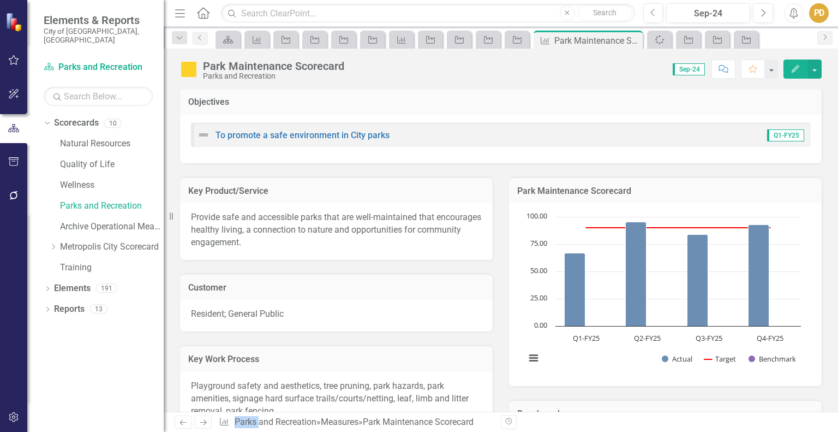
scroll to position [2, 0]
click at [766, 15] on icon "Next" at bounding box center [763, 13] width 6 height 10
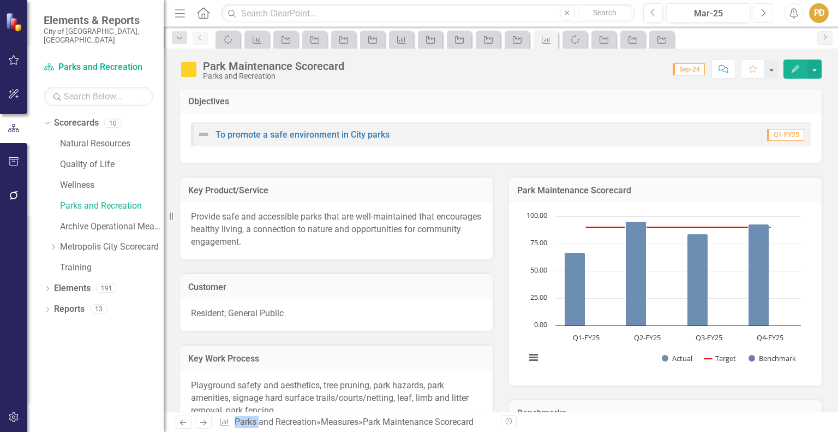
click at [766, 15] on icon "Next" at bounding box center [763, 13] width 6 height 10
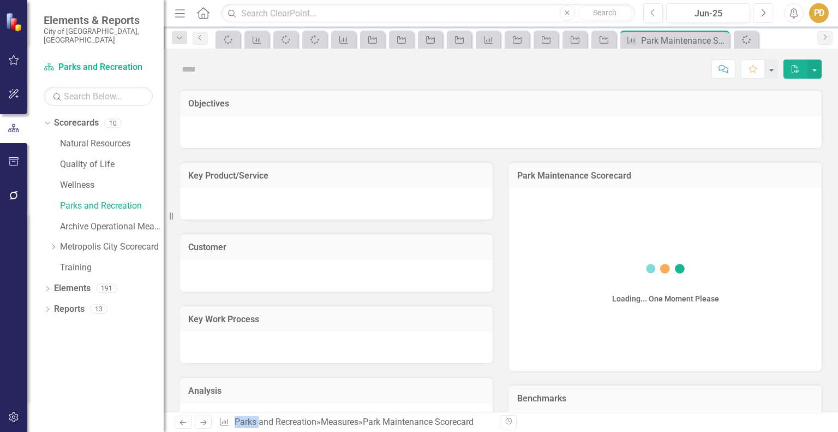
click at [766, 15] on icon "Next" at bounding box center [763, 13] width 6 height 10
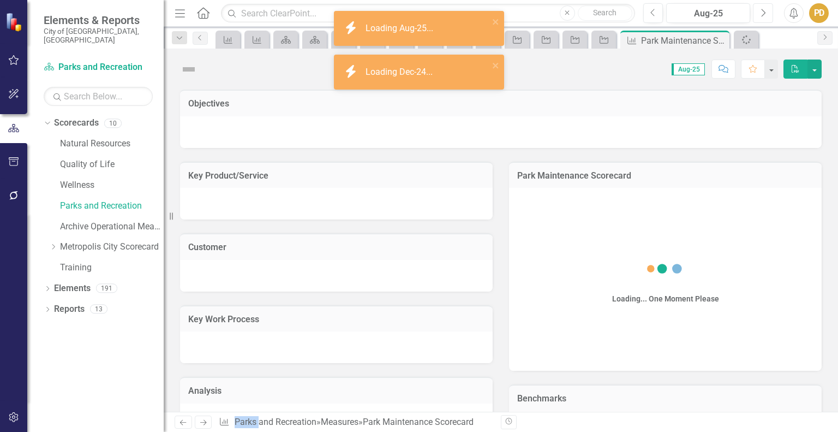
click at [766, 15] on icon "Next" at bounding box center [763, 13] width 6 height 10
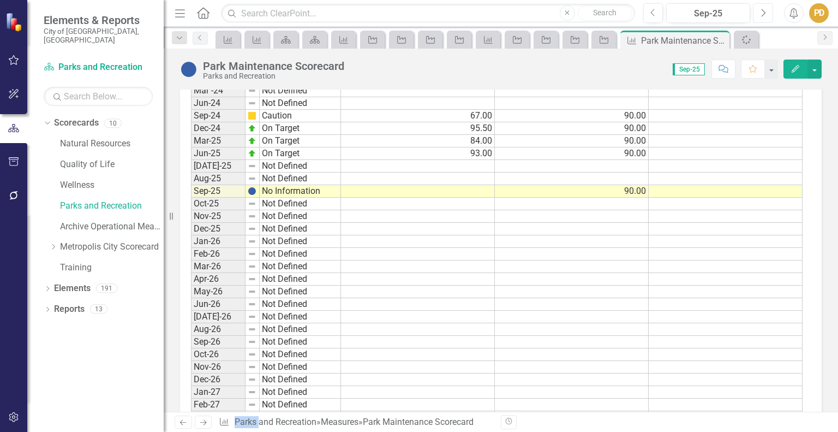
scroll to position [1656, 0]
click at [630, 223] on td at bounding box center [572, 229] width 154 height 13
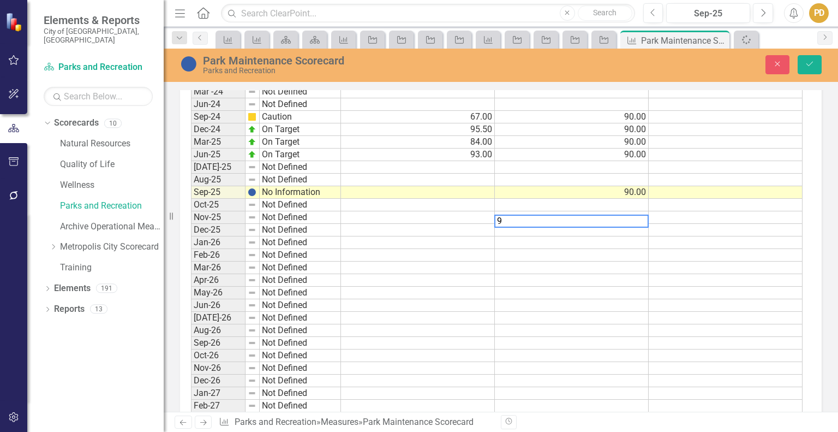
type textarea "90"
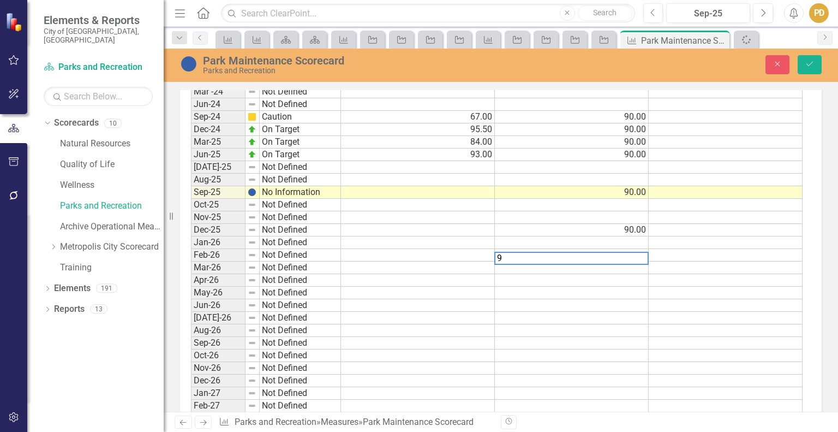
type textarea "90"
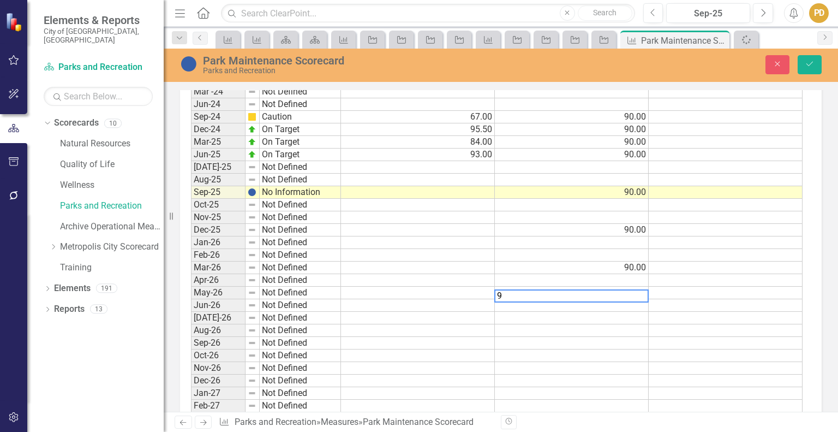
type textarea "90"
click at [810, 62] on icon "Save" at bounding box center [810, 64] width 10 height 8
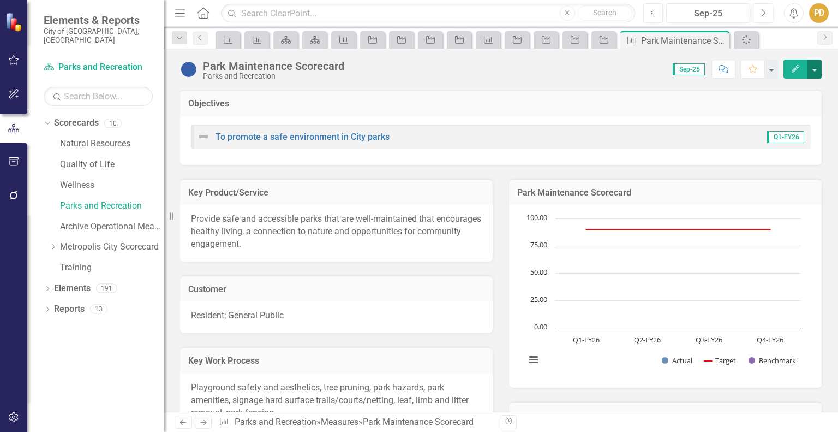
drag, startPoint x: 672, startPoint y: 40, endPoint x: 817, endPoint y: 69, distance: 148.1
click at [817, 69] on button "button" at bounding box center [815, 68] width 14 height 19
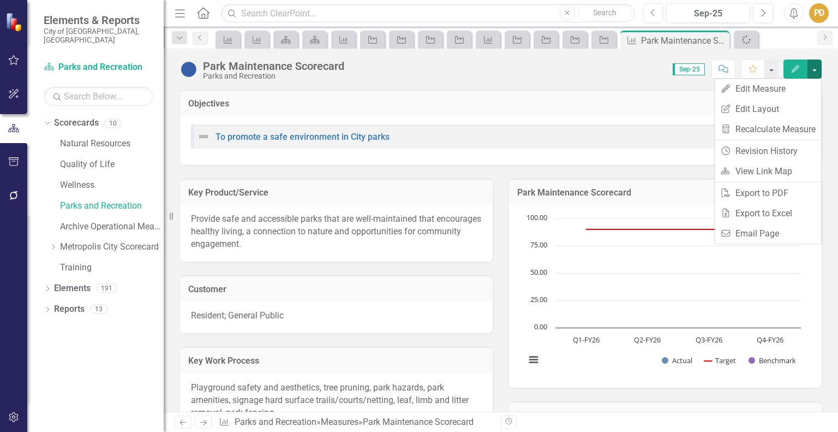
drag, startPoint x: 89, startPoint y: 194, endPoint x: 32, endPoint y: 192, distance: 57.9
click at [32, 192] on div "Dropdown Scorecards 10 Natural Resources Quality of Life Wellness Parks and Rec…" at bounding box center [95, 273] width 136 height 318
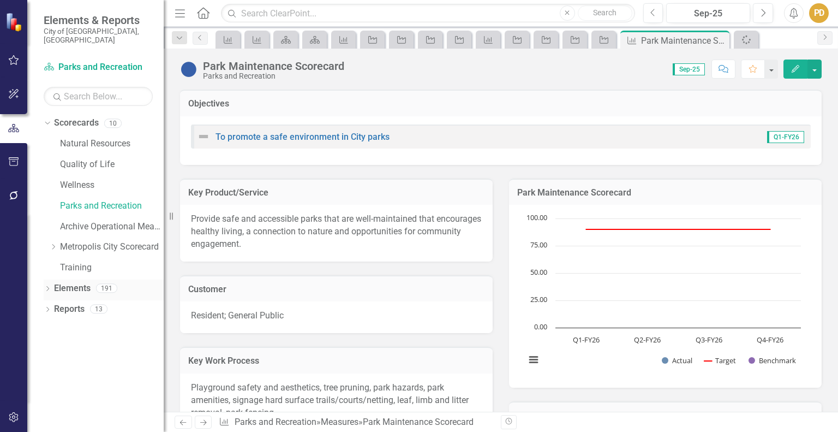
click at [51, 287] on icon "Dropdown" at bounding box center [48, 290] width 8 height 6
click at [277, 117] on div "To promote a safe environment in City parks Q1-FY26" at bounding box center [501, 140] width 642 height 49
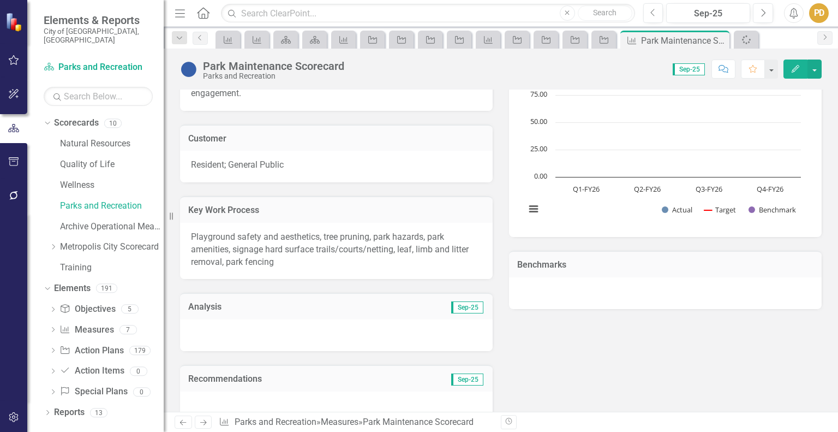
scroll to position [0, 0]
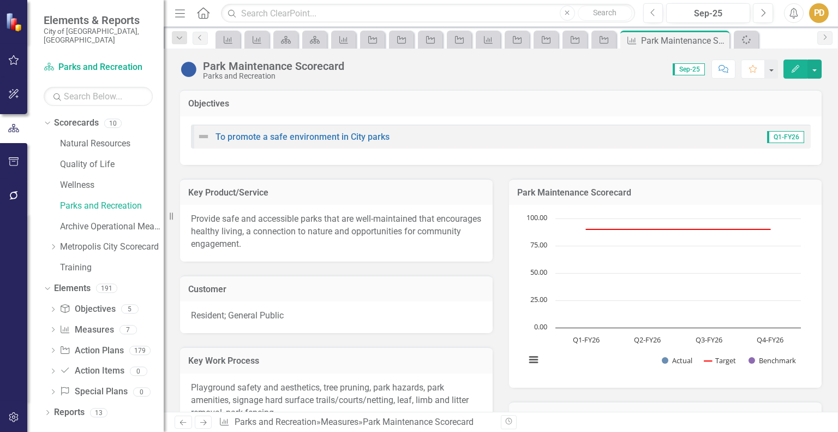
click at [794, 69] on icon "button" at bounding box center [796, 69] width 8 height 8
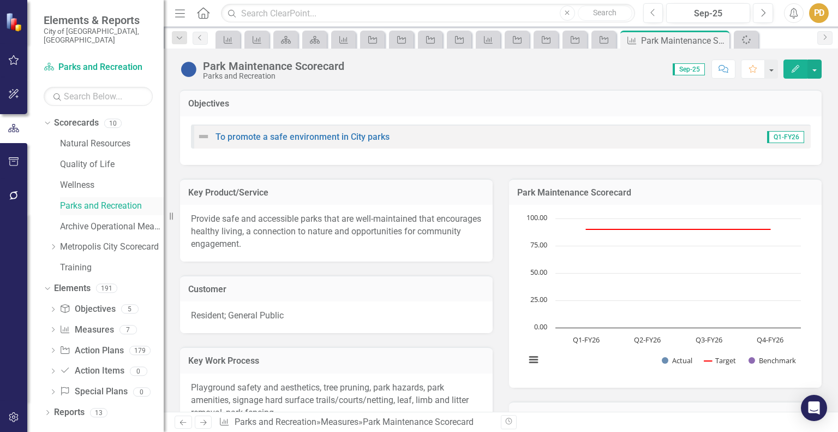
click at [90, 200] on link "Parks and Recreation" at bounding box center [112, 206] width 104 height 13
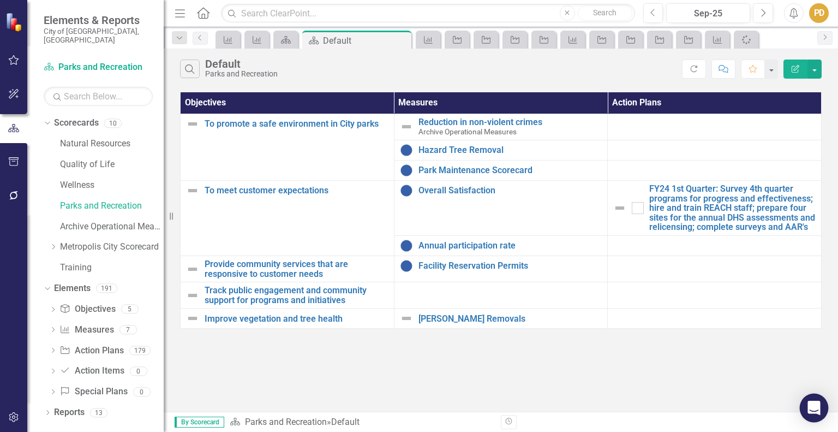
click at [812, 408] on icon "Open Intercom Messenger" at bounding box center [814, 408] width 13 height 14
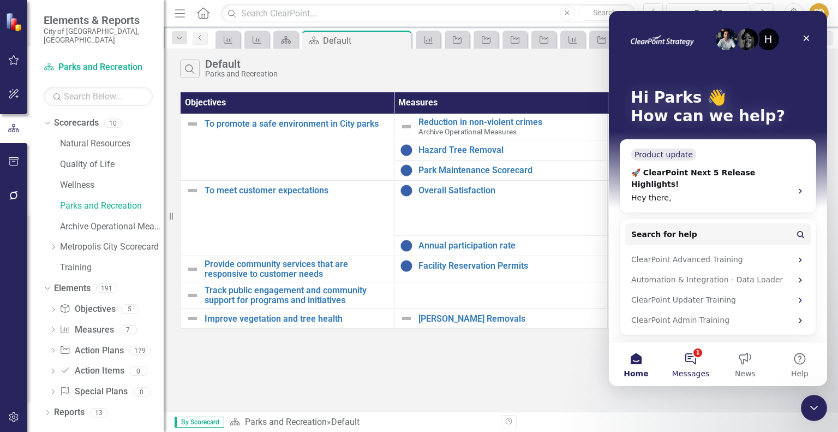
click at [690, 367] on button "1 Messages" at bounding box center [691, 364] width 55 height 44
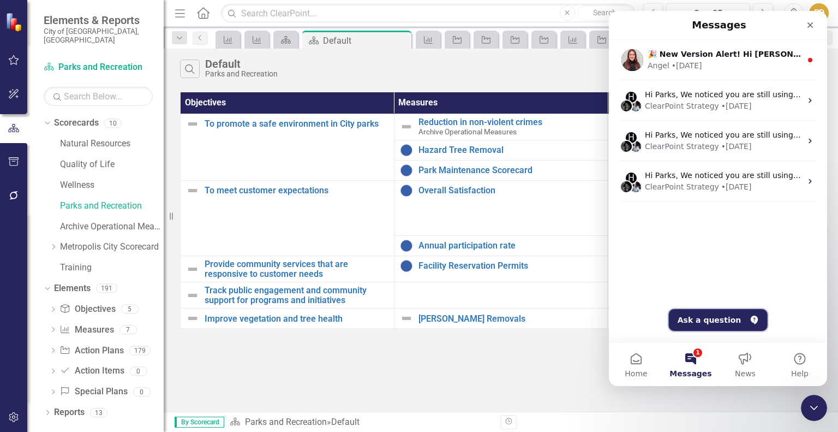
click at [701, 314] on button "Ask a question" at bounding box center [718, 320] width 99 height 22
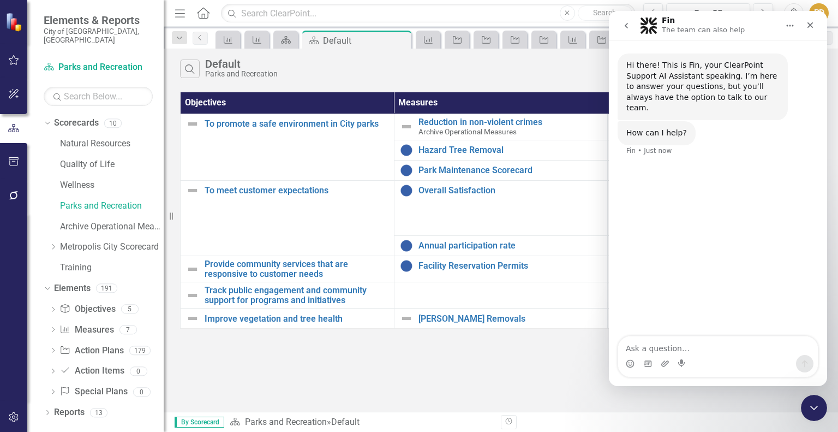
click at [692, 347] on textarea "Ask a question…" at bounding box center [718, 345] width 200 height 19
type textarea "how do i copy a measure"
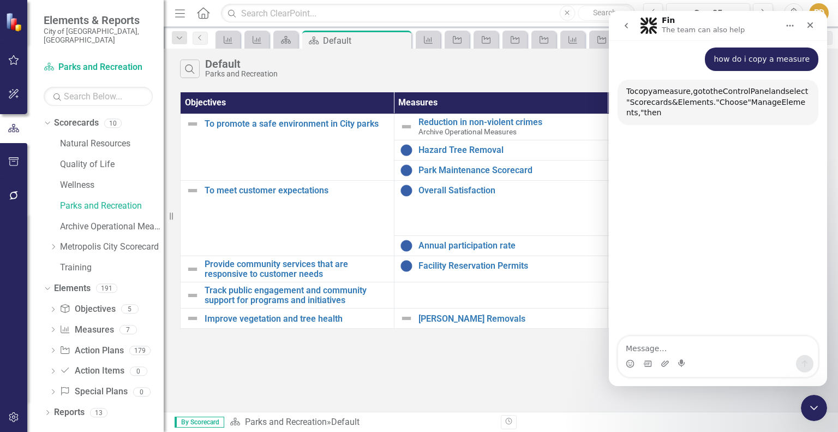
scroll to position [105, 0]
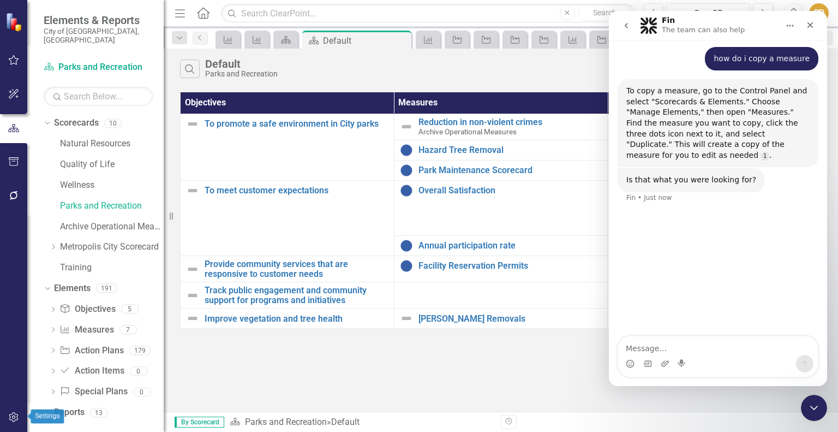
click at [12, 419] on icon "button" at bounding box center [13, 417] width 11 height 9
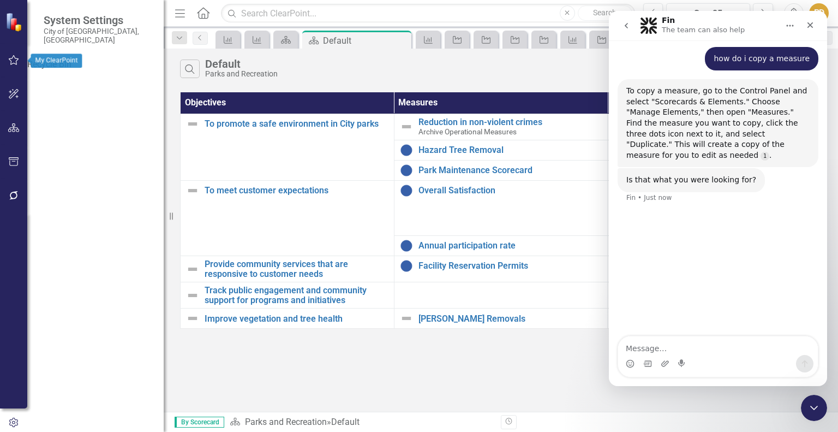
click at [11, 65] on button "button" at bounding box center [14, 60] width 25 height 23
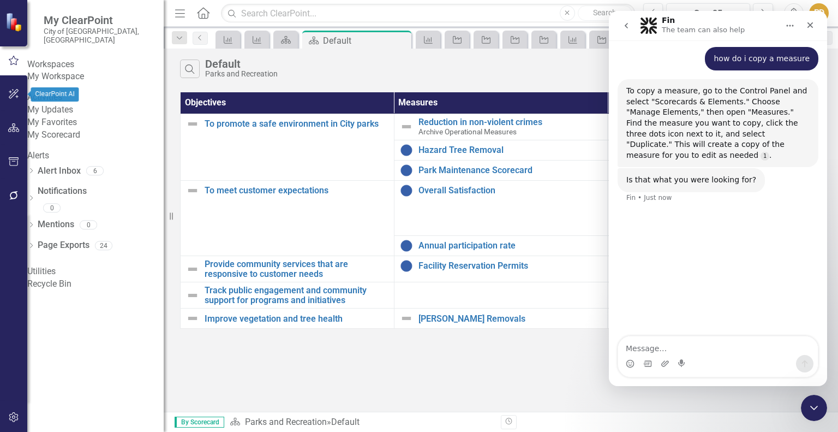
click at [9, 91] on icon "button" at bounding box center [13, 93] width 11 height 9
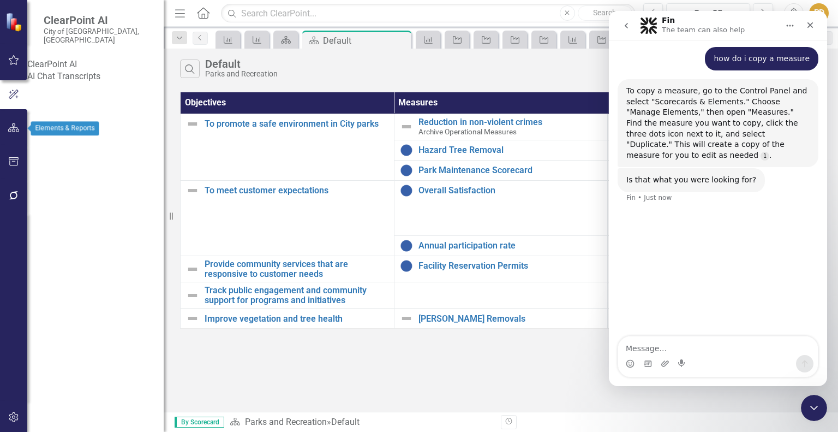
click at [11, 123] on icon "button" at bounding box center [13, 127] width 11 height 9
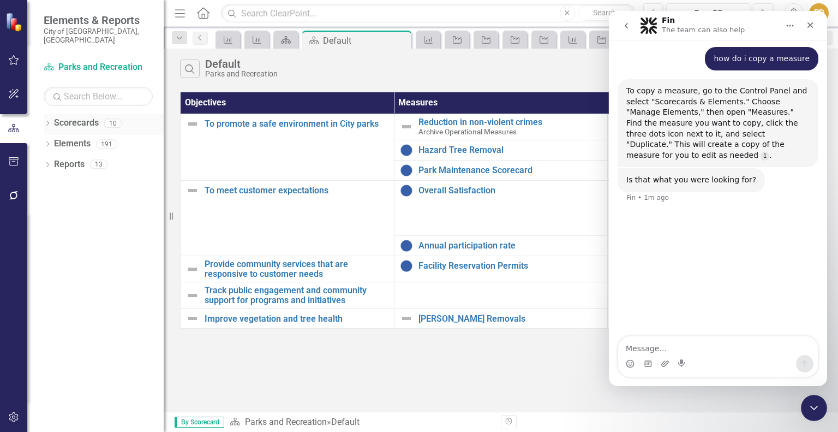
click at [48, 114] on div "Dropdown Scorecards 10" at bounding box center [104, 124] width 120 height 21
click at [48, 121] on icon "Dropdown" at bounding box center [48, 124] width 8 height 6
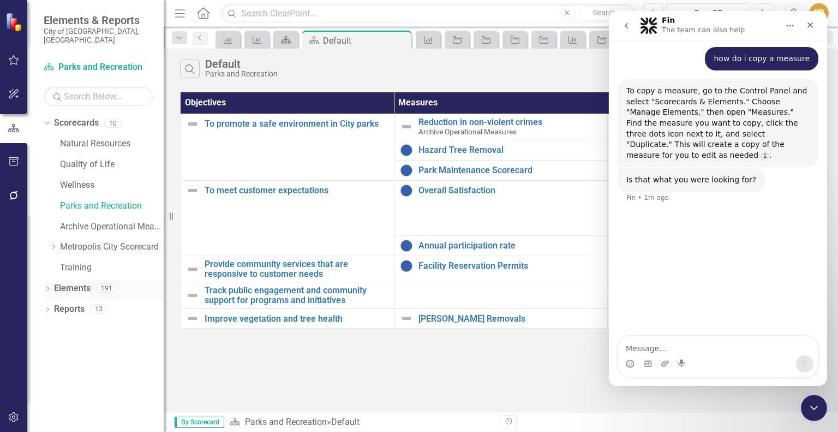
click at [48, 279] on div "Dropdown Elements 191" at bounding box center [104, 289] width 120 height 21
click at [48, 285] on div "Dropdown" at bounding box center [48, 289] width 8 height 9
click at [259, 10] on input "text" at bounding box center [428, 13] width 414 height 19
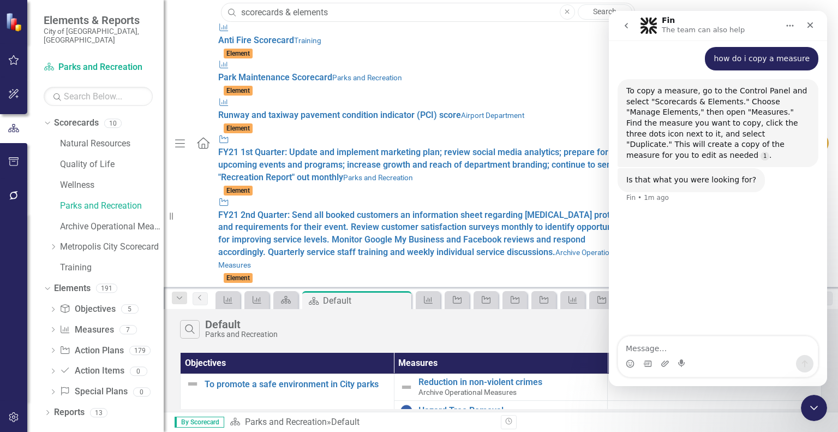
type input "scorecards & elements"
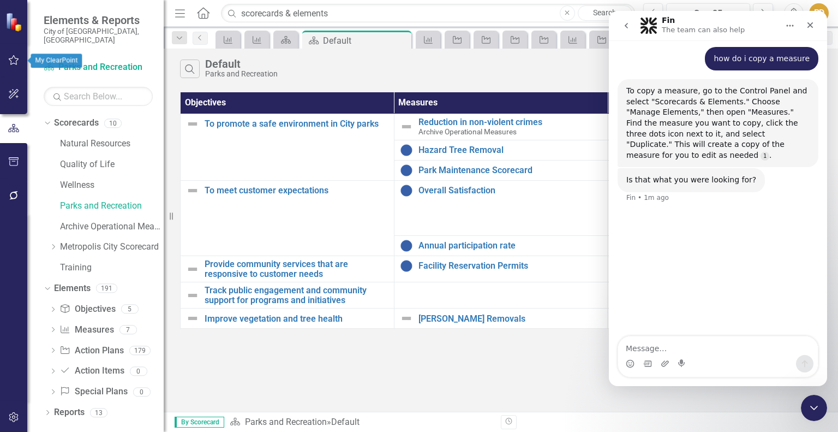
click at [11, 62] on icon "button" at bounding box center [14, 60] width 10 height 10
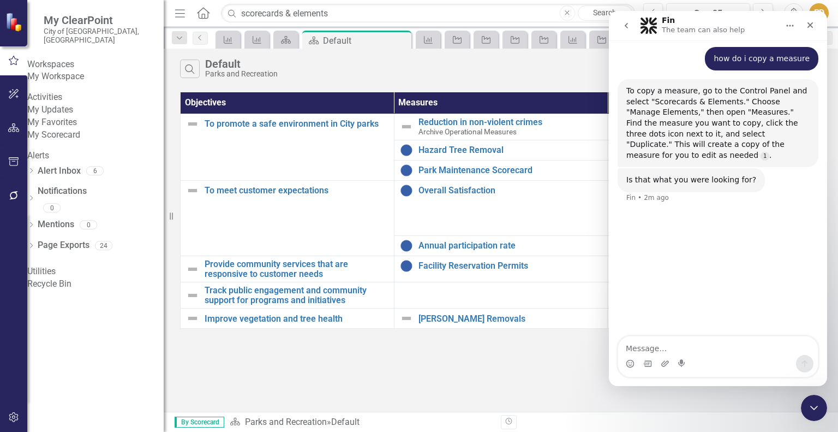
click at [57, 21] on span "My ClearPoint" at bounding box center [98, 20] width 109 height 13
click at [201, 13] on icon "Home" at bounding box center [203, 12] width 14 height 11
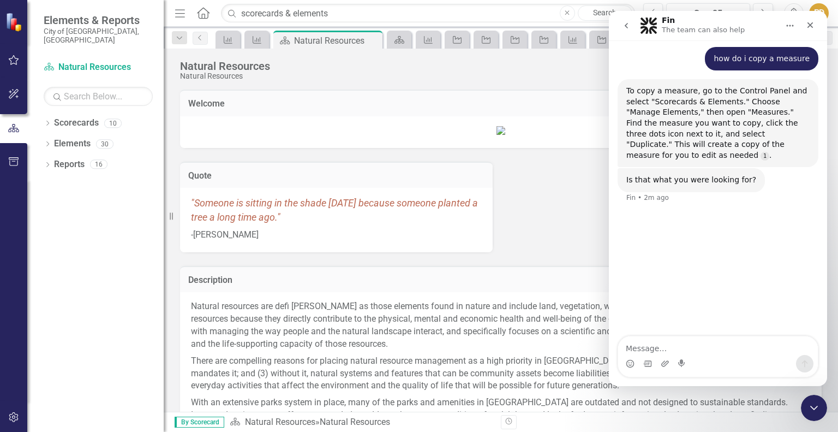
click at [101, 23] on span "Elements & Reports" at bounding box center [98, 20] width 109 height 13
click at [15, 25] on img at bounding box center [14, 21] width 19 height 19
click at [14, 96] on icon "button" at bounding box center [13, 93] width 11 height 9
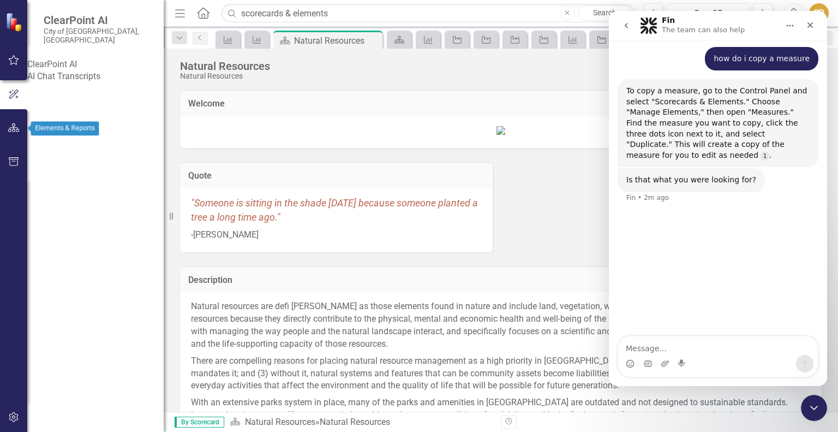
click at [17, 129] on icon "button" at bounding box center [13, 127] width 11 height 9
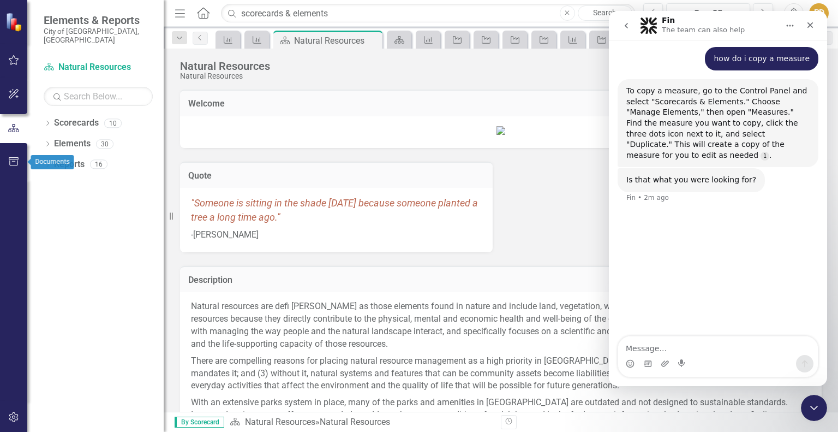
click at [12, 154] on button "button" at bounding box center [14, 162] width 25 height 23
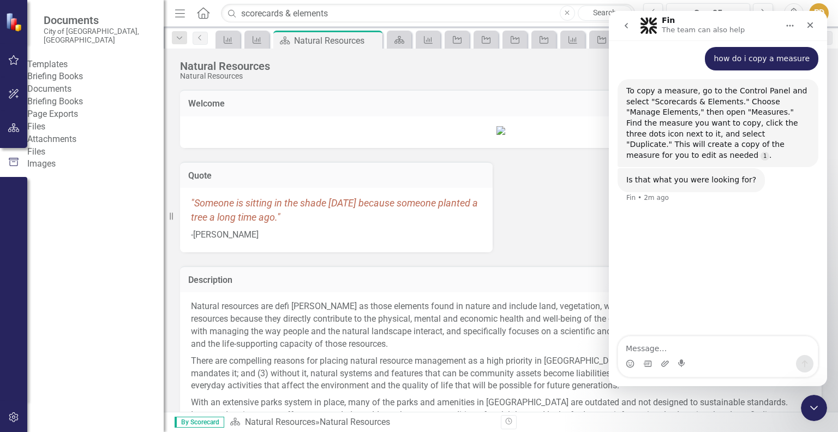
click at [12, 154] on button "button" at bounding box center [13, 162] width 27 height 18
click at [10, 58] on icon "button" at bounding box center [14, 60] width 10 height 10
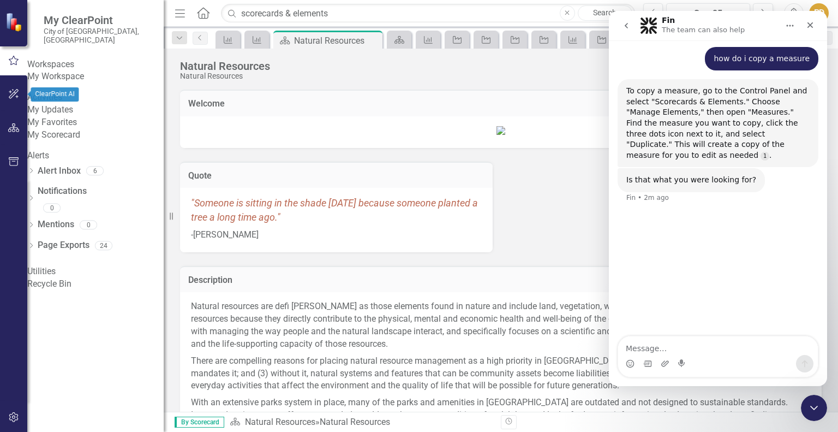
click at [11, 97] on icon "button" at bounding box center [14, 94] width 10 height 10
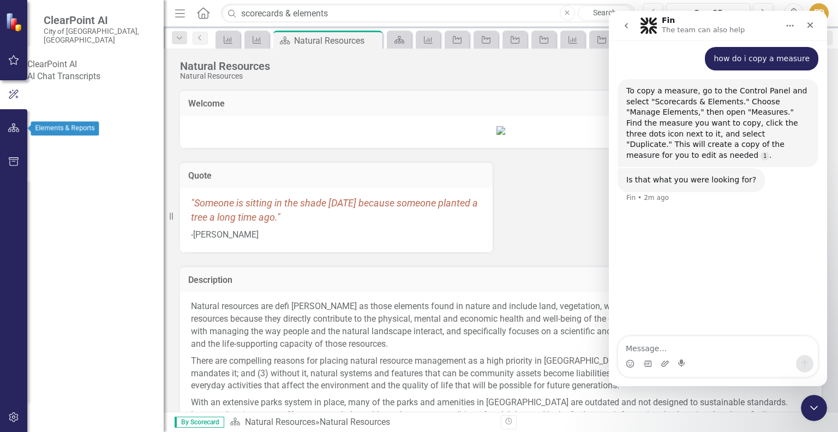
click at [15, 130] on icon "button" at bounding box center [13, 127] width 11 height 9
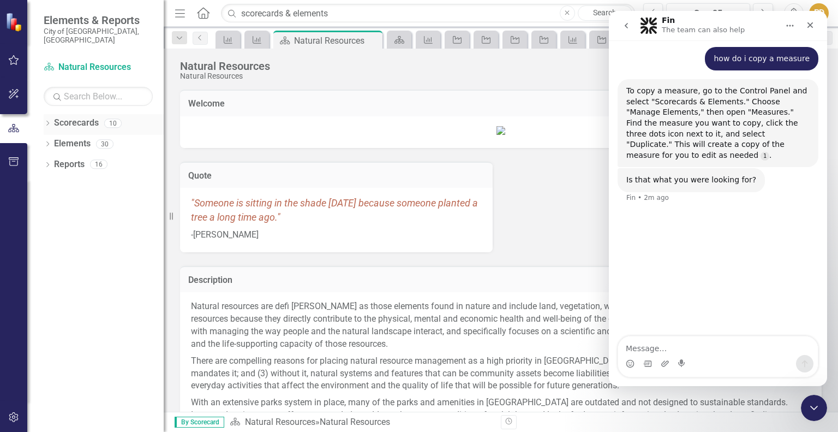
click at [50, 121] on icon "Dropdown" at bounding box center [48, 124] width 8 height 6
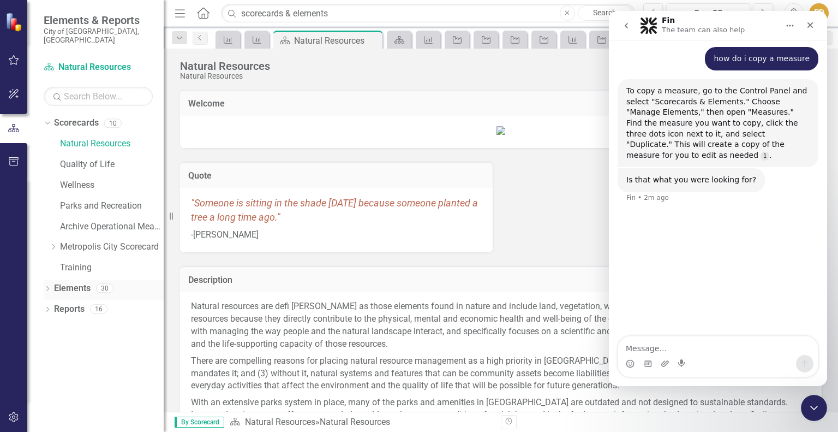
click at [47, 285] on div "Dropdown" at bounding box center [48, 289] width 8 height 9
click at [54, 327] on icon "Dropdown" at bounding box center [53, 330] width 8 height 6
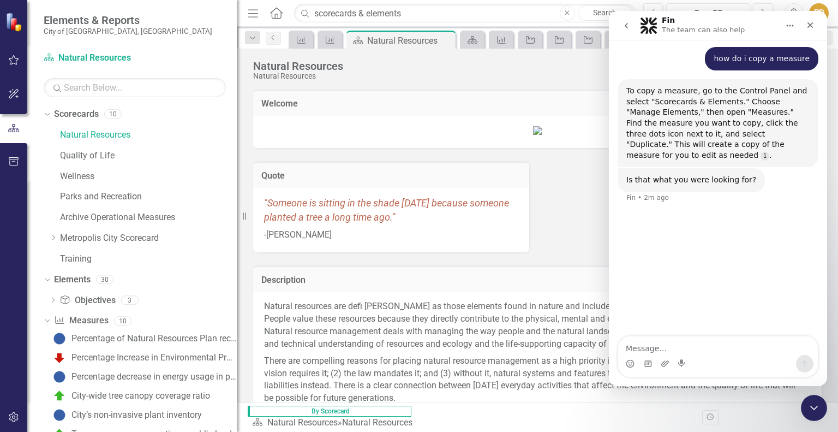
drag, startPoint x: 164, startPoint y: 259, endPoint x: 237, endPoint y: 246, distance: 74.2
click at [237, 246] on div "Resize" at bounding box center [241, 216] width 9 height 432
click at [118, 193] on link "Parks and Recreation" at bounding box center [148, 196] width 177 height 13
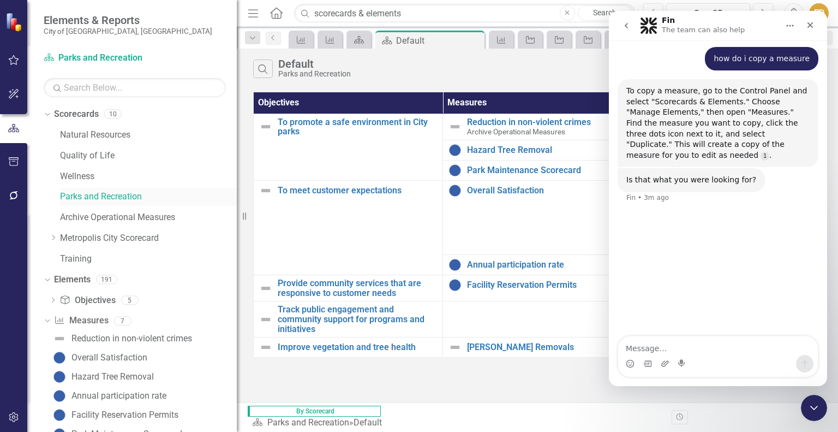
scroll to position [100, 0]
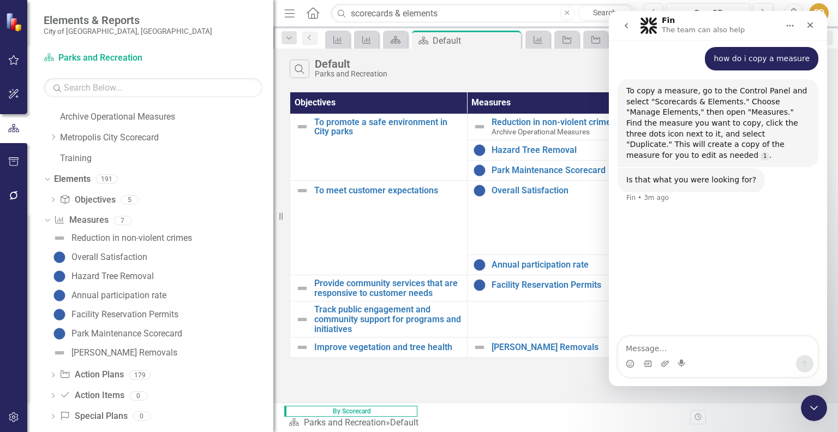
drag, startPoint x: 238, startPoint y: 307, endPoint x: 273, endPoint y: 307, distance: 34.9
click at [273, 307] on div "Resize" at bounding box center [277, 216] width 9 height 432
click at [201, 333] on div "Park Maintenance Scorecard" at bounding box center [161, 333] width 223 height 17
click at [177, 336] on div "Park Maintenance Scorecard" at bounding box center [126, 334] width 111 height 10
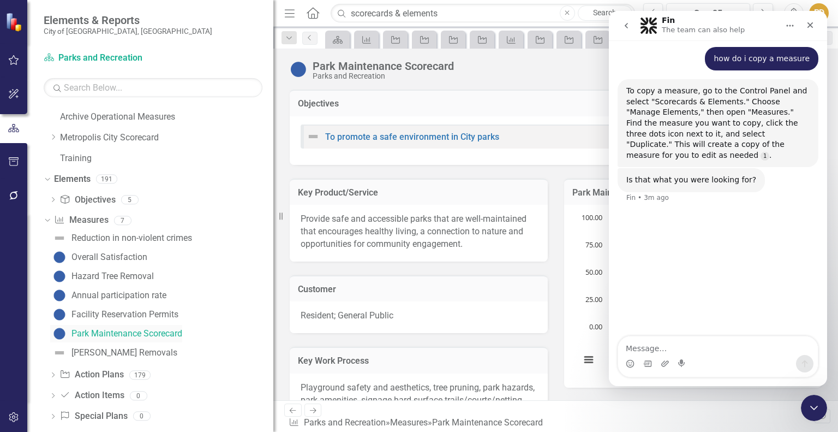
scroll to position [11, 0]
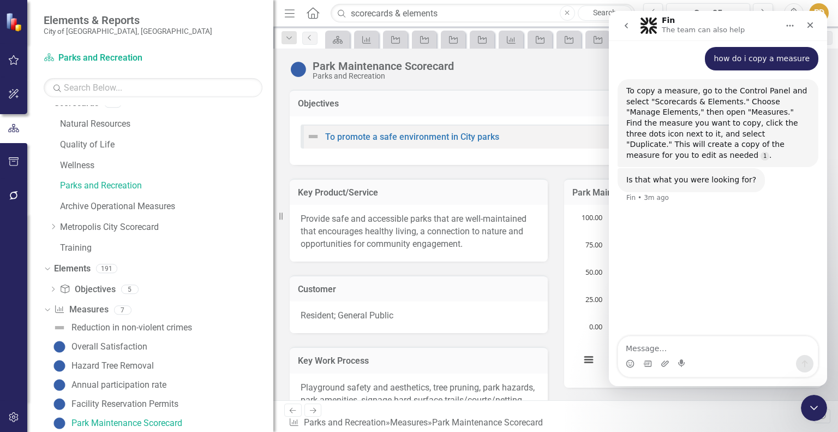
drag, startPoint x: 650, startPoint y: 58, endPoint x: 394, endPoint y: 100, distance: 259.4
click at [609, 100] on html "Fin The team can also help Hi there! This is Fin, your ClearPoint Support AI As…" at bounding box center [718, 198] width 218 height 375
click at [810, 23] on icon "Close" at bounding box center [810, 25] width 9 height 9
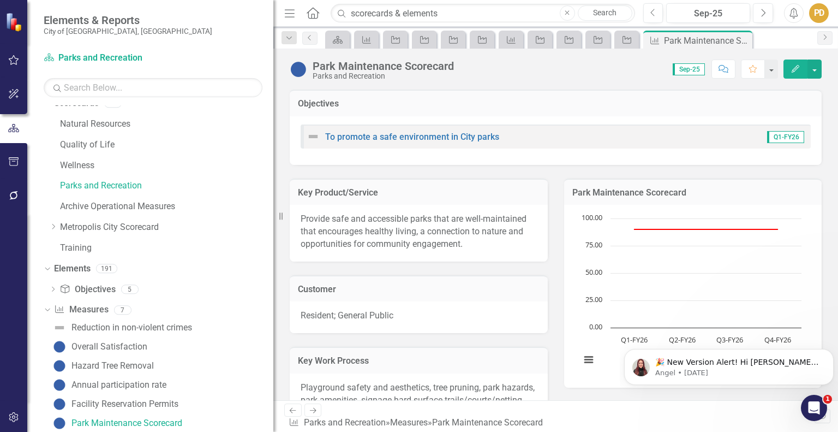
scroll to position [0, 0]
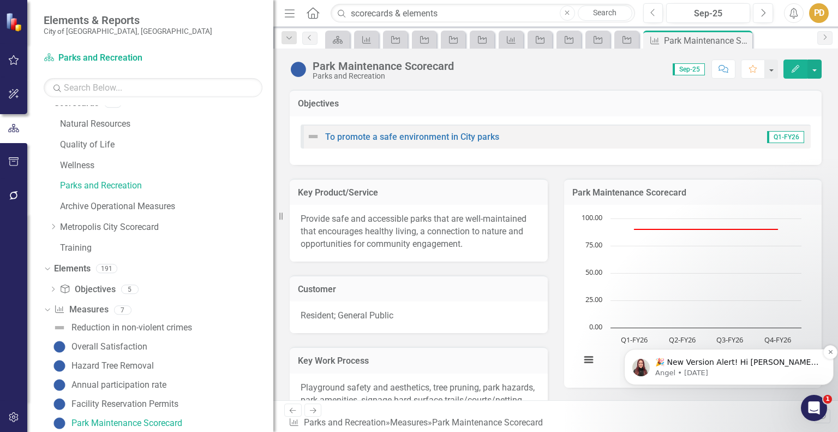
click at [724, 358] on p "🎉 New Version Alert! Hi Parks, We're thrilled to announce the release of versio…" at bounding box center [737, 362] width 165 height 11
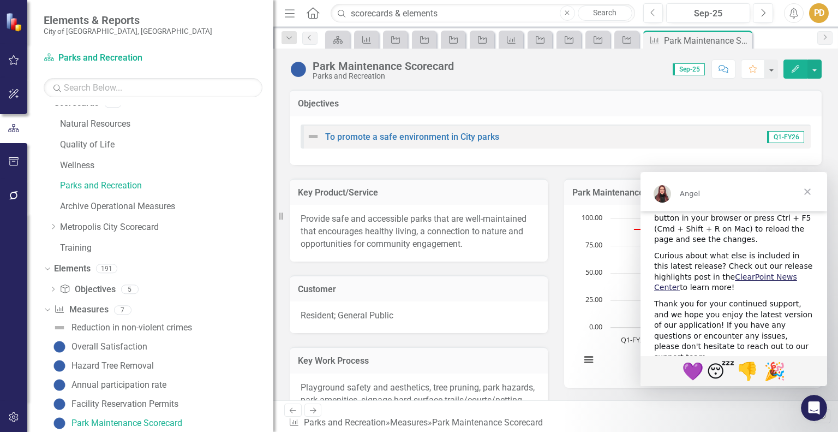
scroll to position [166, 0]
click at [811, 193] on span "Close" at bounding box center [807, 191] width 39 height 39
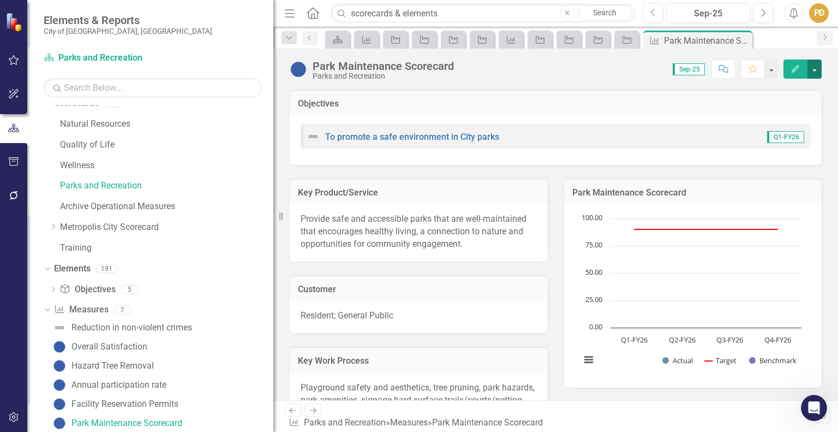
click at [819, 69] on button "button" at bounding box center [815, 68] width 14 height 19
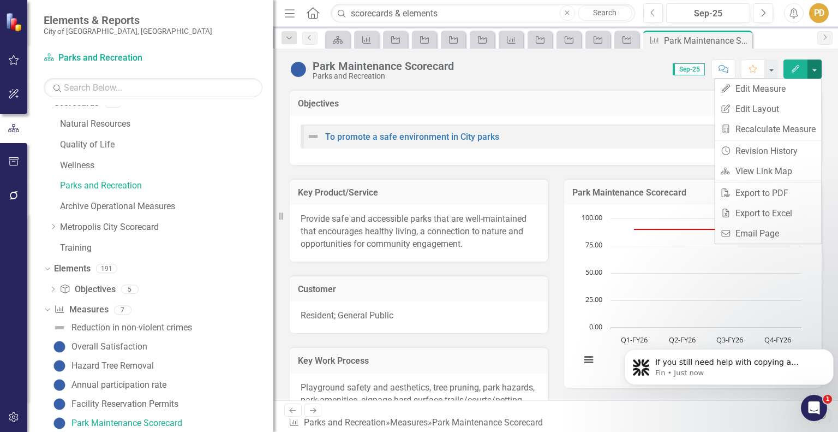
scroll to position [21, 0]
click at [724, 361] on p "If you still need help with copying a measure, I’m here to assist you. Would yo…" at bounding box center [737, 362] width 165 height 11
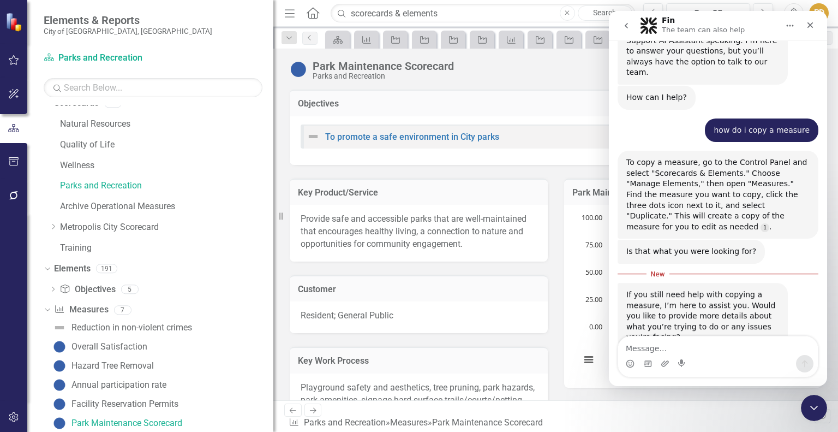
scroll to position [39, 0]
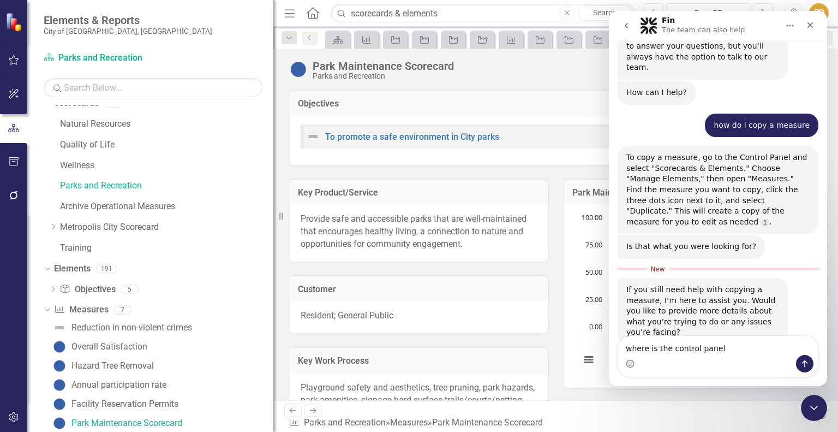
type textarea "where is the control panel?"
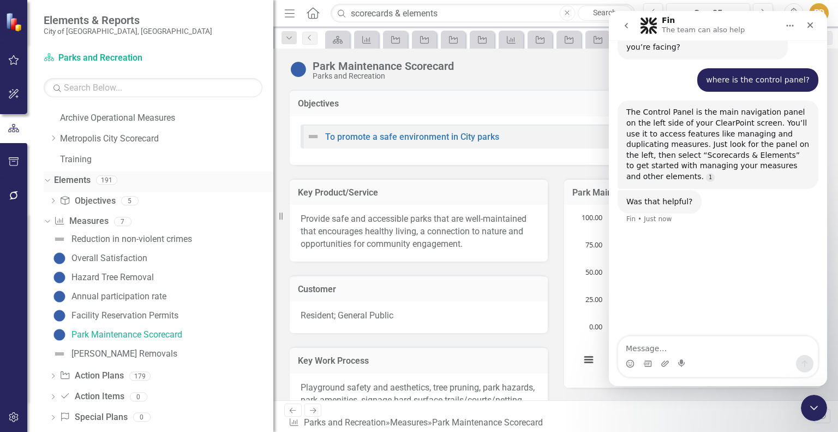
scroll to position [117, 0]
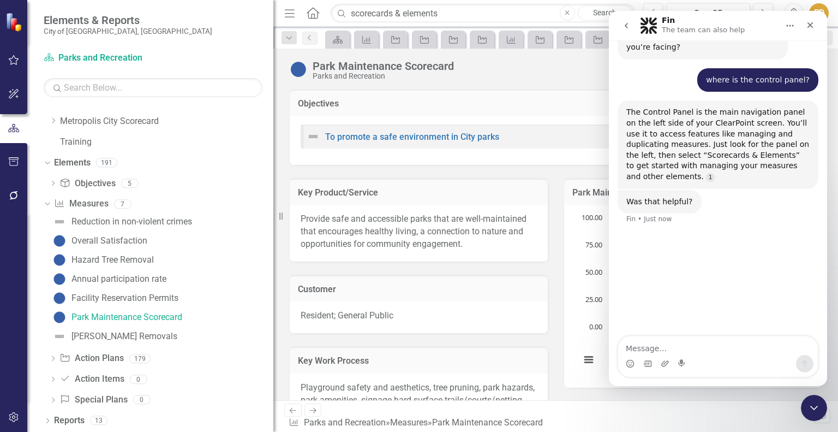
click at [194, 261] on div "Hazard Tree Removal" at bounding box center [161, 259] width 223 height 17
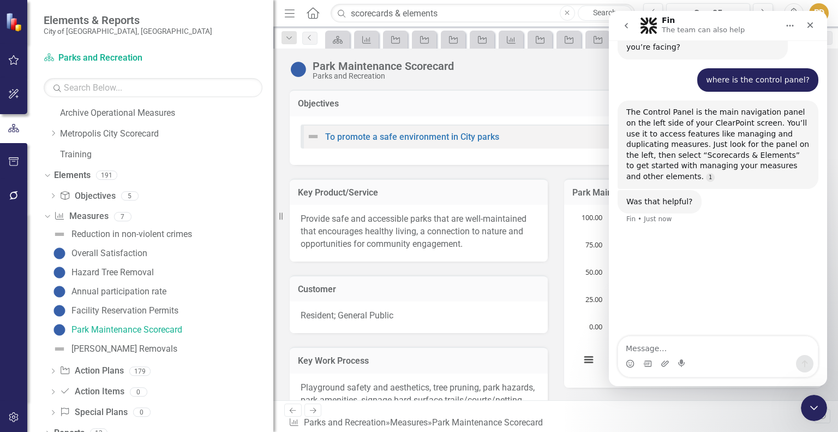
scroll to position [0, 0]
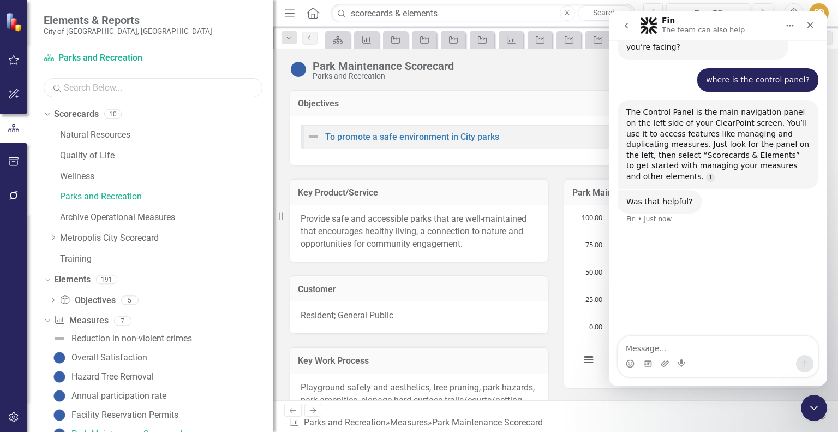
click at [96, 91] on input "text" at bounding box center [153, 87] width 219 height 19
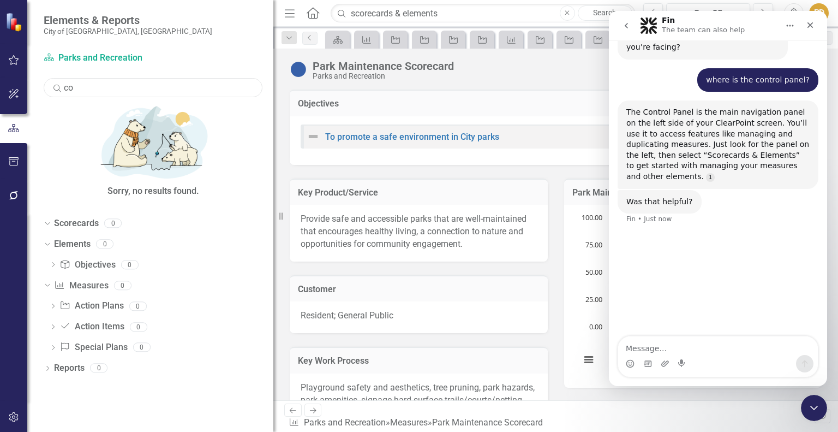
type input "c"
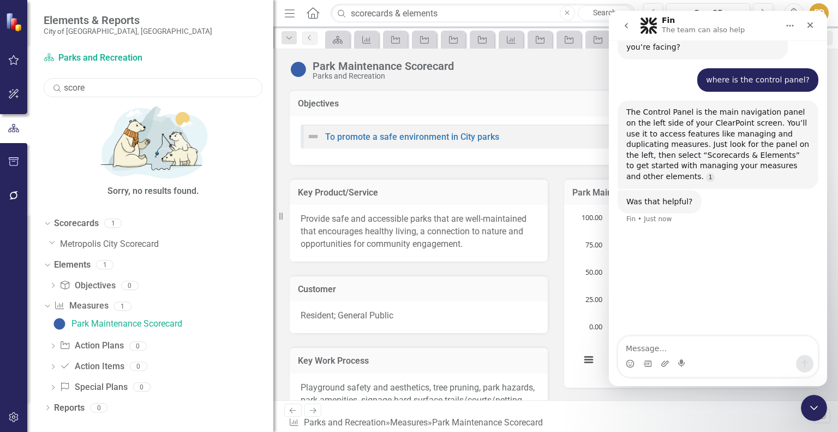
type input "scorec"
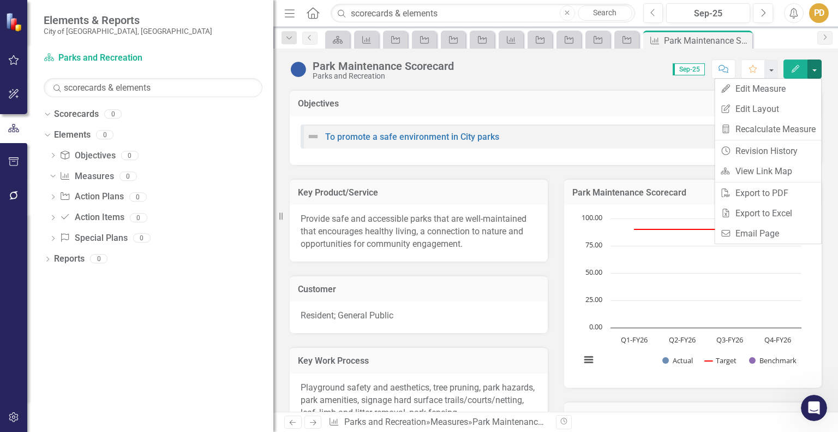
scroll to position [2, 0]
click at [618, 124] on div "To promote a safe environment in City parks Q1-FY26" at bounding box center [556, 136] width 510 height 24
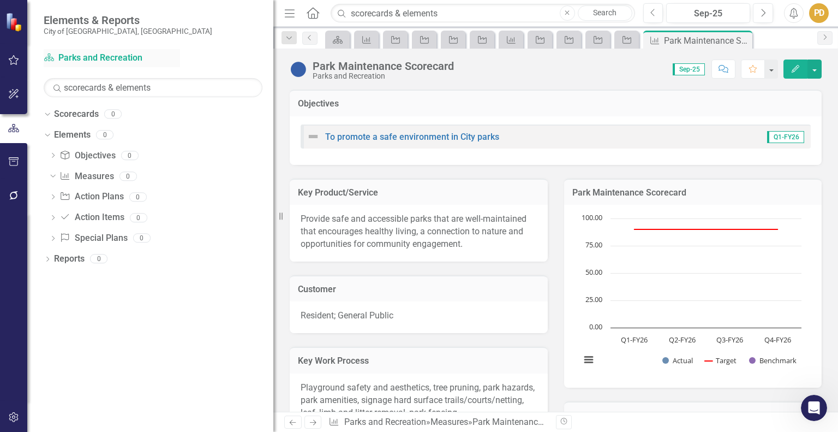
click at [48, 58] on icon "Scorecard" at bounding box center [49, 57] width 11 height 9
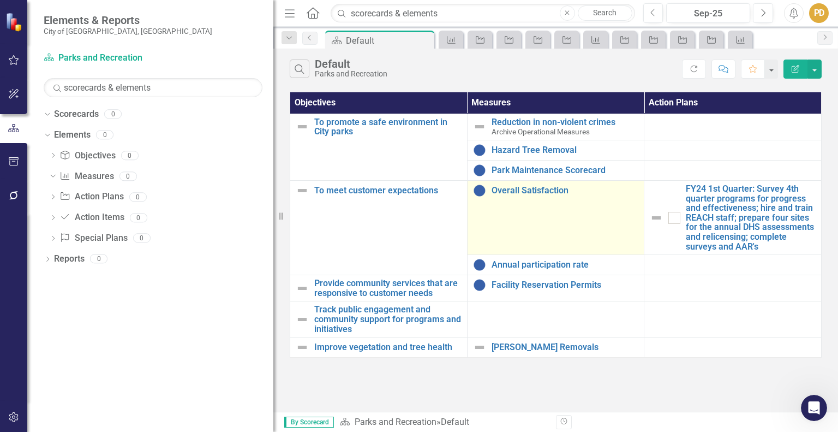
click at [588, 222] on td "Overall Satisfaction Edit Edit Measure Link Open Element" at bounding box center [555, 218] width 177 height 74
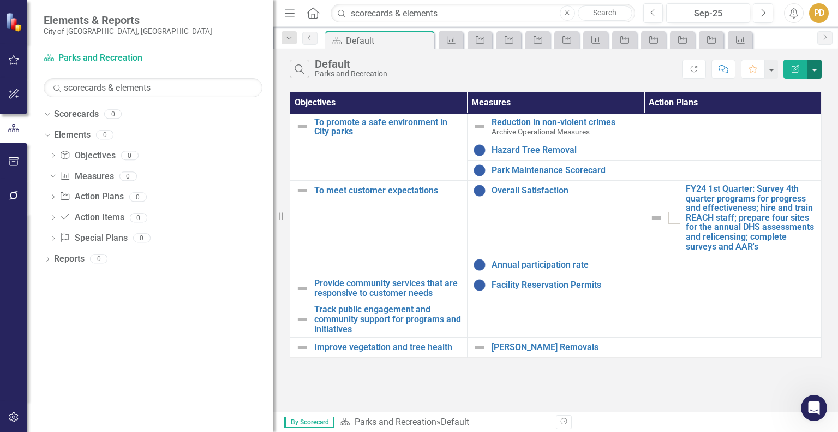
click at [814, 65] on button "button" at bounding box center [815, 68] width 14 height 19
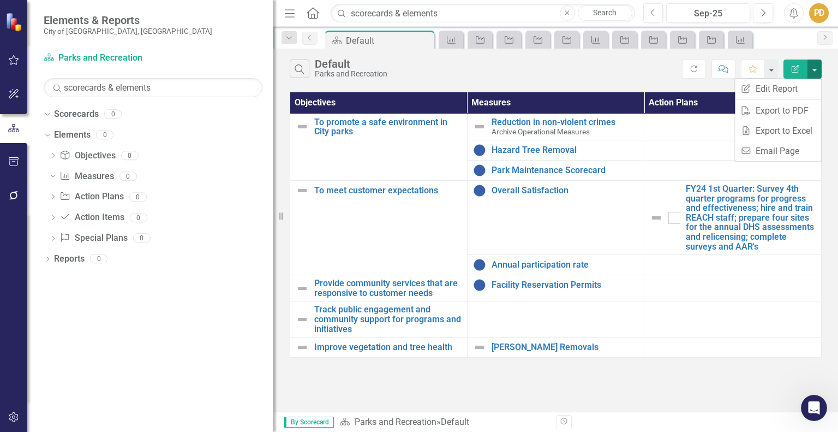
click at [814, 65] on button "button" at bounding box center [815, 68] width 14 height 19
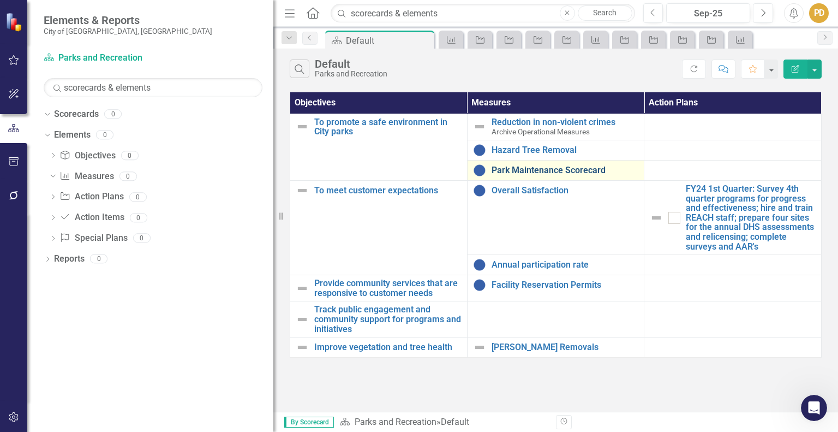
click at [575, 174] on link "Park Maintenance Scorecard" at bounding box center [565, 170] width 147 height 10
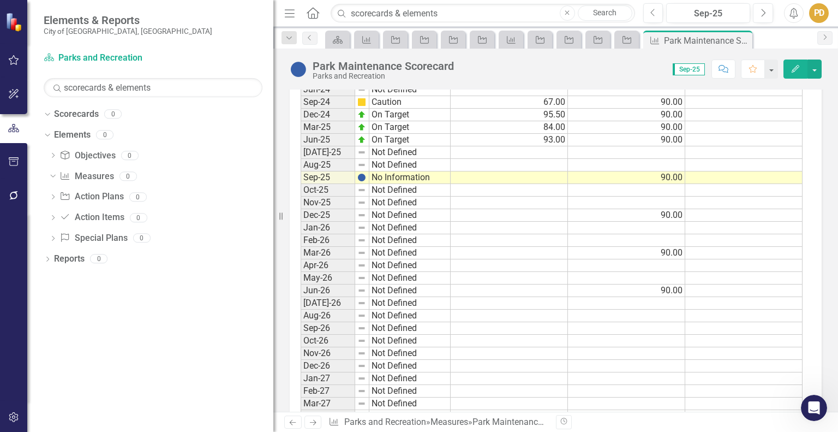
scroll to position [1678, 0]
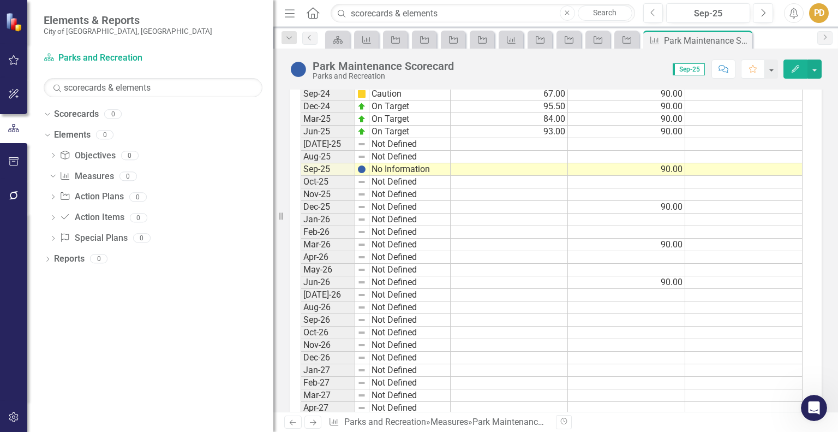
click at [565, 424] on icon "Revision History" at bounding box center [564, 421] width 8 height 7
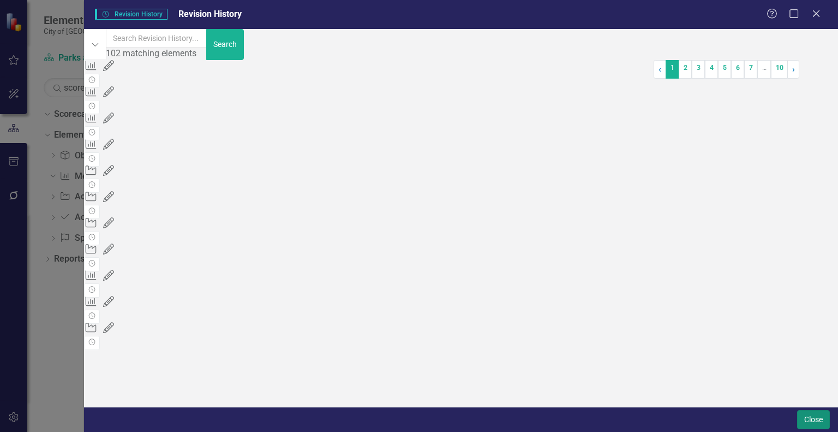
click at [808, 411] on button "Close" at bounding box center [813, 419] width 33 height 19
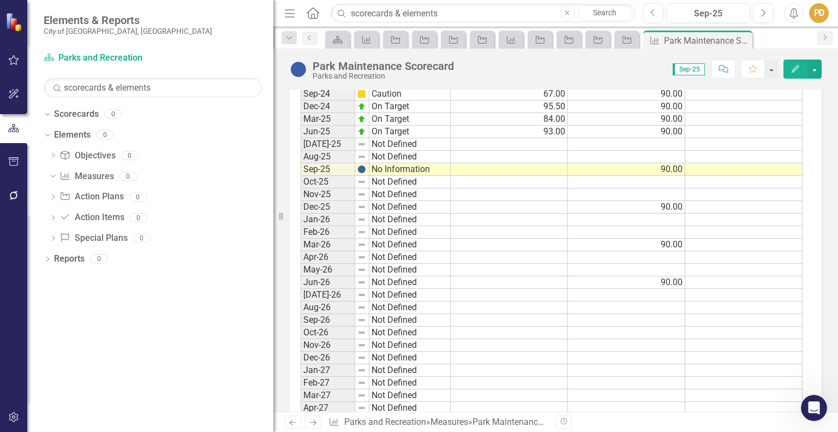
click at [9, 19] on img at bounding box center [14, 22] width 19 height 19
click at [77, 19] on span "Elements & Reports" at bounding box center [128, 20] width 169 height 13
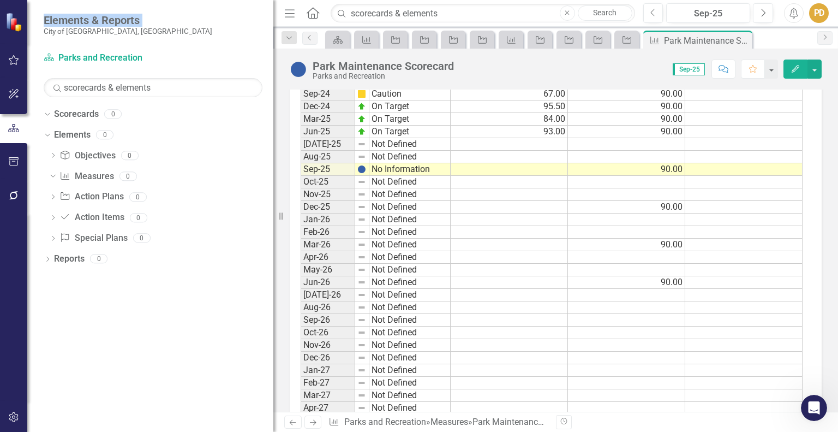
click at [77, 19] on span "Elements & Reports" at bounding box center [128, 20] width 169 height 13
click at [15, 58] on icon "button" at bounding box center [14, 60] width 10 height 10
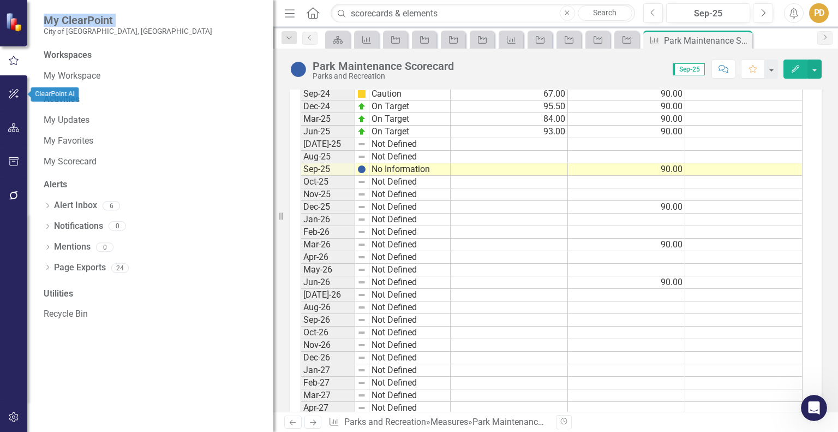
click at [13, 93] on icon "button" at bounding box center [14, 94] width 10 height 10
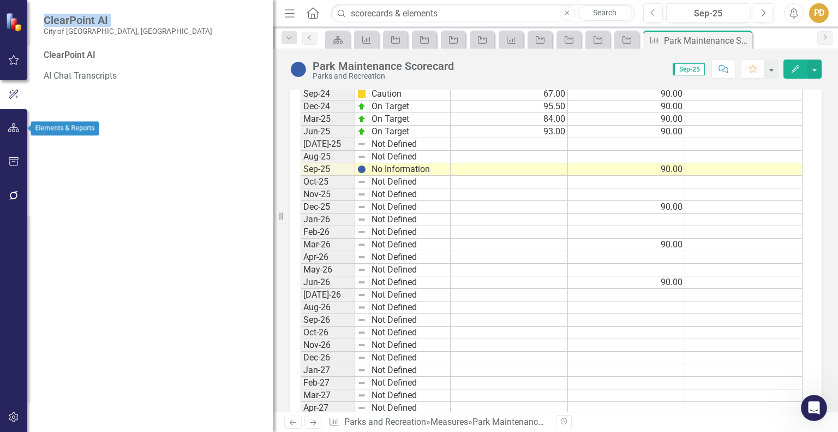
click at [13, 125] on icon "button" at bounding box center [13, 127] width 11 height 9
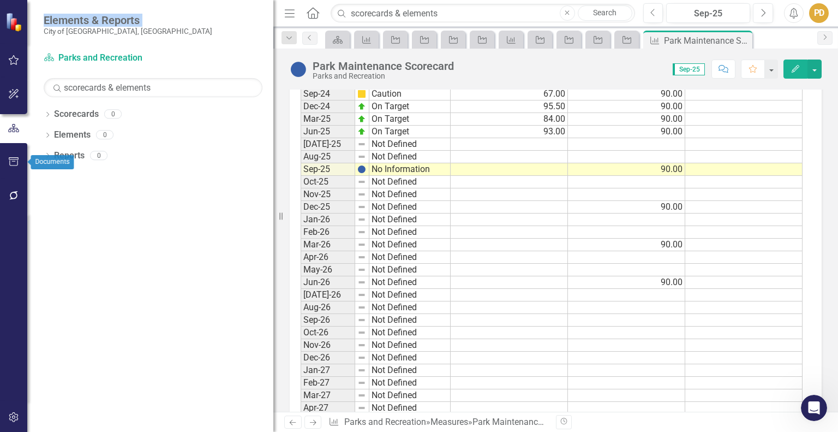
click at [12, 160] on icon "button" at bounding box center [13, 161] width 11 height 9
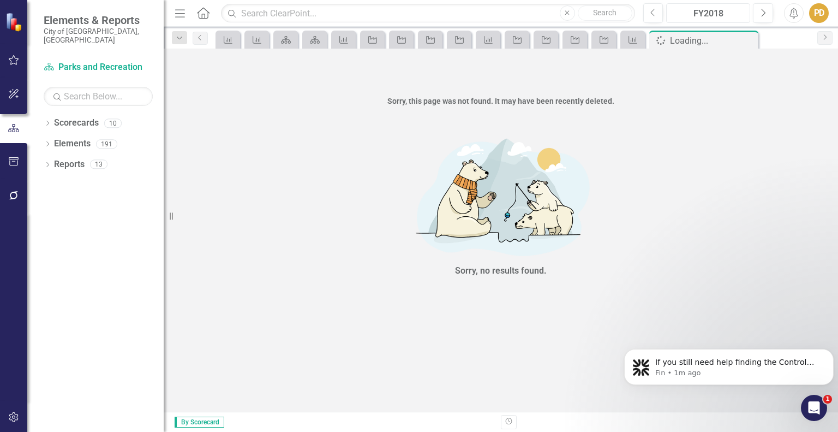
click at [702, 19] on div "FY2018" at bounding box center [708, 13] width 76 height 13
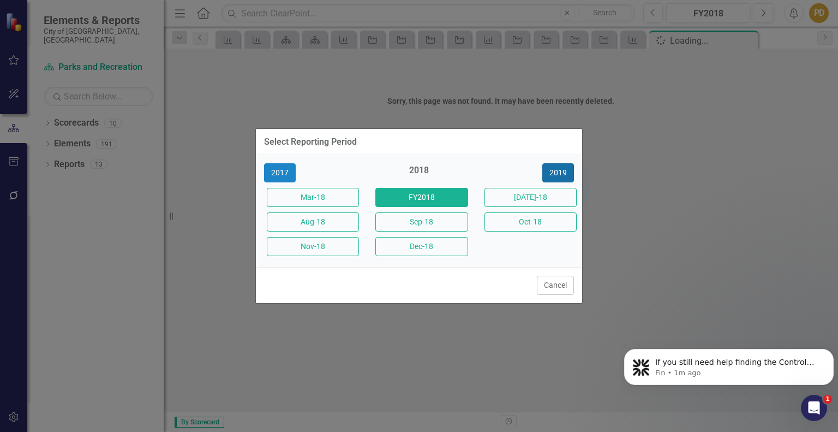
click at [554, 181] on button "2019" at bounding box center [558, 172] width 32 height 19
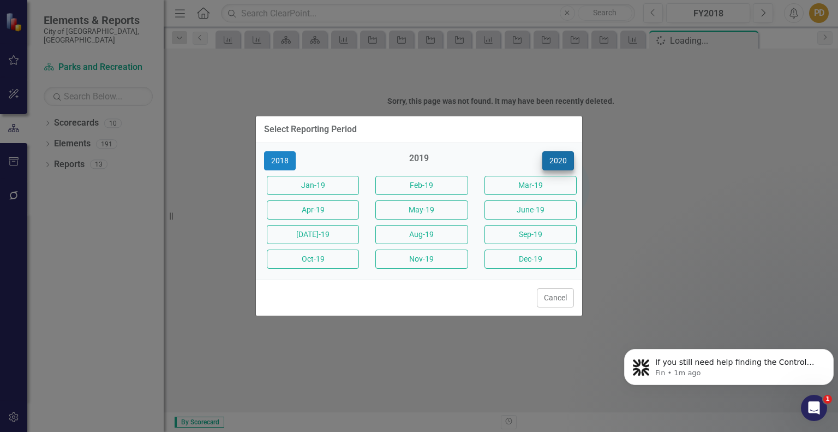
click at [554, 181] on button "Mar-19" at bounding box center [531, 185] width 92 height 19
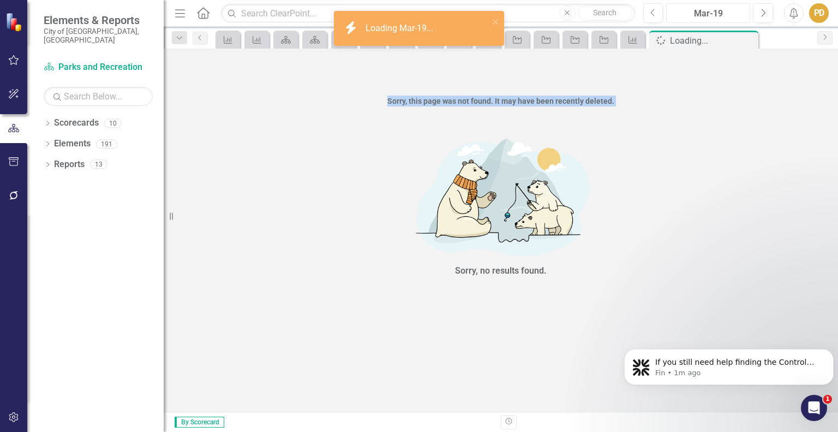
click at [719, 4] on button "Mar-19" at bounding box center [708, 13] width 84 height 20
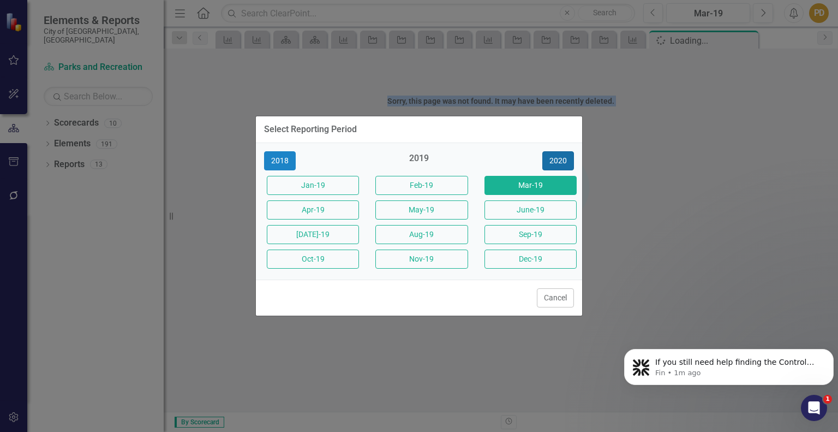
click at [552, 166] on button "2020" at bounding box center [558, 160] width 32 height 19
click at [557, 161] on button "2021" at bounding box center [558, 160] width 32 height 19
click at [557, 161] on button "2022" at bounding box center [558, 160] width 32 height 19
click at [557, 161] on button "2023" at bounding box center [558, 160] width 32 height 19
click at [557, 161] on button "2024" at bounding box center [558, 160] width 32 height 19
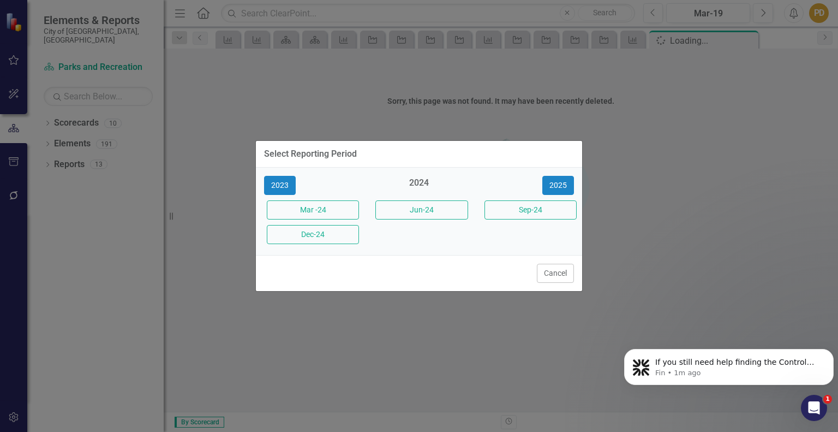
click at [529, 349] on div "Select Reporting Period 2023 2024 [DATE] -24 Jun-24 Sep-24 Dec-24 Cancel" at bounding box center [418, 216] width 327 height 432
click at [556, 187] on button "2025" at bounding box center [558, 185] width 32 height 19
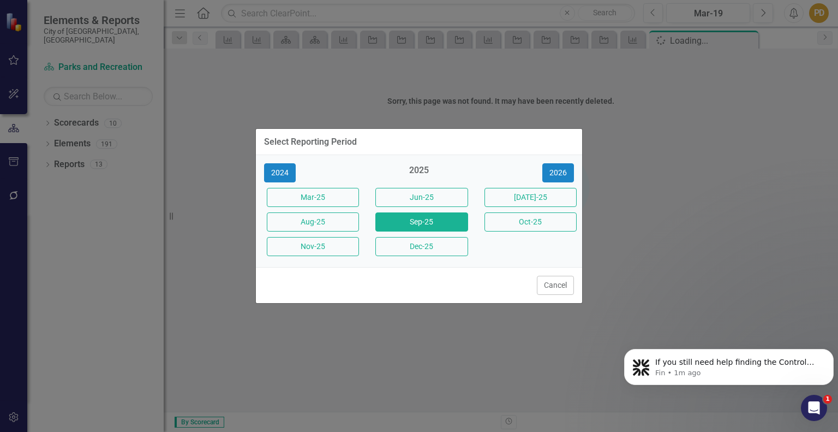
click at [417, 225] on button "Sep-25" at bounding box center [421, 221] width 92 height 19
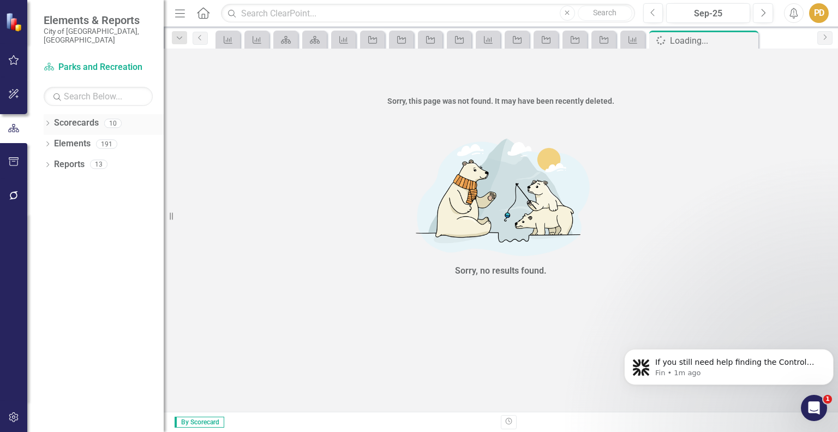
click at [47, 121] on icon "Dropdown" at bounding box center [48, 124] width 8 height 6
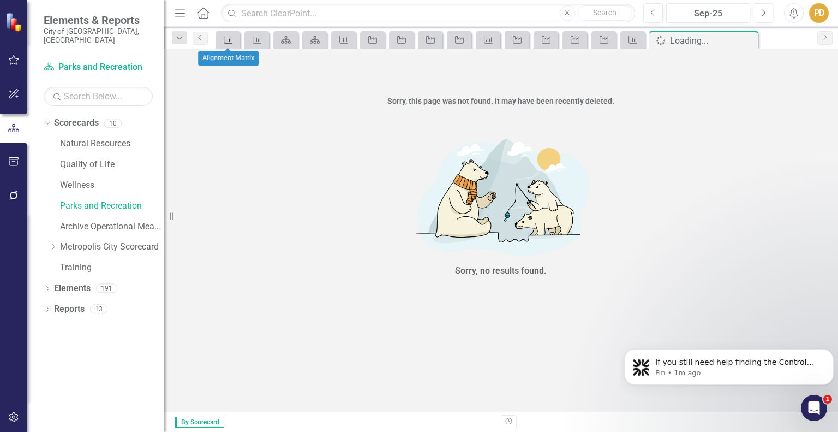
click at [219, 39] on div "Measure" at bounding box center [225, 40] width 15 height 14
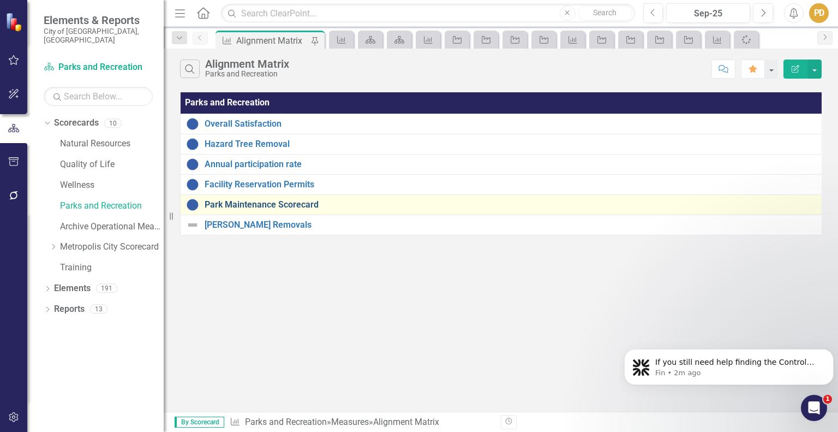
click at [415, 207] on link "Park Maintenance Scorecard" at bounding box center [512, 205] width 615 height 10
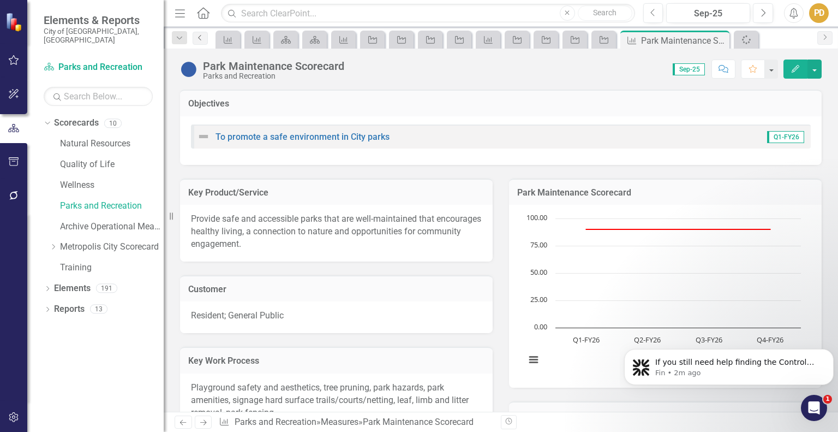
click at [200, 35] on icon "Previous" at bounding box center [200, 37] width 9 height 7
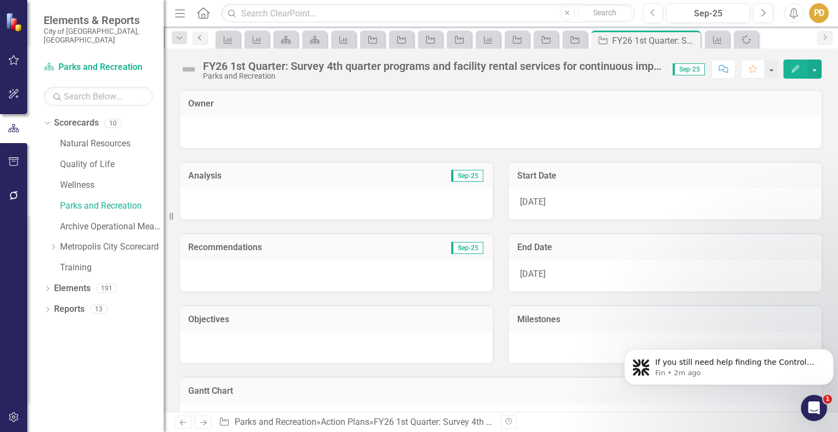
click at [200, 35] on icon "Previous" at bounding box center [200, 37] width 9 height 7
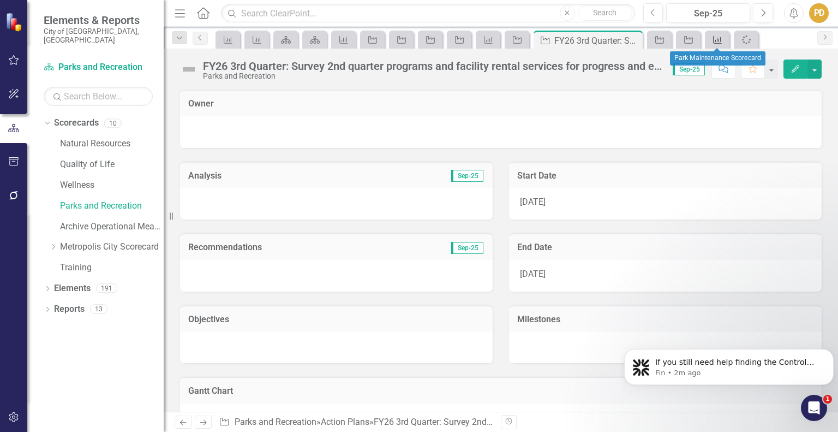
click at [717, 39] on icon at bounding box center [717, 40] width 9 height 8
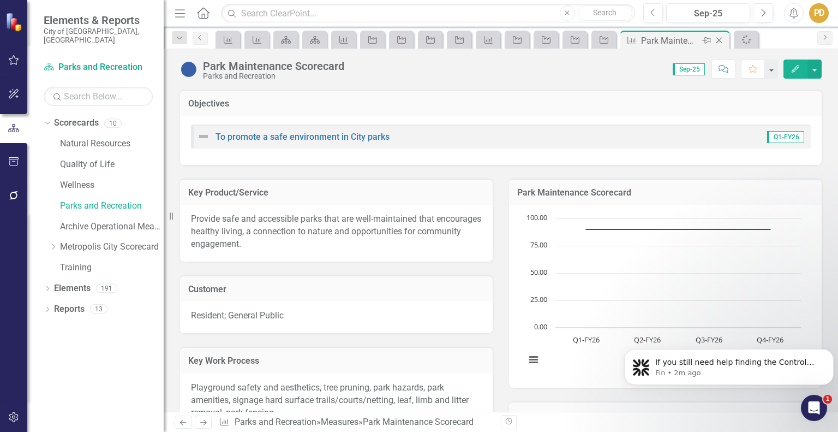
click at [723, 39] on icon "Close" at bounding box center [719, 40] width 11 height 9
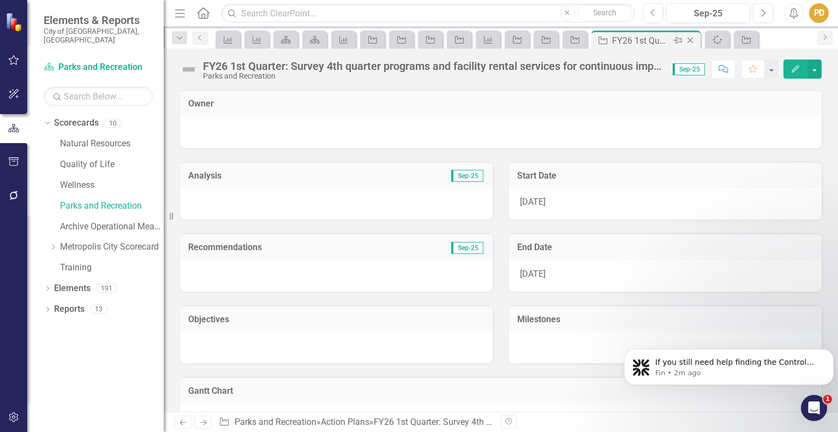
click at [695, 39] on icon "Close" at bounding box center [690, 40] width 11 height 9
click at [666, 40] on icon "Close" at bounding box center [661, 40] width 11 height 9
click at [635, 40] on icon "Close" at bounding box center [632, 40] width 11 height 9
click at [605, 38] on icon at bounding box center [604, 41] width 6 height 6
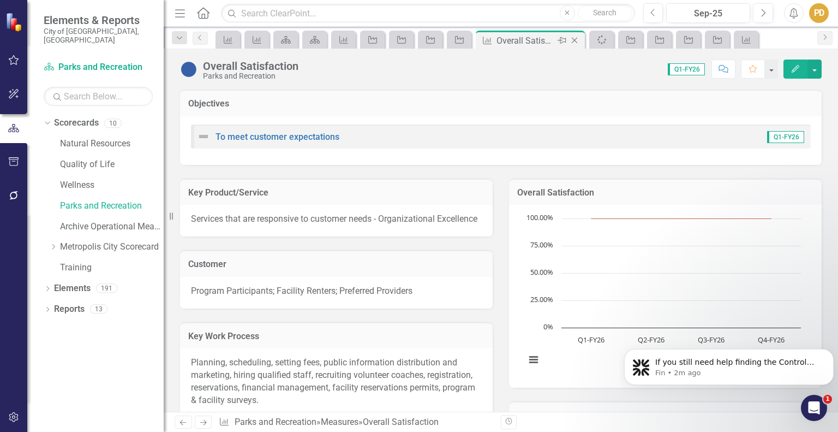
click at [577, 38] on icon "Close" at bounding box center [574, 40] width 11 height 9
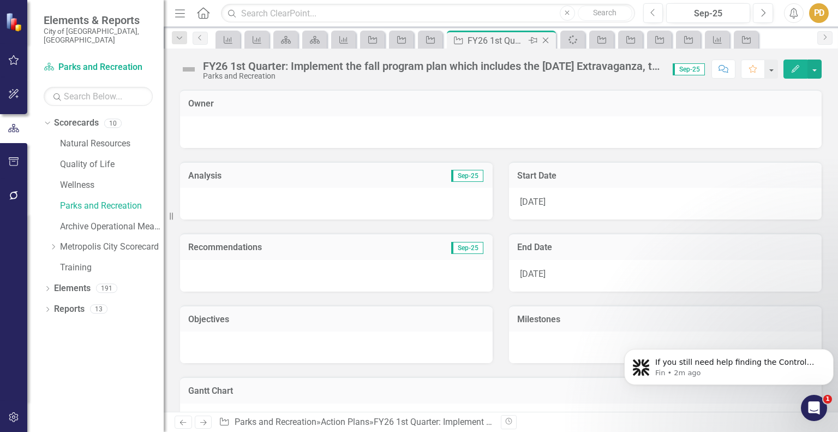
click at [547, 38] on icon "Close" at bounding box center [545, 40] width 11 height 9
click at [518, 36] on icon "Close" at bounding box center [516, 40] width 11 height 9
click at [485, 39] on icon "Close" at bounding box center [487, 40] width 11 height 9
click at [457, 39] on icon "Close" at bounding box center [458, 40] width 11 height 9
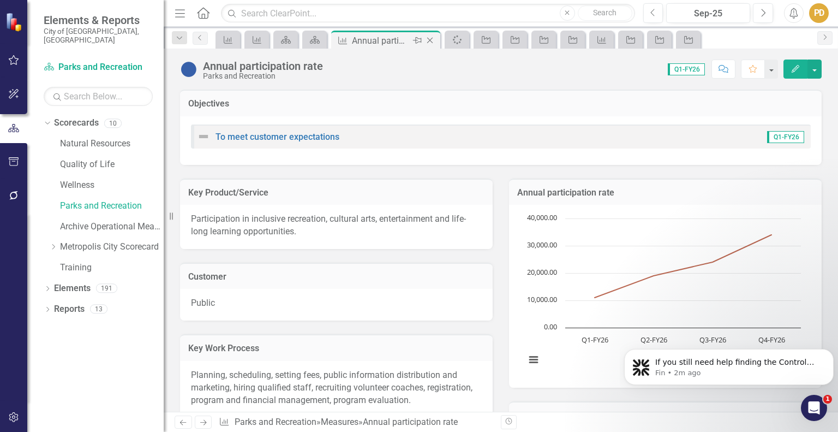
click at [436, 41] on div "Close" at bounding box center [431, 41] width 14 height 14
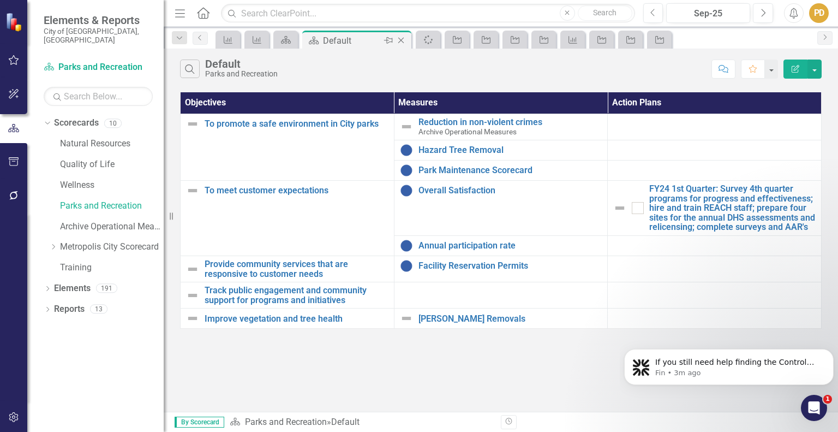
click at [406, 40] on icon "Close" at bounding box center [401, 40] width 11 height 9
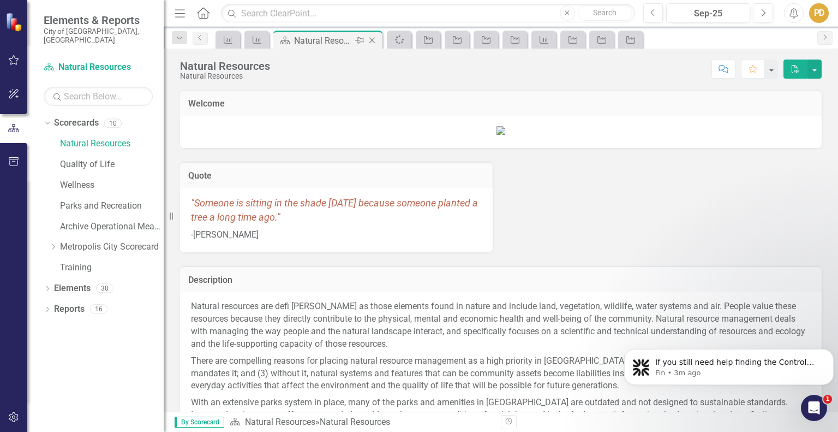
click at [374, 39] on icon "Close" at bounding box center [372, 40] width 11 height 9
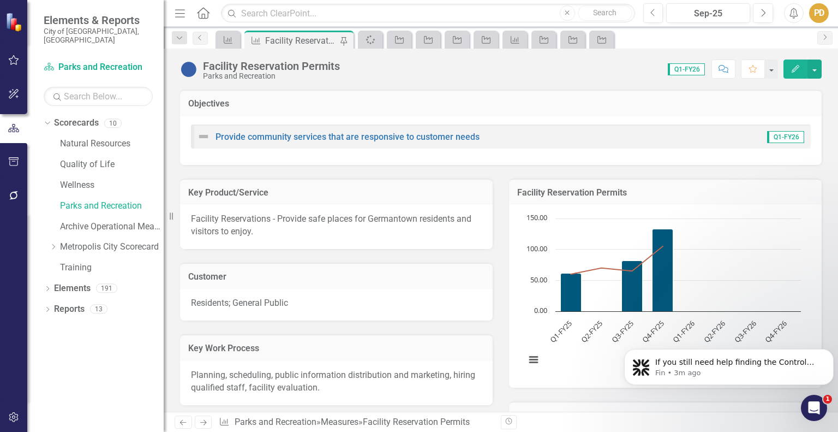
click at [819, 15] on div "PD" at bounding box center [819, 13] width 20 height 20
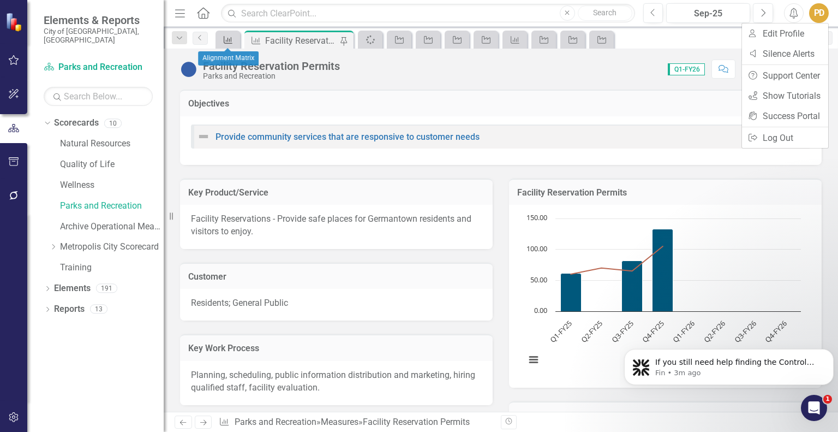
click at [224, 38] on icon at bounding box center [228, 40] width 9 height 8
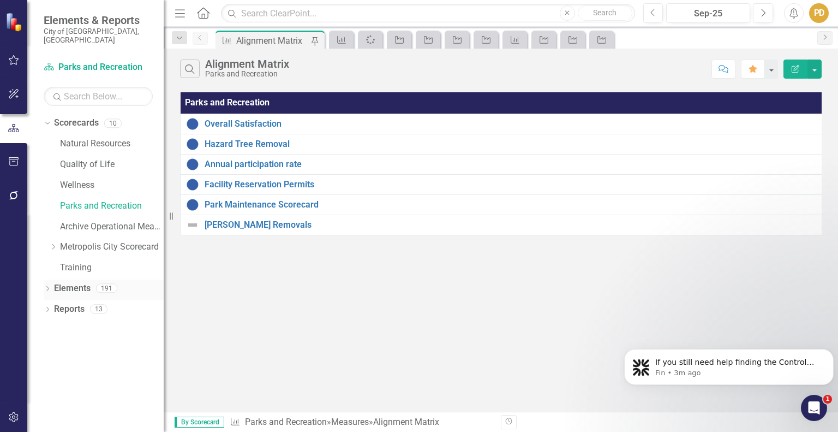
click at [46, 285] on div "Dropdown" at bounding box center [48, 289] width 8 height 9
click at [55, 321] on div "Dropdown Measure Measures 7" at bounding box center [106, 331] width 115 height 21
click at [52, 327] on icon "Dropdown" at bounding box center [53, 330] width 8 height 6
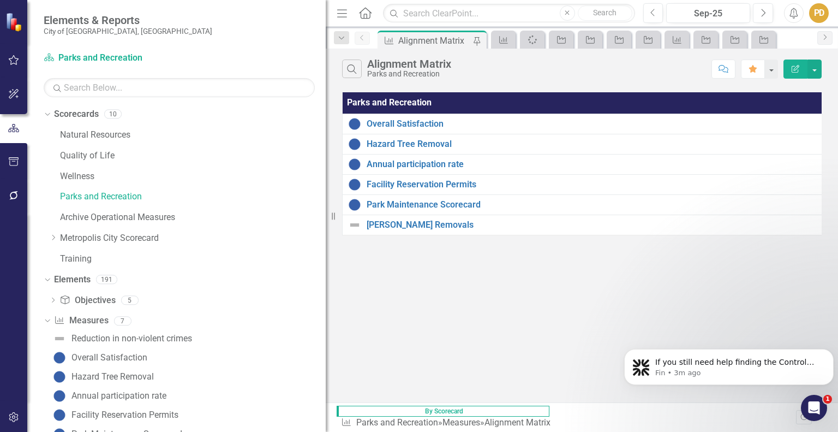
drag, startPoint x: 168, startPoint y: 278, endPoint x: 326, endPoint y: 254, distance: 160.2
click at [326, 254] on div "Resize" at bounding box center [330, 216] width 9 height 432
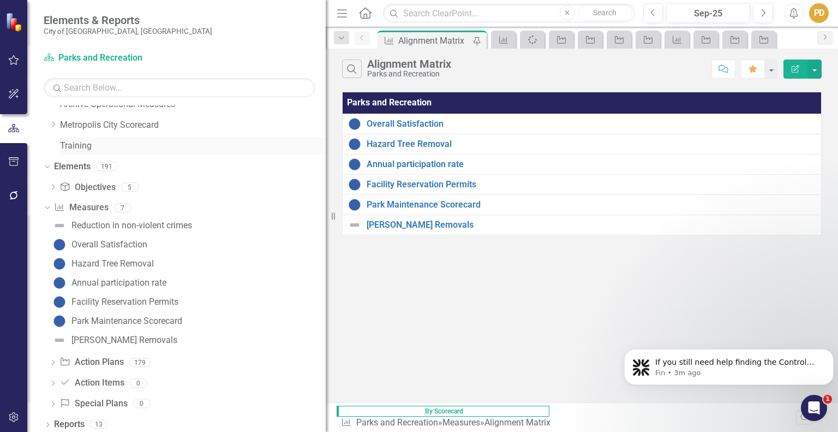
scroll to position [117, 0]
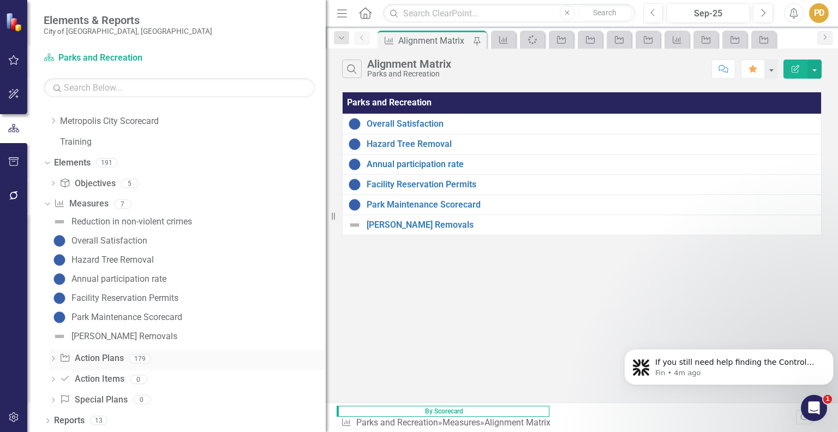
drag, startPoint x: 141, startPoint y: 319, endPoint x: 179, endPoint y: 353, distance: 51.0
click at [179, 353] on div "Action Plan Action Plans 179" at bounding box center [192, 359] width 266 height 21
click at [110, 318] on div "Park Maintenance Scorecard" at bounding box center [126, 317] width 111 height 10
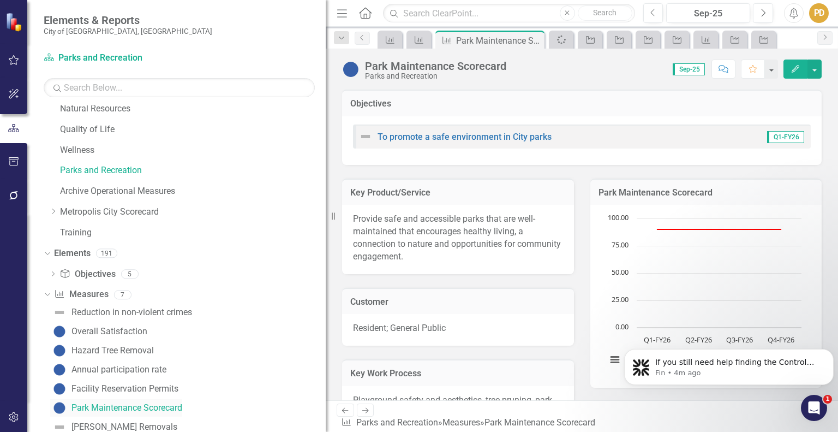
scroll to position [26, 0]
click at [354, 68] on img at bounding box center [350, 69] width 17 height 17
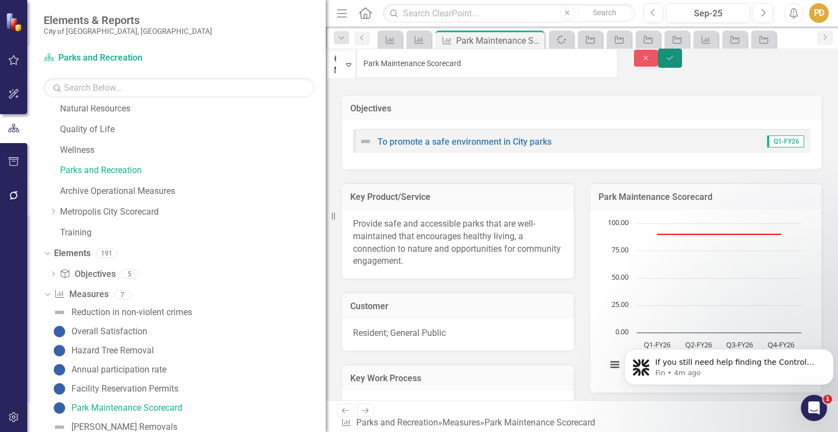
click at [675, 62] on icon "Save" at bounding box center [670, 58] width 10 height 8
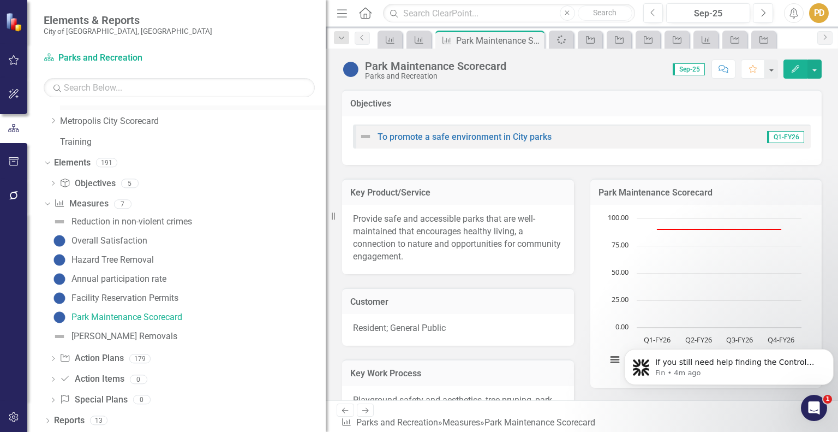
scroll to position [0, 0]
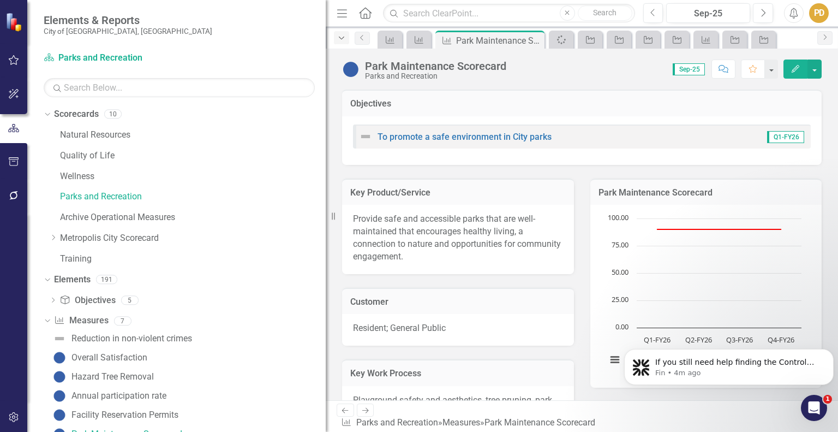
click at [338, 37] on icon "Dropdown" at bounding box center [342, 38] width 10 height 8
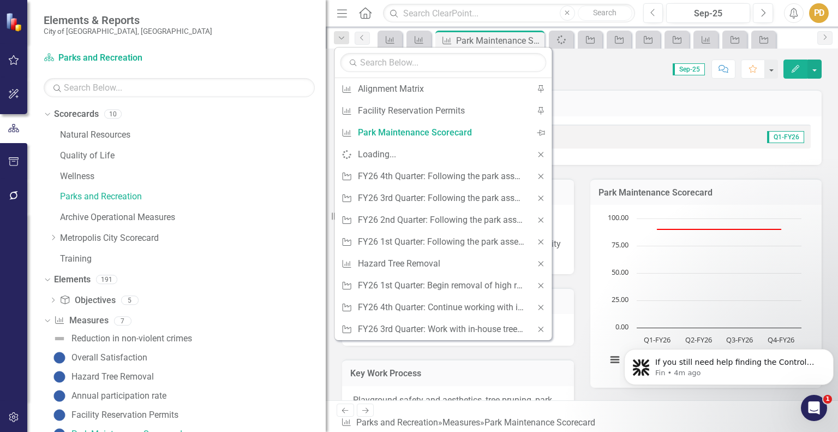
click at [362, 10] on icon "Home" at bounding box center [365, 12] width 14 height 11
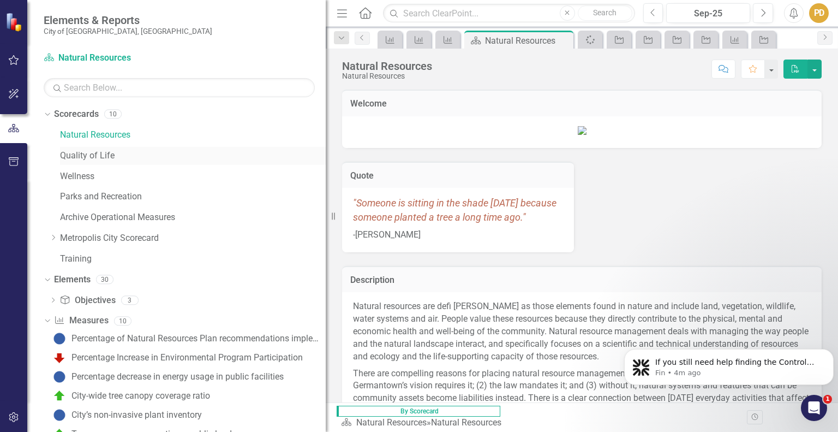
click at [104, 157] on link "Quality of Life" at bounding box center [193, 156] width 266 height 13
